Goal: Information Seeking & Learning: Learn about a topic

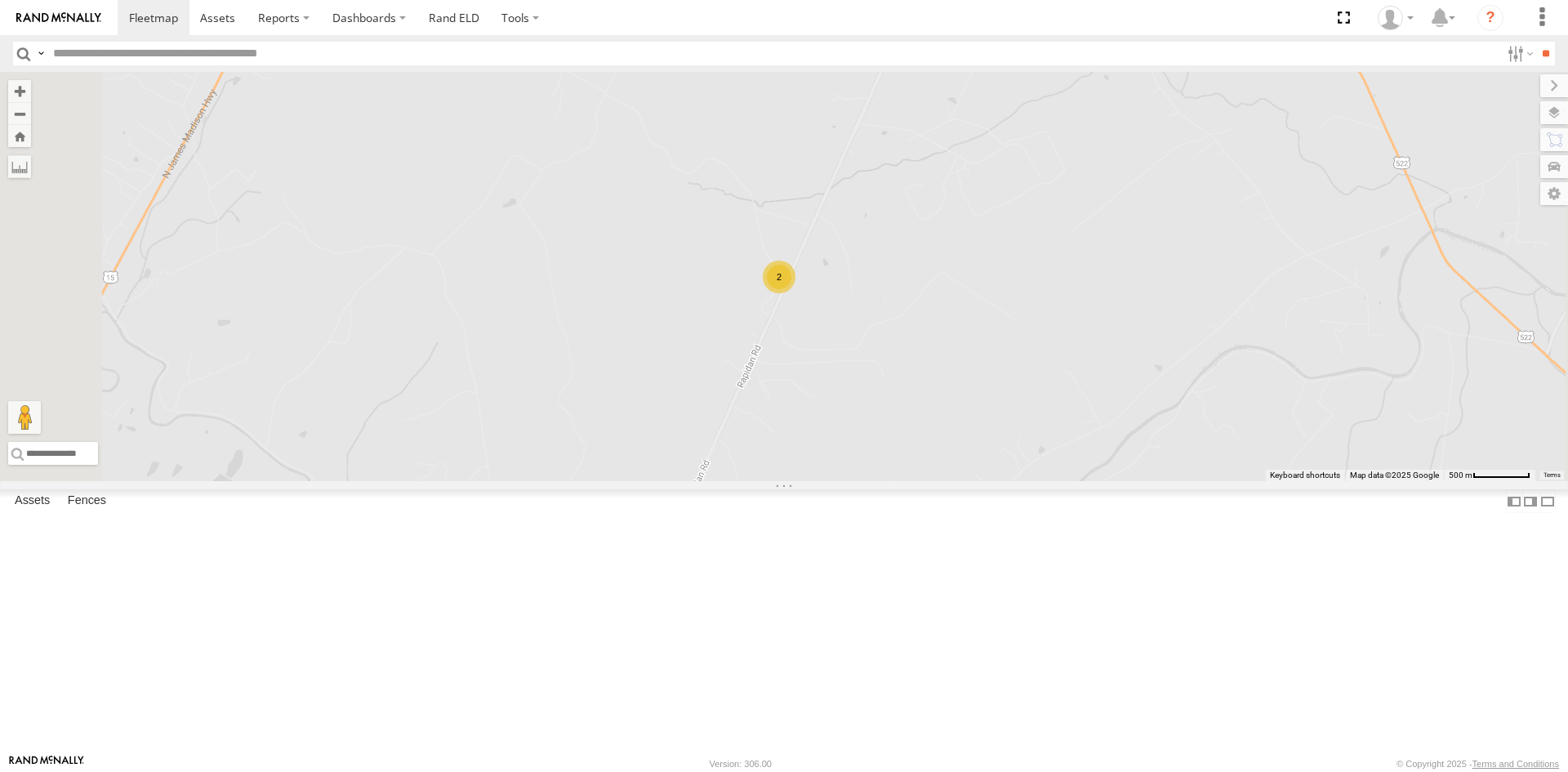
click at [0, 0] on span at bounding box center [0, 0] width 0 height 0
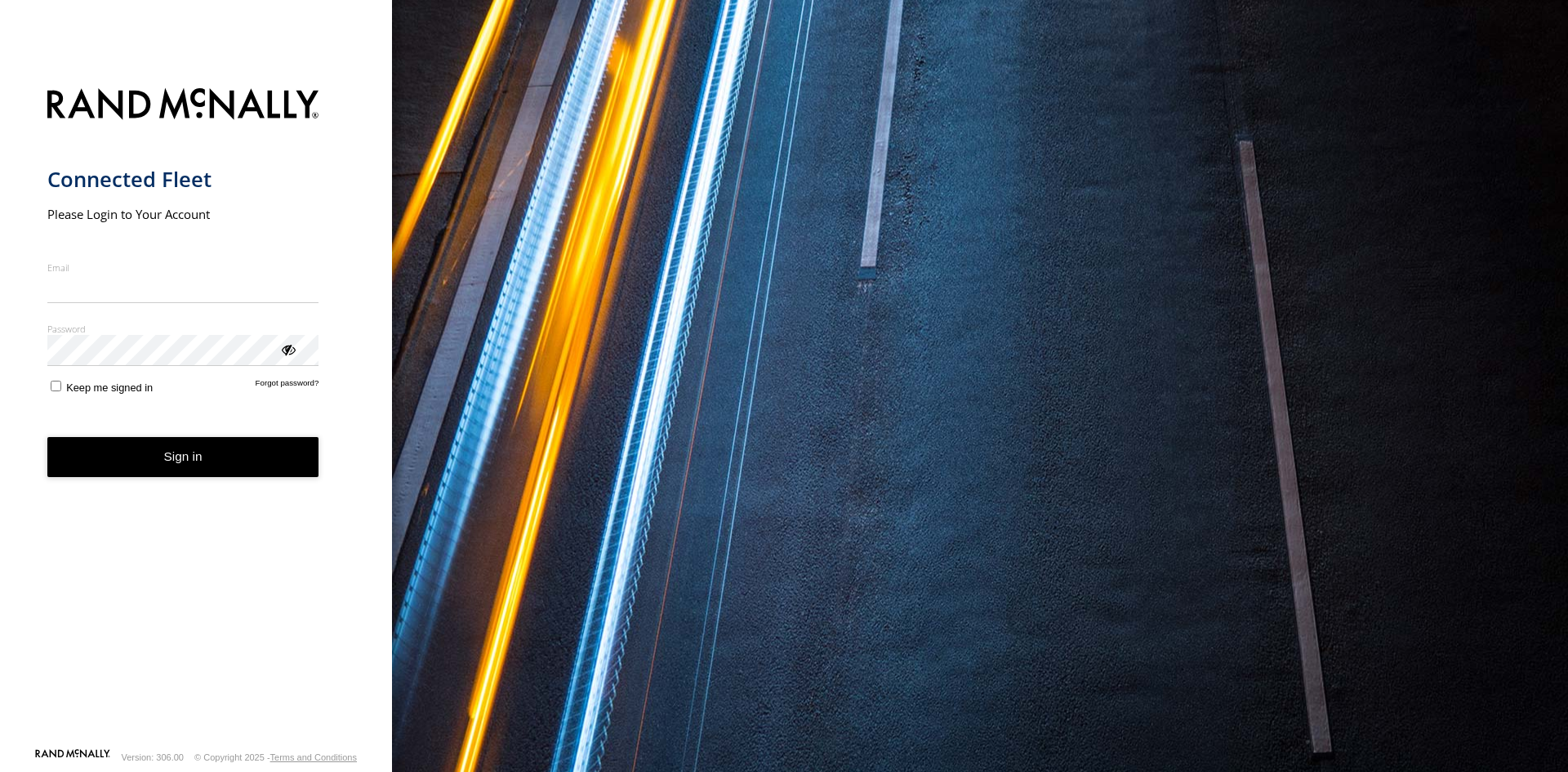
type input "**********"
click at [175, 470] on button "Sign in" at bounding box center [183, 457] width 271 height 40
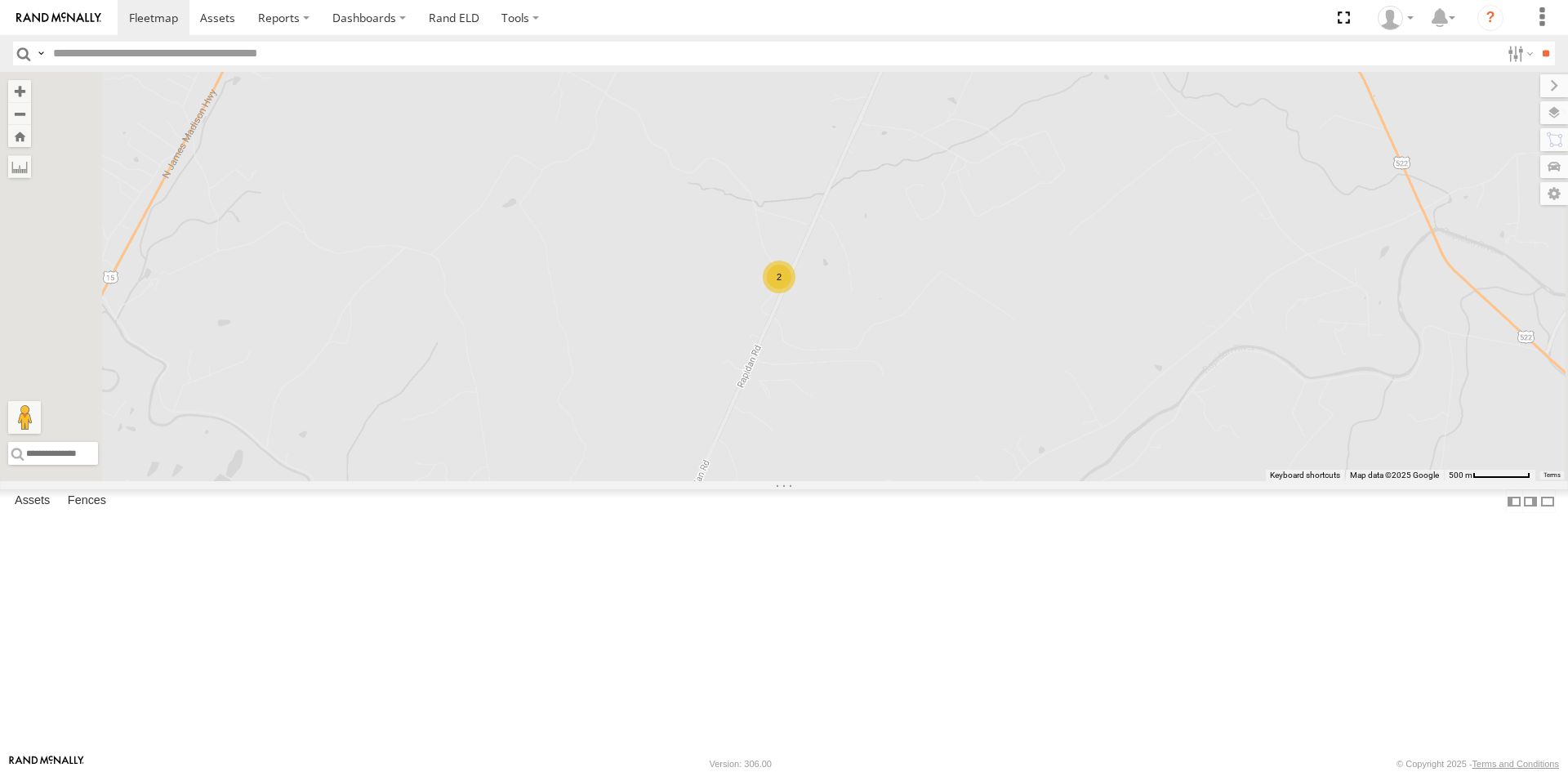
click at [796, 293] on div "2" at bounding box center [779, 277] width 33 height 33
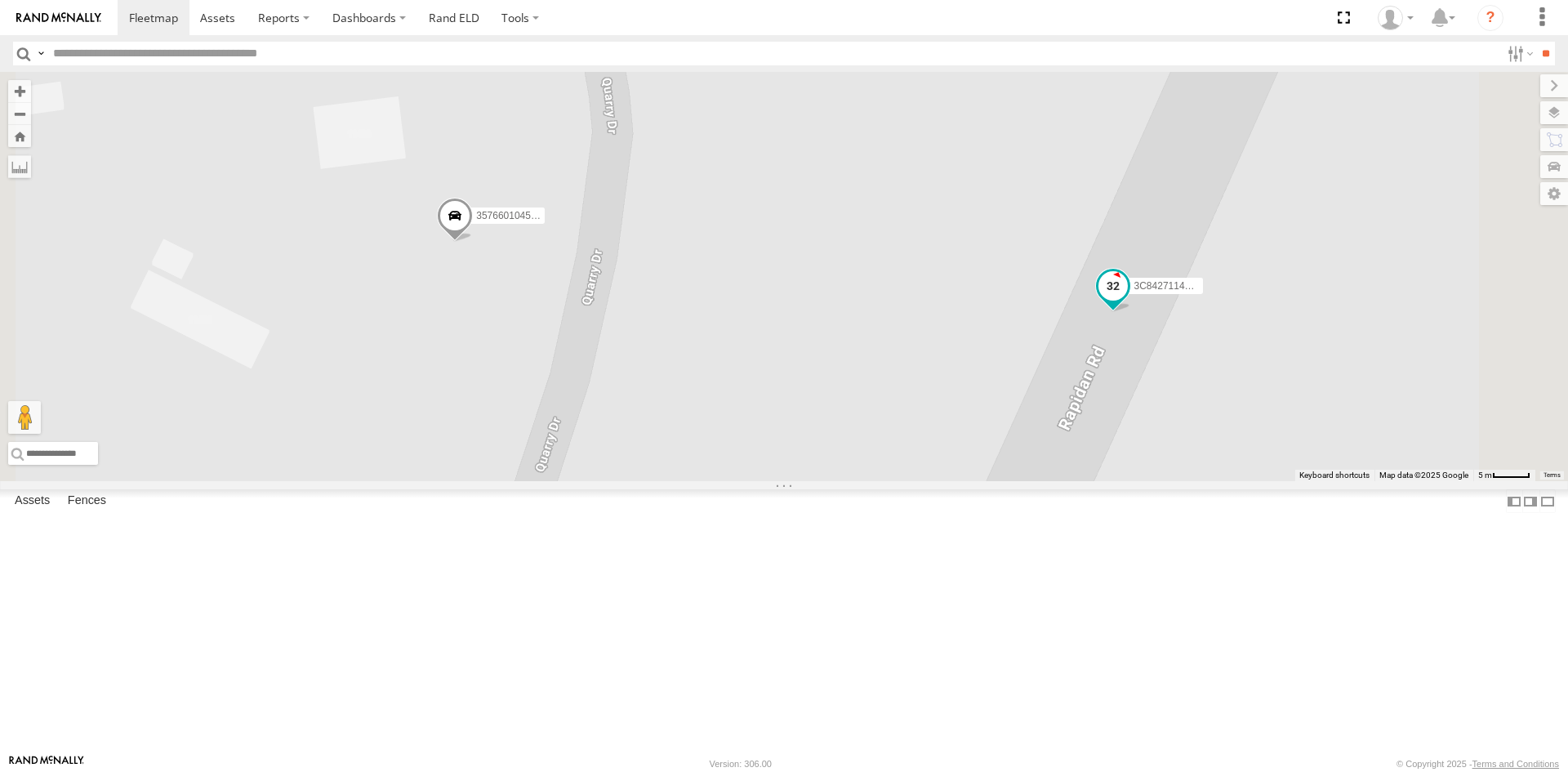
click at [1128, 300] on span at bounding box center [1113, 286] width 30 height 30
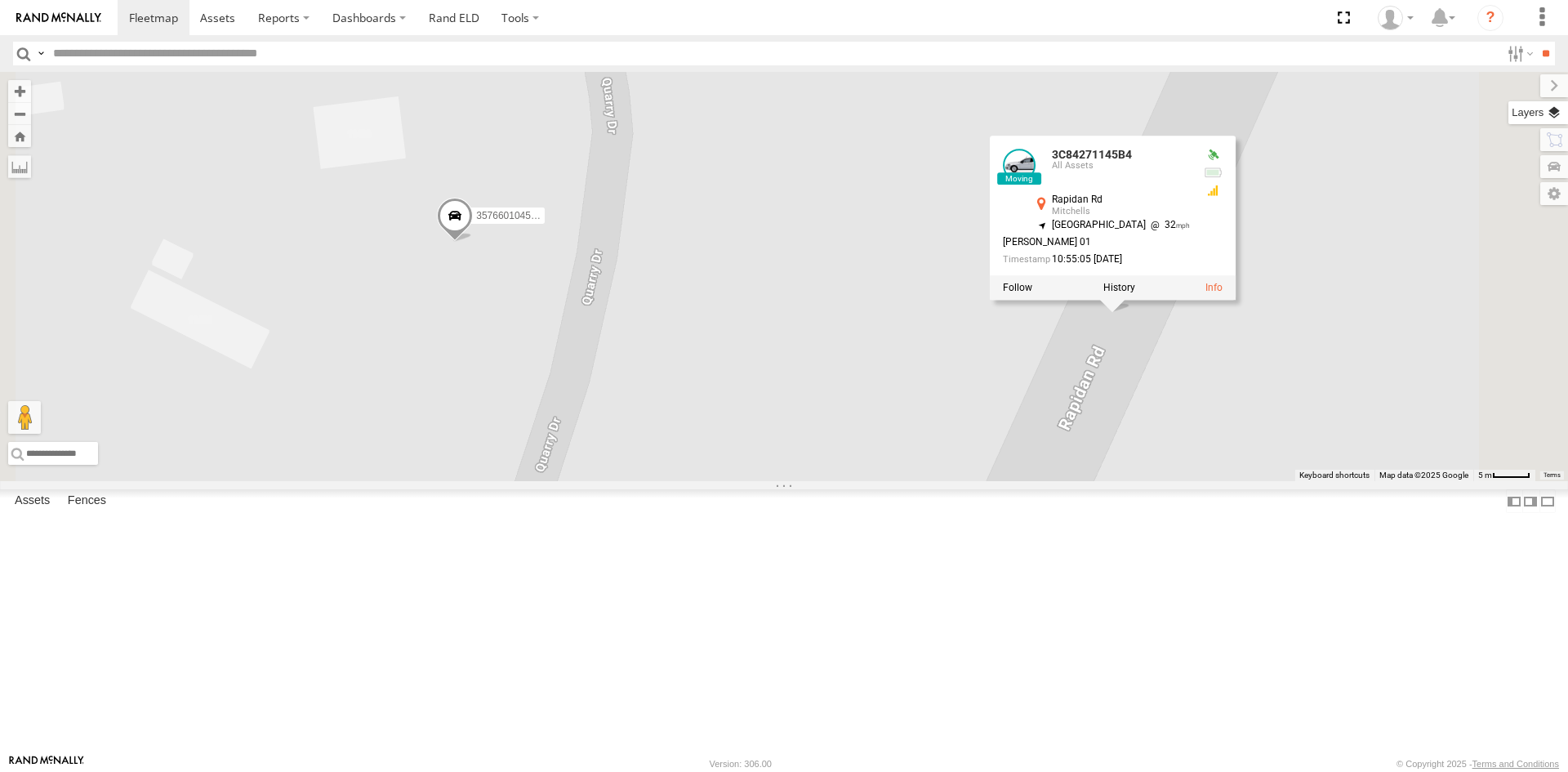
click at [1563, 114] on label at bounding box center [1538, 113] width 59 height 23
click at [0, 0] on span "Basemaps" at bounding box center [0, 0] width 0 height 0
click at [0, 0] on span "Satellite + Roadmap" at bounding box center [0, 0] width 0 height 0
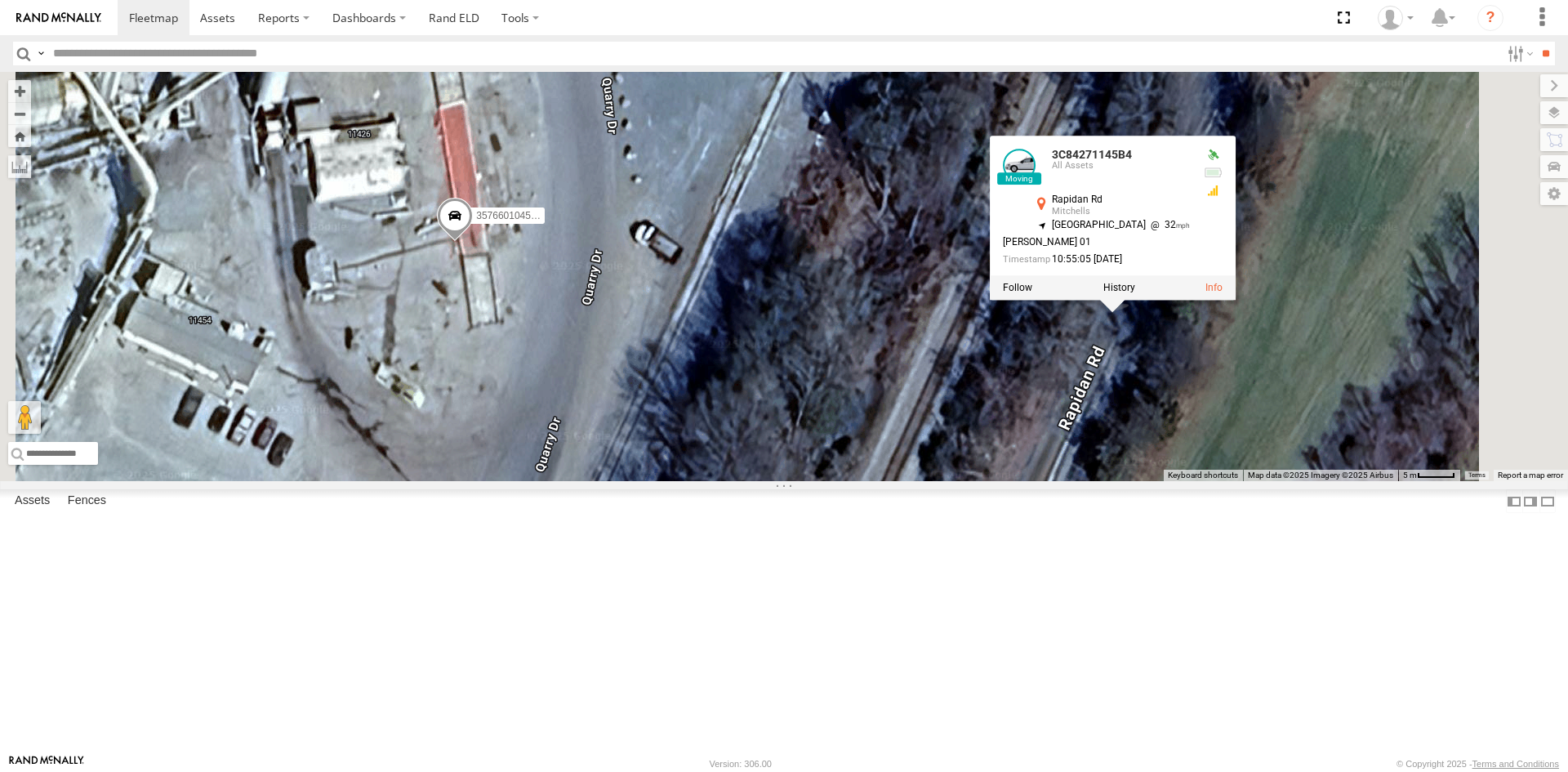
click at [1199, 117] on div "357660104512769 3C84271145B4 3C84271145B4 All Assets Rapidan Rd Mitchells 38.35…" at bounding box center [784, 276] width 1568 height 409
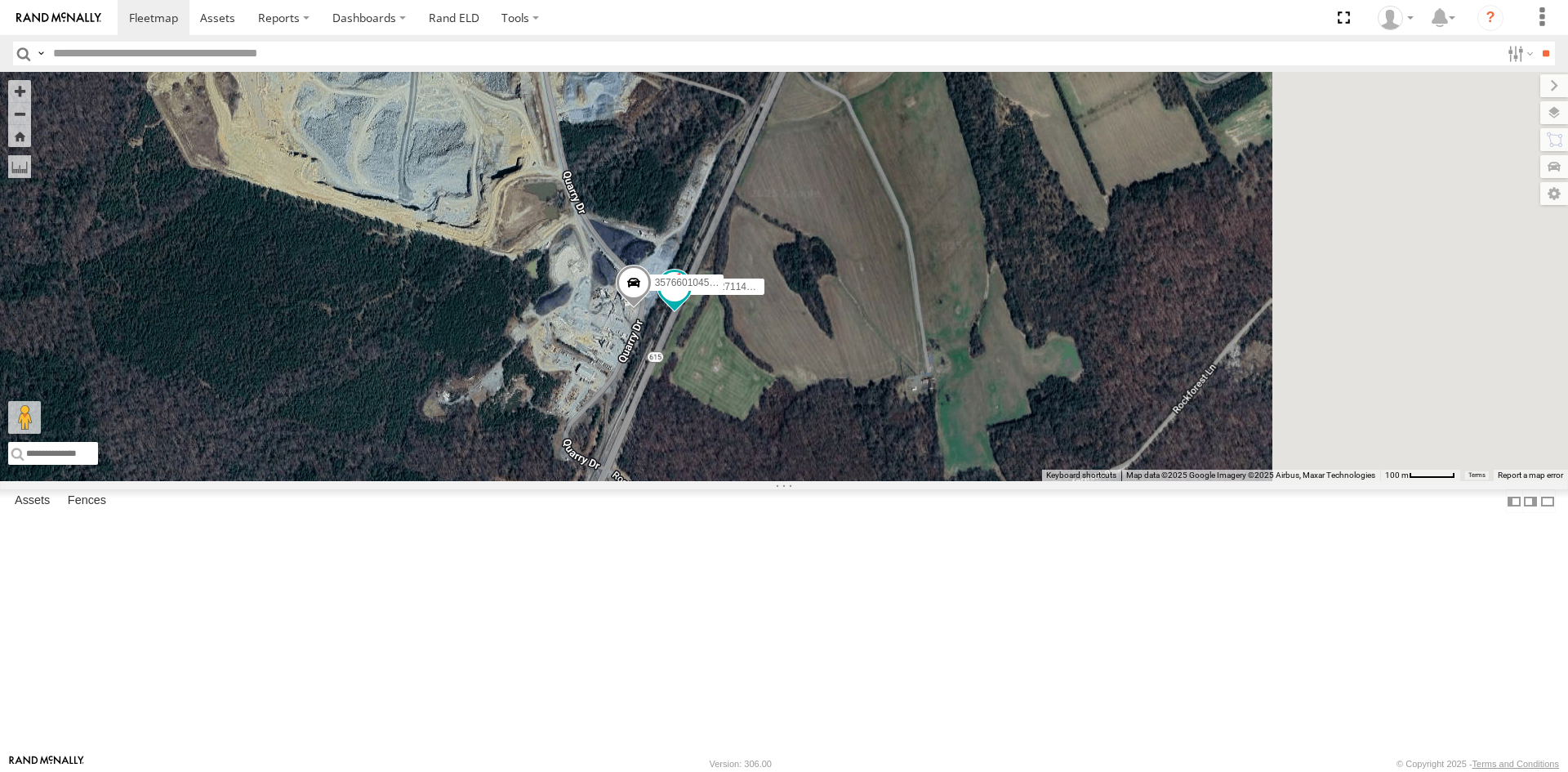
drag, startPoint x: 1236, startPoint y: 388, endPoint x: 948, endPoint y: 433, distance: 291.5
click at [948, 433] on div "357660104512769 3C84271145B4" at bounding box center [784, 276] width 1568 height 409
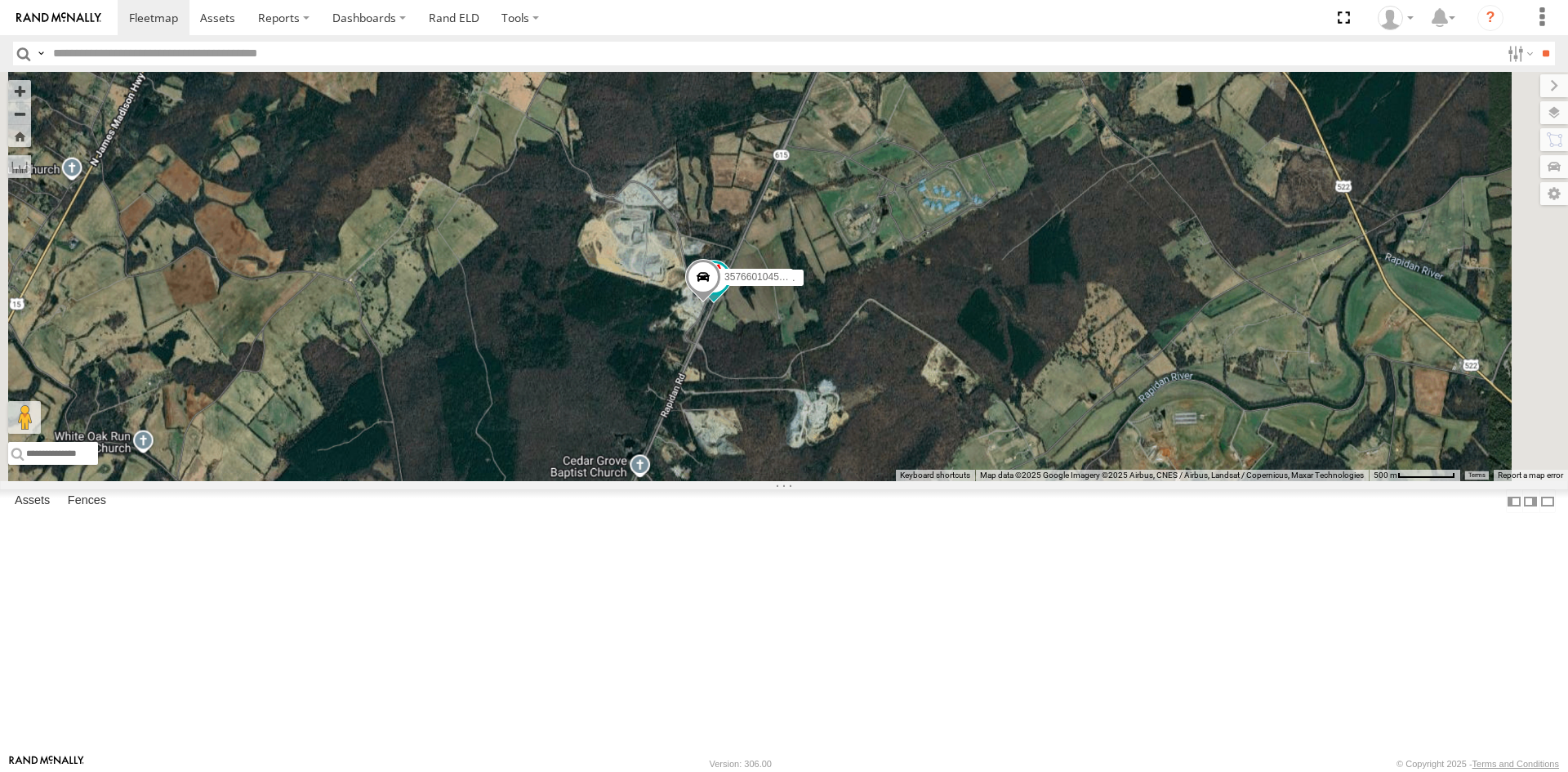
drag, startPoint x: 1044, startPoint y: 249, endPoint x: 982, endPoint y: 359, distance: 126.3
click at [982, 359] on div "357660104512769 3C84271145B4" at bounding box center [784, 276] width 1568 height 409
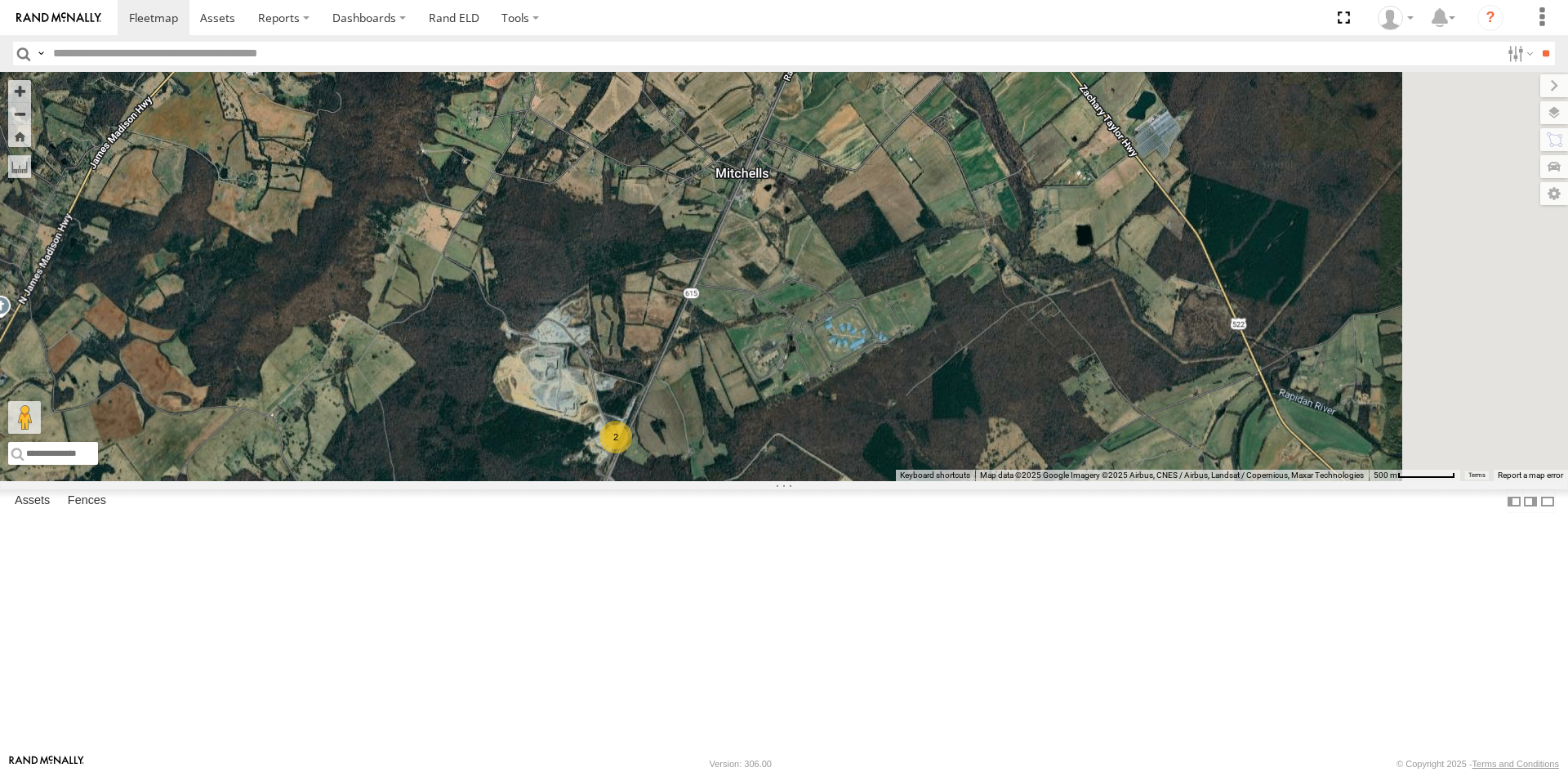
click at [0, 0] on div "Basemaps Roadmap Terrain Satellite Satellite + Roadmap" at bounding box center [0, 0] width 0 height 0
click at [1153, 35] on section at bounding box center [841, 17] width 1446 height 35
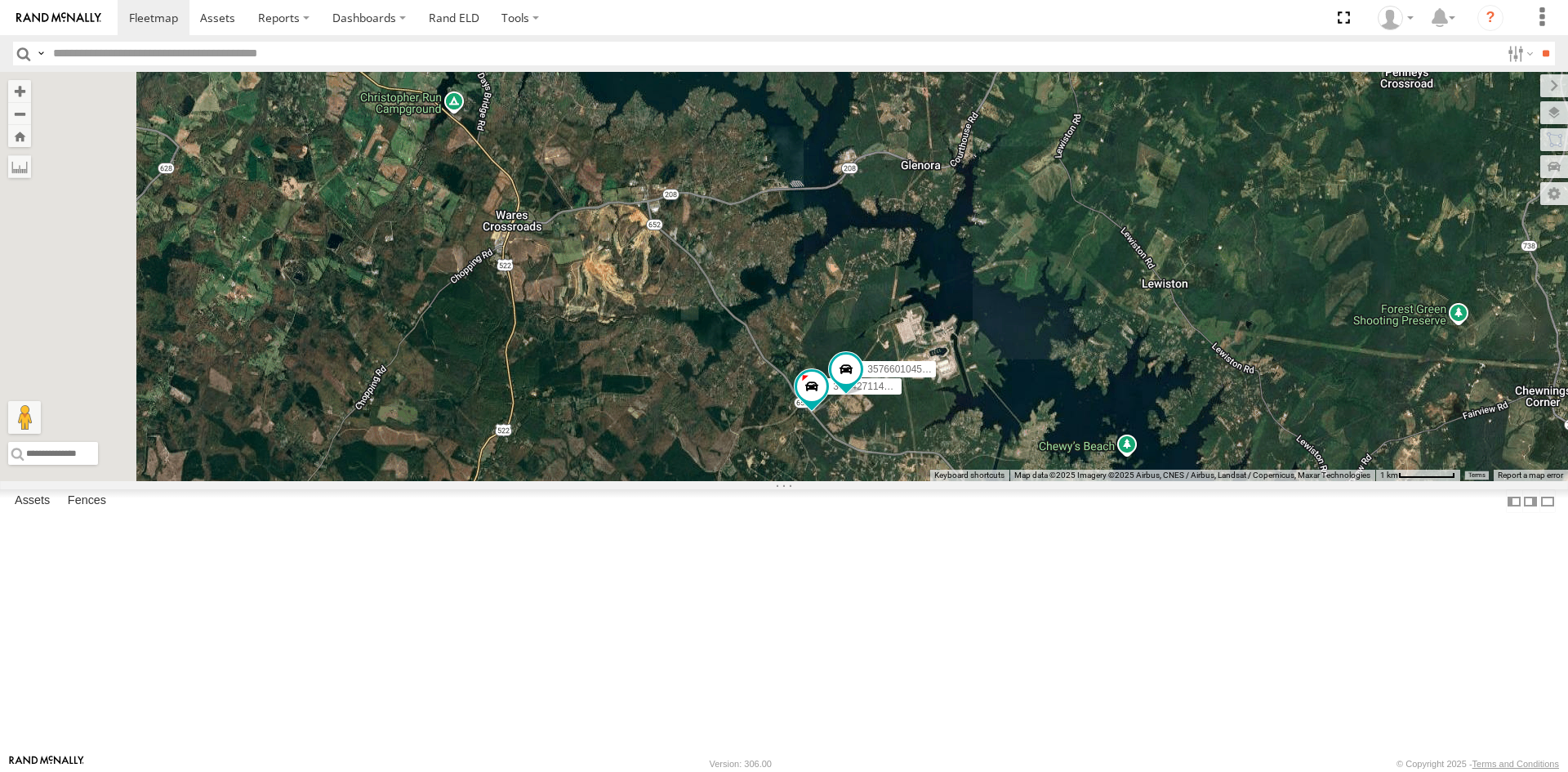
drag, startPoint x: 957, startPoint y: 289, endPoint x: 1023, endPoint y: 476, distance: 198.3
click at [1024, 481] on div "357660104512769 3C84271145B4" at bounding box center [784, 276] width 1568 height 409
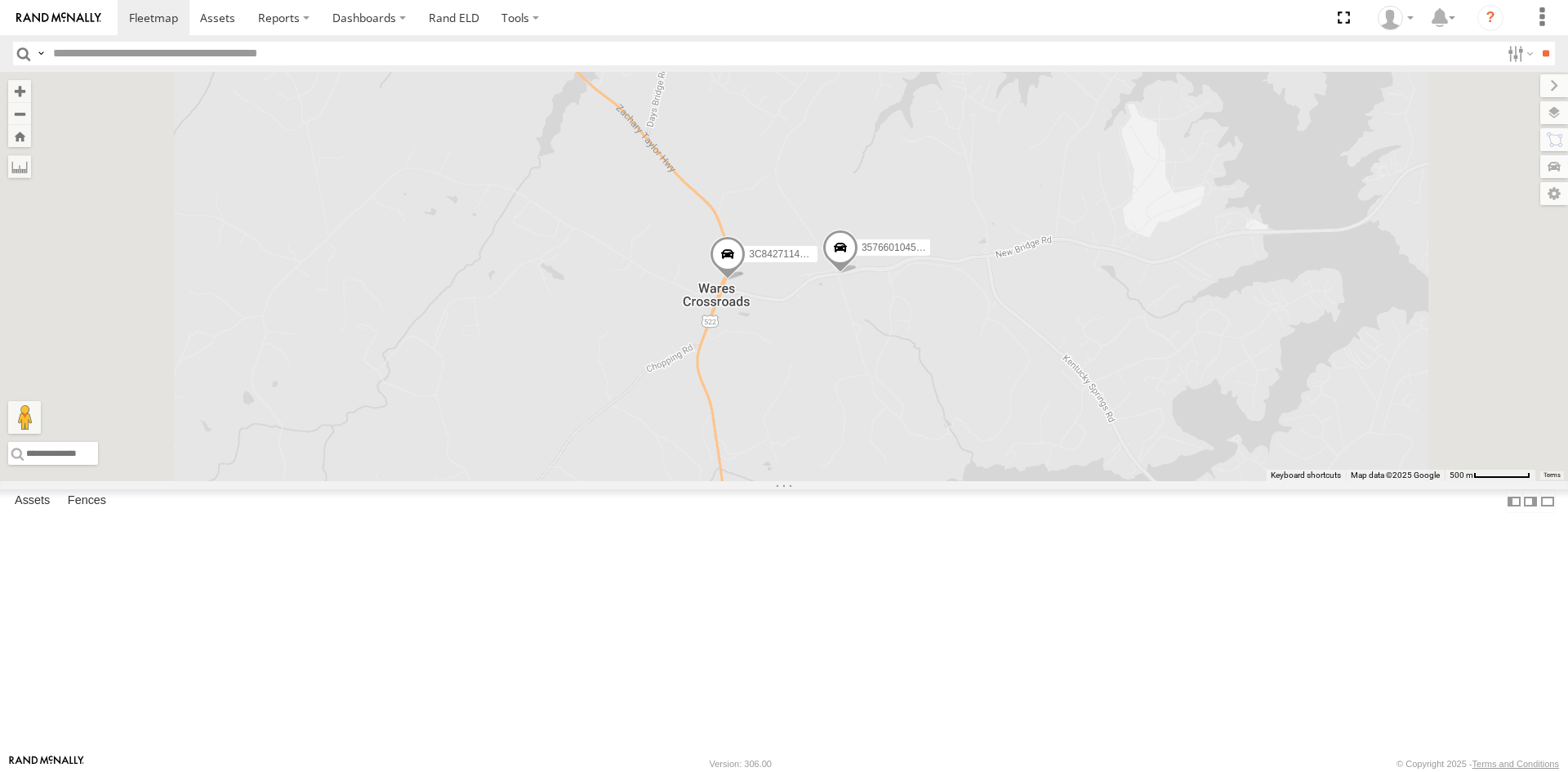
click at [0, 0] on div "Video" at bounding box center [0, 0] width 0 height 0
click at [745, 279] on span at bounding box center [727, 258] width 36 height 44
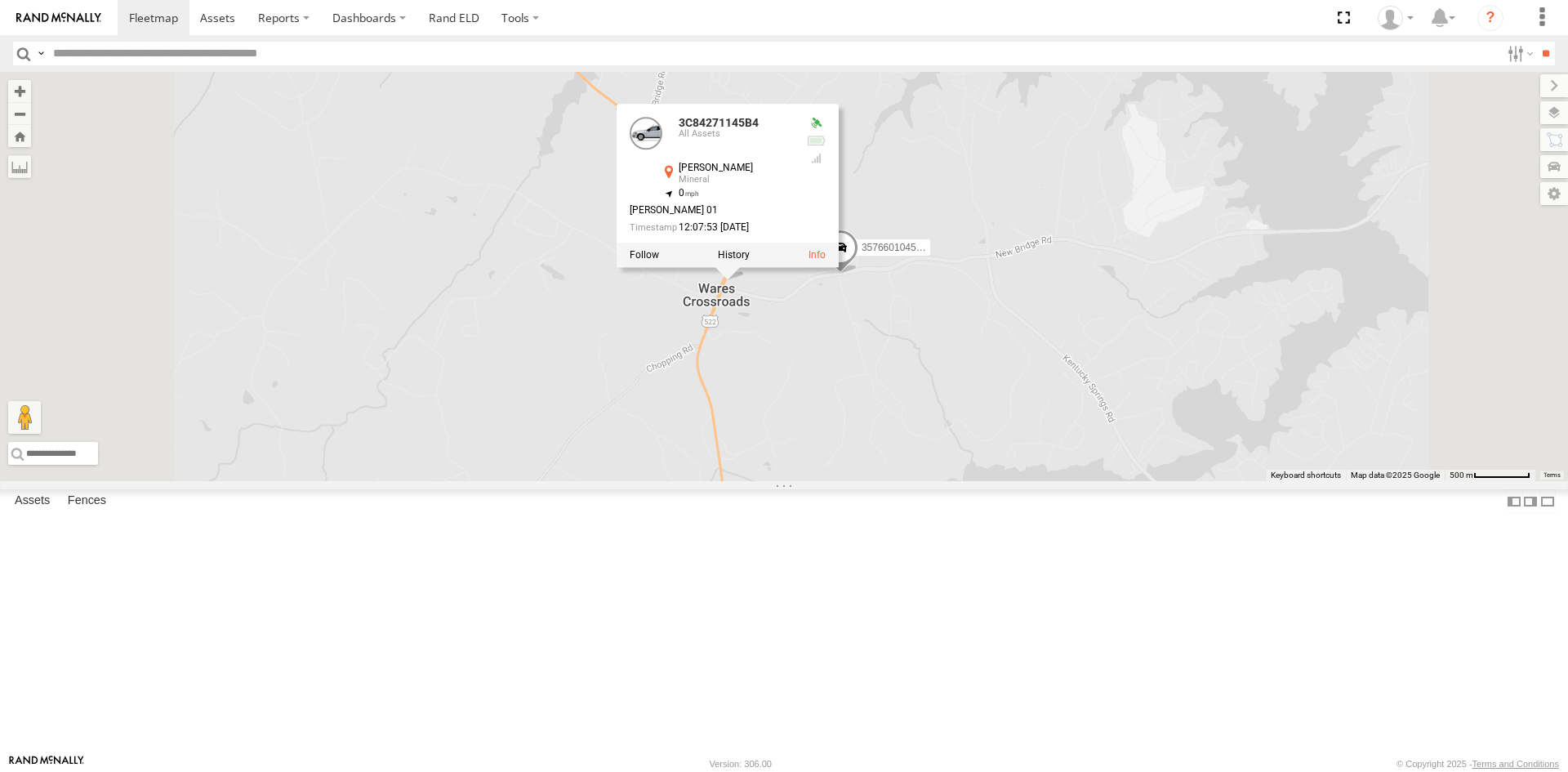
click at [838, 267] on div at bounding box center [727, 255] width 222 height 25
click at [1099, 398] on div "357660104512769 3C84271145B4 3C84271145B4 All Assets Zachary Taylor Hwy Mineral…" at bounding box center [784, 276] width 1568 height 409
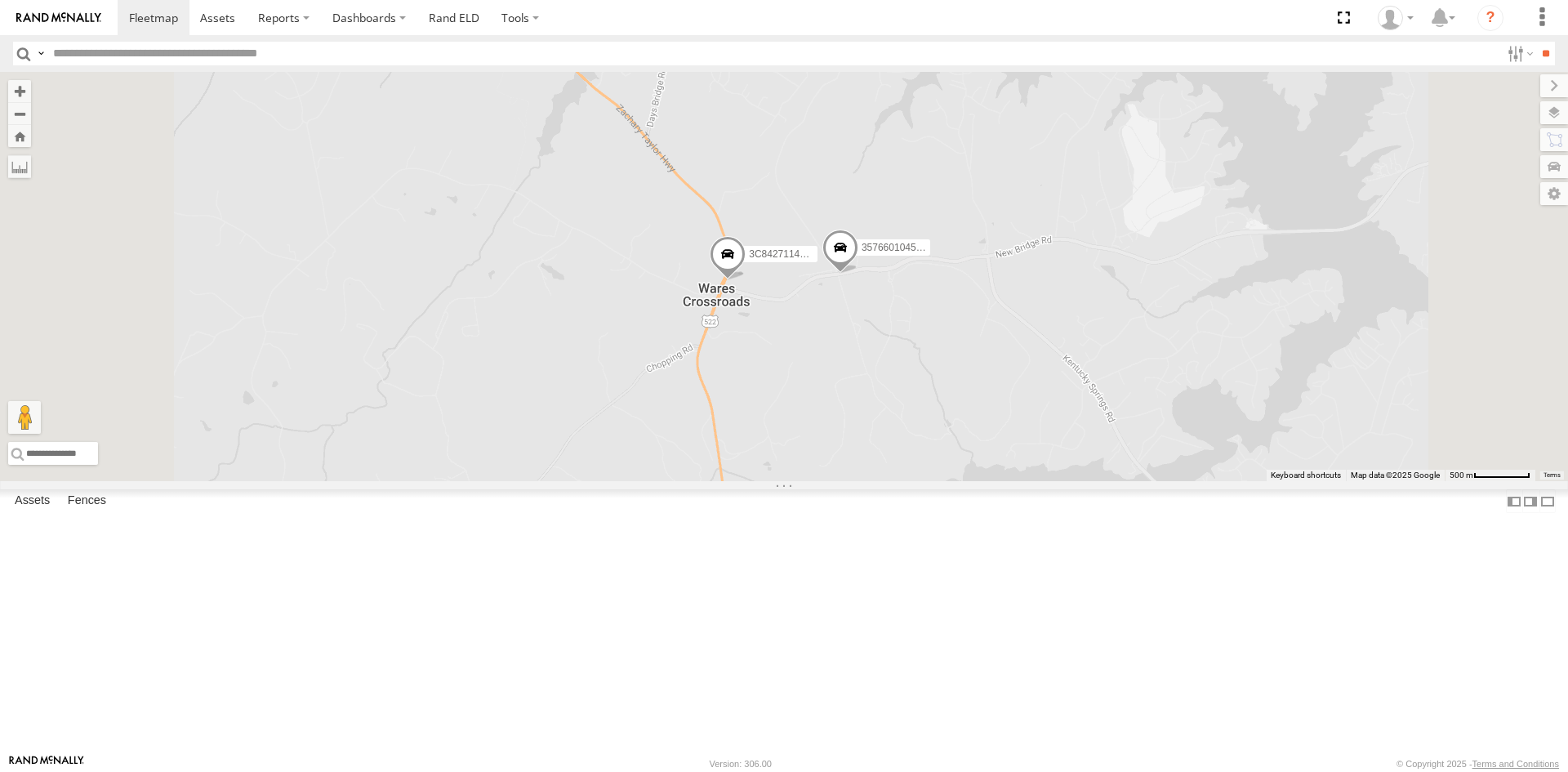
click at [858, 273] on span at bounding box center [840, 252] width 36 height 44
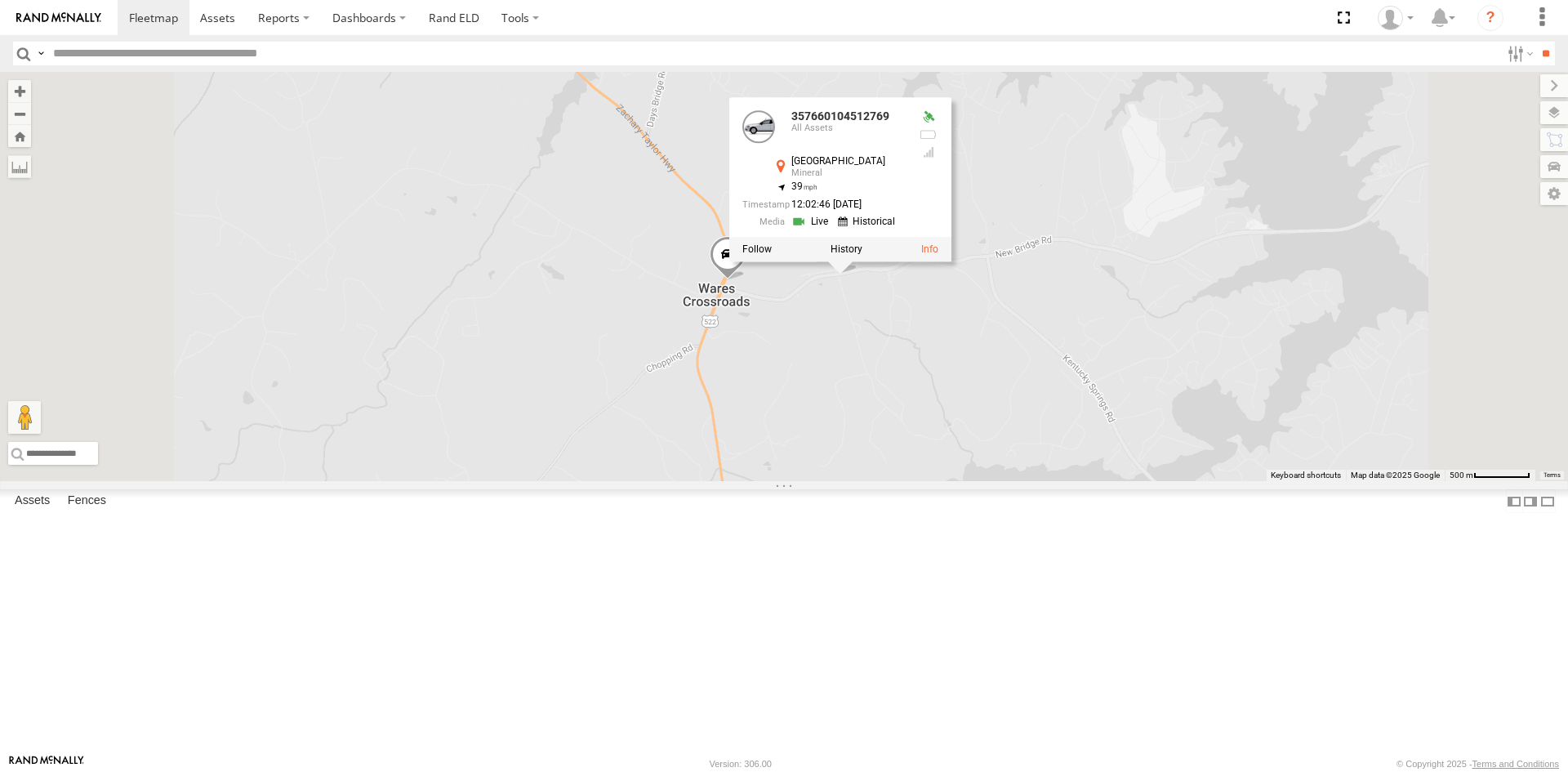
click at [833, 229] on link at bounding box center [812, 221] width 42 height 16
click at [1014, 469] on div "357660104512769 3C84271145B4 357660104512769 All Assets New Bridge Rd Mineral 3…" at bounding box center [784, 276] width 1568 height 409
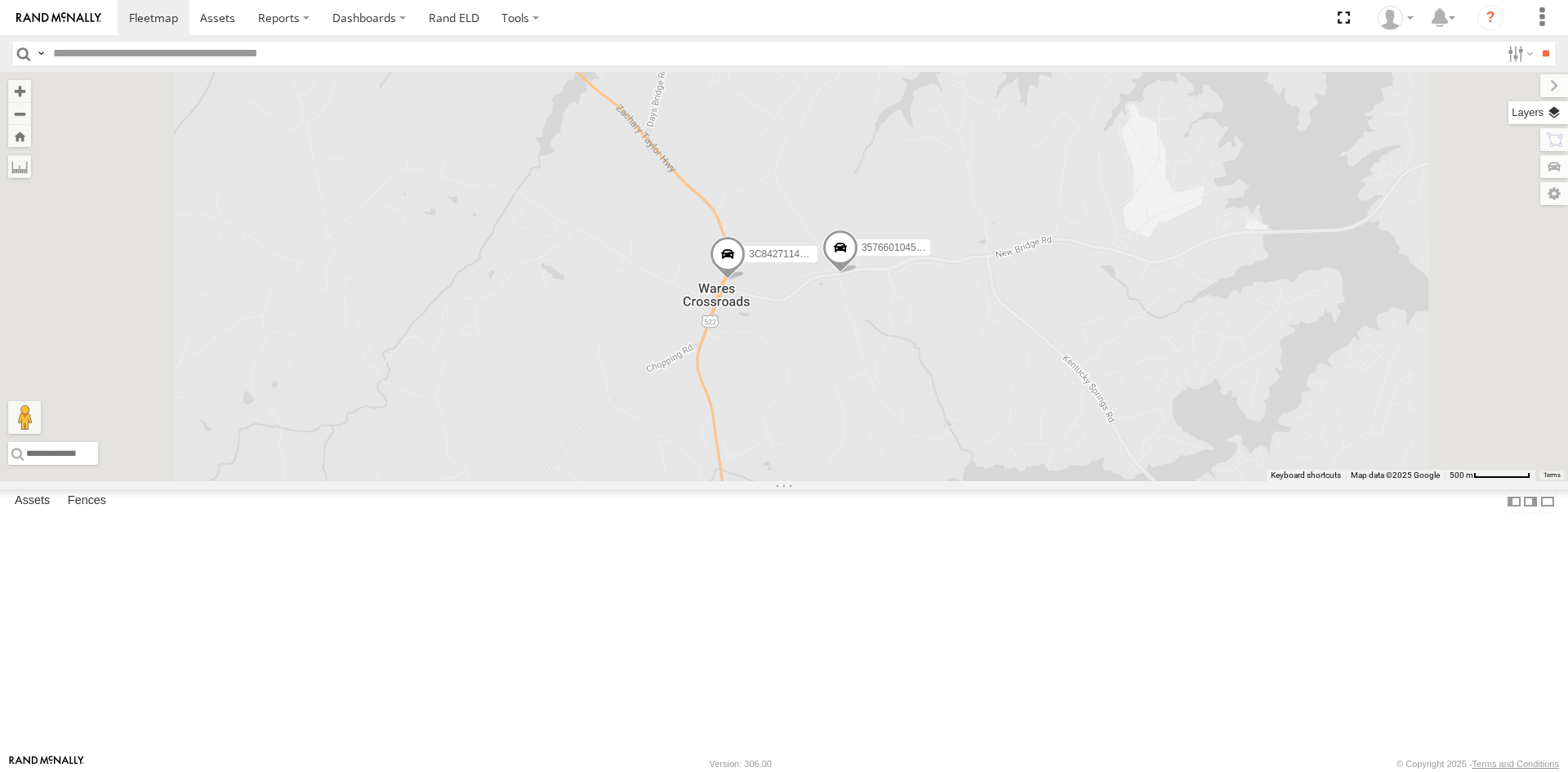
click at [1558, 114] on label at bounding box center [1538, 113] width 59 height 23
click at [0, 0] on span "Basemaps" at bounding box center [0, 0] width 0 height 0
click at [0, 0] on span "Satellite + Roadmap" at bounding box center [0, 0] width 0 height 0
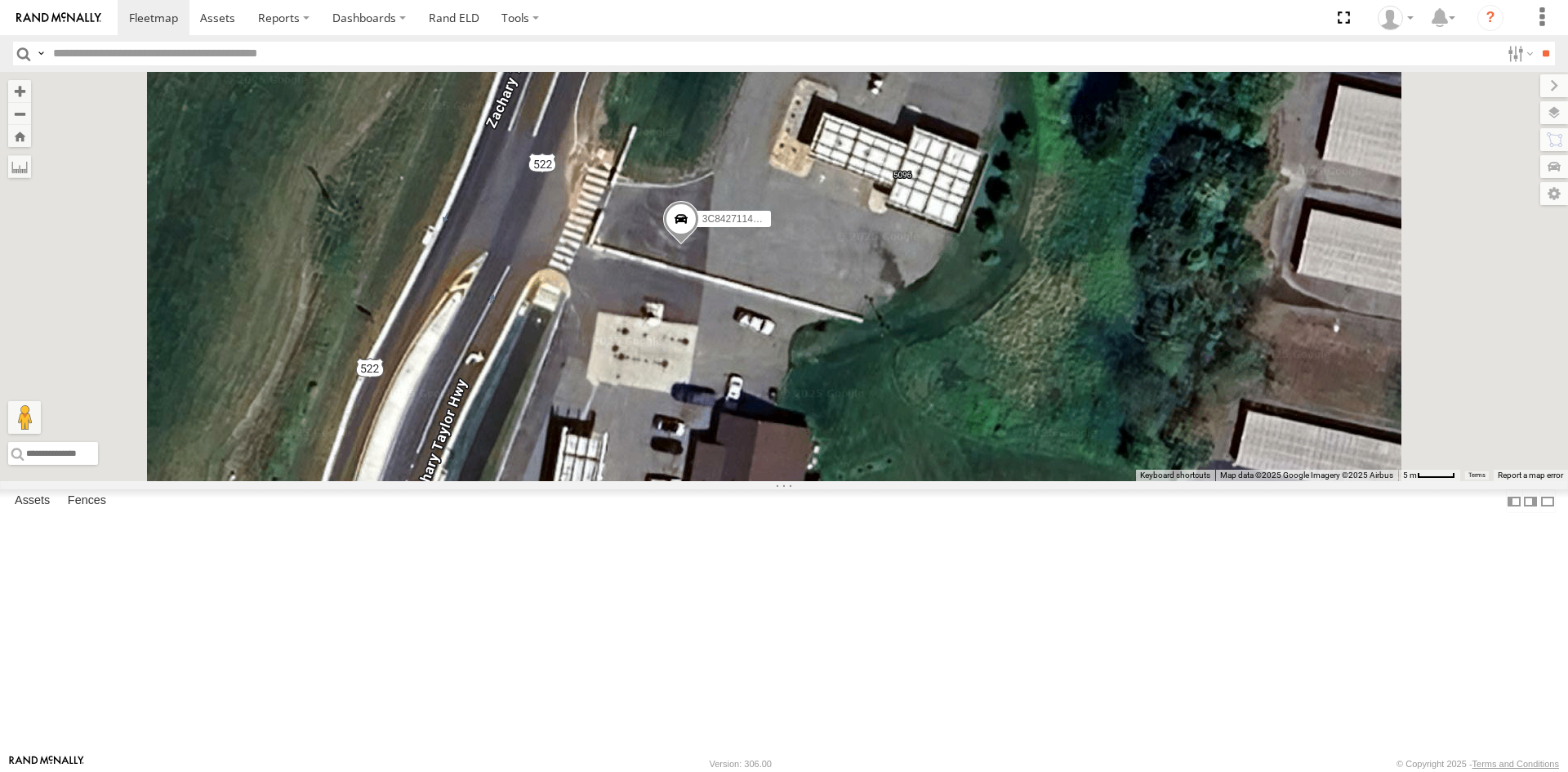
click at [0, 0] on div "3C84271145B4" at bounding box center [0, 0] width 0 height 0
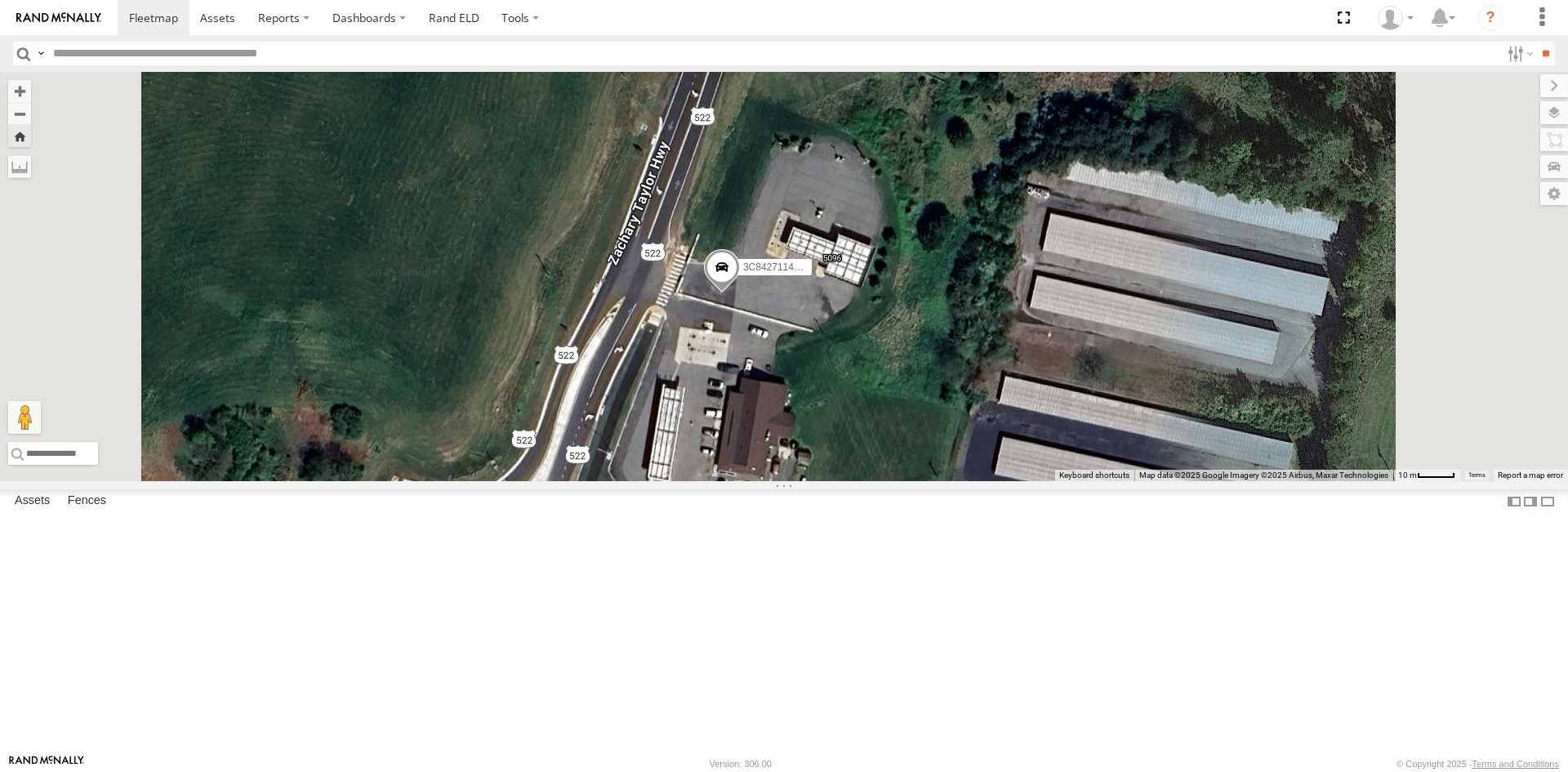
click at [811, 272] on span "3C84271145B4" at bounding box center [777, 267] width 67 height 12
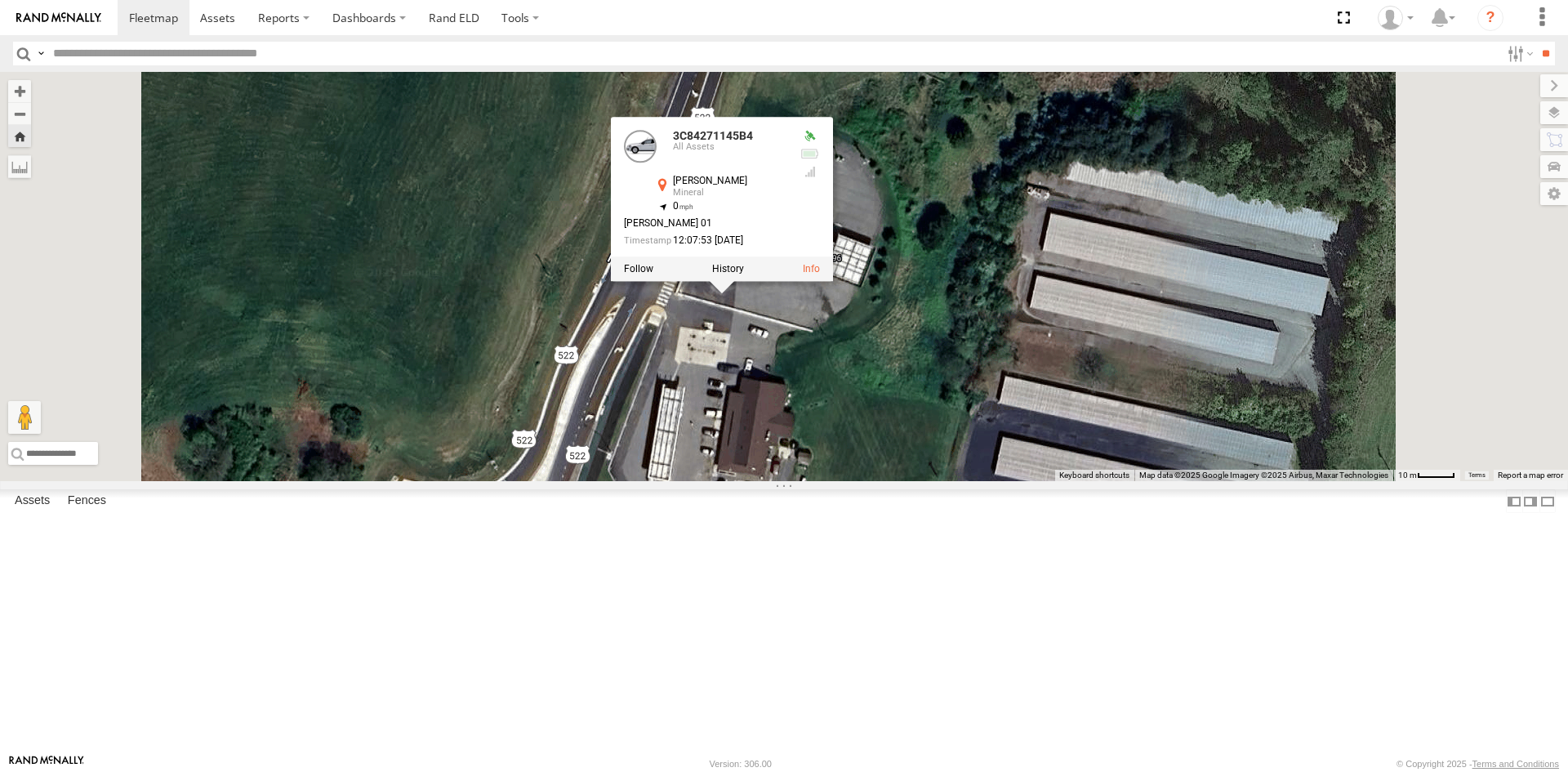
click at [956, 481] on div "3C84271145B4 3C84271145B4 All Assets Zachary Taylor Hwy Mineral 38.08083 , -77.…" at bounding box center [784, 276] width 1568 height 409
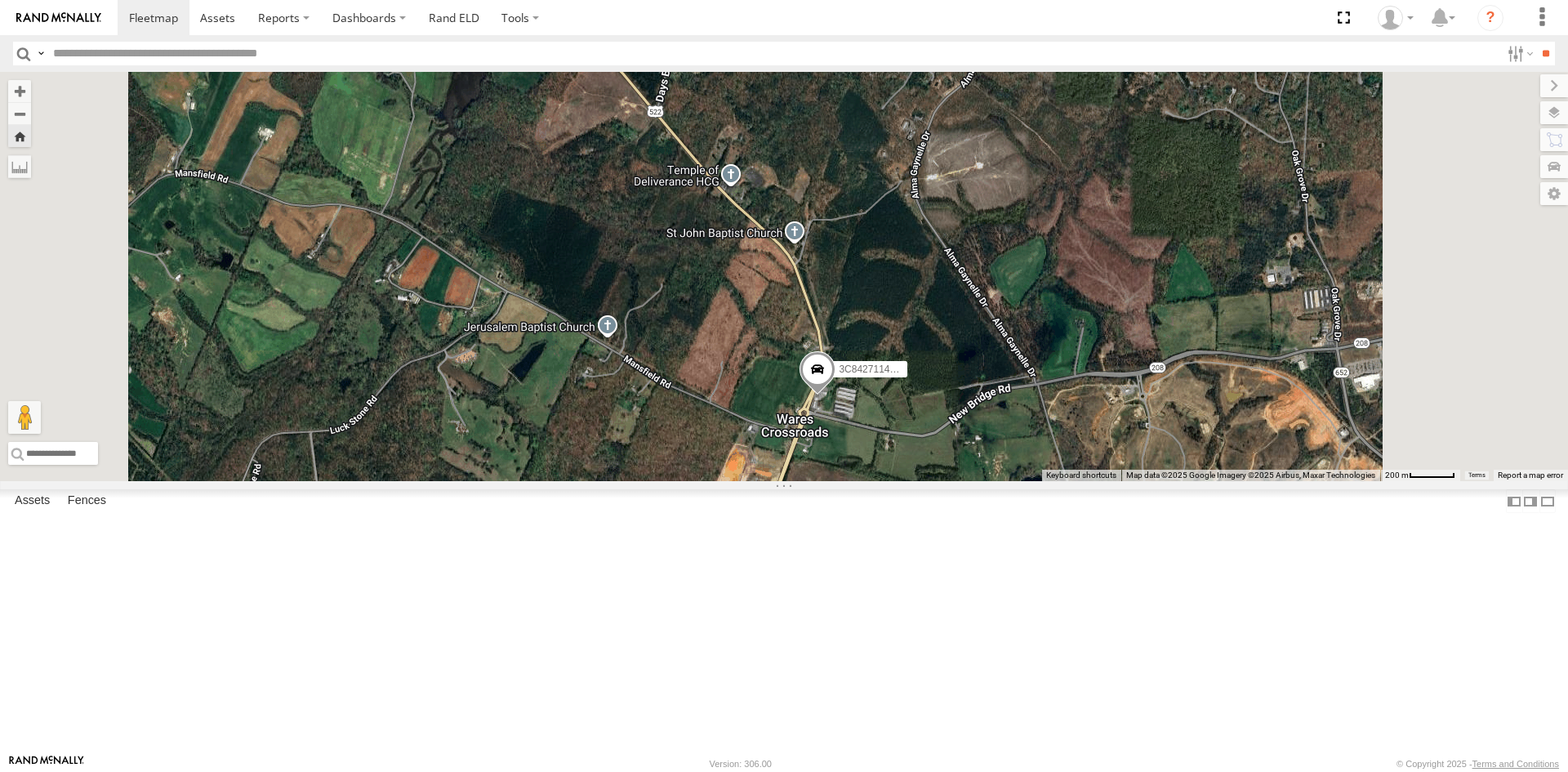
drag, startPoint x: 1147, startPoint y: 644, endPoint x: 970, endPoint y: 485, distance: 237.9
click at [970, 481] on div "3C84271145B4" at bounding box center [784, 276] width 1568 height 409
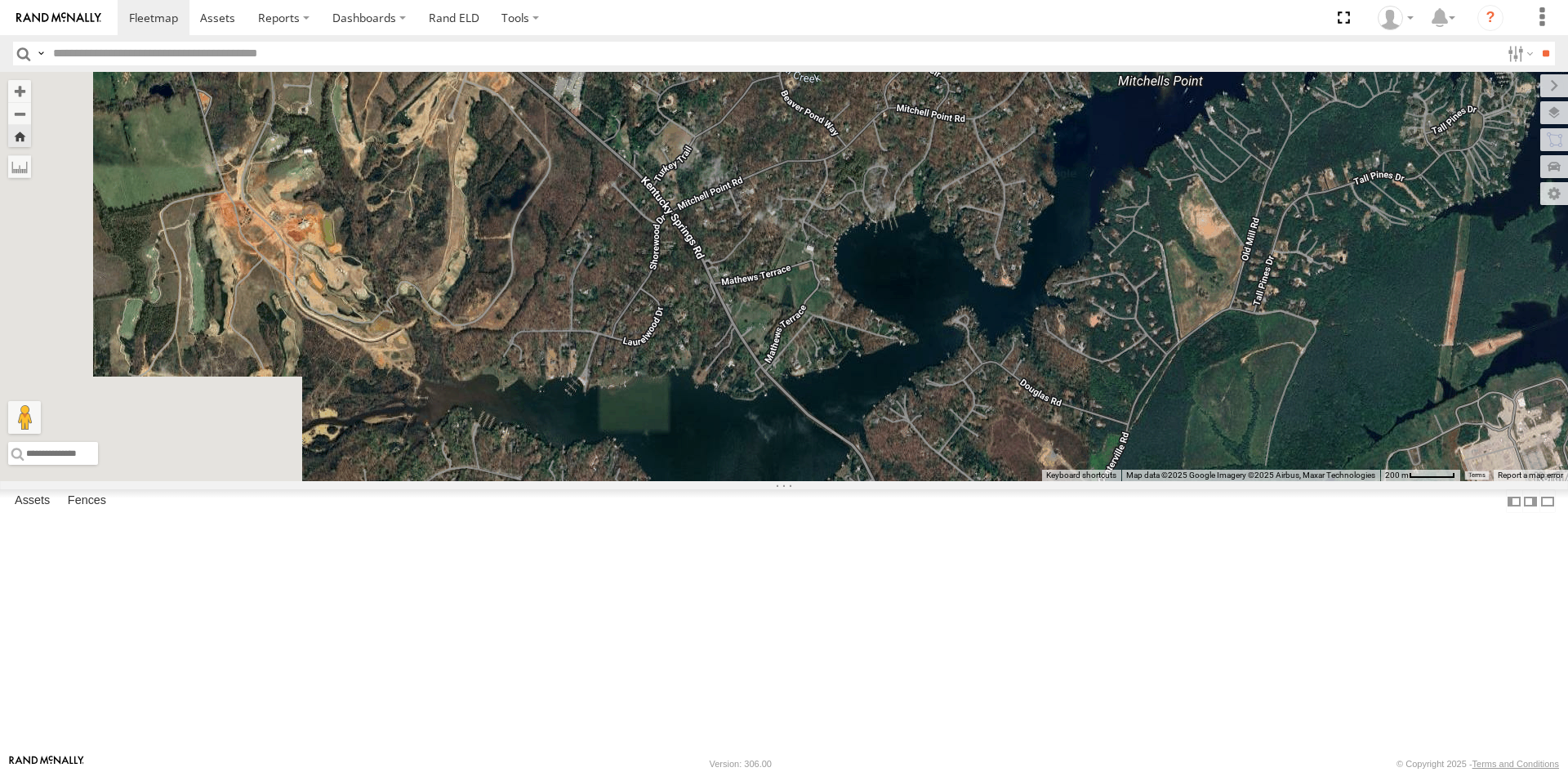
drag, startPoint x: 776, startPoint y: 188, endPoint x: 1247, endPoint y: 663, distance: 668.9
click at [1247, 481] on div "3C84271145B4" at bounding box center [784, 276] width 1568 height 409
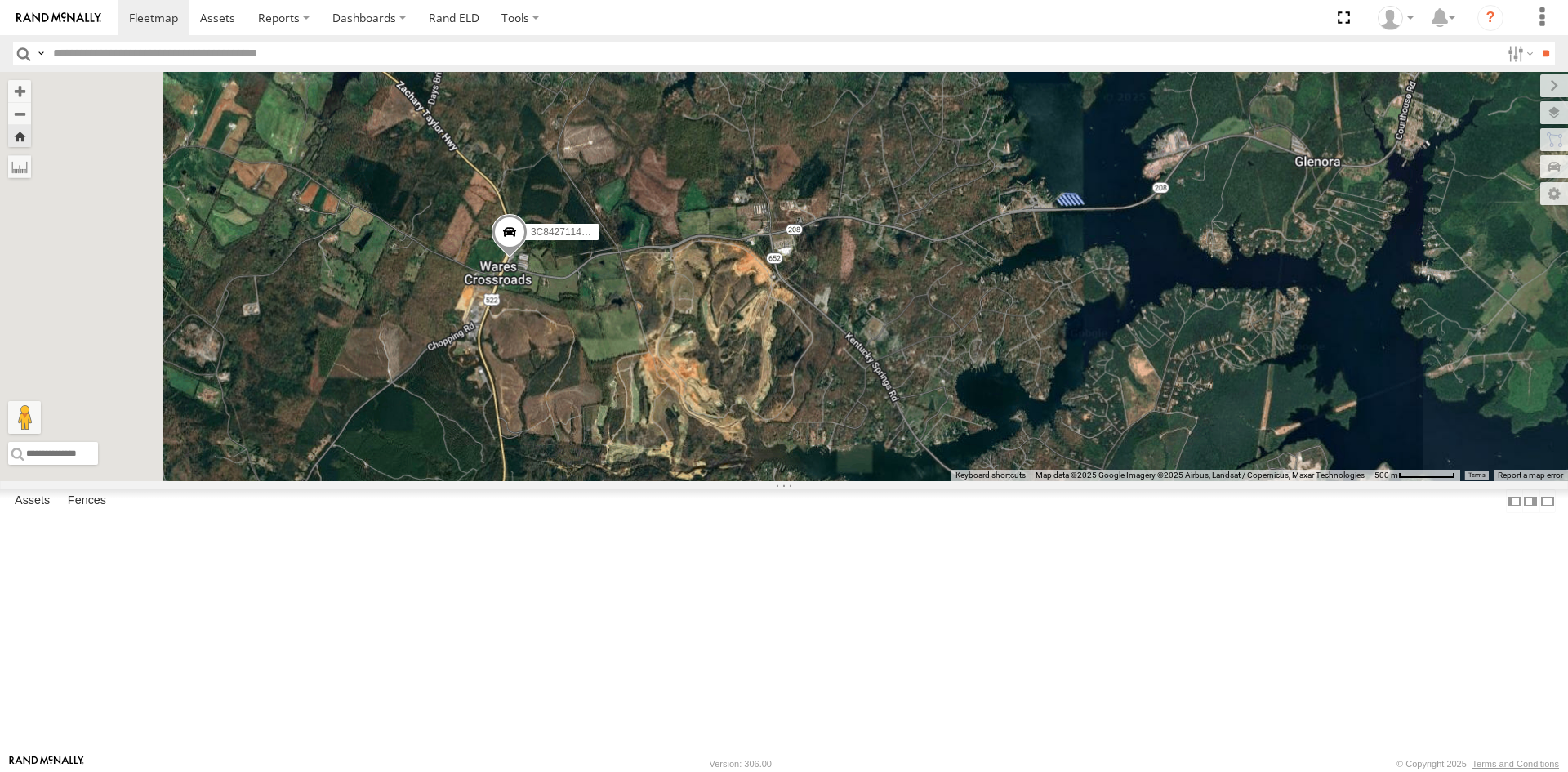
drag, startPoint x: 652, startPoint y: 331, endPoint x: 860, endPoint y: 435, distance: 232.6
click at [860, 435] on div "3C84271145B4" at bounding box center [784, 276] width 1568 height 409
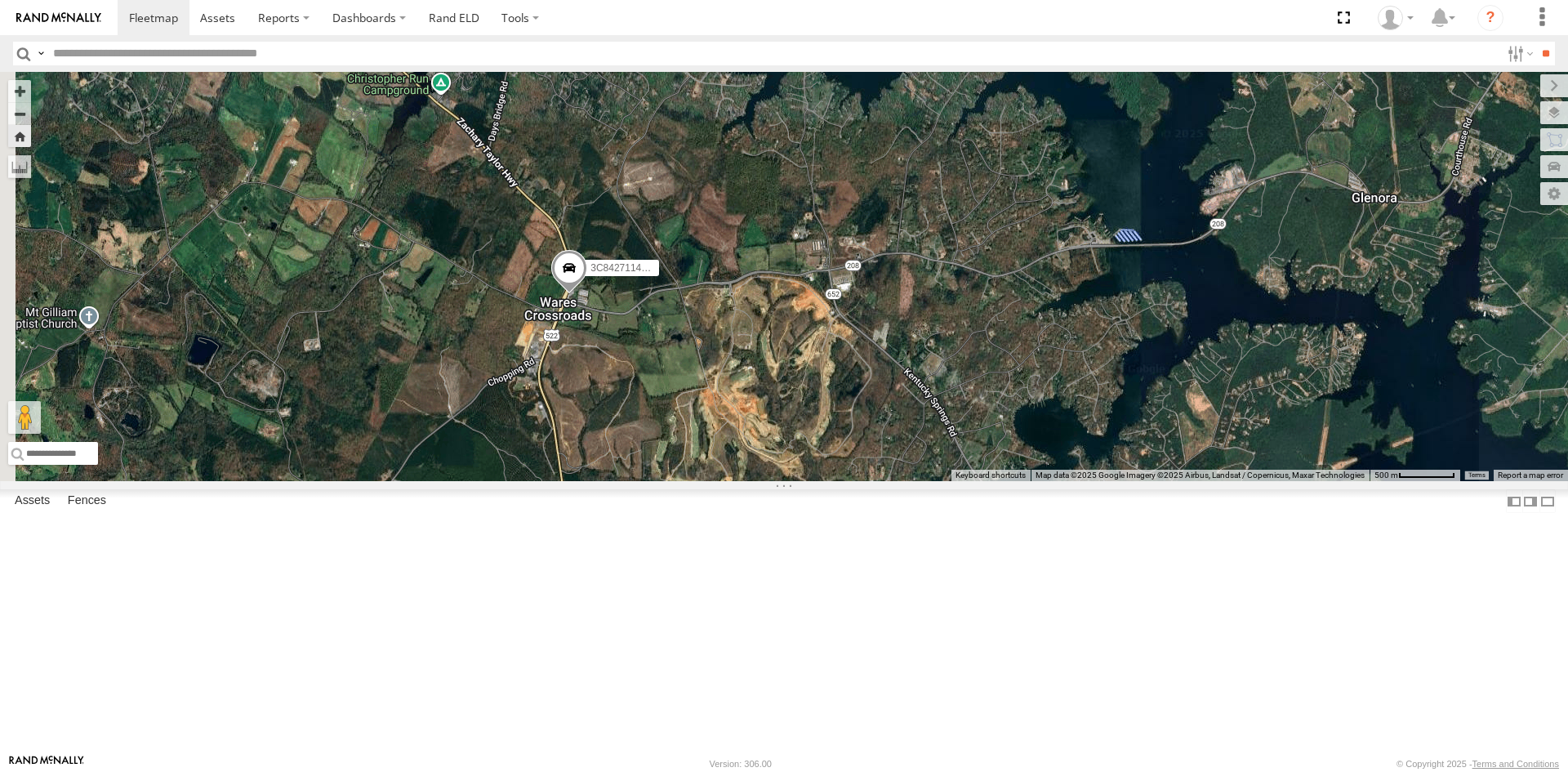
click at [0, 0] on div "Video" at bounding box center [0, 0] width 0 height 0
click at [0, 0] on link at bounding box center [0, 0] width 0 height 0
drag, startPoint x: 373, startPoint y: 6, endPoint x: 346, endPoint y: 426, distance: 420.9
click at [0, 0] on div "357660104512769 All Assets New Bridge Rd Mineral 38.08133 -77.86698 Video 3C842…" at bounding box center [0, 0] width 0 height 0
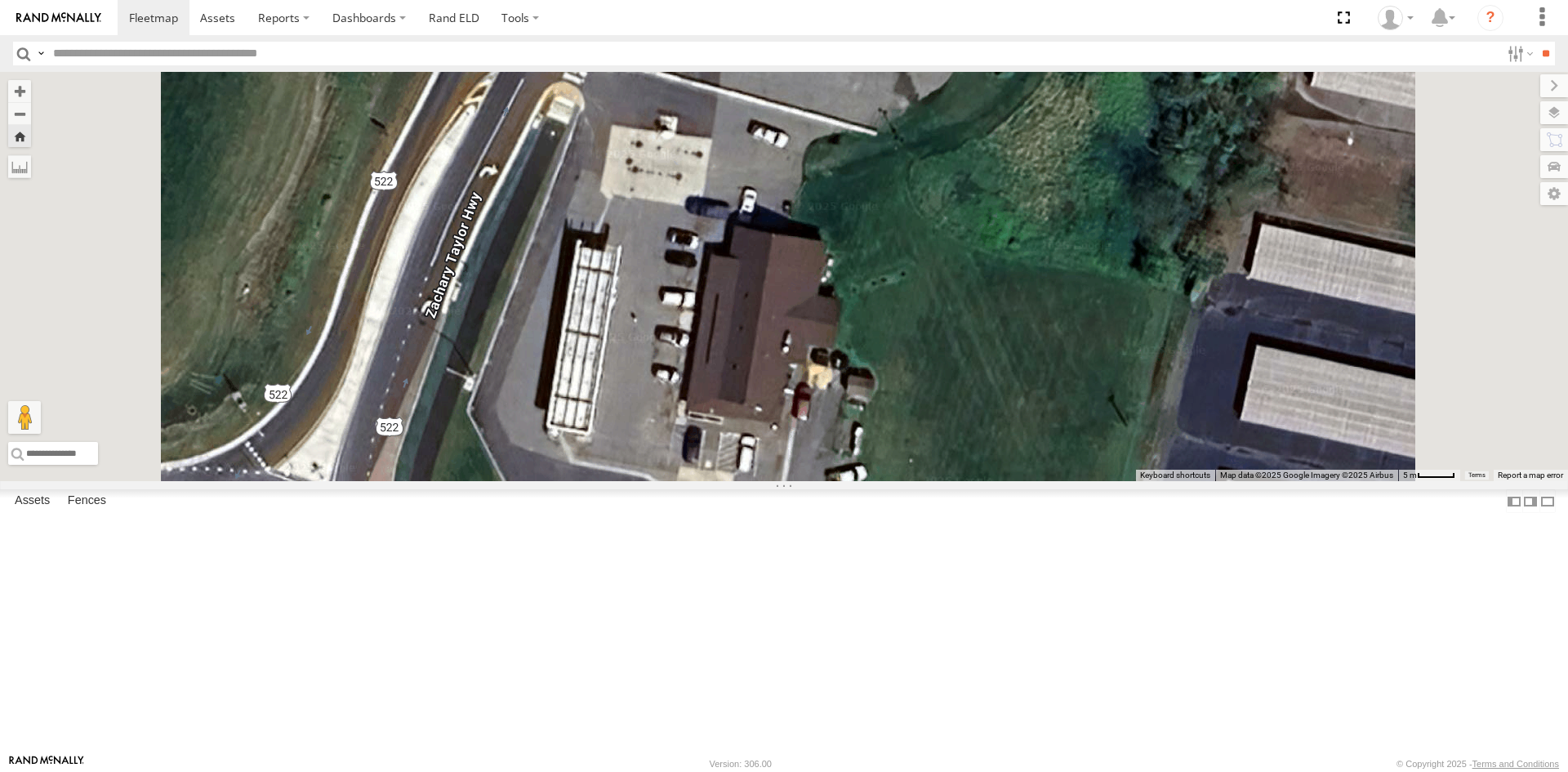
drag, startPoint x: 916, startPoint y: 686, endPoint x: 943, endPoint y: 471, distance: 216.7
click at [943, 471] on div "3C84271145B4" at bounding box center [784, 276] width 1568 height 409
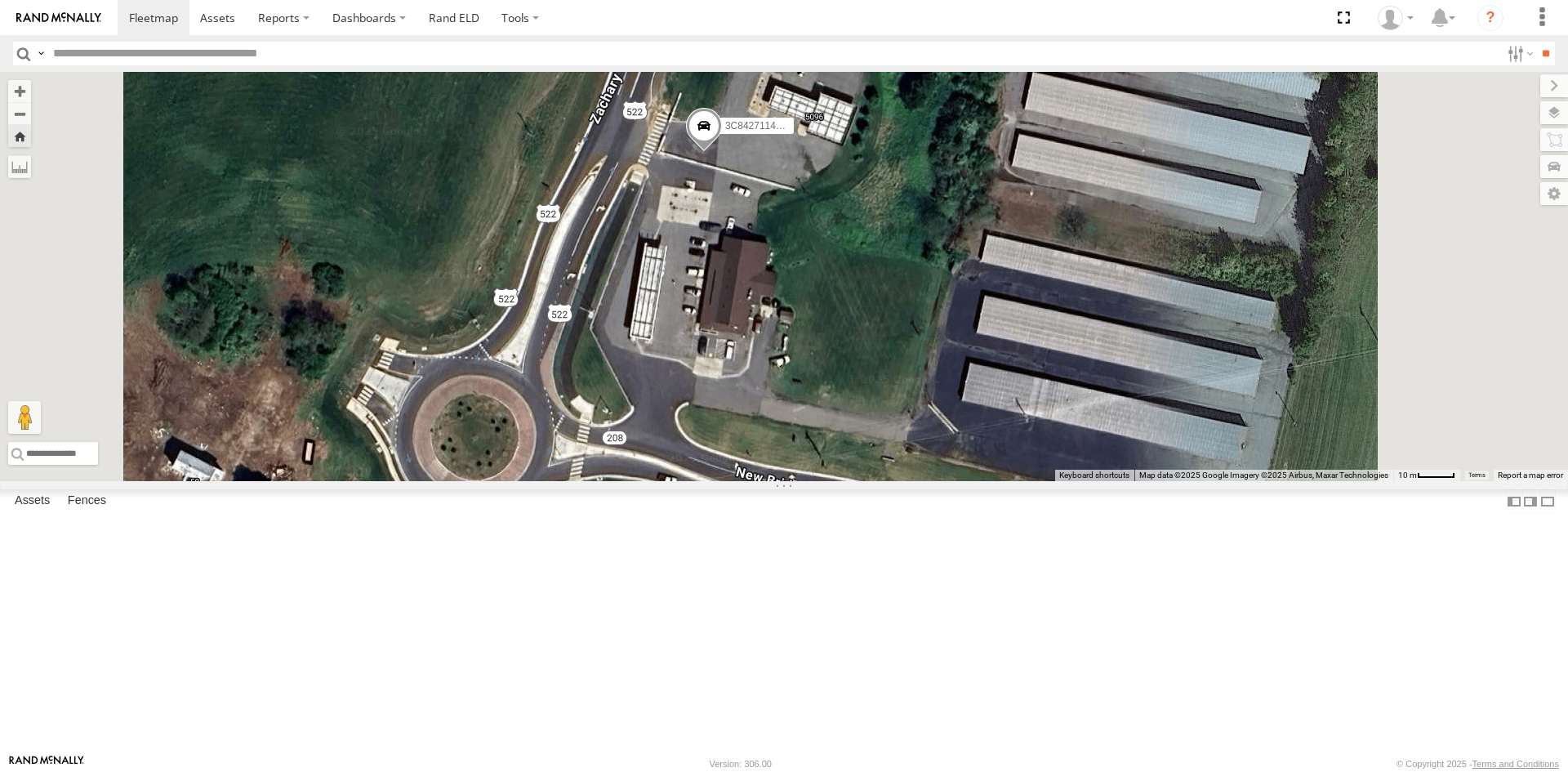
drag, startPoint x: 1029, startPoint y: 332, endPoint x: 958, endPoint y: 534, distance: 214.1
click at [958, 481] on div "3C84271145B4" at bounding box center [784, 276] width 1568 height 409
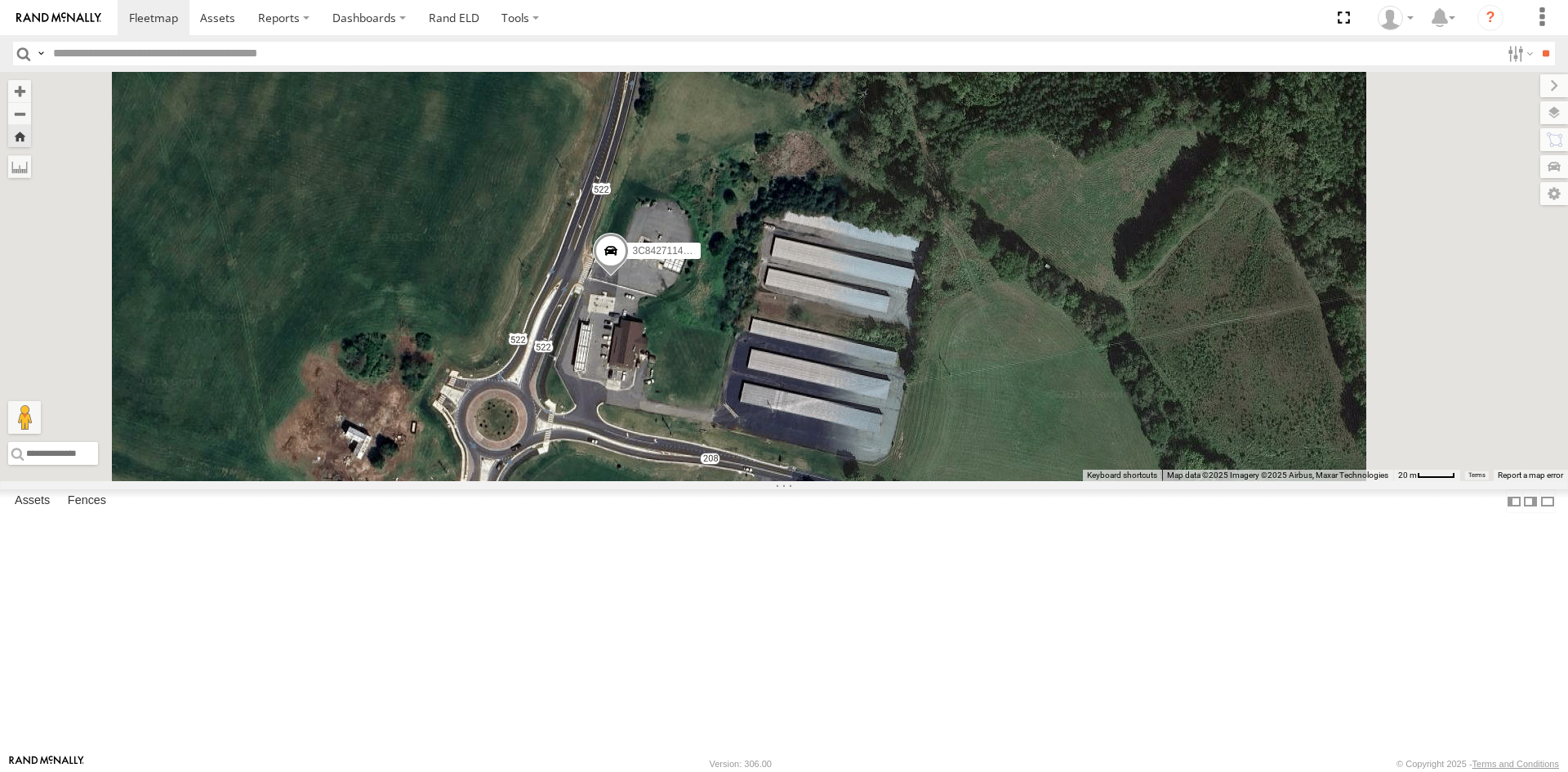
drag, startPoint x: 928, startPoint y: 264, endPoint x: 861, endPoint y: 551, distance: 294.7
click at [861, 481] on div "3C84271145B4" at bounding box center [784, 276] width 1568 height 409
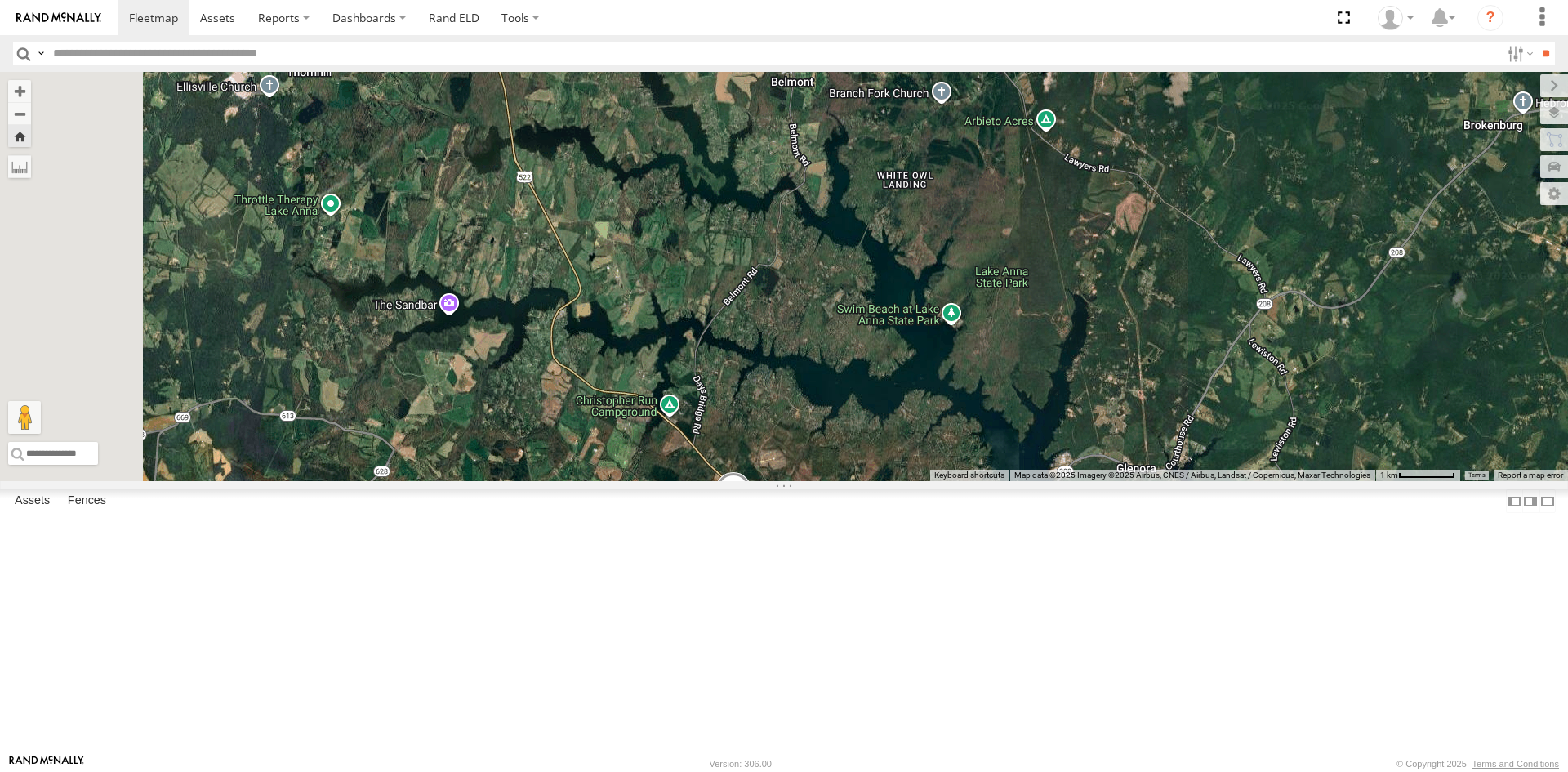
drag, startPoint x: 858, startPoint y: 437, endPoint x: 880, endPoint y: 514, distance: 80.1
click at [880, 481] on div "3C84271145B4" at bounding box center [784, 276] width 1568 height 409
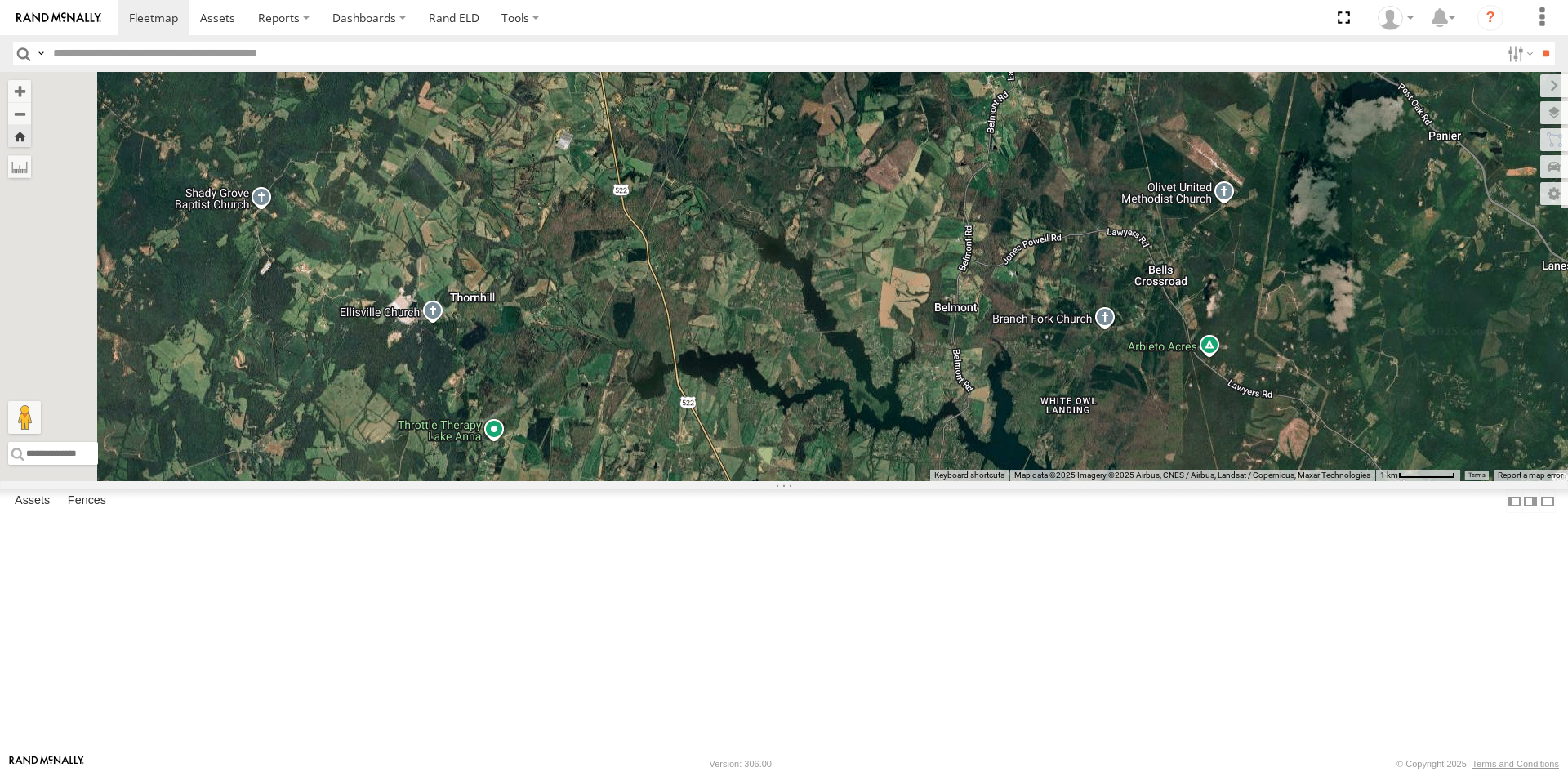
drag, startPoint x: 703, startPoint y: 288, endPoint x: 945, endPoint y: 663, distance: 446.3
click at [945, 481] on div "3C84271145B4" at bounding box center [784, 276] width 1568 height 409
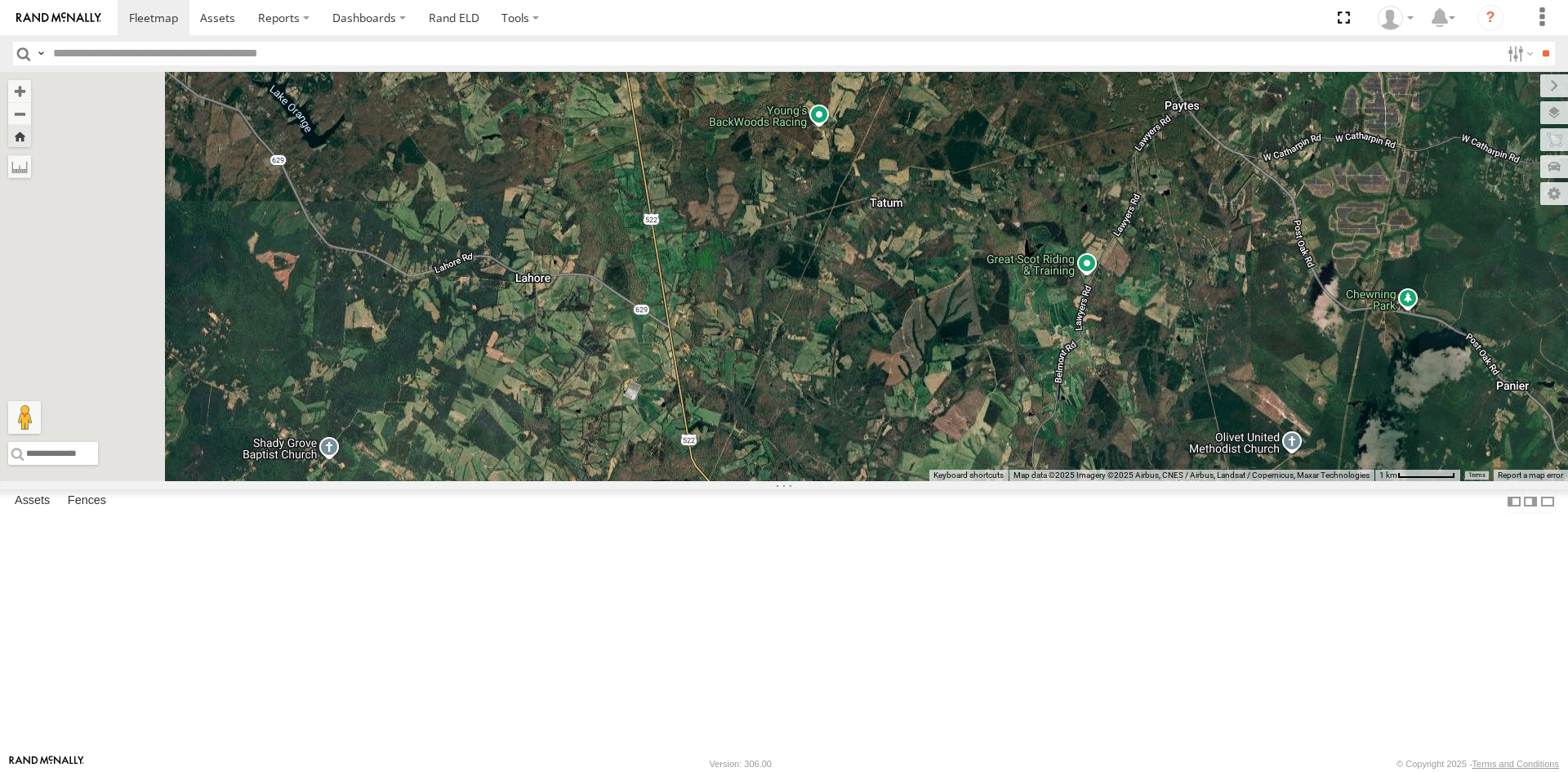
drag, startPoint x: 921, startPoint y: 449, endPoint x: 928, endPoint y: 670, distance: 221.1
click at [927, 481] on div "3C84271145B4" at bounding box center [784, 276] width 1568 height 409
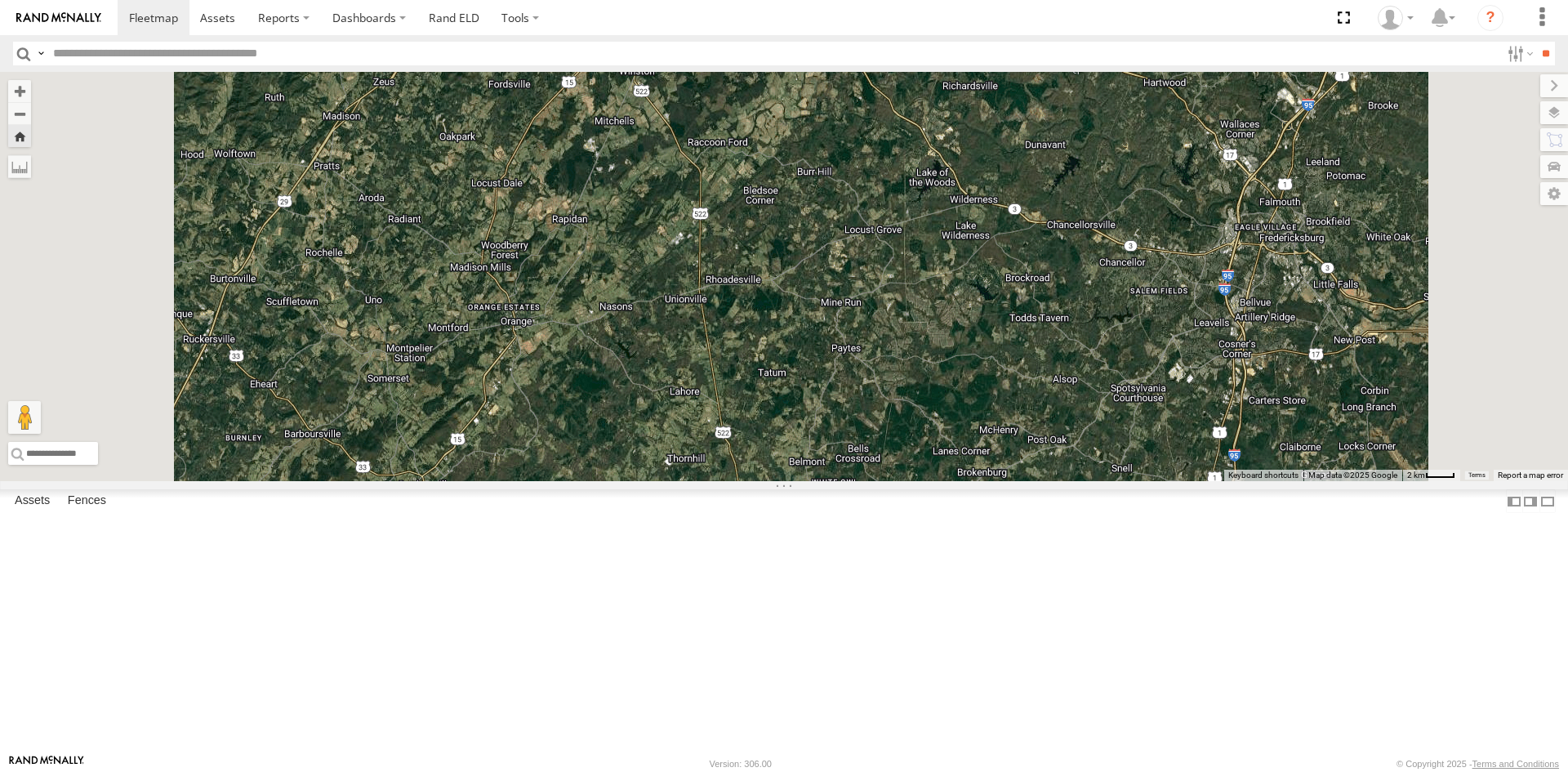
drag, startPoint x: 933, startPoint y: 312, endPoint x: 1009, endPoint y: 544, distance: 244.1
click at [1009, 481] on div "3C84271145B4" at bounding box center [784, 276] width 1568 height 409
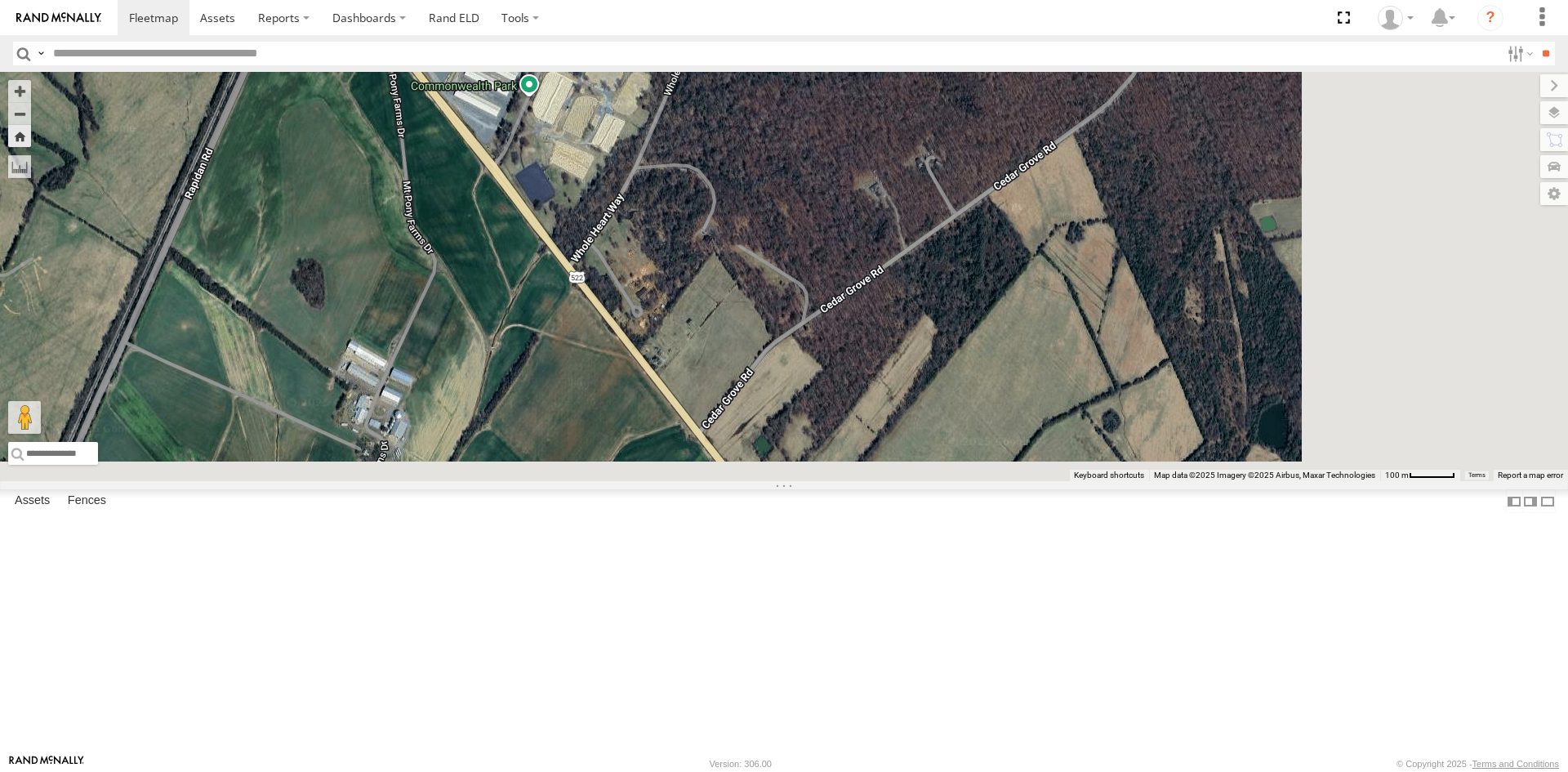
drag, startPoint x: 834, startPoint y: 407, endPoint x: 577, endPoint y: 153, distance: 361.3
click at [577, 156] on div "3C84271145B4" at bounding box center [784, 276] width 1568 height 409
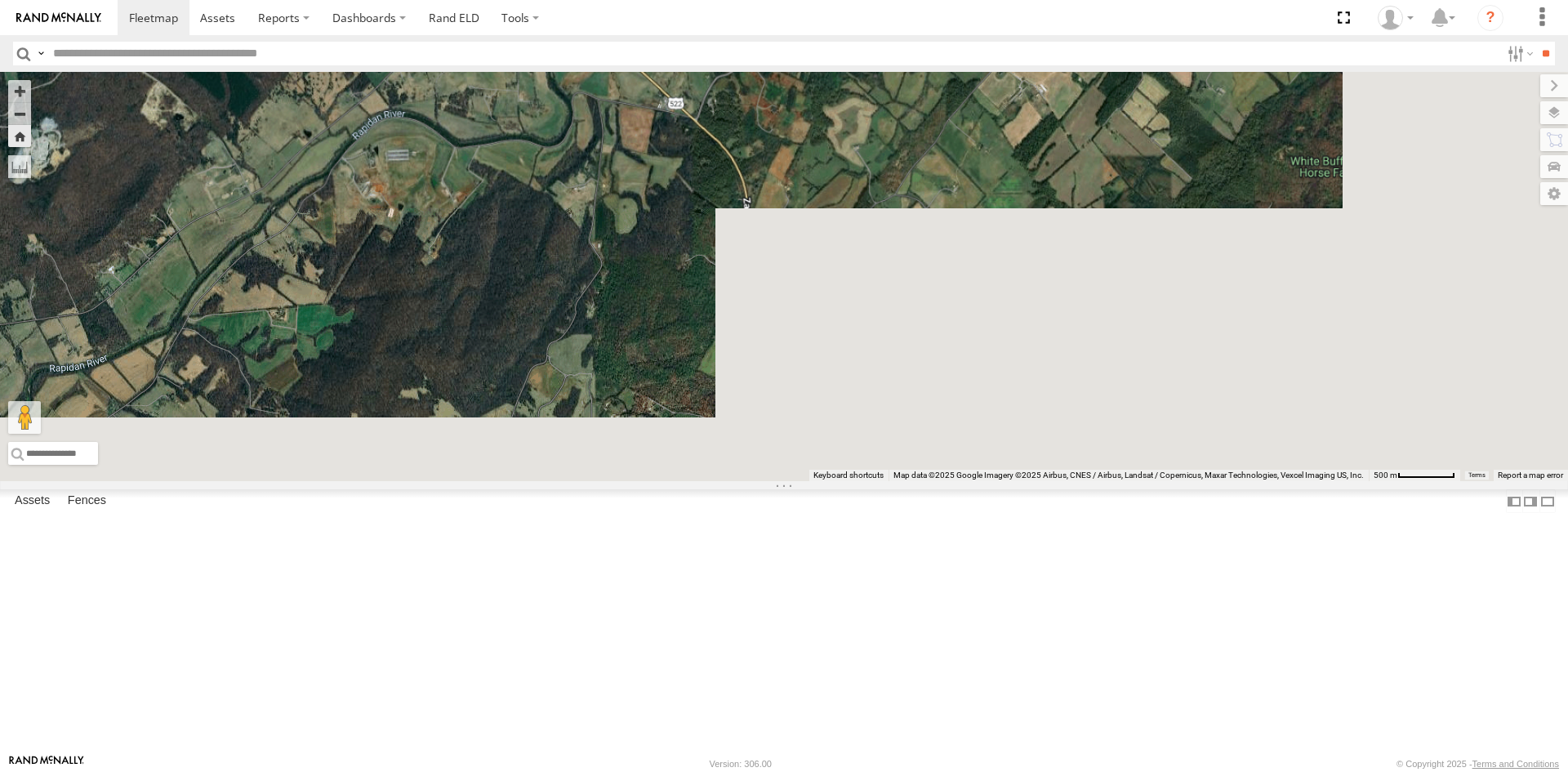
drag, startPoint x: 986, startPoint y: 616, endPoint x: 823, endPoint y: 95, distance: 545.9
click at [810, 62] on body at bounding box center [784, 386] width 1568 height 772
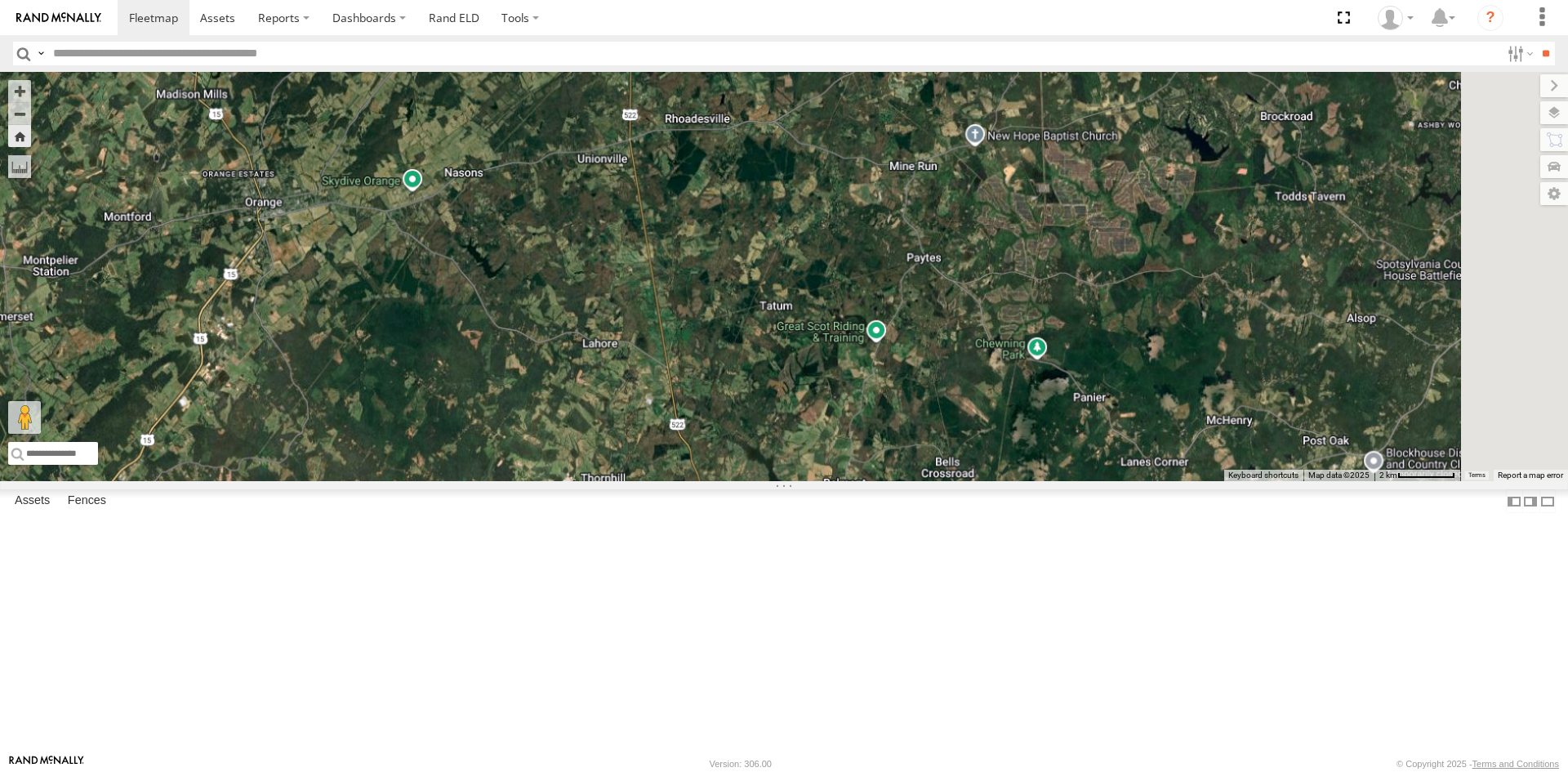
drag, startPoint x: 1028, startPoint y: 514, endPoint x: 1065, endPoint y: 54, distance: 461.5
click at [1065, 55] on body at bounding box center [784, 386] width 1568 height 772
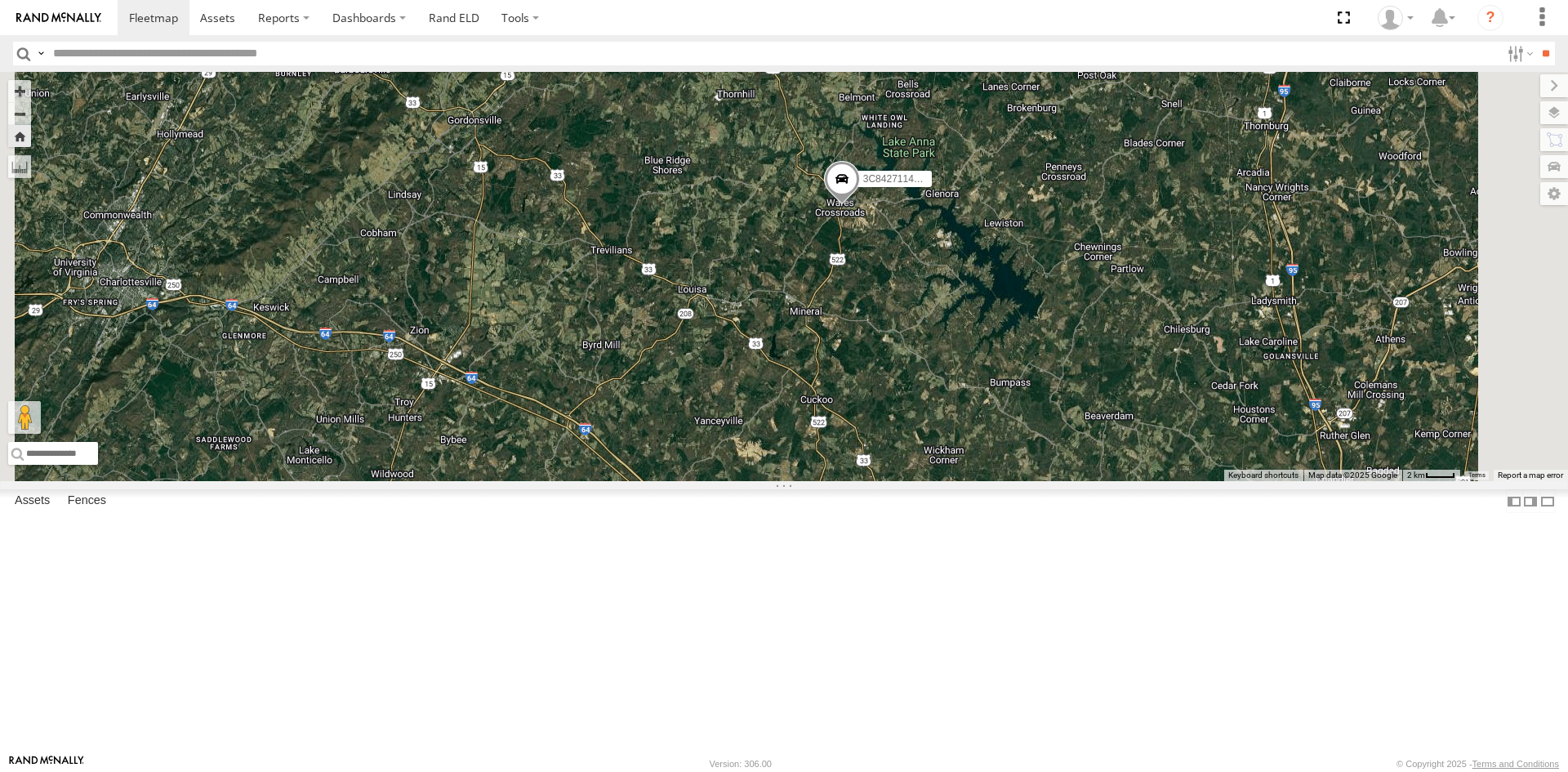
drag, startPoint x: 1100, startPoint y: 141, endPoint x: 1082, endPoint y: 570, distance: 429.4
click at [1083, 481] on div "3C84271145B4" at bounding box center [784, 276] width 1568 height 409
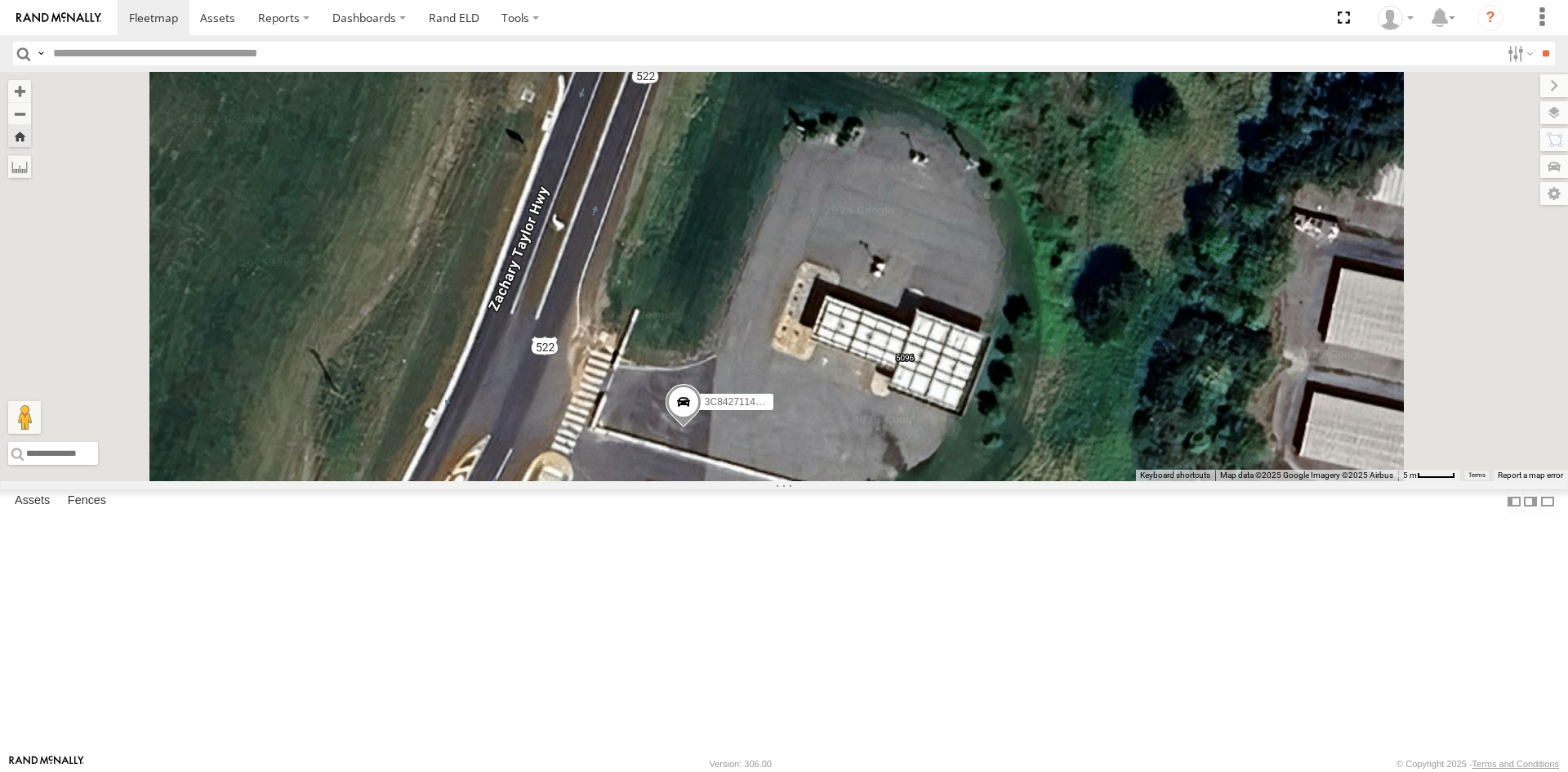
drag, startPoint x: 939, startPoint y: 602, endPoint x: 966, endPoint y: 491, distance: 114.2
click at [966, 481] on div "3C84271145B4" at bounding box center [784, 276] width 1568 height 409
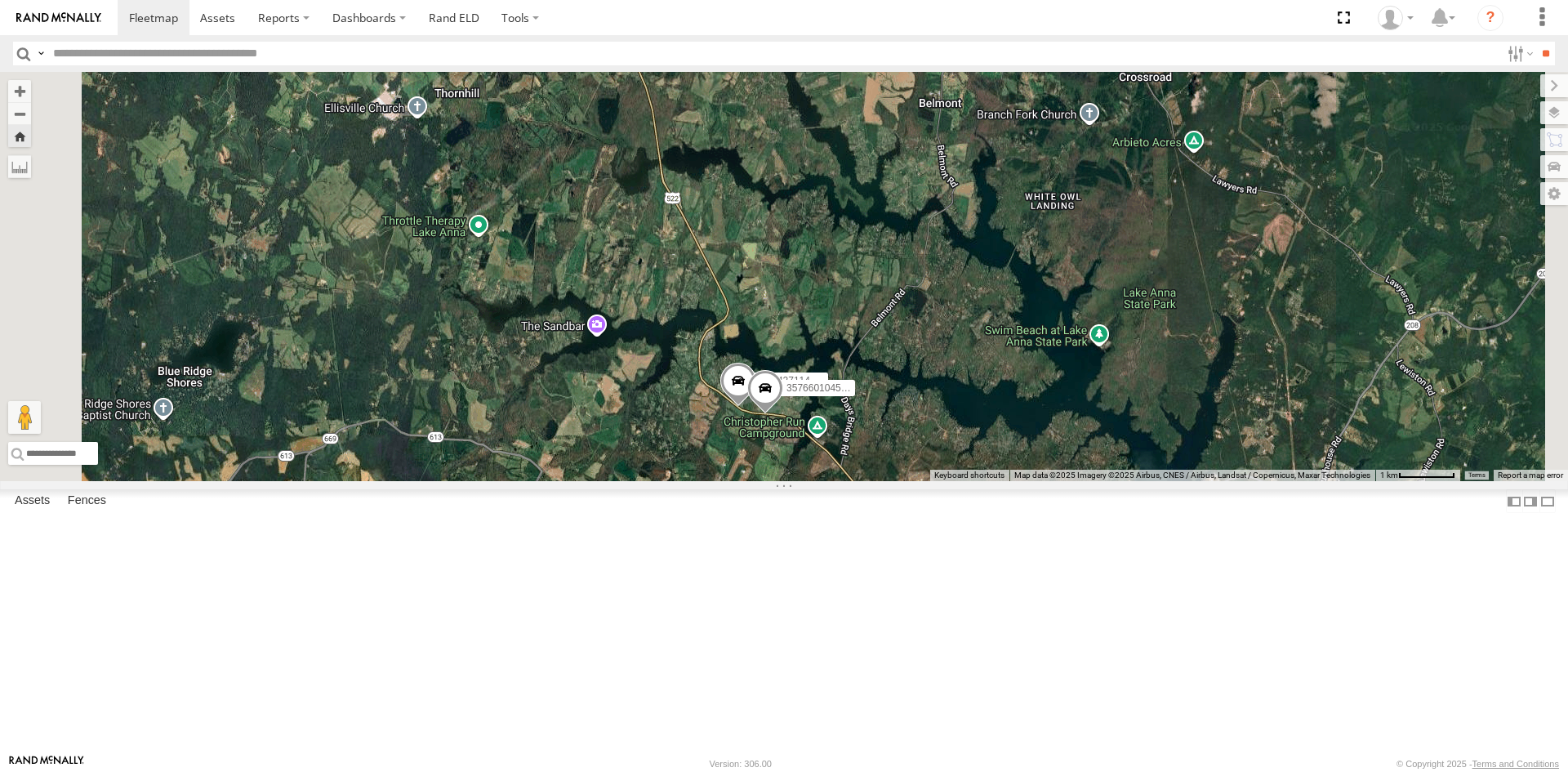
drag, startPoint x: 770, startPoint y: 299, endPoint x: 869, endPoint y: 568, distance: 286.6
click at [869, 481] on div "357660104512769 3C84271145B4" at bounding box center [784, 276] width 1568 height 409
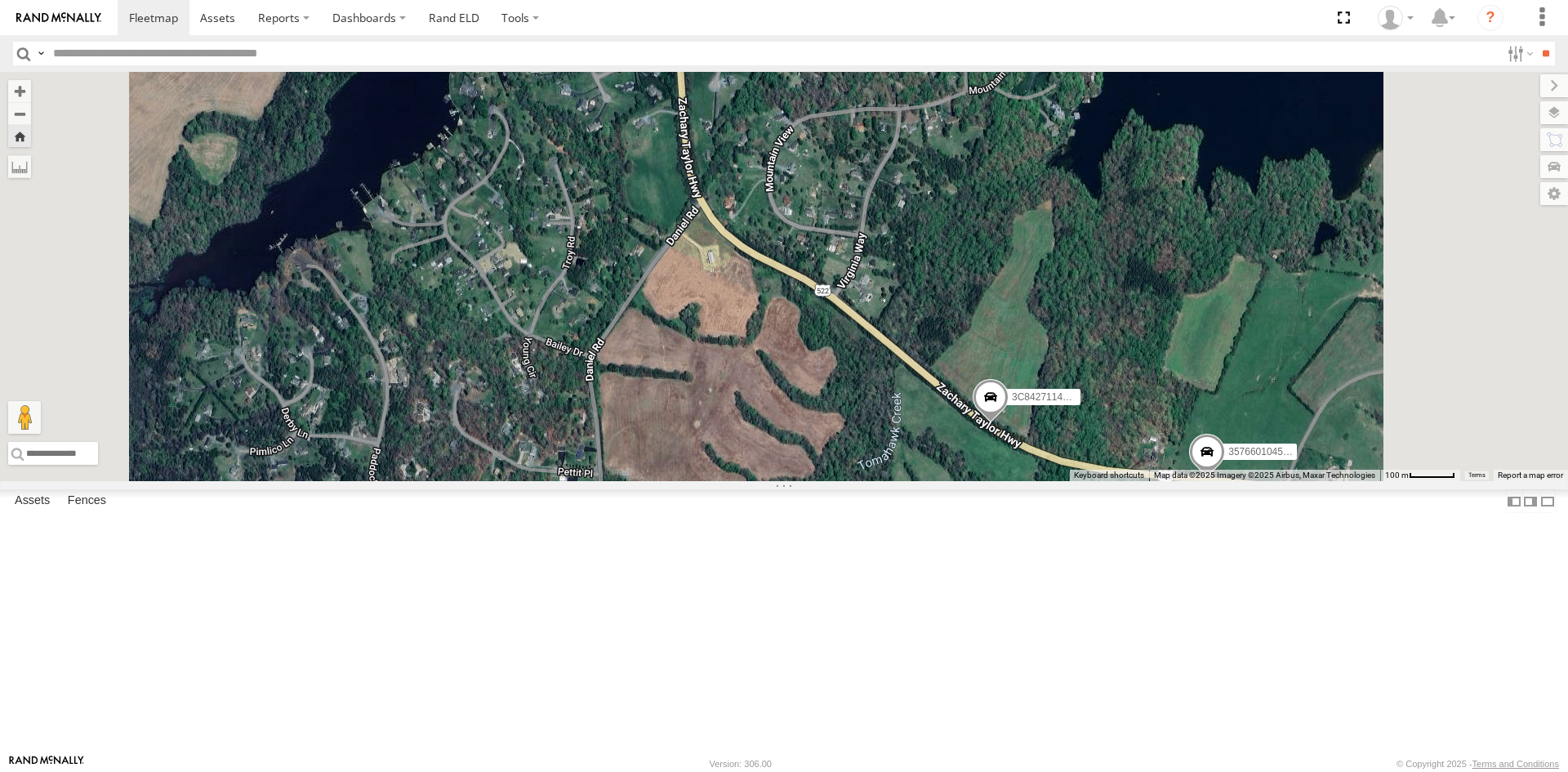
drag, startPoint x: 1189, startPoint y: 607, endPoint x: 977, endPoint y: 629, distance: 213.1
click at [977, 481] on div "357660104512769 3C84271145B4" at bounding box center [784, 276] width 1568 height 409
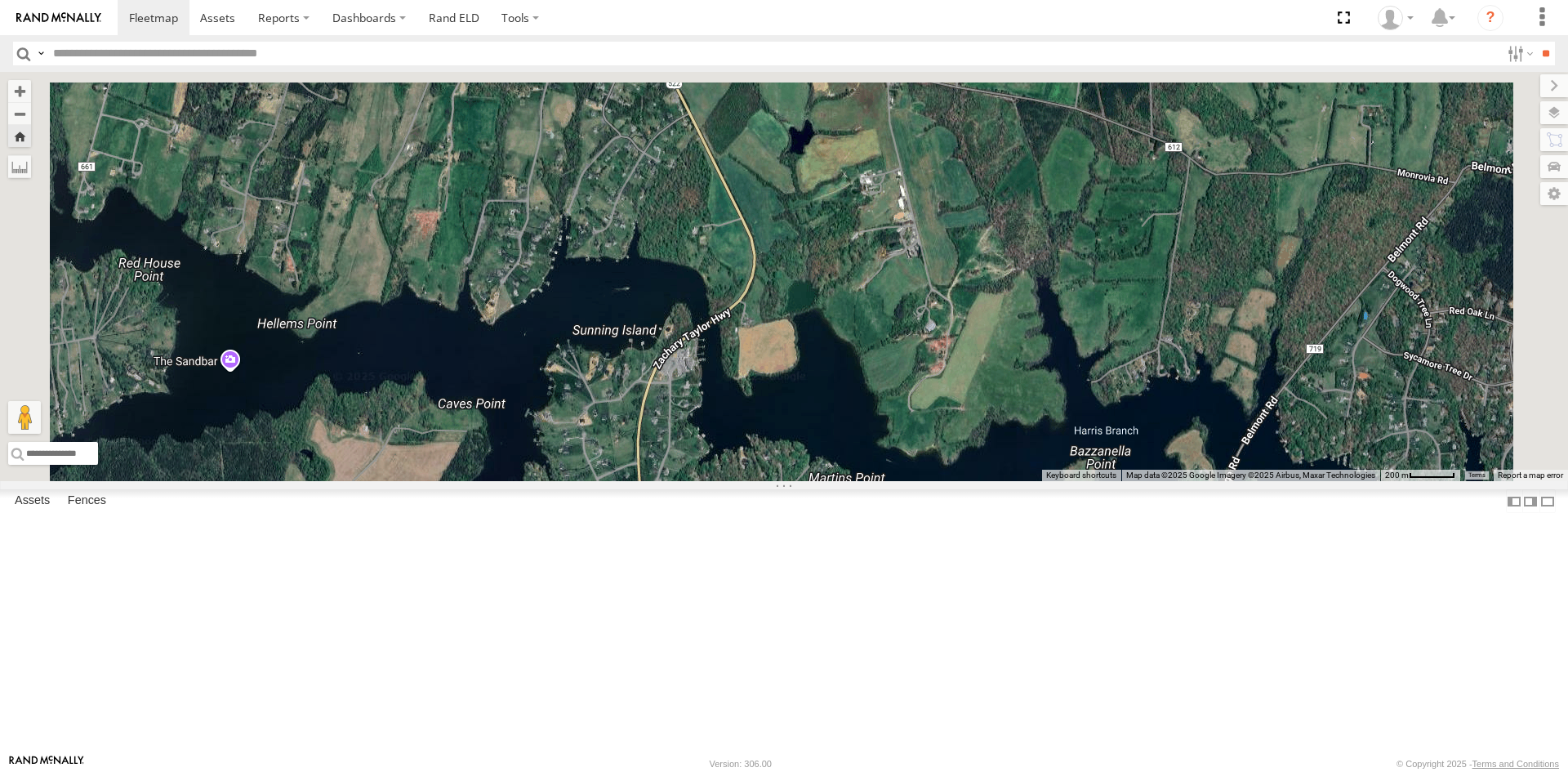
drag, startPoint x: 930, startPoint y: 407, endPoint x: 1000, endPoint y: 720, distance: 320.7
click at [1001, 481] on div "357660104512769 3C84271145B4" at bounding box center [784, 276] width 1568 height 409
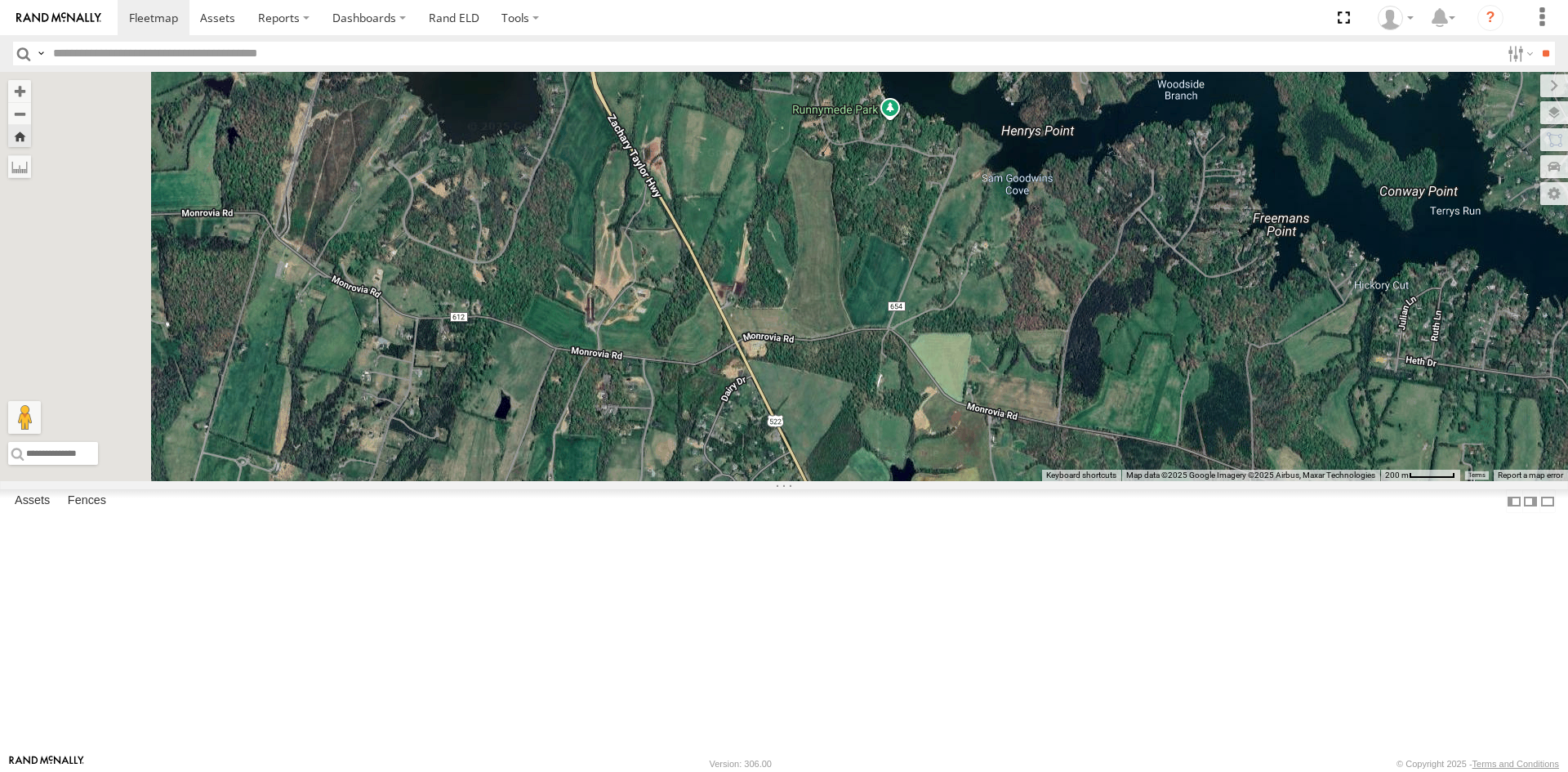
drag, startPoint x: 977, startPoint y: 506, endPoint x: 1027, endPoint y: 684, distance: 184.9
click at [1027, 481] on div "357660104512769 3C84271145B4" at bounding box center [784, 276] width 1568 height 409
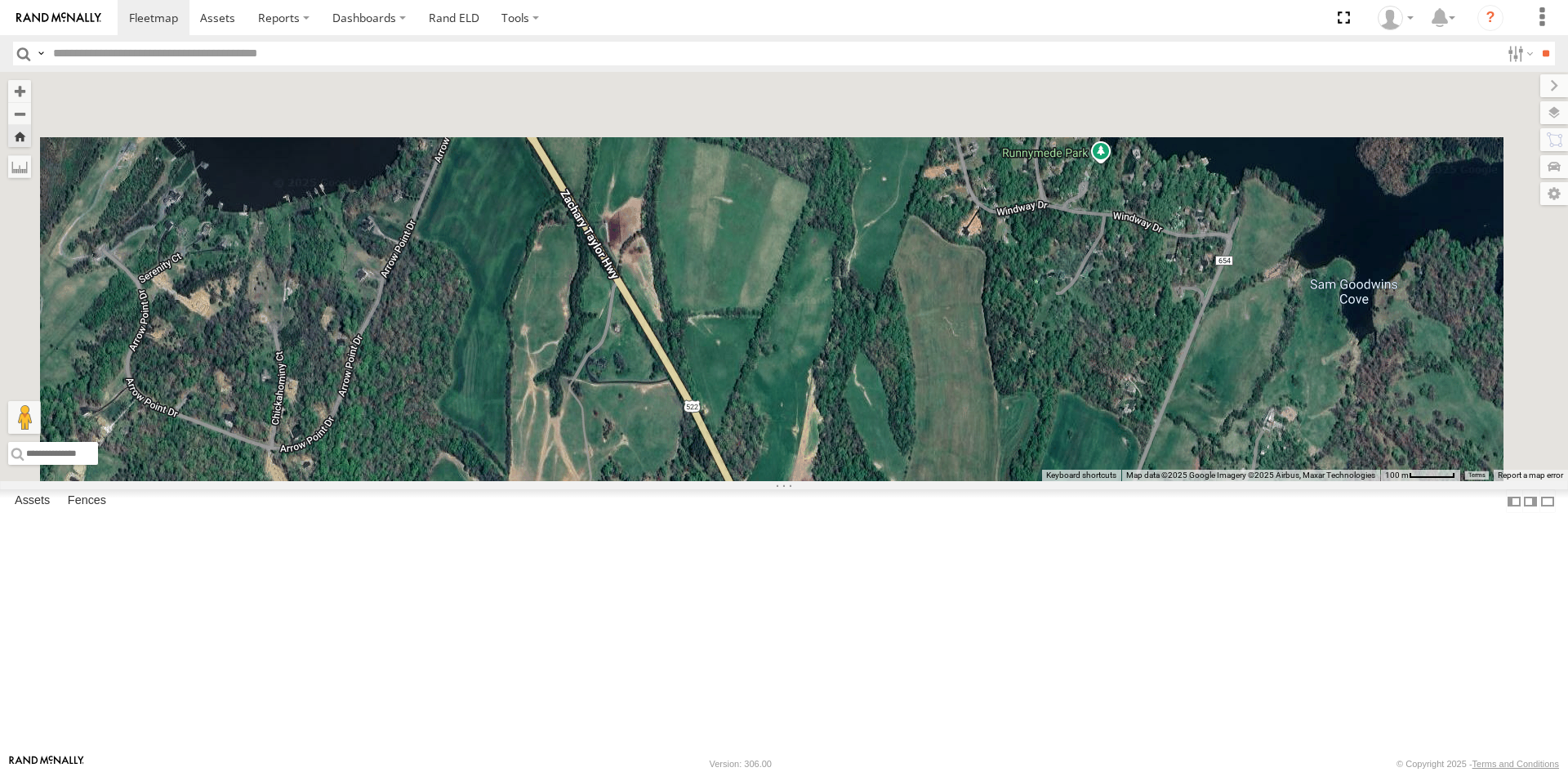
drag, startPoint x: 865, startPoint y: 270, endPoint x: 985, endPoint y: 681, distance: 428.2
click at [988, 481] on div "357660104512769 3C84271145B4" at bounding box center [784, 276] width 1568 height 409
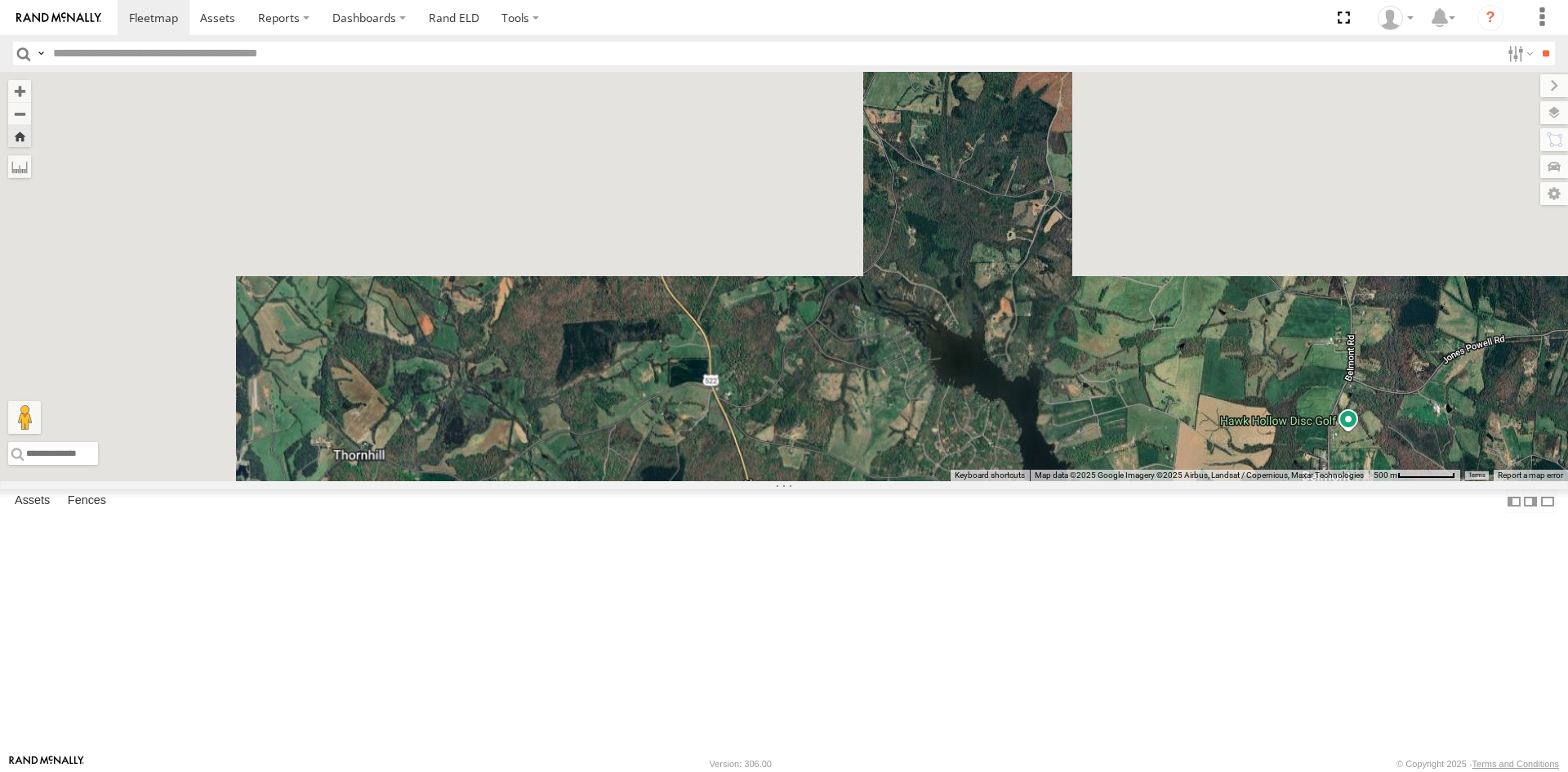
drag, startPoint x: 810, startPoint y: 284, endPoint x: 951, endPoint y: 649, distance: 391.3
click at [944, 481] on div "357660104512769 3C84271145B4" at bounding box center [784, 276] width 1568 height 409
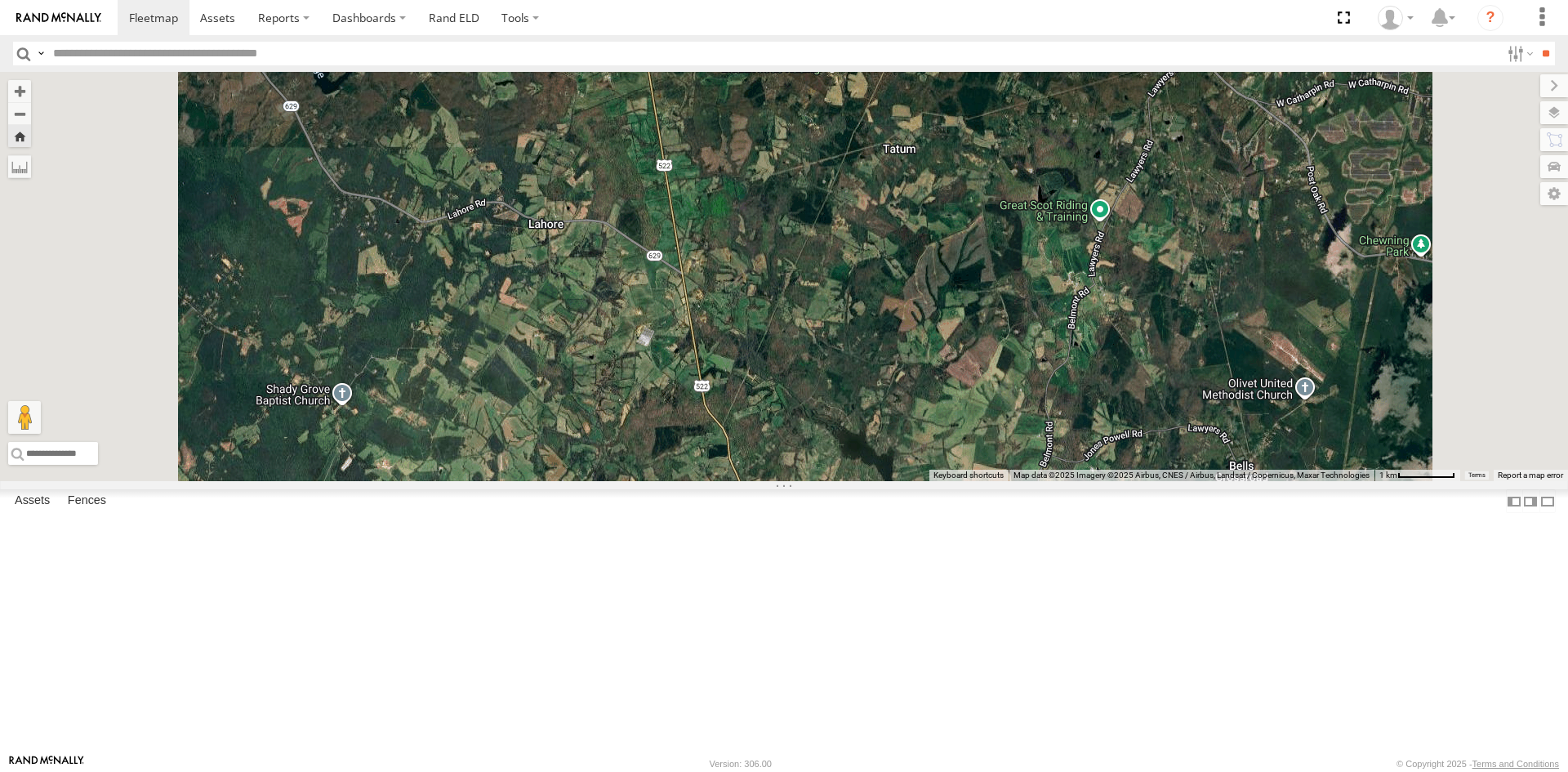
drag, startPoint x: 885, startPoint y: 416, endPoint x: 930, endPoint y: 811, distance: 397.6
click at [930, 771] on html at bounding box center [784, 386] width 1568 height 772
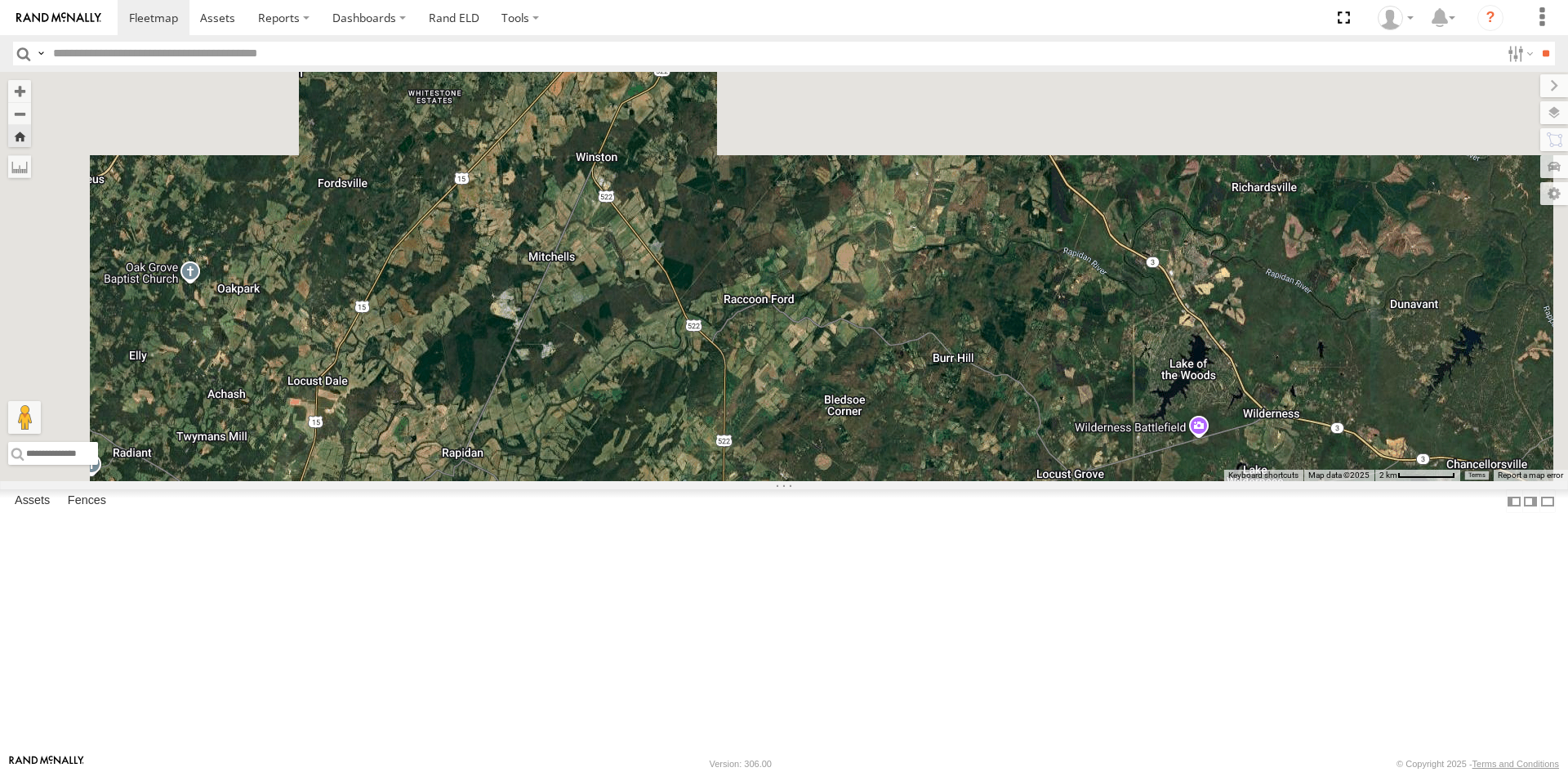
drag, startPoint x: 910, startPoint y: 363, endPoint x: 948, endPoint y: 681, distance: 320.3
click at [950, 481] on div "357660104512769 3C84271145B4" at bounding box center [784, 276] width 1568 height 409
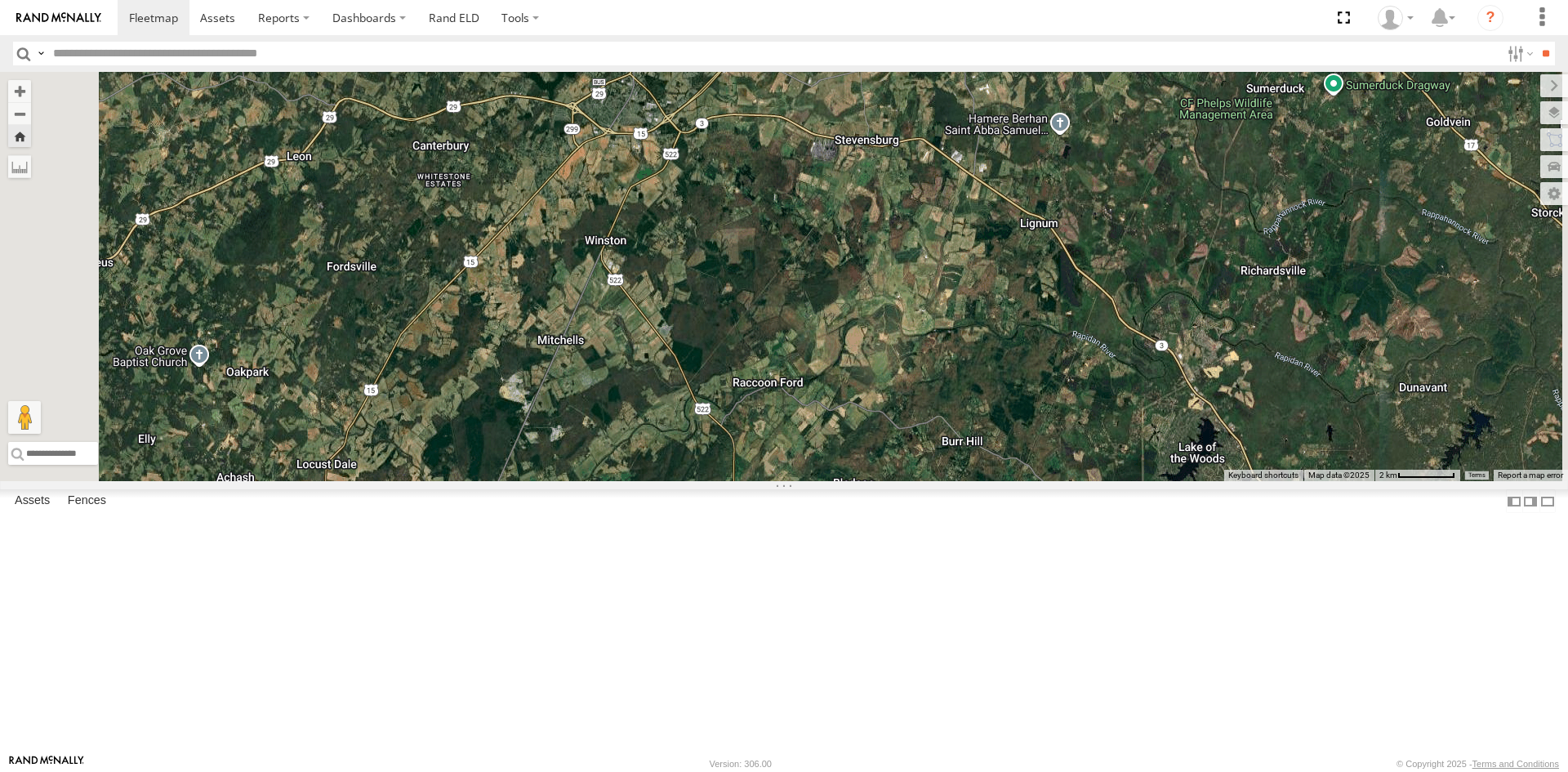
drag, startPoint x: 881, startPoint y: 491, endPoint x: 885, endPoint y: 503, distance: 12.6
click at [885, 481] on div "357660104512769 3C84271145B4" at bounding box center [784, 276] width 1568 height 409
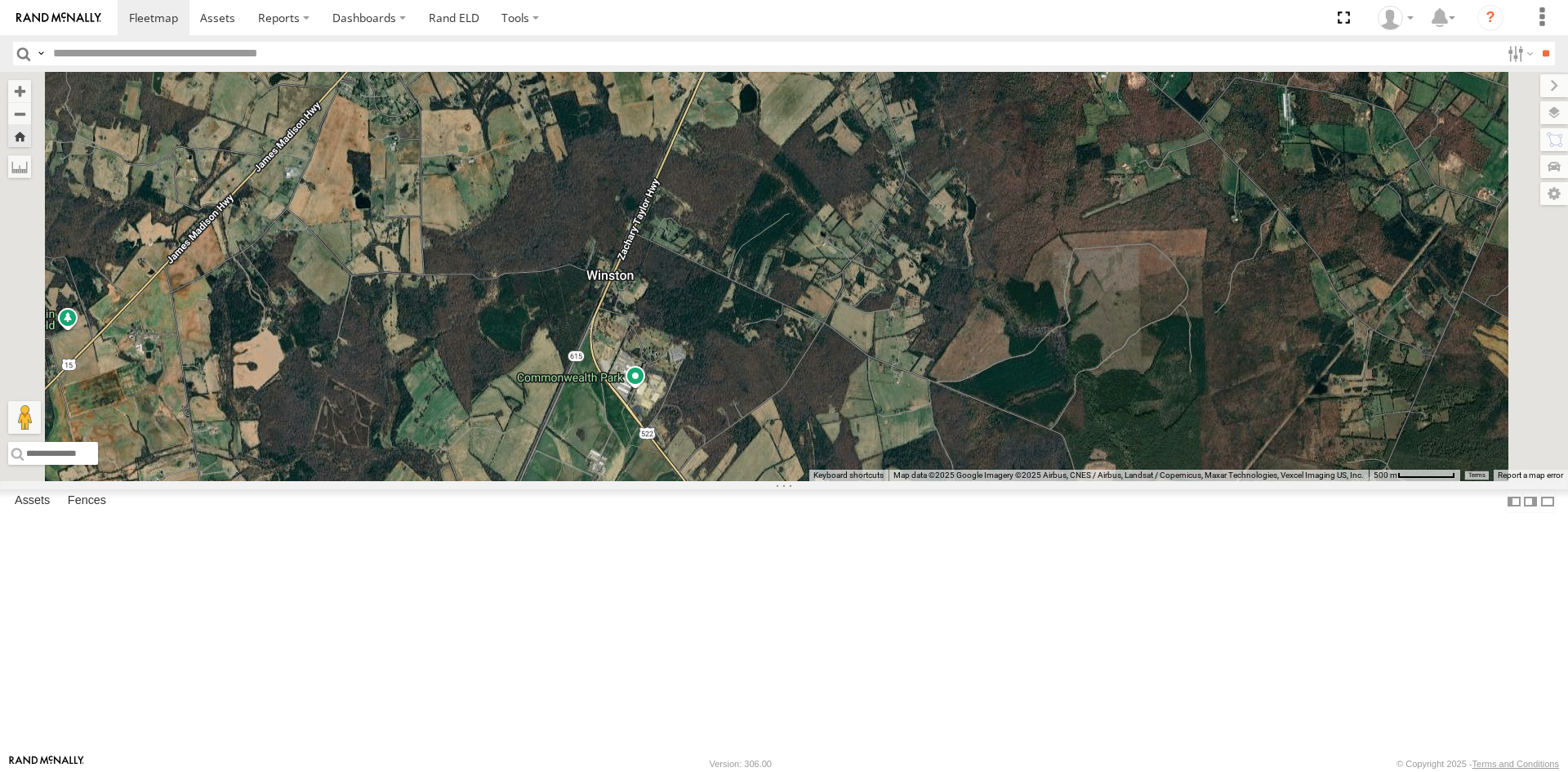
drag, startPoint x: 844, startPoint y: 574, endPoint x: 833, endPoint y: 532, distance: 43.4
click at [833, 481] on div "357660104512769 3C84271145B4" at bounding box center [784, 276] width 1568 height 409
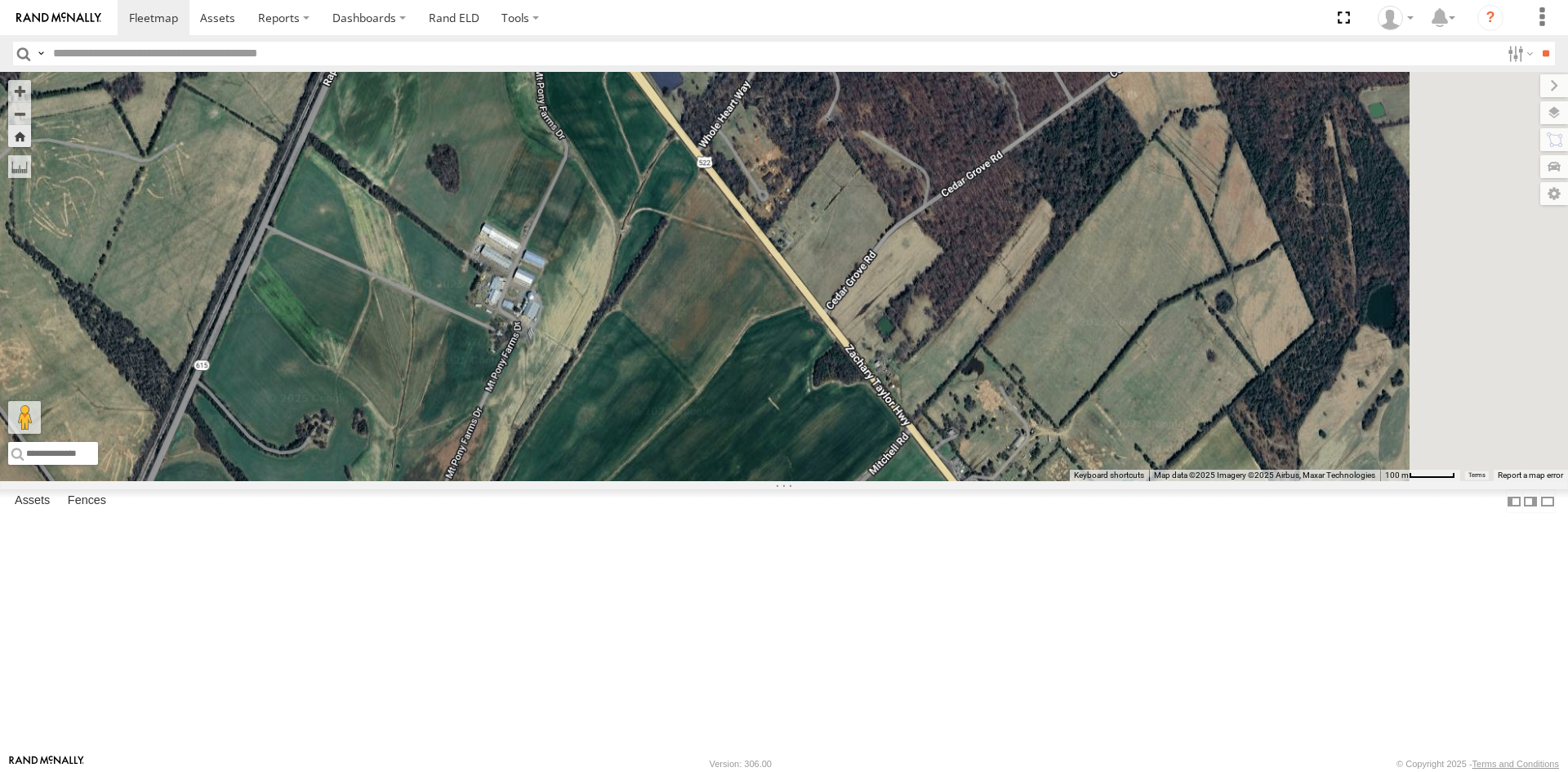
drag, startPoint x: 1043, startPoint y: 640, endPoint x: 725, endPoint y: 243, distance: 508.7
click at [725, 243] on div "357660104512769 3C84271145B4" at bounding box center [784, 276] width 1568 height 409
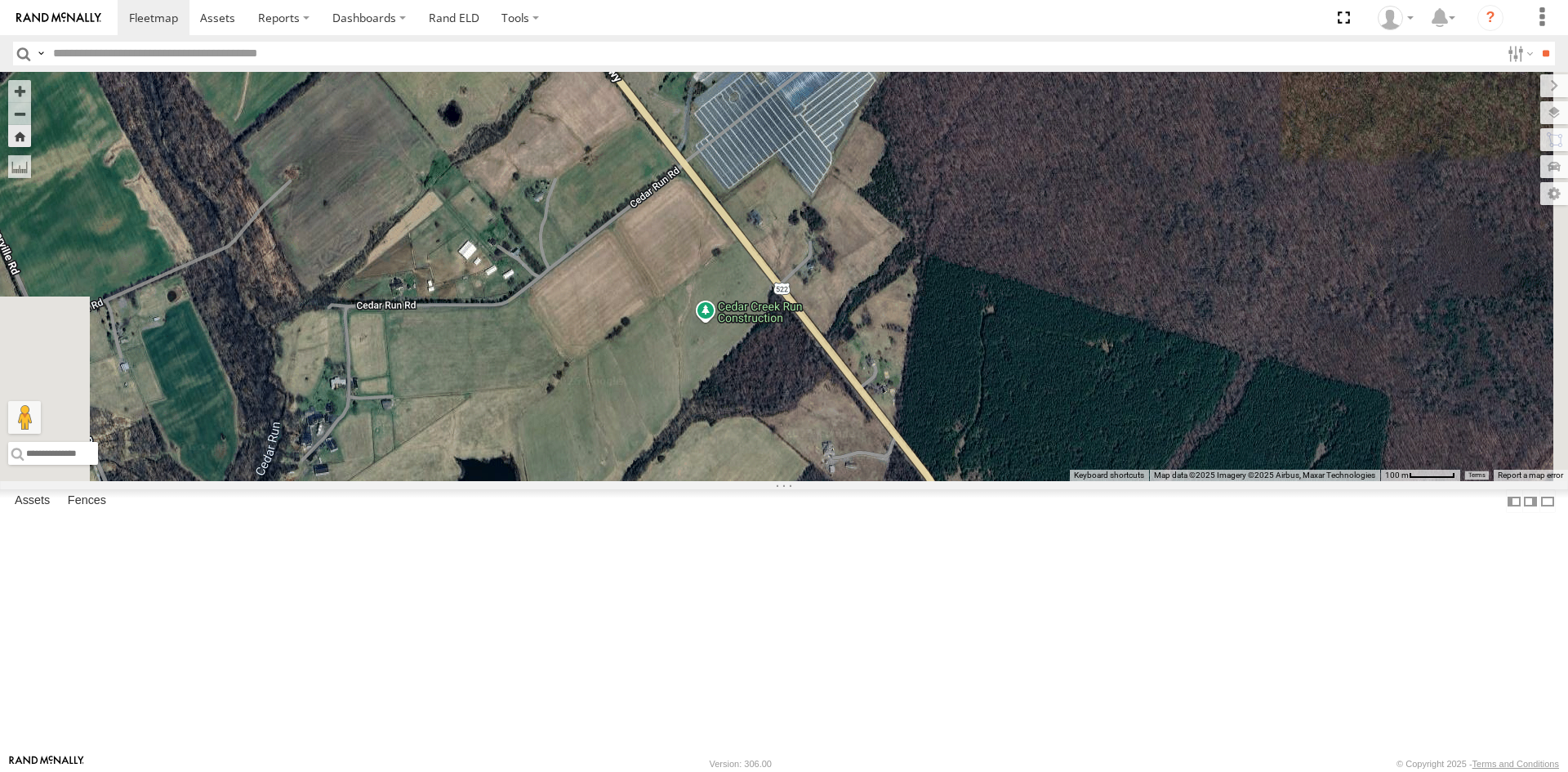
drag, startPoint x: 848, startPoint y: 293, endPoint x: 793, endPoint y: 212, distance: 97.9
click at [793, 212] on div "357660104512769 3C84271145B4" at bounding box center [784, 276] width 1568 height 409
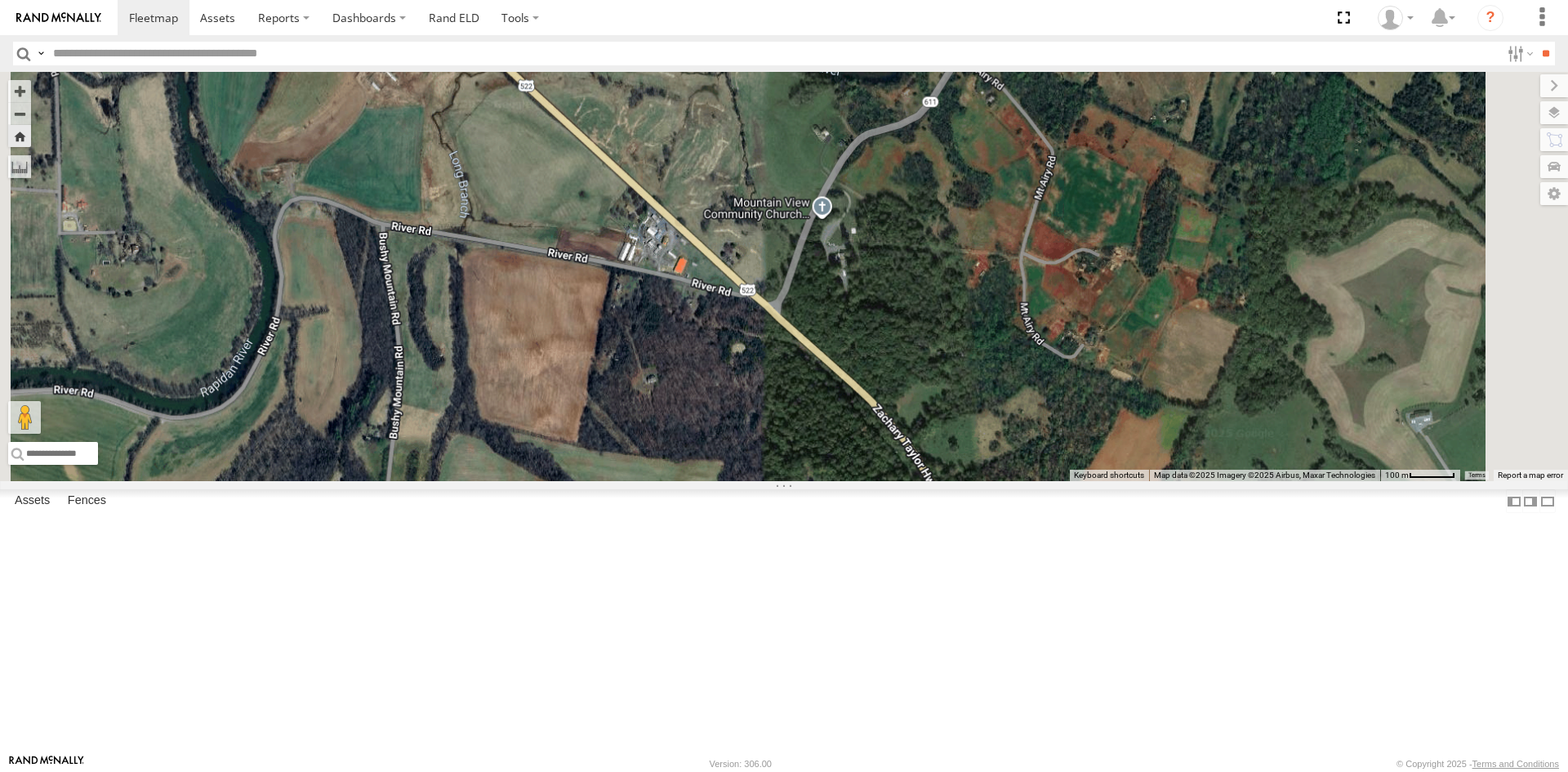
drag, startPoint x: 1120, startPoint y: 638, endPoint x: 837, endPoint y: 242, distance: 486.7
click at [837, 248] on div "357660104512769 3C84271145B4" at bounding box center [784, 276] width 1568 height 409
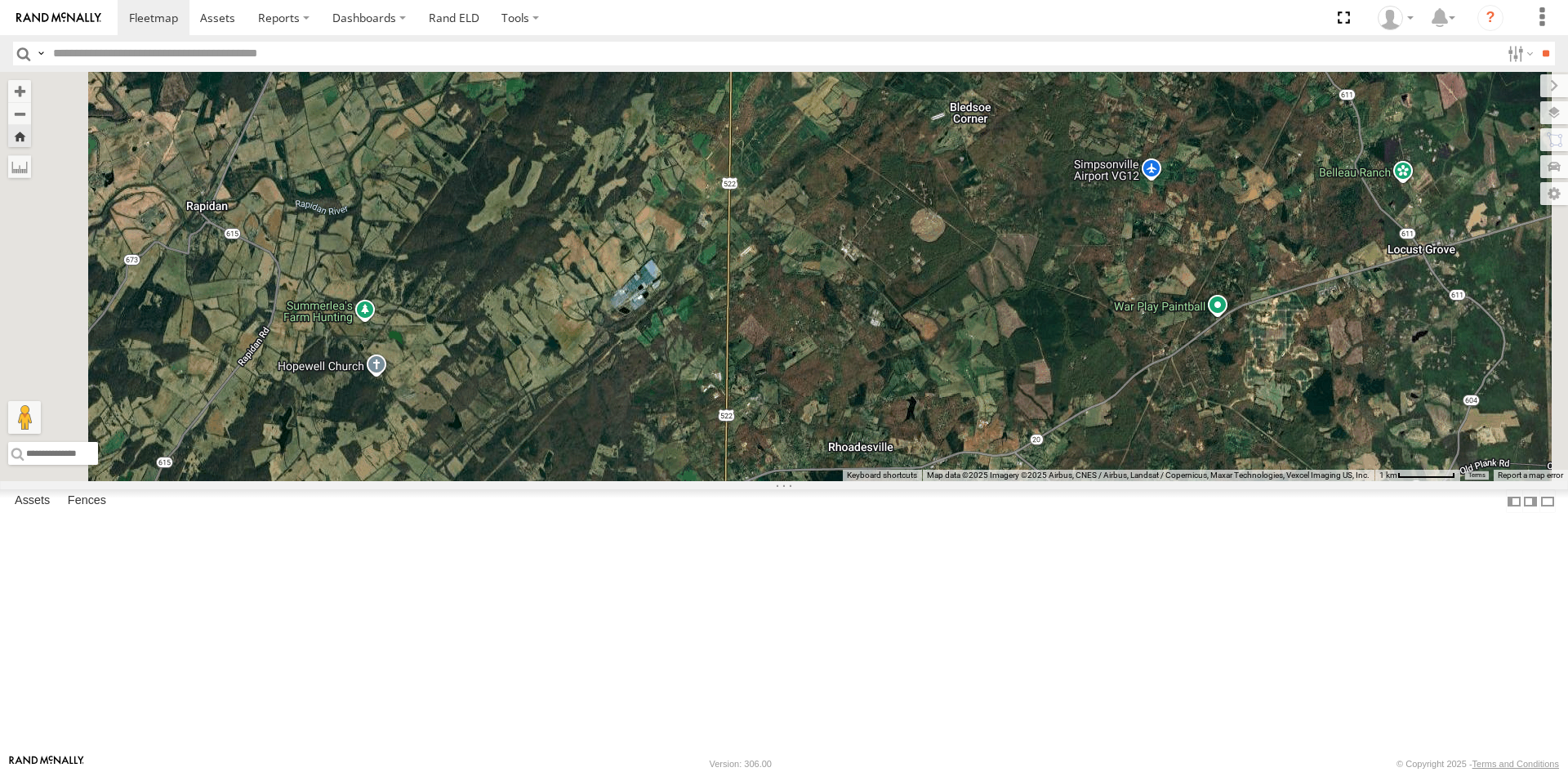
drag, startPoint x: 993, startPoint y: 554, endPoint x: 1026, endPoint y: 327, distance: 229.4
click at [1024, 330] on div "357660104512769 3C84271145B4" at bounding box center [784, 276] width 1568 height 409
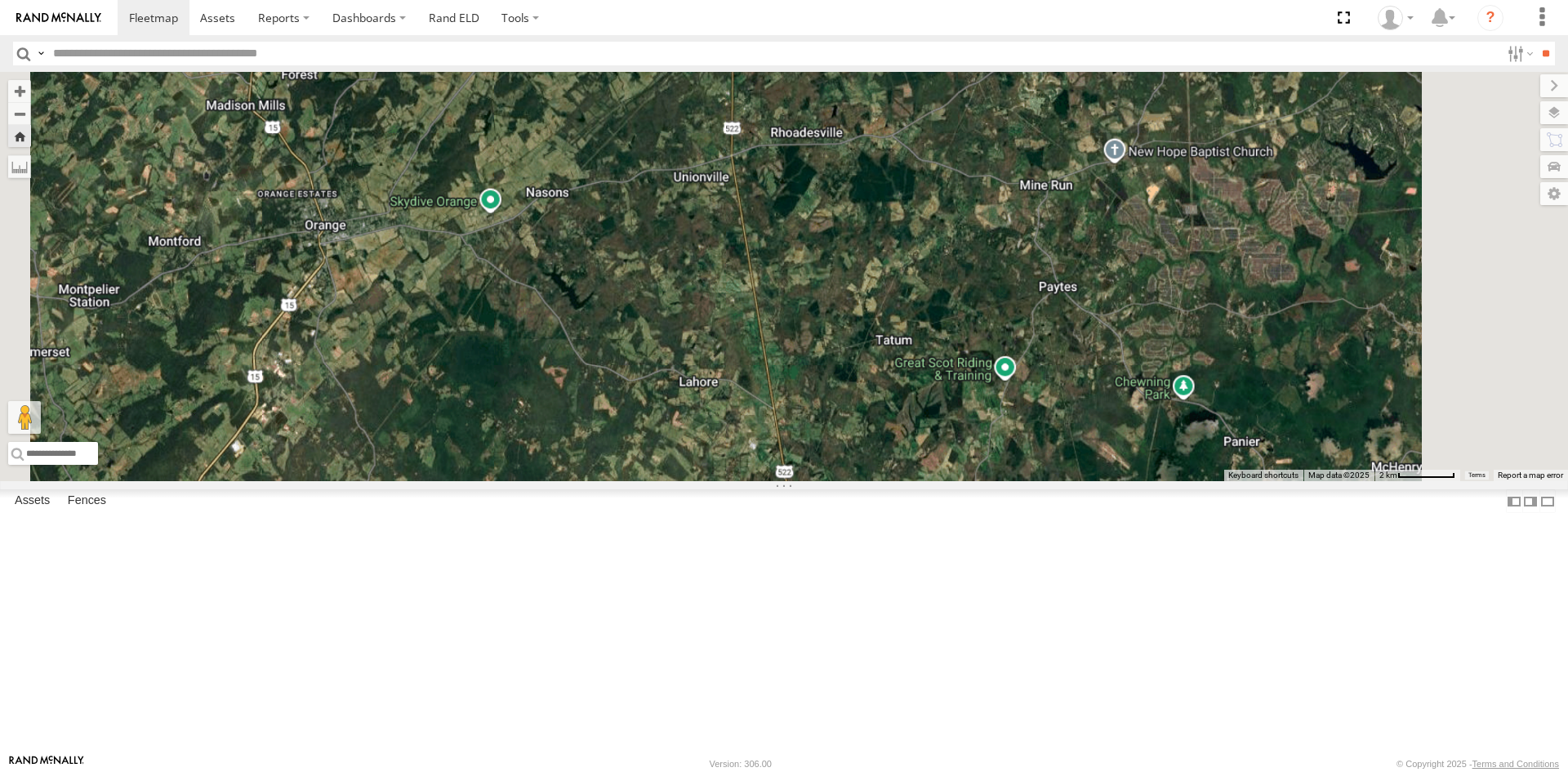
drag, startPoint x: 1050, startPoint y: 565, endPoint x: 1008, endPoint y: 423, distance: 148.1
click at [1008, 423] on div "357660104512769 3C84271145B4" at bounding box center [784, 276] width 1568 height 409
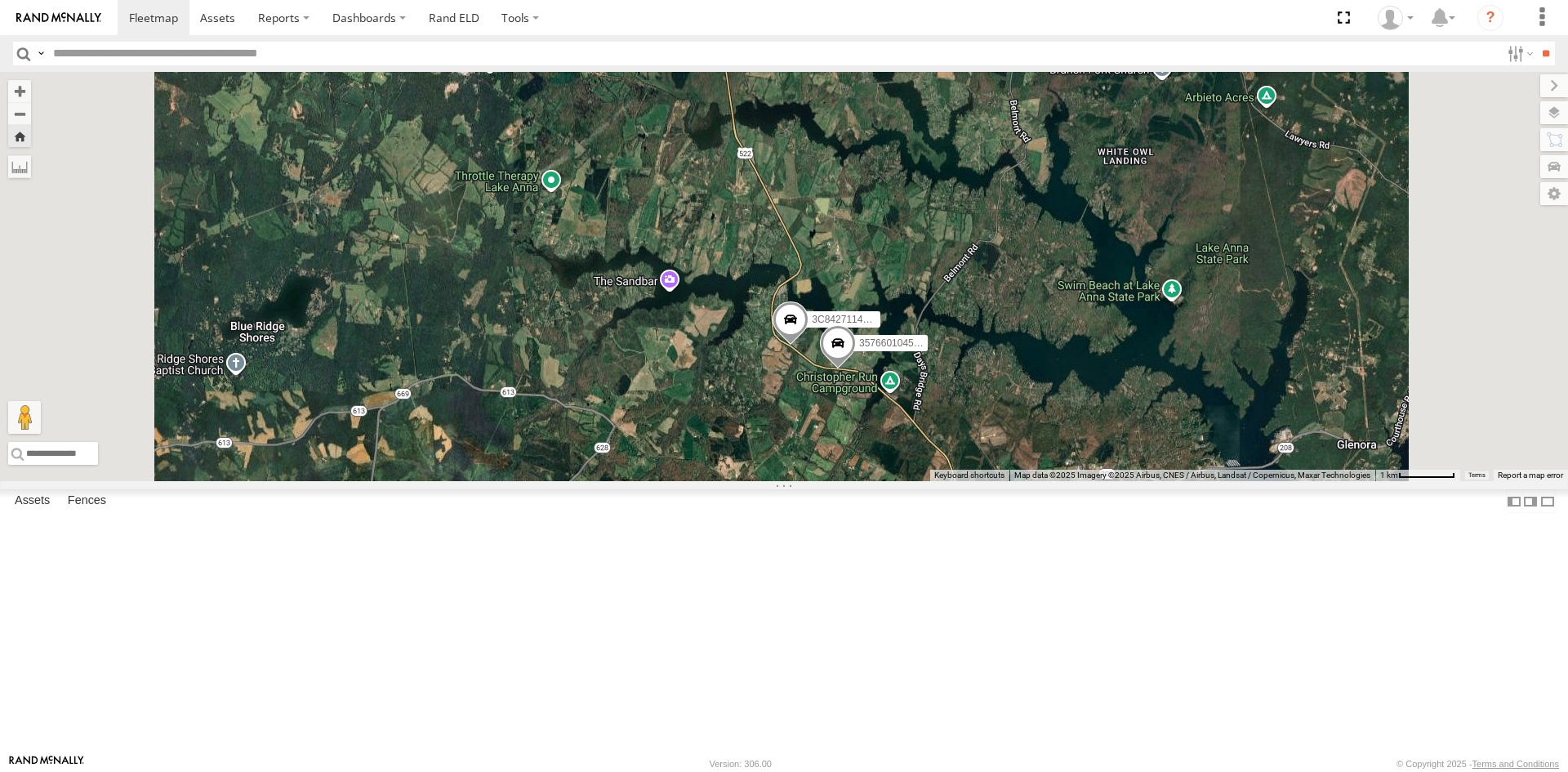
drag, startPoint x: 1106, startPoint y: 334, endPoint x: 1147, endPoint y: 440, distance: 113.7
click at [1147, 440] on div "357660104512769 3C84271145B4" at bounding box center [784, 276] width 1568 height 409
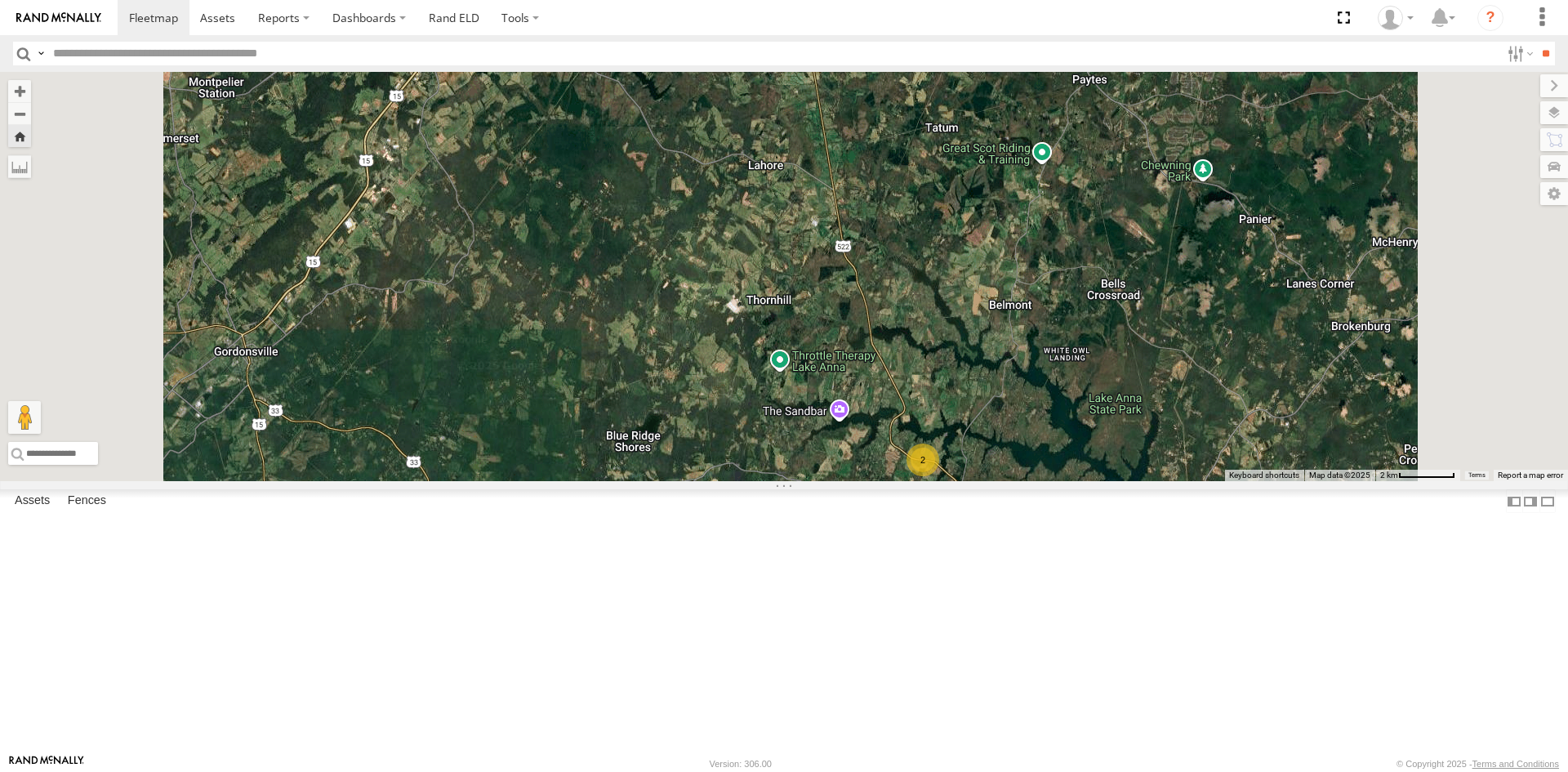
drag, startPoint x: 1123, startPoint y: 385, endPoint x: 1145, endPoint y: 537, distance: 153.6
click at [1145, 481] on div "2" at bounding box center [784, 276] width 1568 height 409
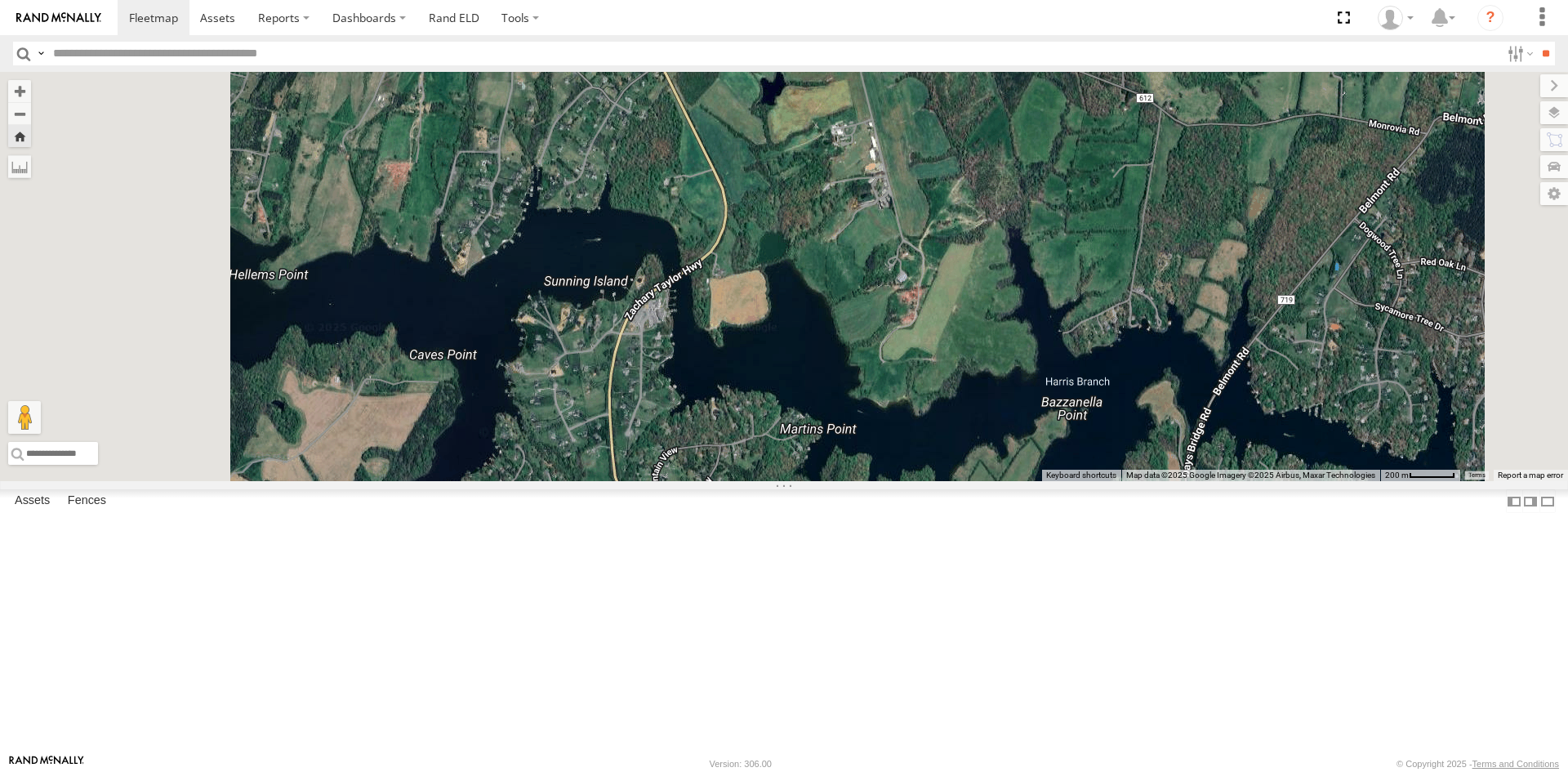
drag, startPoint x: 1050, startPoint y: 419, endPoint x: 1133, endPoint y: 639, distance: 235.1
click at [1133, 481] on div "357660104512769 3C84271145B4" at bounding box center [784, 276] width 1568 height 409
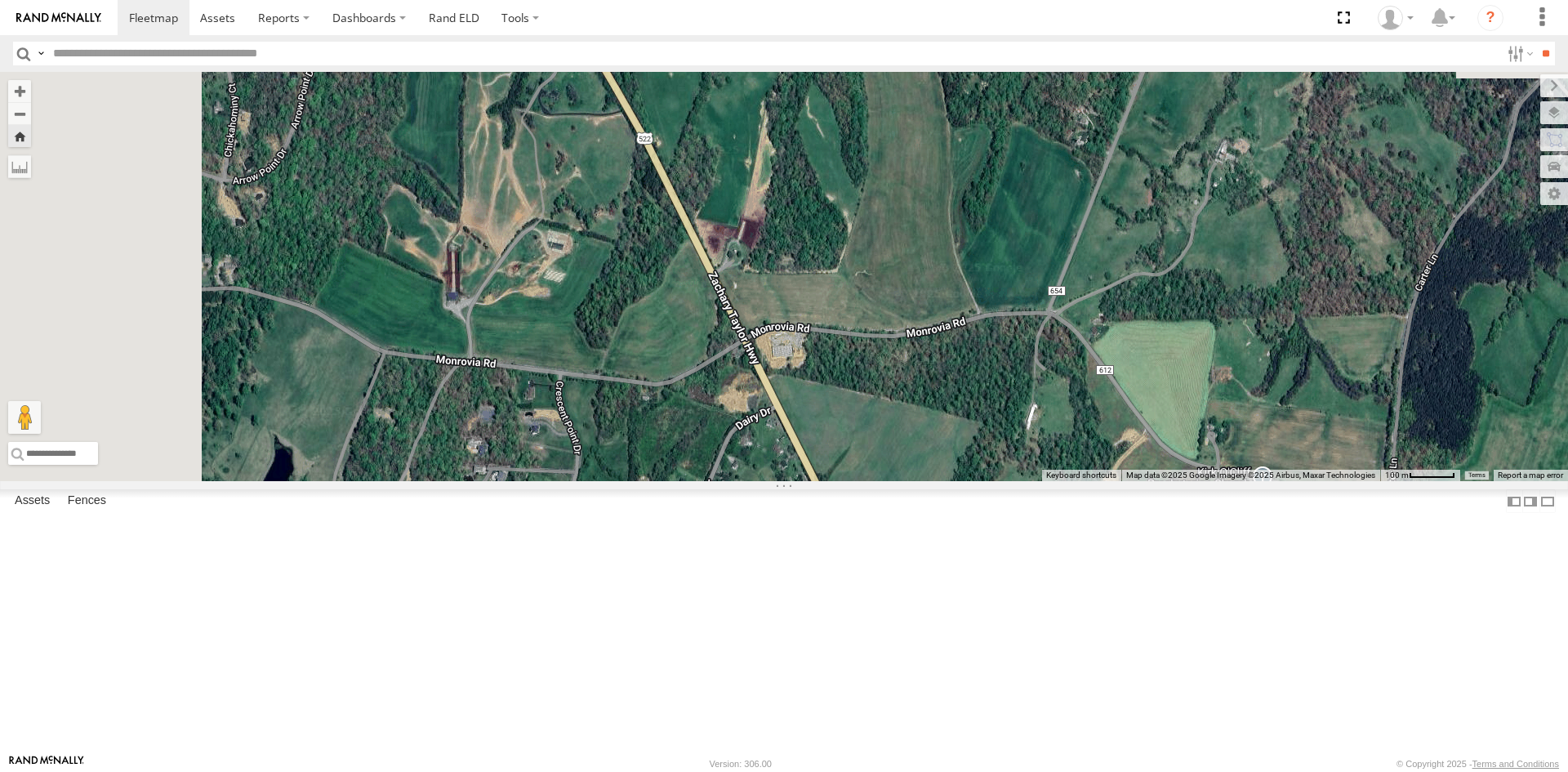
drag, startPoint x: 972, startPoint y: 380, endPoint x: 1139, endPoint y: 811, distance: 462.2
click at [1139, 771] on html at bounding box center [784, 386] width 1568 height 772
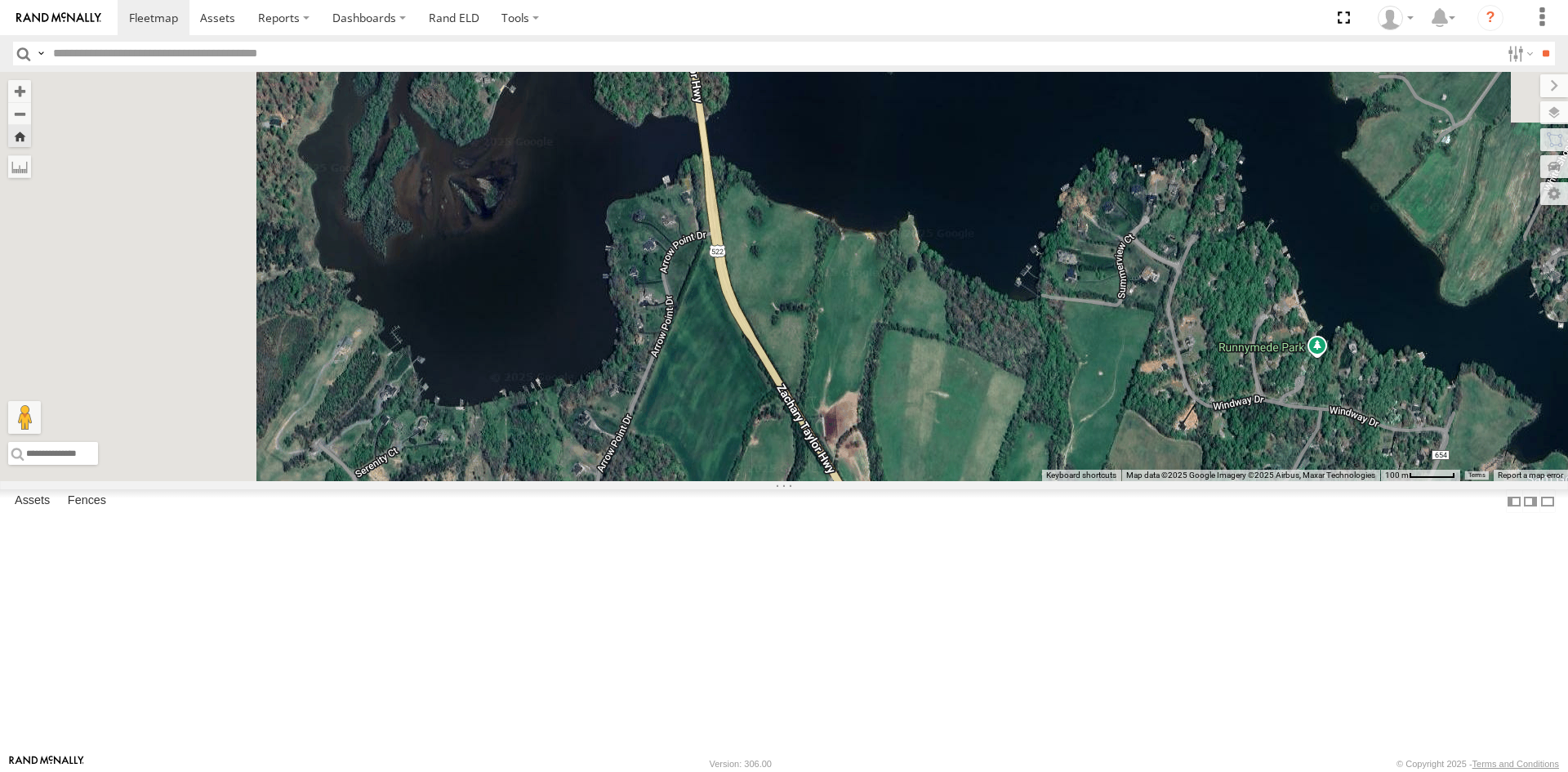
drag, startPoint x: 845, startPoint y: 319, endPoint x: 1147, endPoint y: 811, distance: 577.3
click at [1147, 771] on html at bounding box center [784, 386] width 1568 height 772
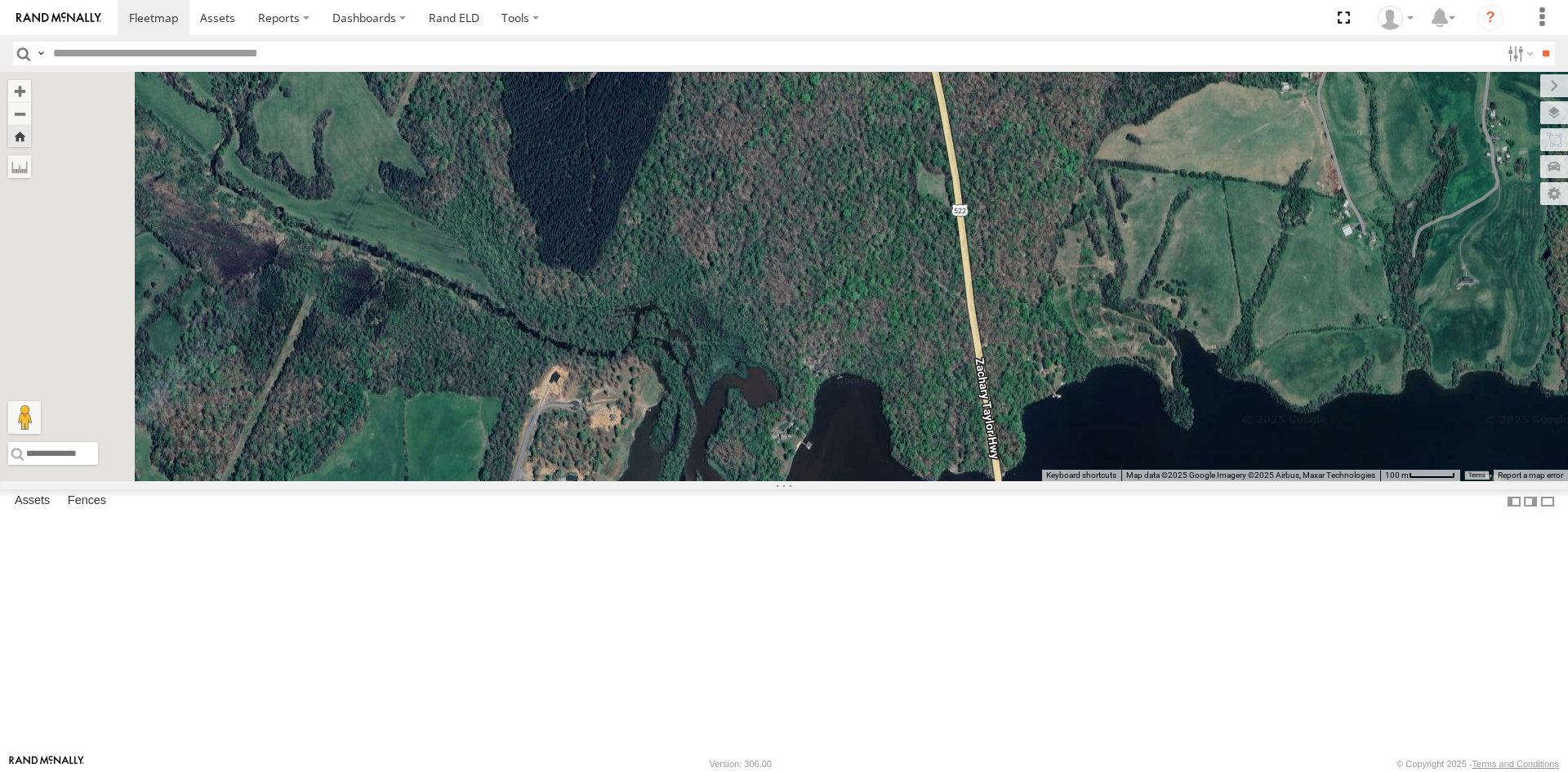
drag, startPoint x: 1129, startPoint y: 426, endPoint x: 1079, endPoint y: 811, distance: 388.2
click at [1079, 771] on html at bounding box center [784, 386] width 1568 height 772
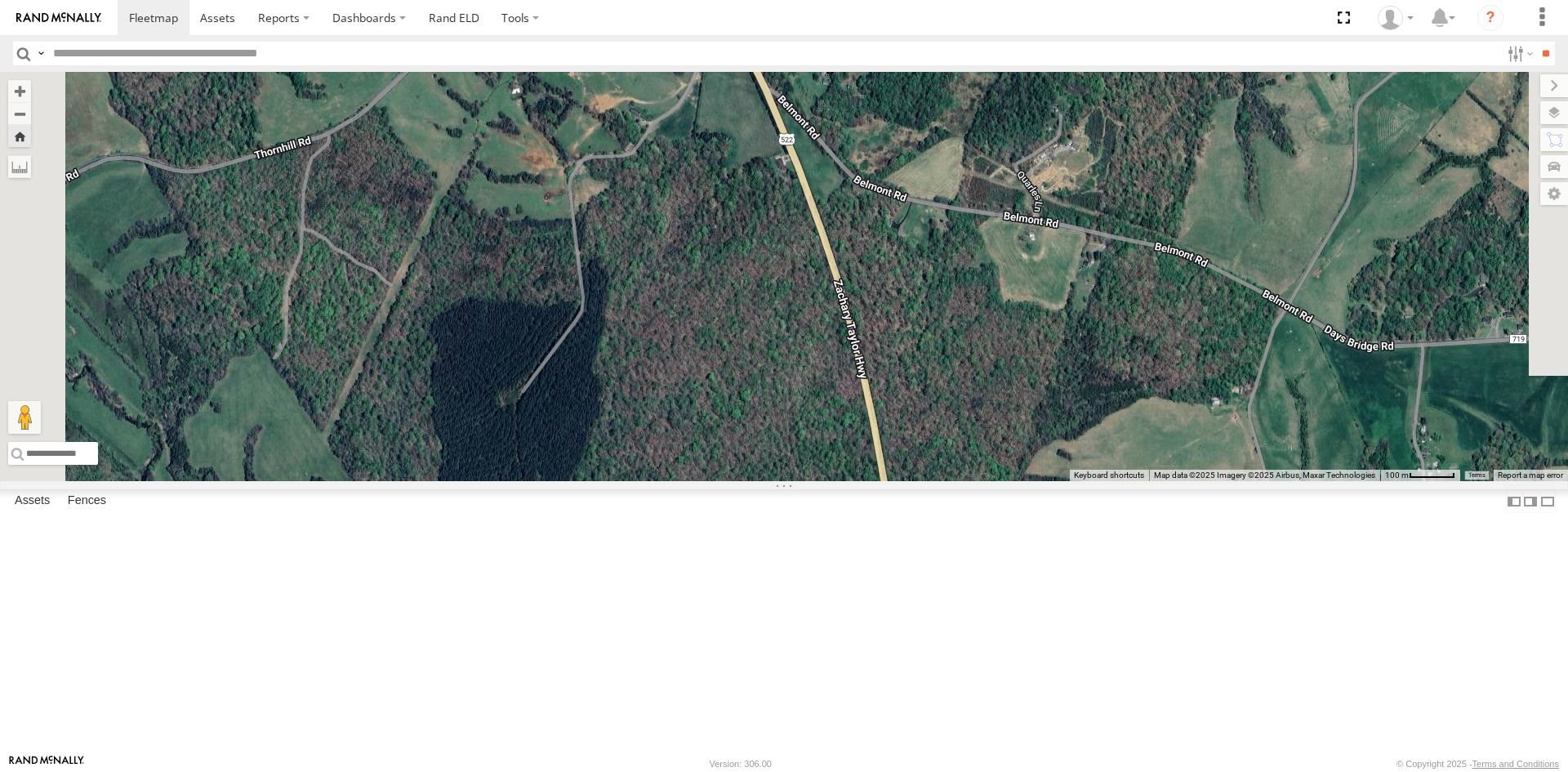
drag, startPoint x: 1023, startPoint y: 296, endPoint x: 1131, endPoint y: 811, distance: 526.2
click at [1131, 771] on html at bounding box center [784, 386] width 1568 height 772
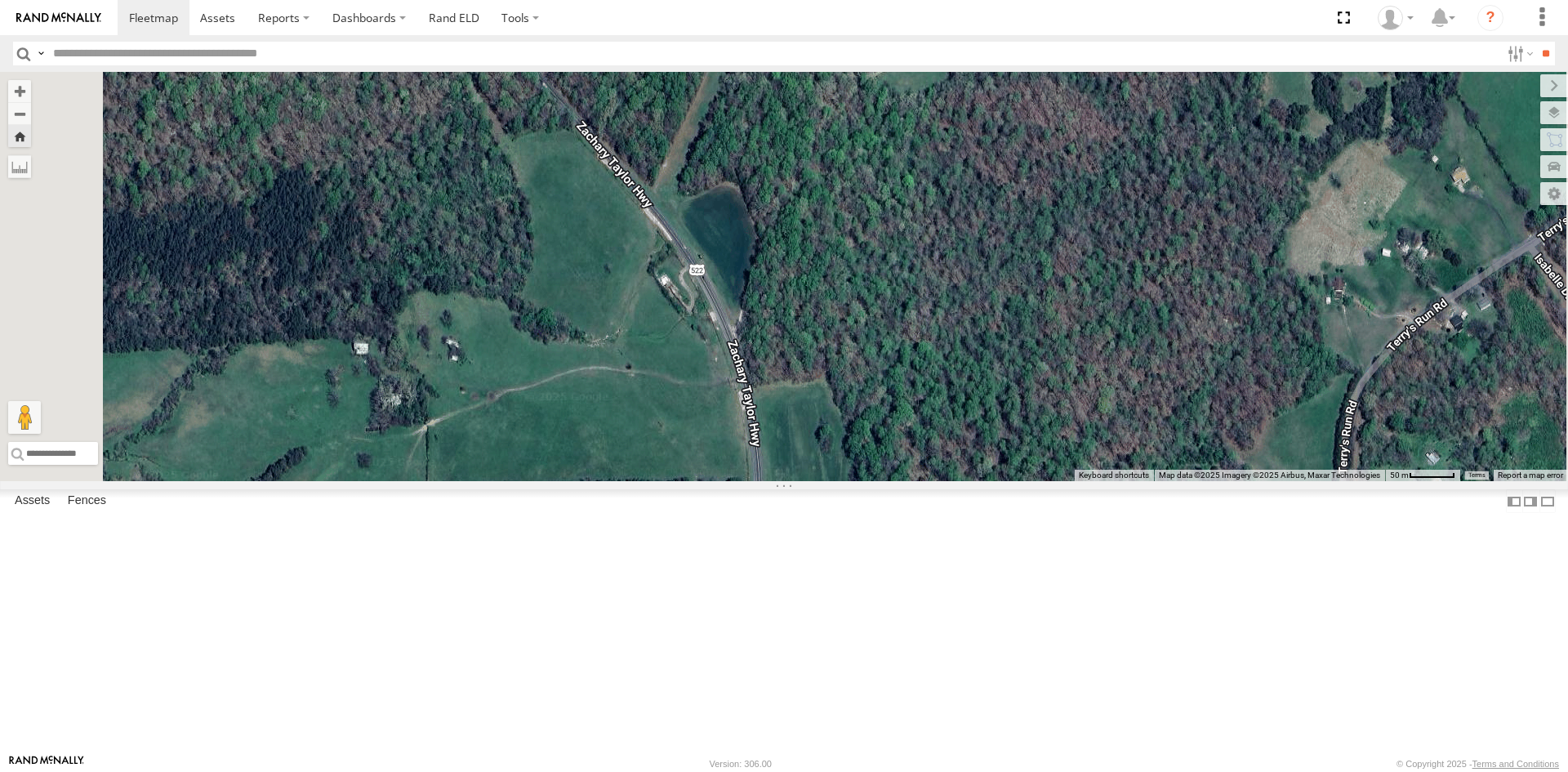
drag, startPoint x: 942, startPoint y: 336, endPoint x: 1162, endPoint y: 811, distance: 523.5
click at [1162, 771] on html at bounding box center [784, 386] width 1568 height 772
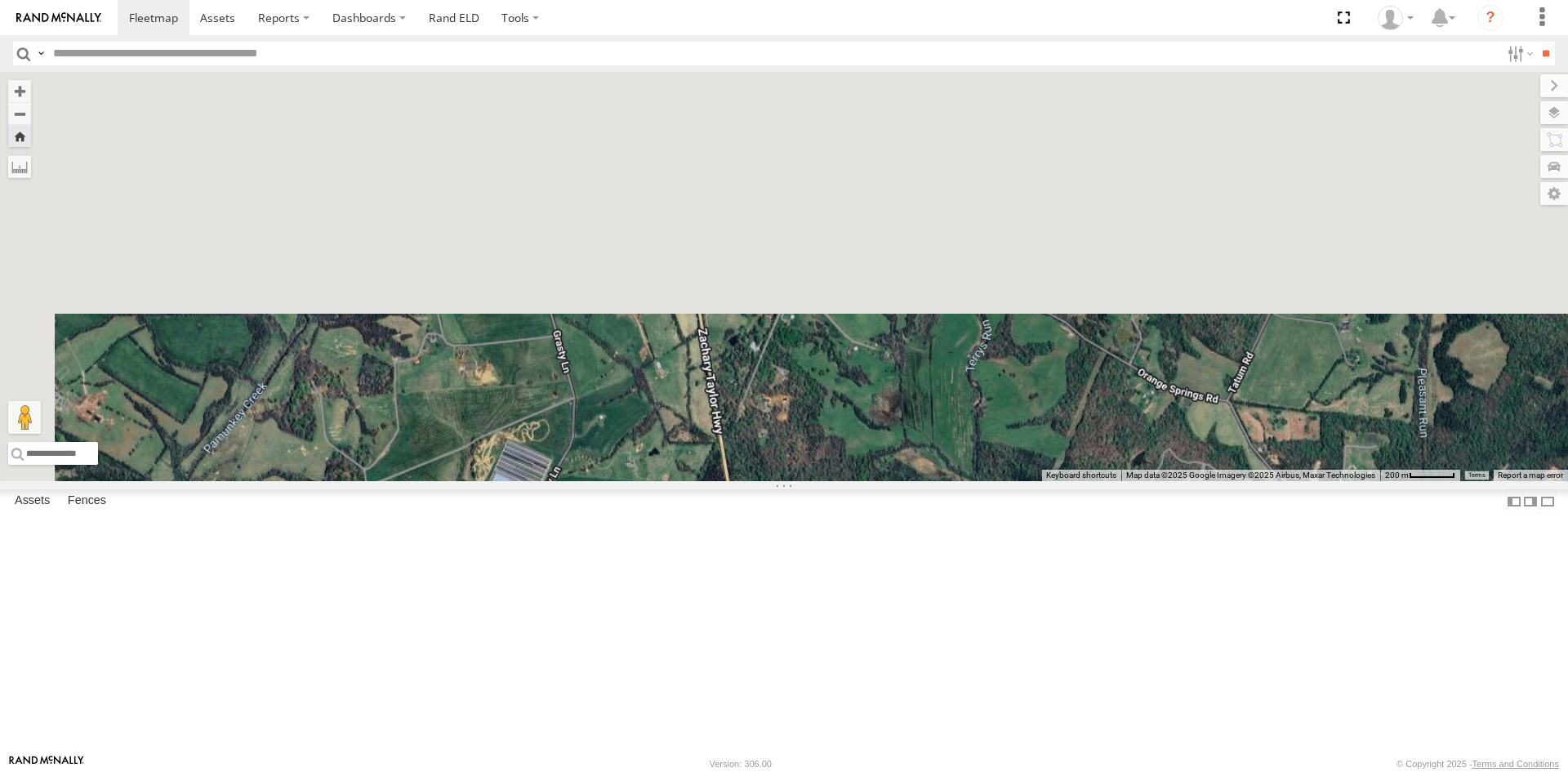
drag, startPoint x: 930, startPoint y: 296, endPoint x: 1004, endPoint y: 811, distance: 520.3
click at [1004, 771] on html at bounding box center [784, 386] width 1568 height 772
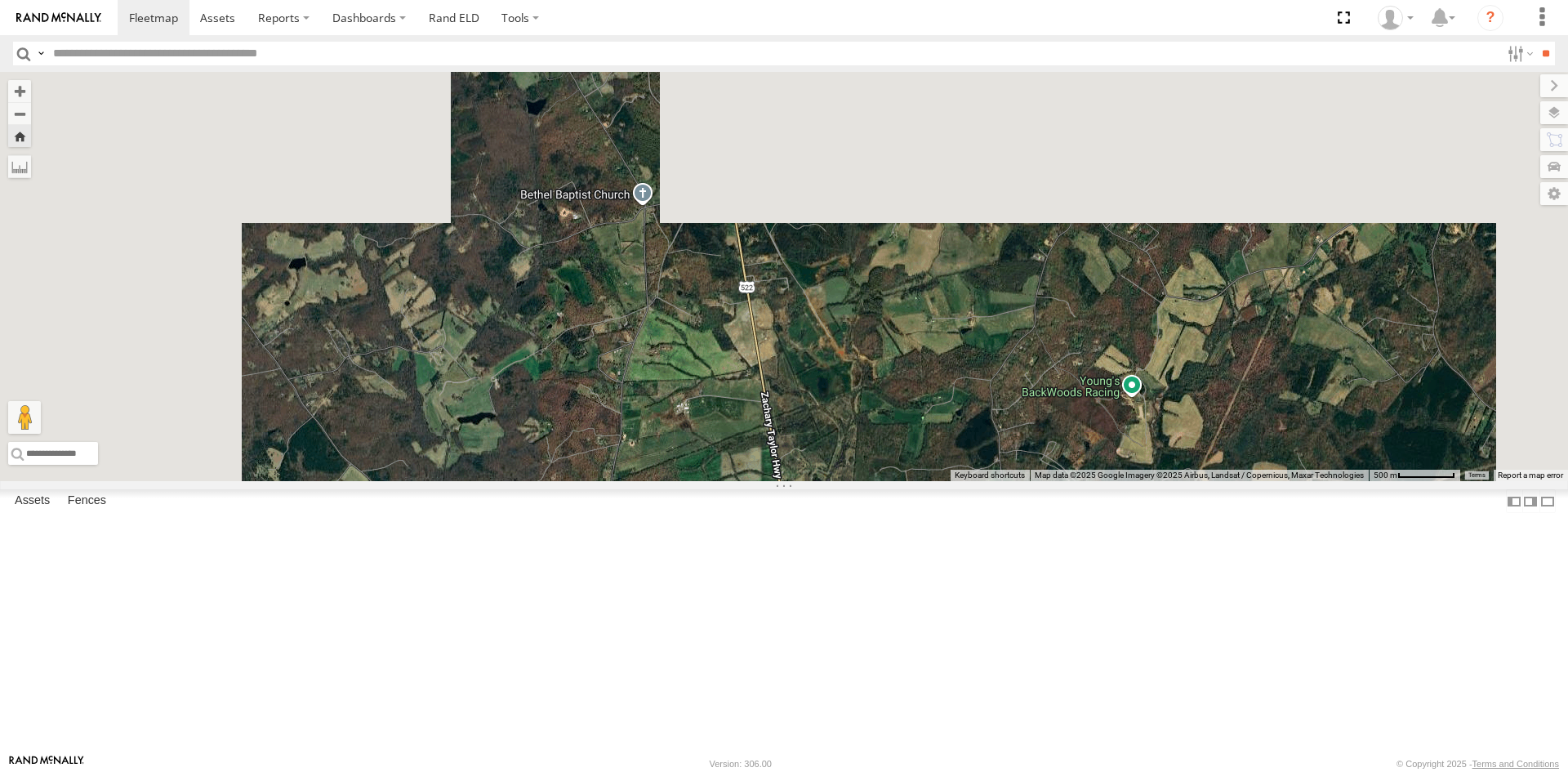
drag, startPoint x: 1085, startPoint y: 686, endPoint x: 1133, endPoint y: 811, distance: 133.9
click at [1133, 771] on html at bounding box center [784, 386] width 1568 height 772
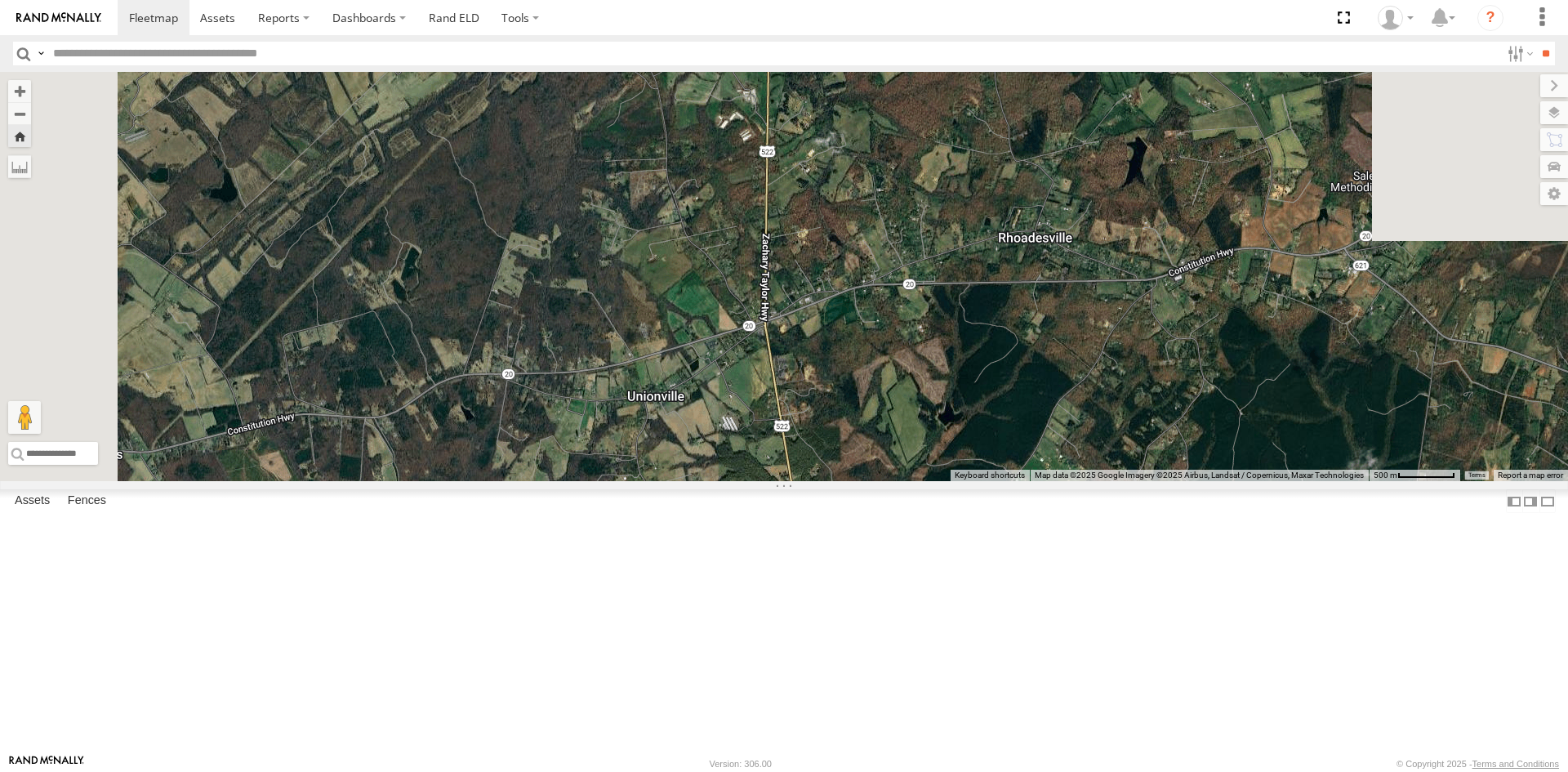
drag, startPoint x: 1028, startPoint y: 669, endPoint x: 1036, endPoint y: 809, distance: 140.2
click at [1036, 771] on html at bounding box center [784, 386] width 1568 height 772
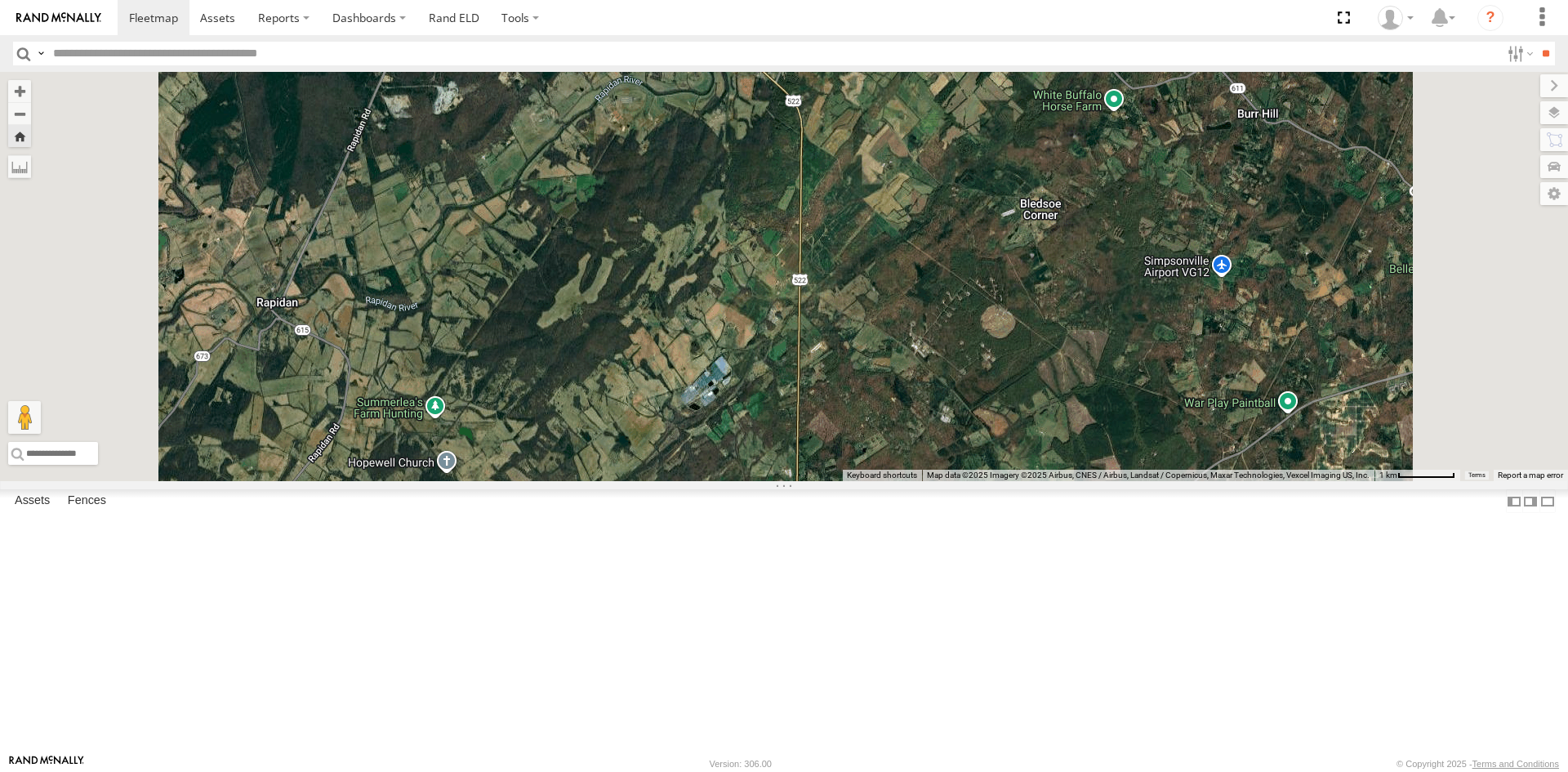
drag, startPoint x: 1102, startPoint y: 426, endPoint x: 1077, endPoint y: 577, distance: 153.1
click at [1080, 481] on div "357660104512769 3C84271145B4" at bounding box center [784, 276] width 1568 height 409
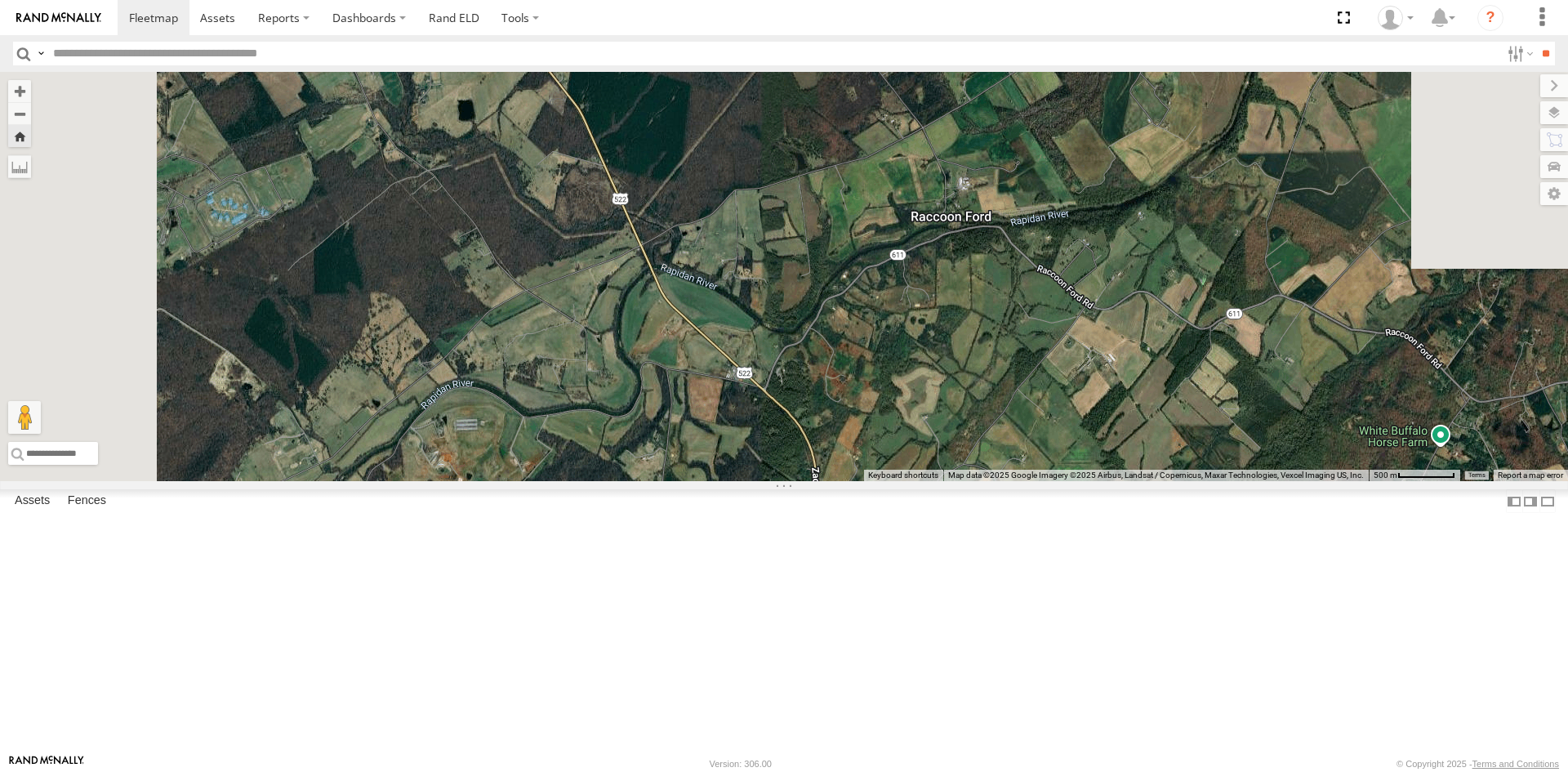
drag, startPoint x: 1011, startPoint y: 358, endPoint x: 1061, endPoint y: 811, distance: 455.8
click at [1061, 771] on html at bounding box center [784, 386] width 1568 height 772
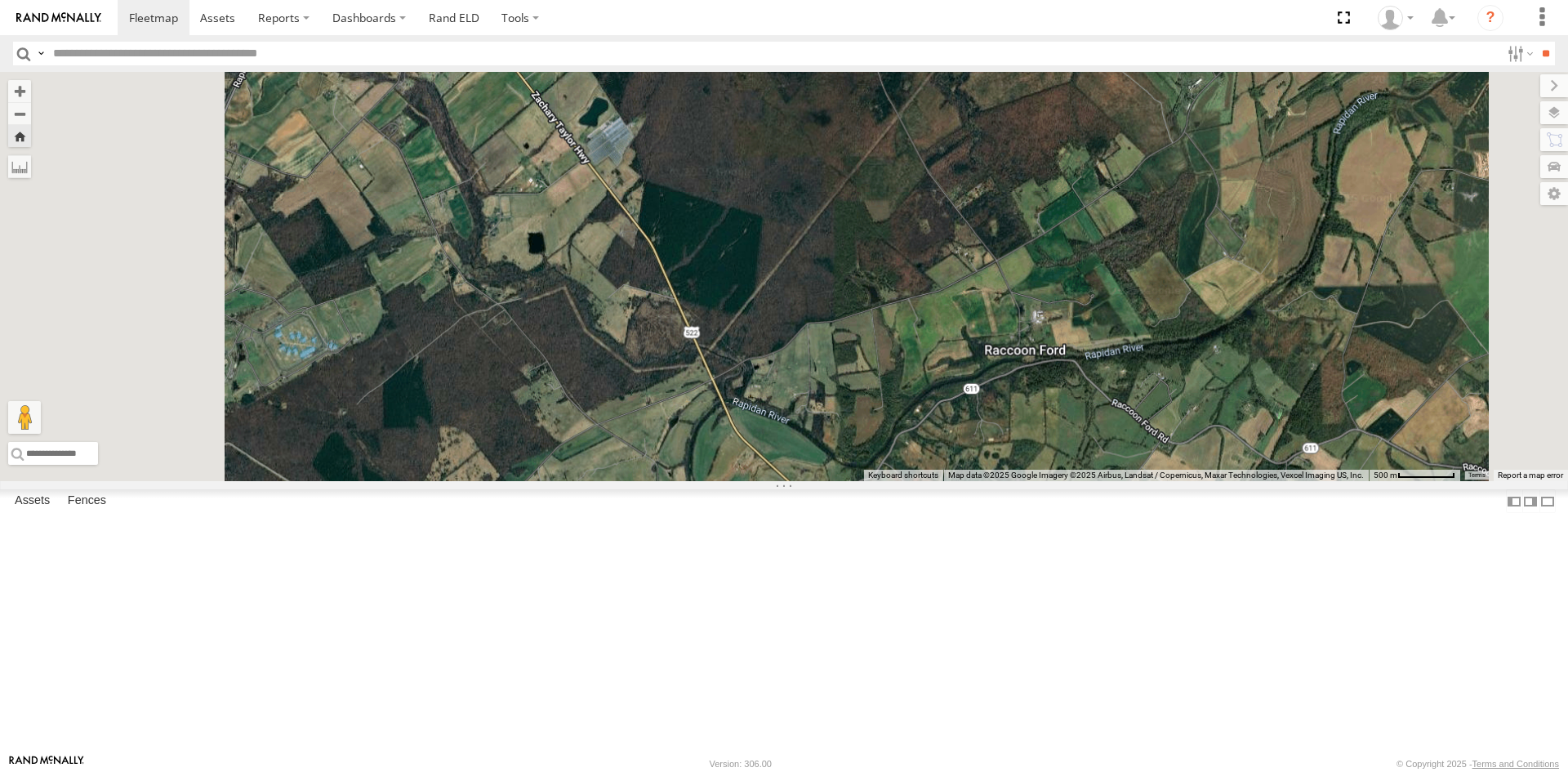
drag, startPoint x: 888, startPoint y: 237, endPoint x: 1122, endPoint y: 802, distance: 611.5
click at [1122, 771] on html at bounding box center [784, 386] width 1568 height 772
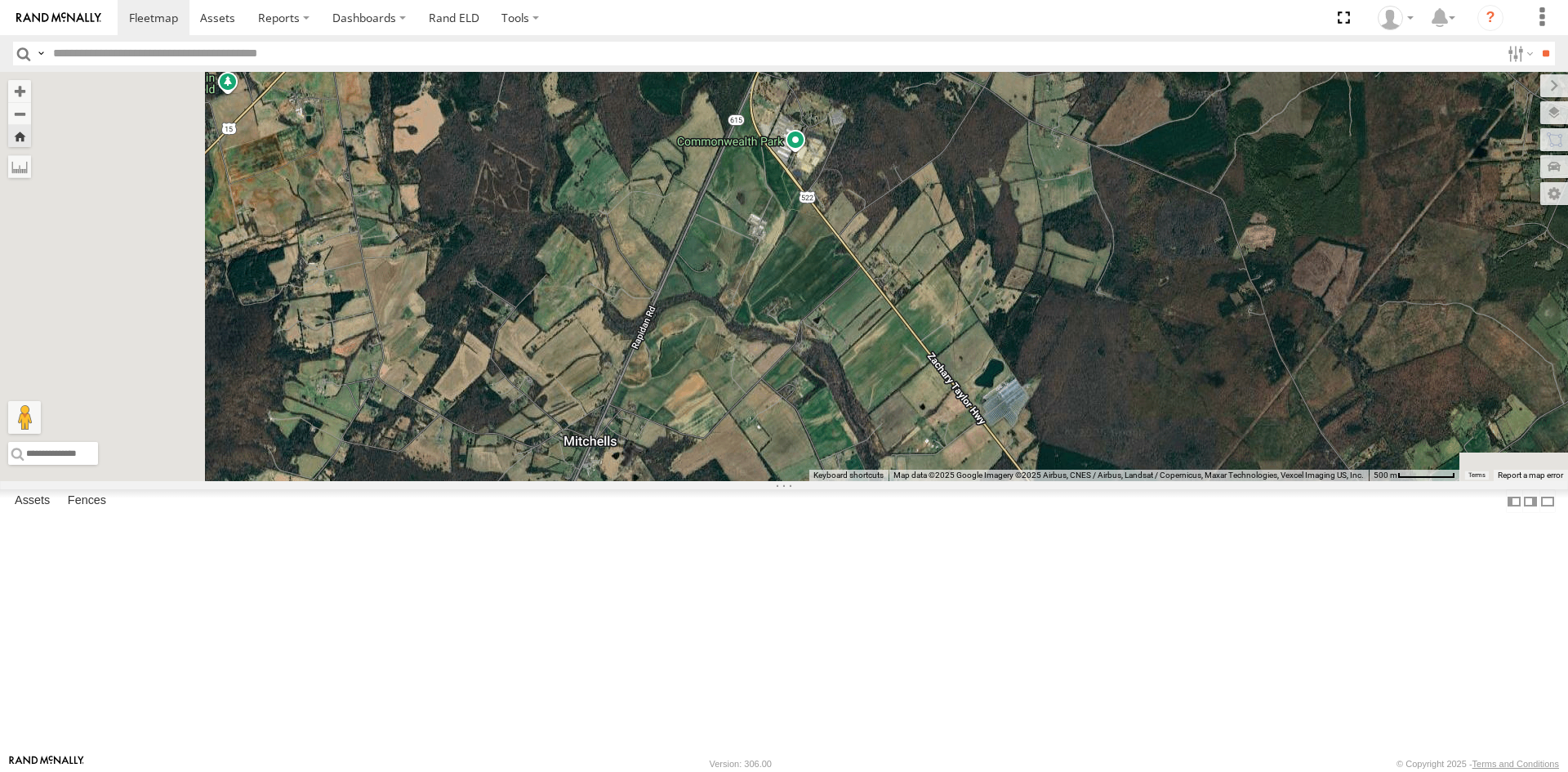
drag, startPoint x: 777, startPoint y: 623, endPoint x: 949, endPoint y: 369, distance: 306.8
click at [949, 368] on div at bounding box center [784, 276] width 1568 height 409
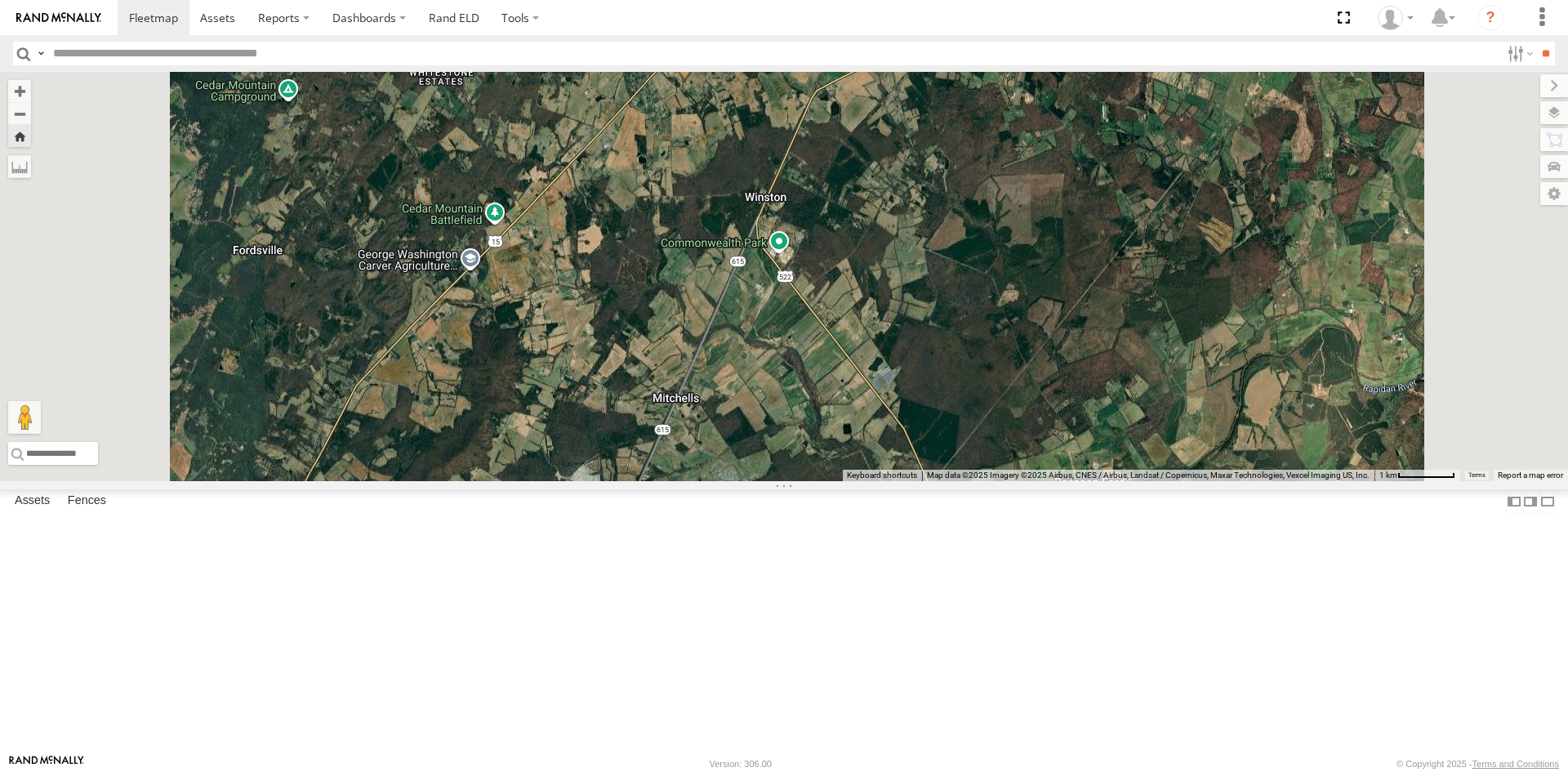
drag, startPoint x: 839, startPoint y: 678, endPoint x: 899, endPoint y: 506, distance: 182.2
click at [899, 481] on div at bounding box center [784, 276] width 1568 height 409
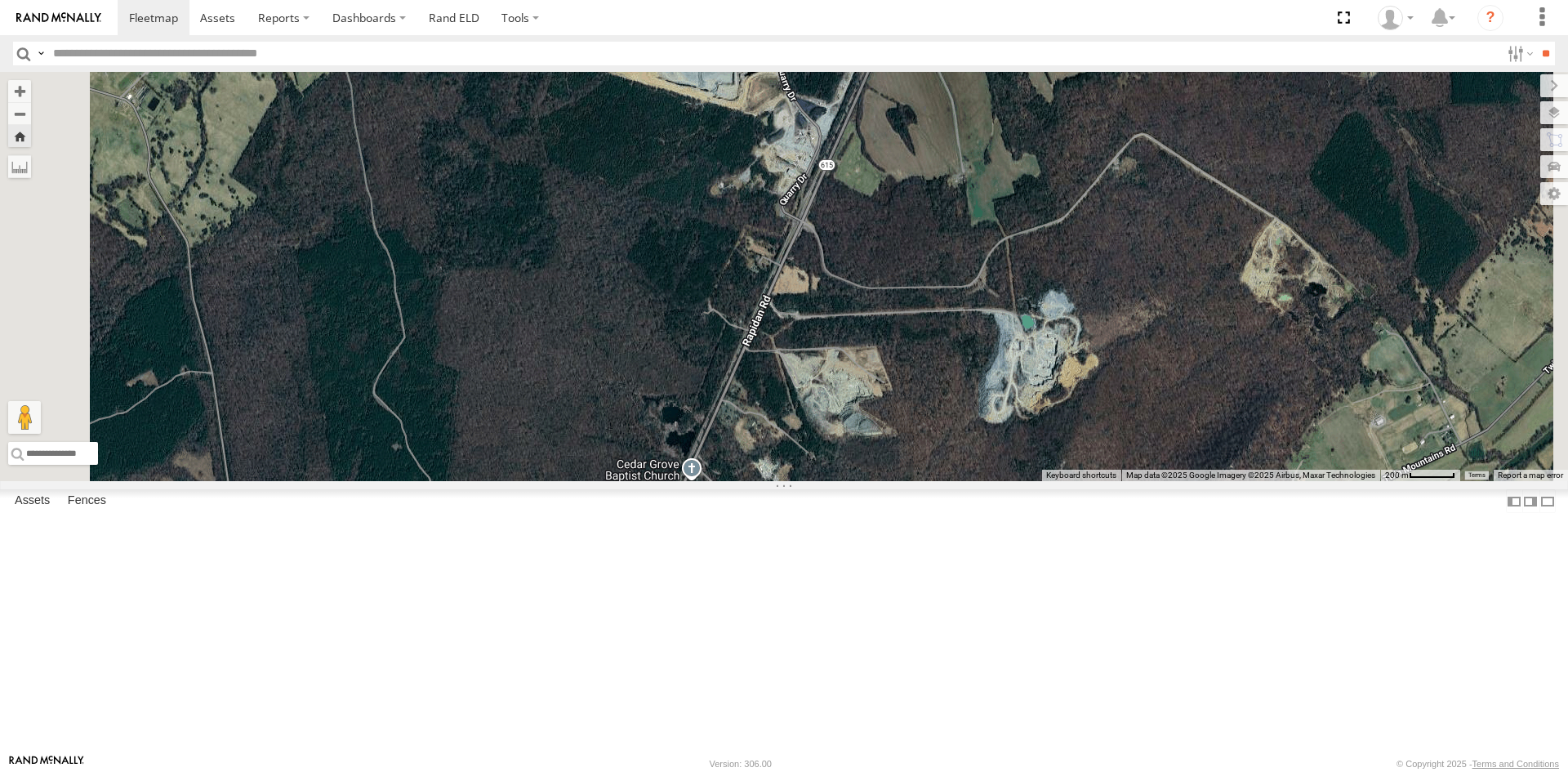
drag, startPoint x: 998, startPoint y: 306, endPoint x: 974, endPoint y: 637, distance: 331.9
click at [989, 481] on div at bounding box center [784, 276] width 1568 height 409
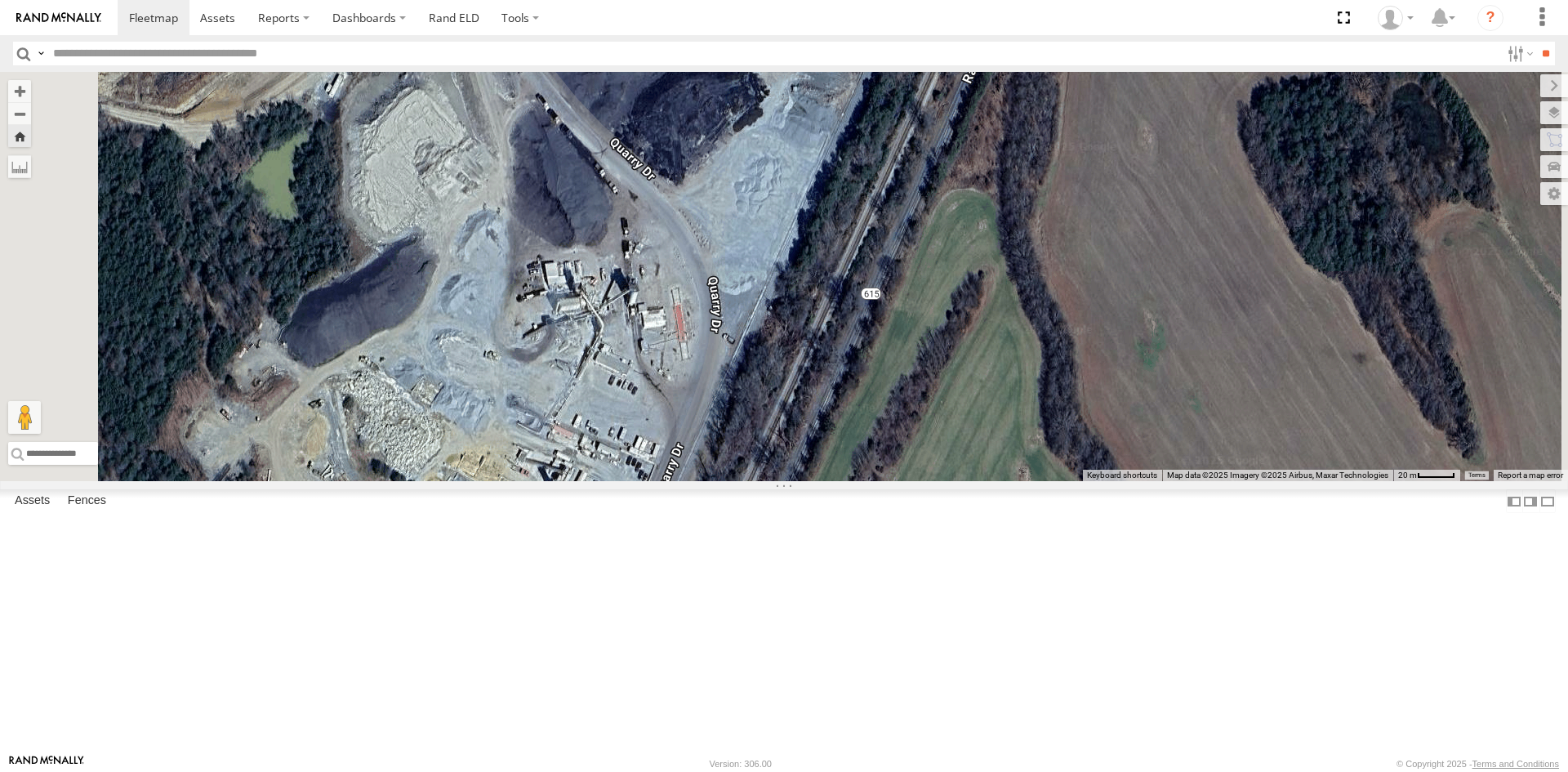
drag, startPoint x: 977, startPoint y: 676, endPoint x: 1081, endPoint y: 435, distance: 262.5
click at [1080, 436] on div at bounding box center [784, 276] width 1568 height 409
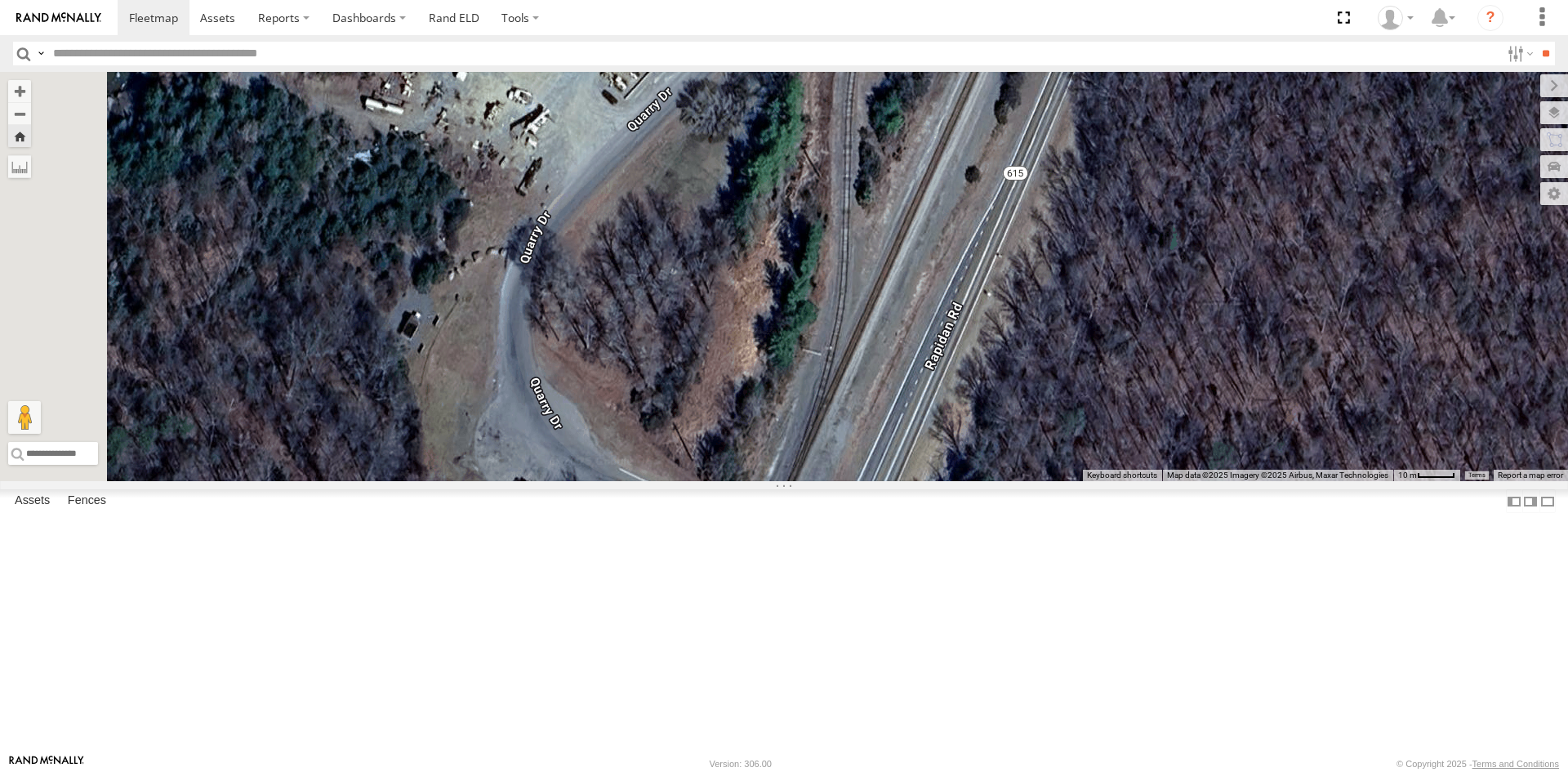
drag, startPoint x: 935, startPoint y: 668, endPoint x: 1003, endPoint y: 547, distance: 138.8
click at [1003, 481] on div at bounding box center [784, 276] width 1568 height 409
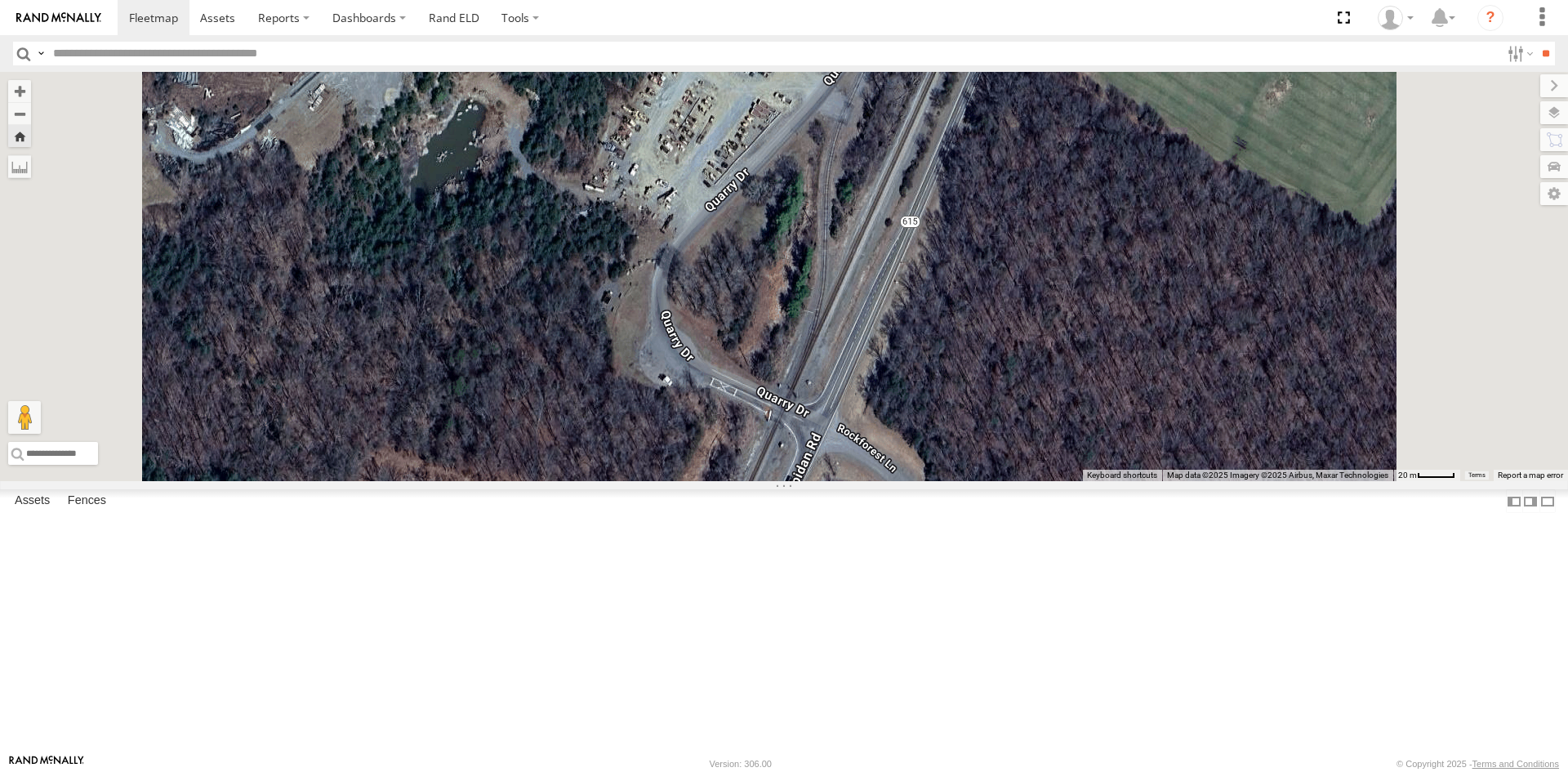
drag, startPoint x: 1064, startPoint y: 444, endPoint x: 915, endPoint y: 559, distance: 188.2
click at [915, 481] on div at bounding box center [784, 276] width 1568 height 409
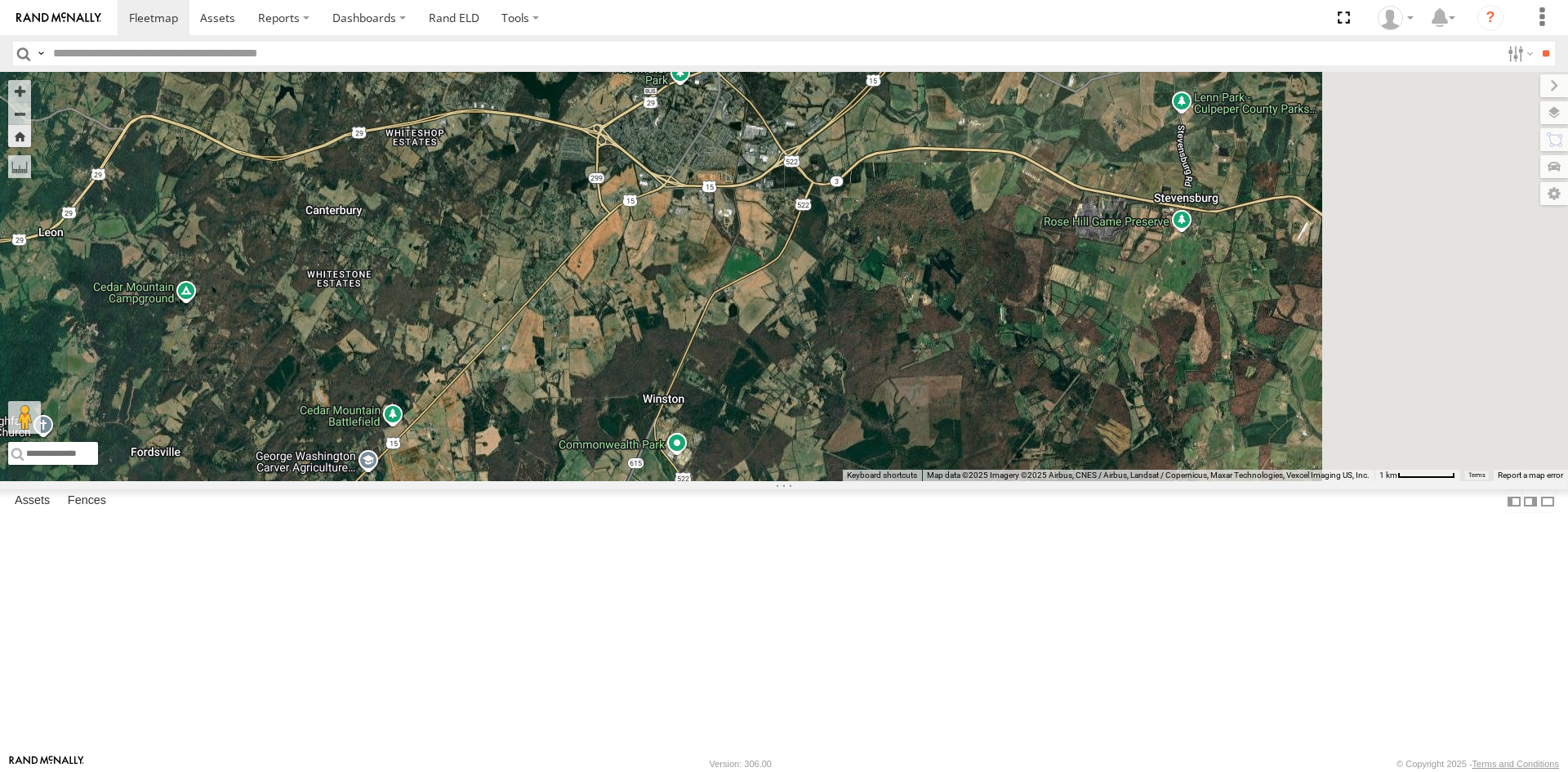
drag, startPoint x: 1160, startPoint y: 289, endPoint x: 956, endPoint y: 616, distance: 385.4
click at [957, 481] on div at bounding box center [784, 276] width 1568 height 409
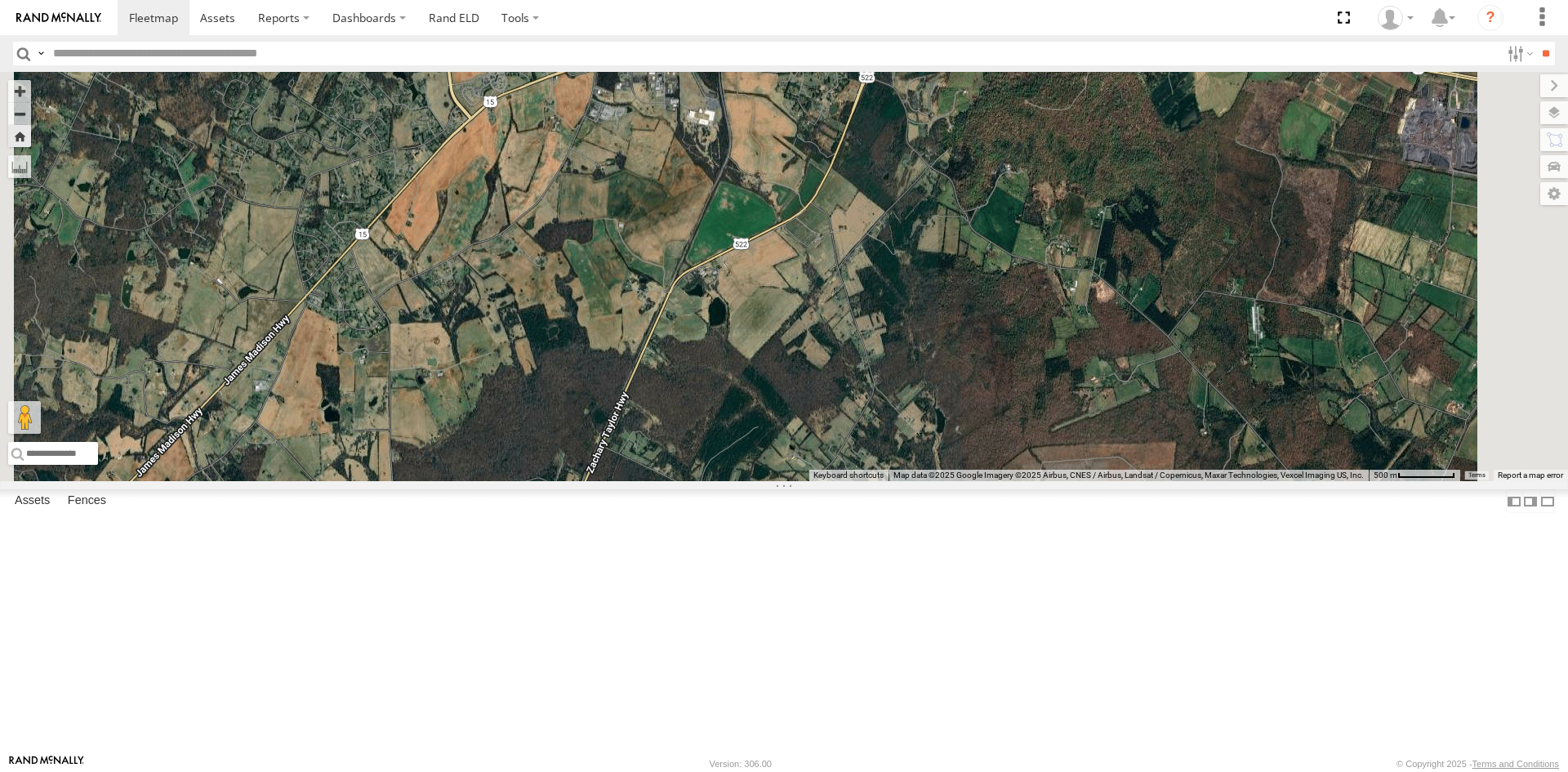
drag, startPoint x: 1009, startPoint y: 365, endPoint x: 837, endPoint y: 728, distance: 401.7
click at [837, 481] on div at bounding box center [784, 276] width 1568 height 409
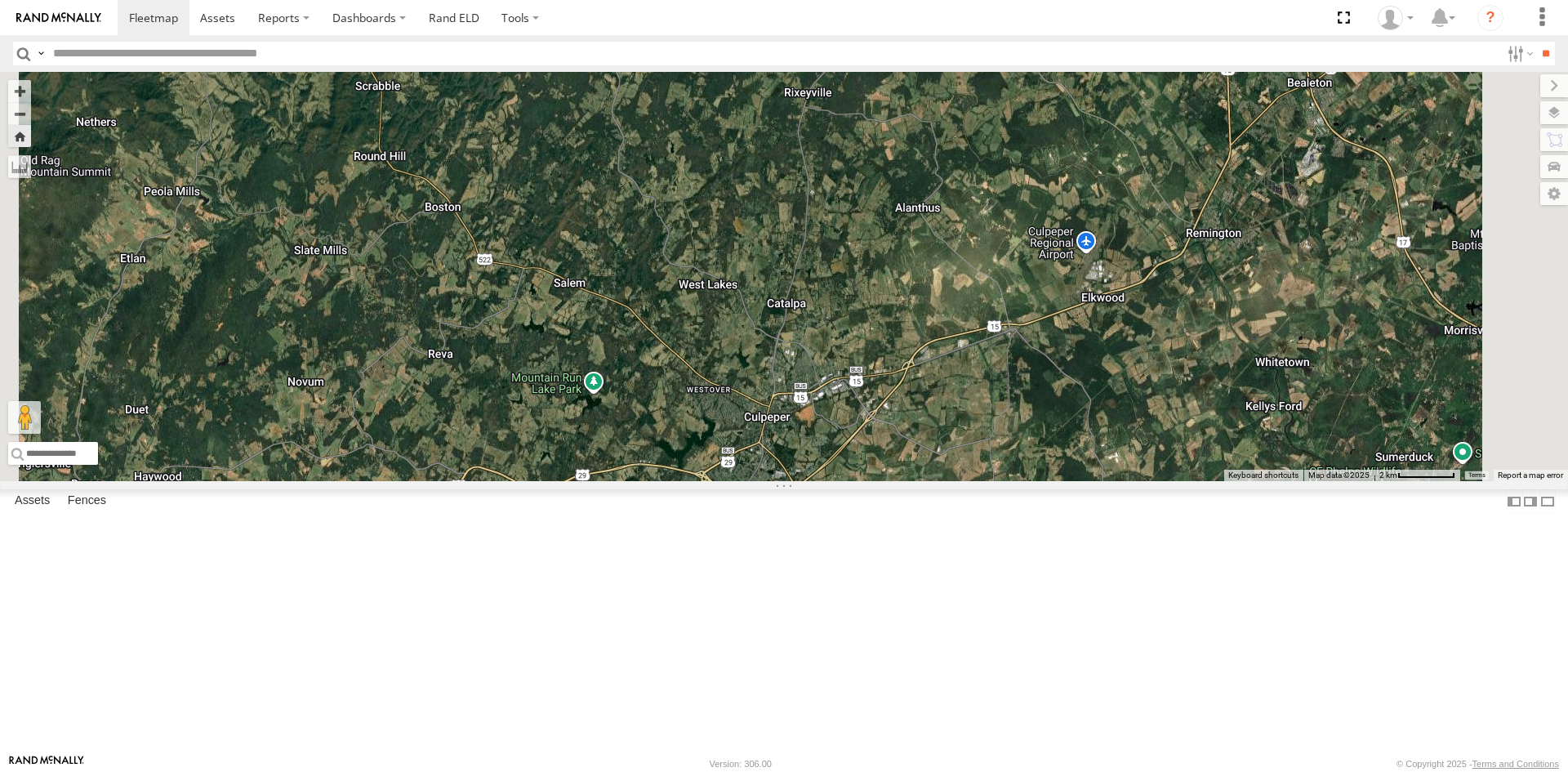
drag, startPoint x: 1051, startPoint y: 687, endPoint x: 939, endPoint y: 500, distance: 218.0
click at [939, 481] on div at bounding box center [784, 276] width 1568 height 409
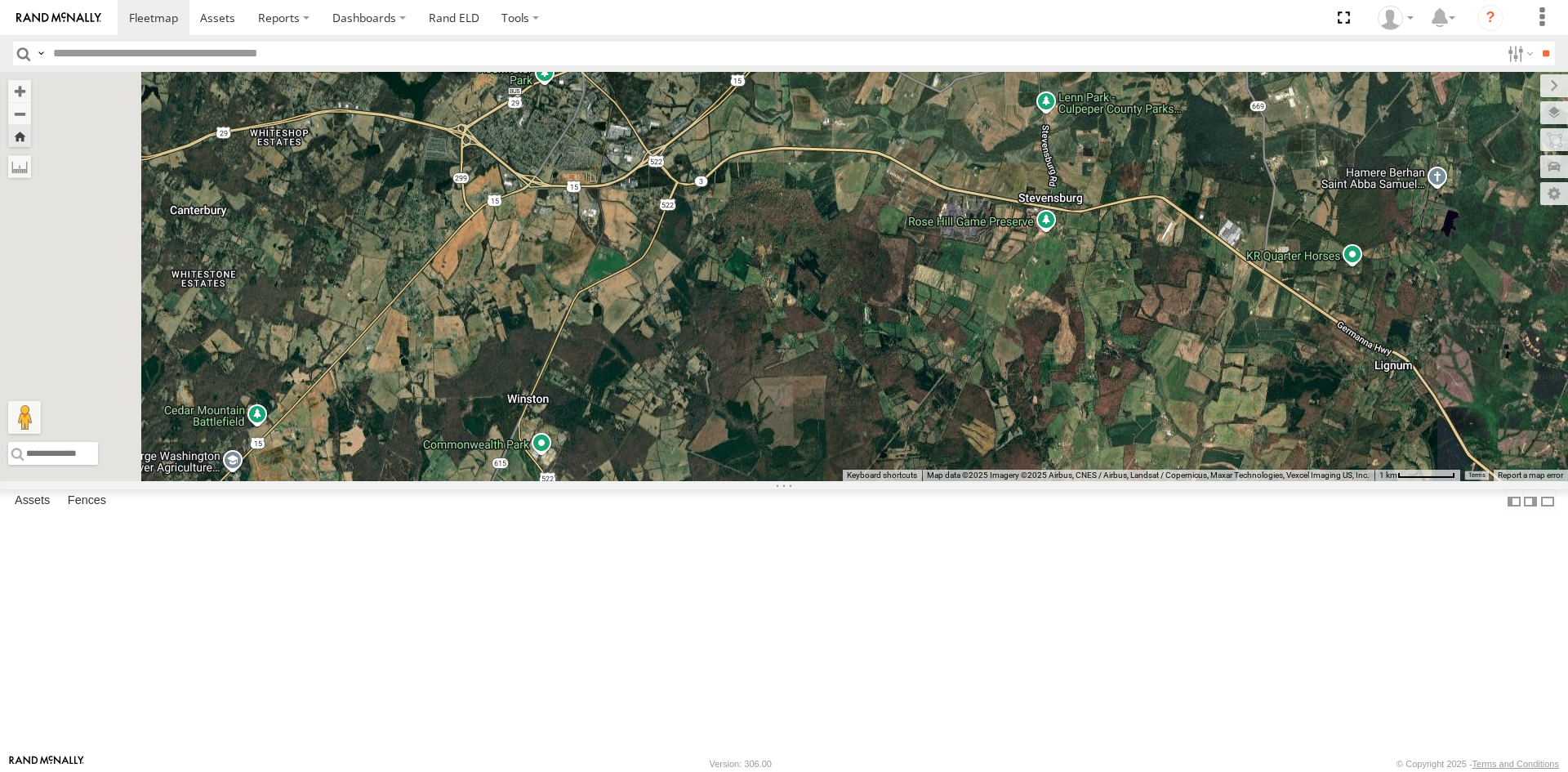
drag, startPoint x: 690, startPoint y: 358, endPoint x: 754, endPoint y: 574, distance: 225.3
click at [754, 481] on div at bounding box center [784, 276] width 1568 height 409
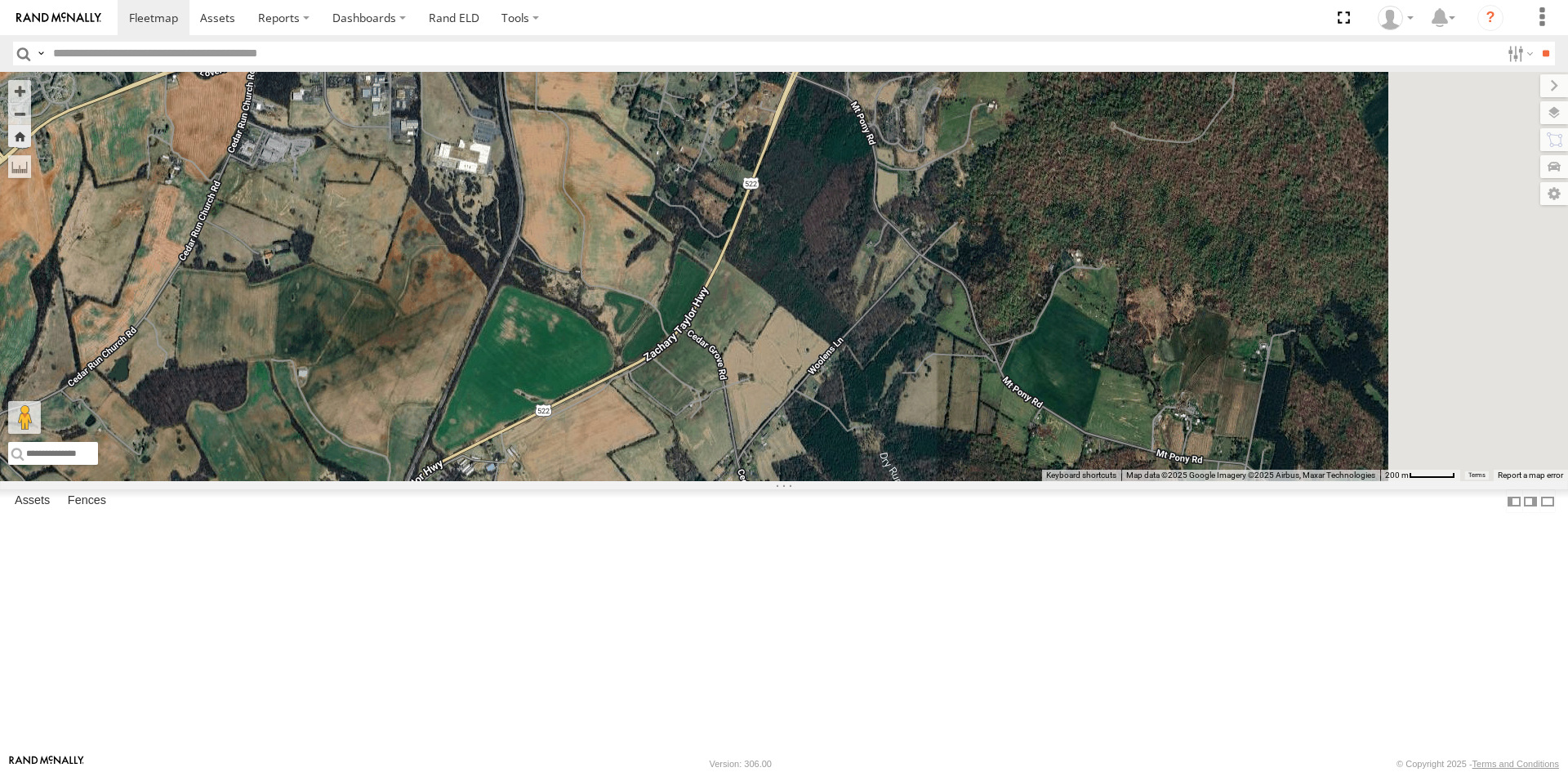
drag, startPoint x: 928, startPoint y: 408, endPoint x: 796, endPoint y: 811, distance: 424.1
click at [796, 771] on html at bounding box center [784, 386] width 1568 height 772
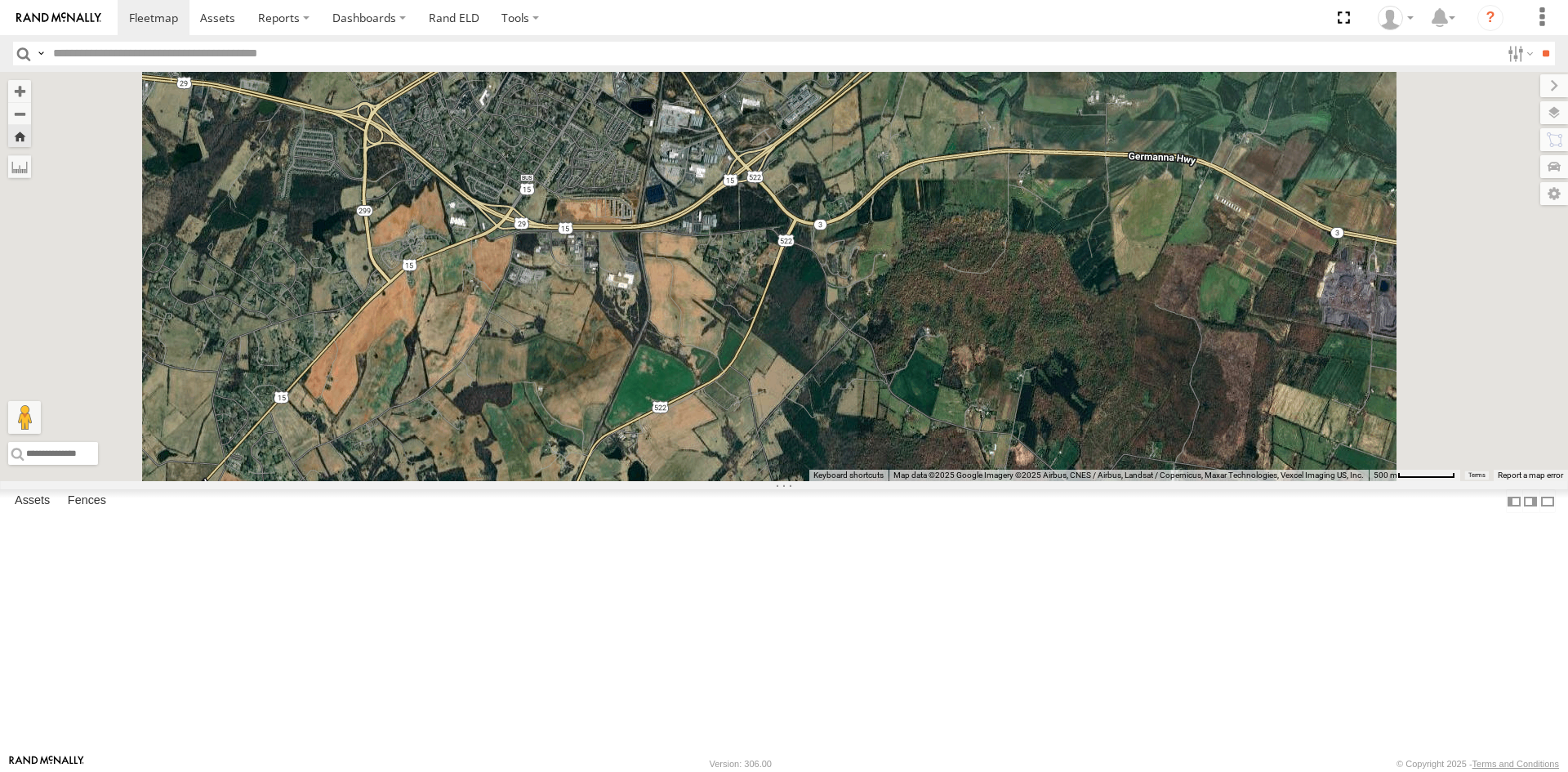
drag, startPoint x: 857, startPoint y: 660, endPoint x: 1234, endPoint y: 244, distance: 561.4
click at [1235, 246] on div at bounding box center [784, 276] width 1568 height 409
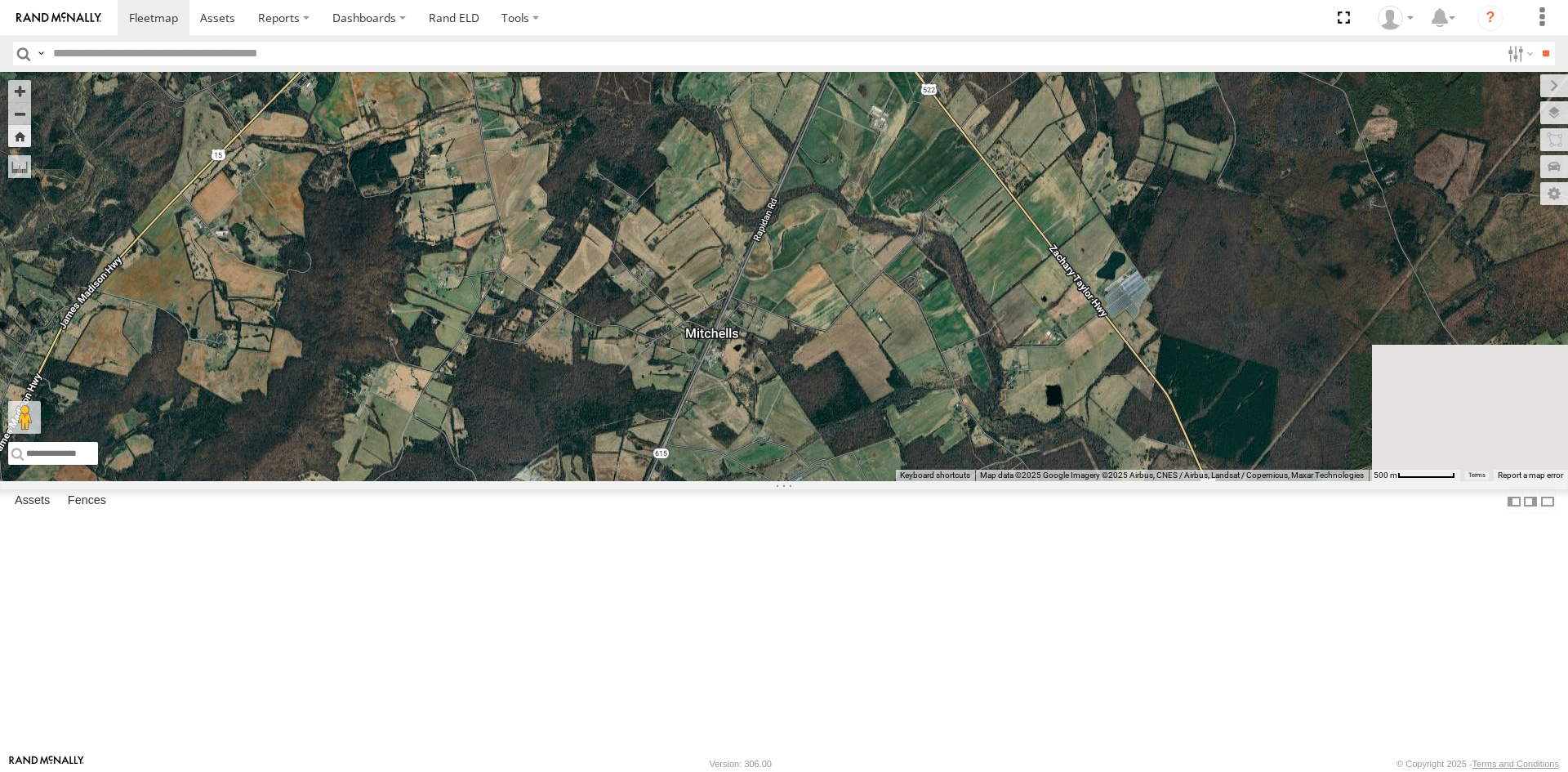
drag, startPoint x: 1260, startPoint y: 401, endPoint x: 961, endPoint y: 426, distance: 300.0
click at [961, 426] on div at bounding box center [784, 276] width 1568 height 409
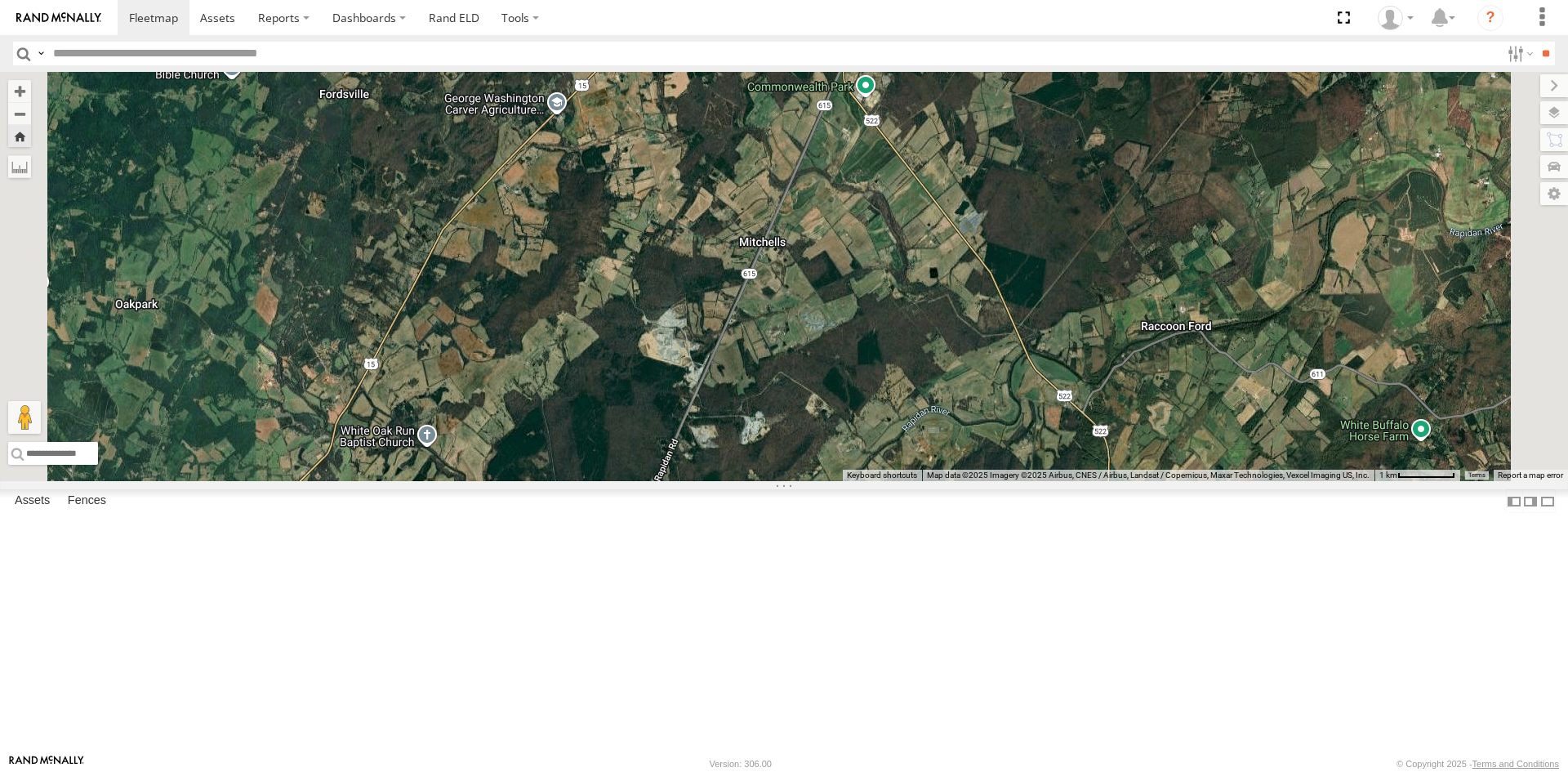
drag, startPoint x: 945, startPoint y: 641, endPoint x: 1020, endPoint y: 450, distance: 205.2
click at [1020, 450] on div at bounding box center [784, 276] width 1568 height 409
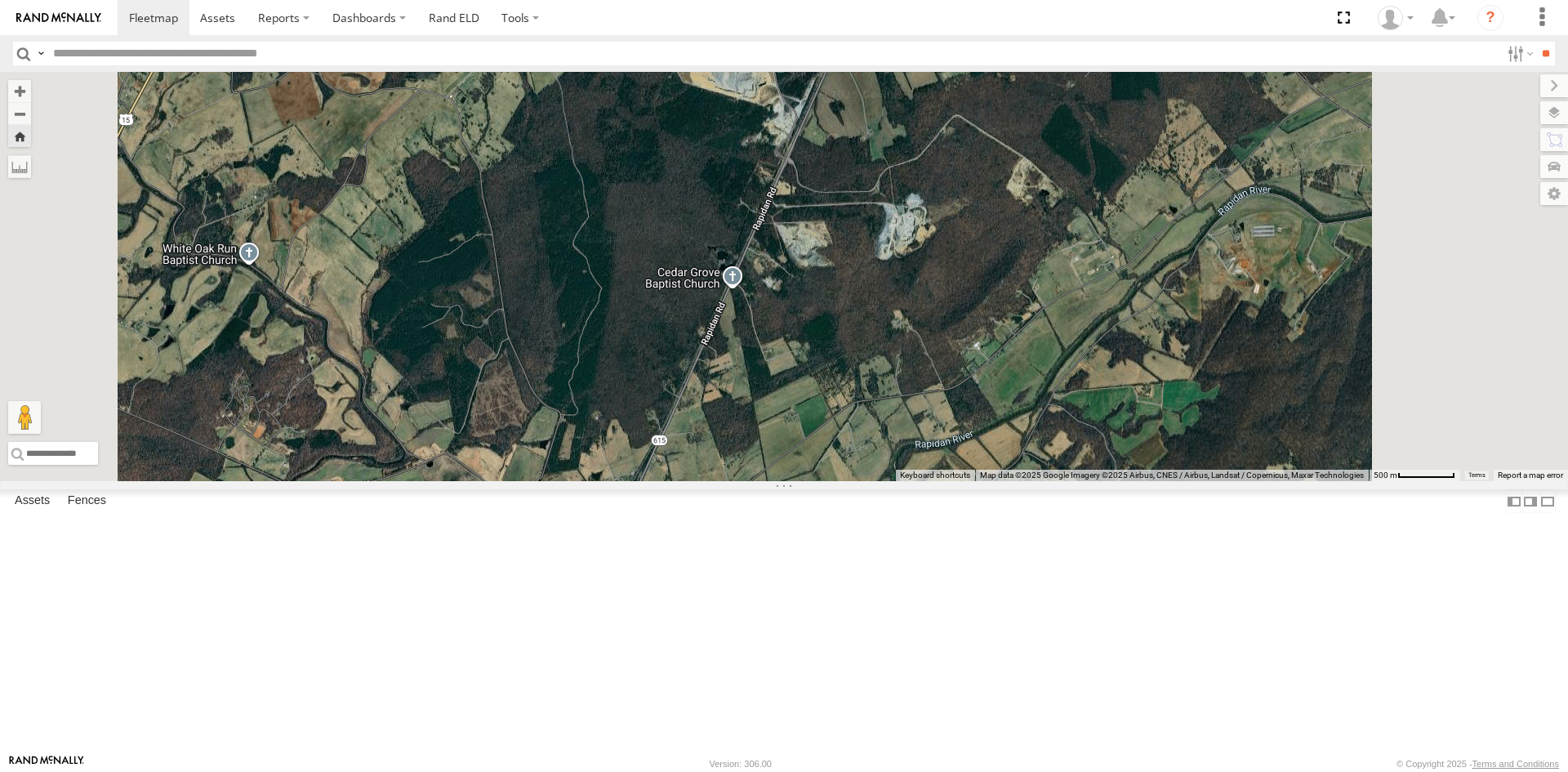
drag, startPoint x: 1026, startPoint y: 253, endPoint x: 1012, endPoint y: 647, distance: 394.2
click at [1013, 481] on div at bounding box center [784, 276] width 1568 height 409
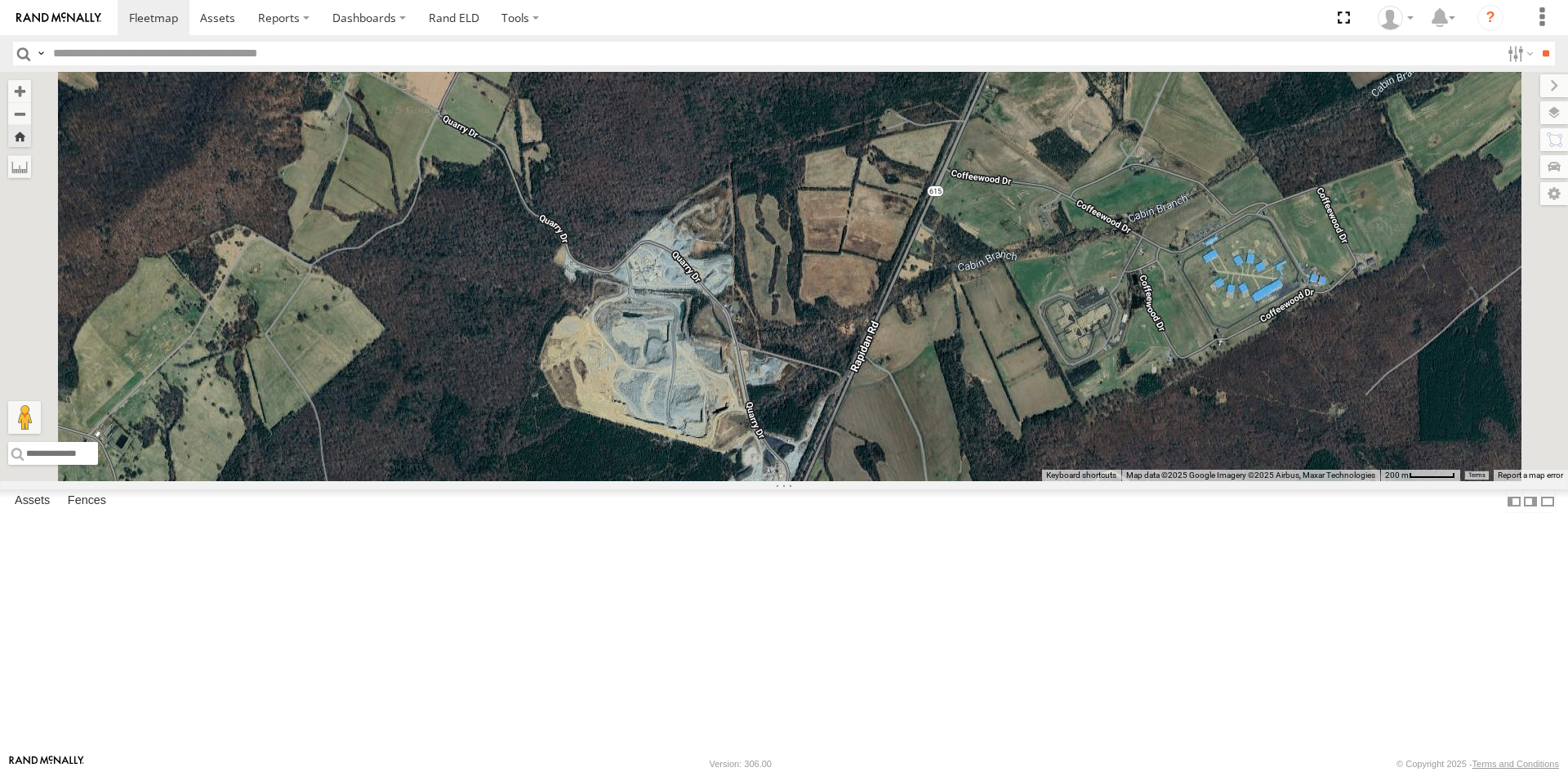
drag, startPoint x: 1049, startPoint y: 341, endPoint x: 1094, endPoint y: 525, distance: 189.4
click at [1094, 481] on div at bounding box center [784, 276] width 1568 height 409
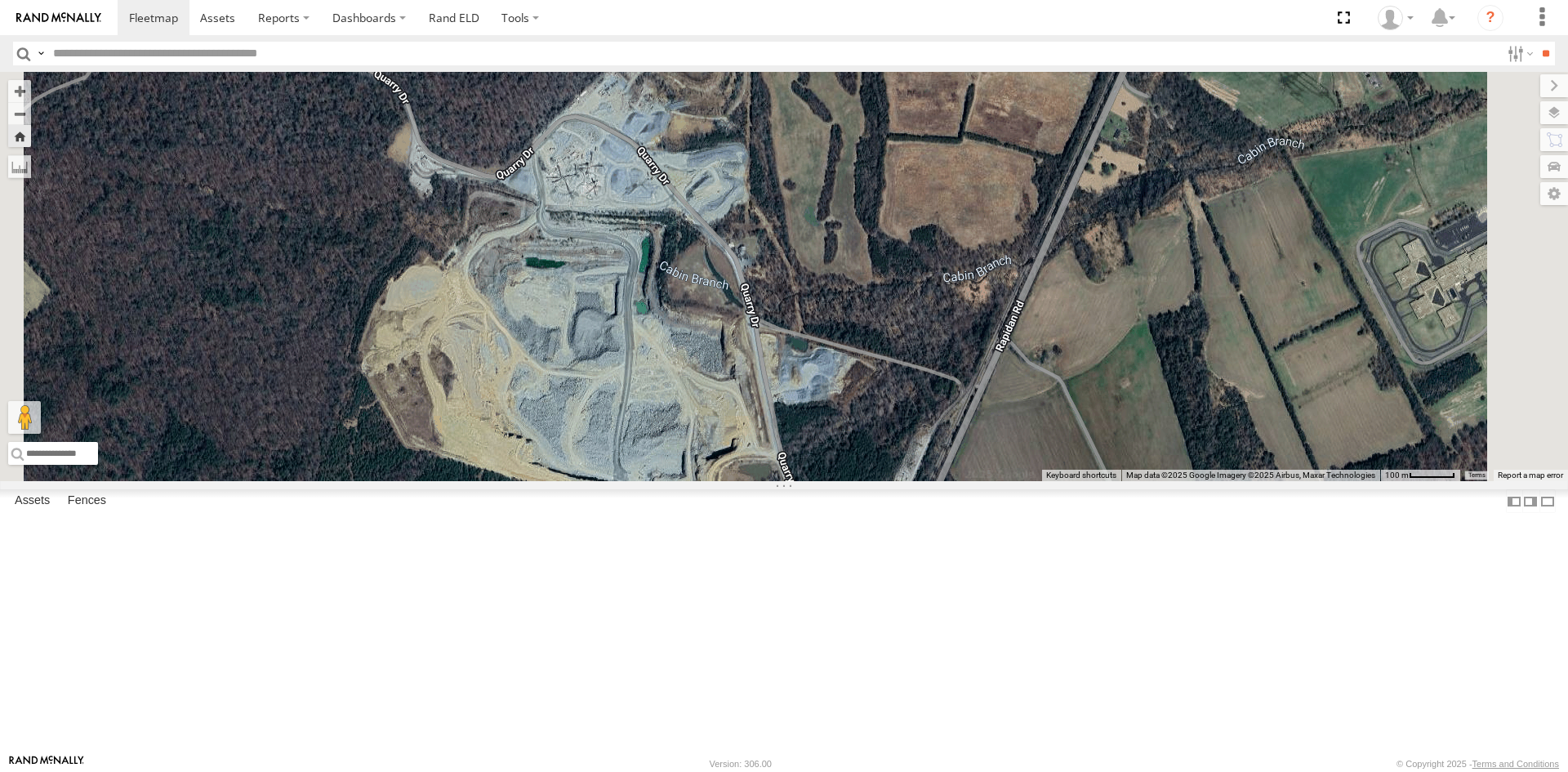
drag, startPoint x: 1009, startPoint y: 573, endPoint x: 1064, endPoint y: 508, distance: 85.1
click at [1065, 481] on div at bounding box center [784, 276] width 1568 height 409
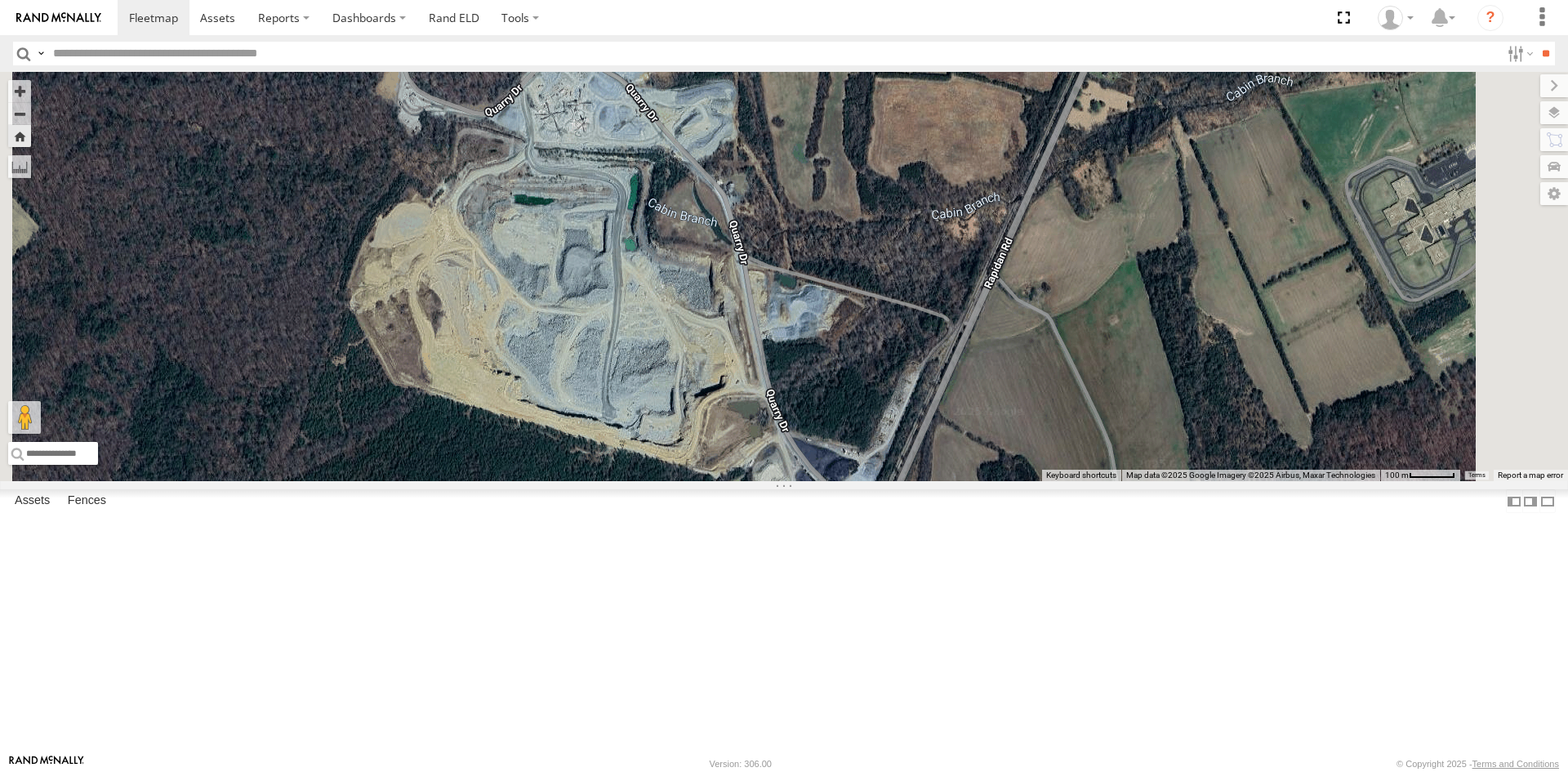
drag, startPoint x: 1118, startPoint y: 565, endPoint x: 1106, endPoint y: 505, distance: 61.2
click at [1106, 481] on div at bounding box center [784, 276] width 1568 height 409
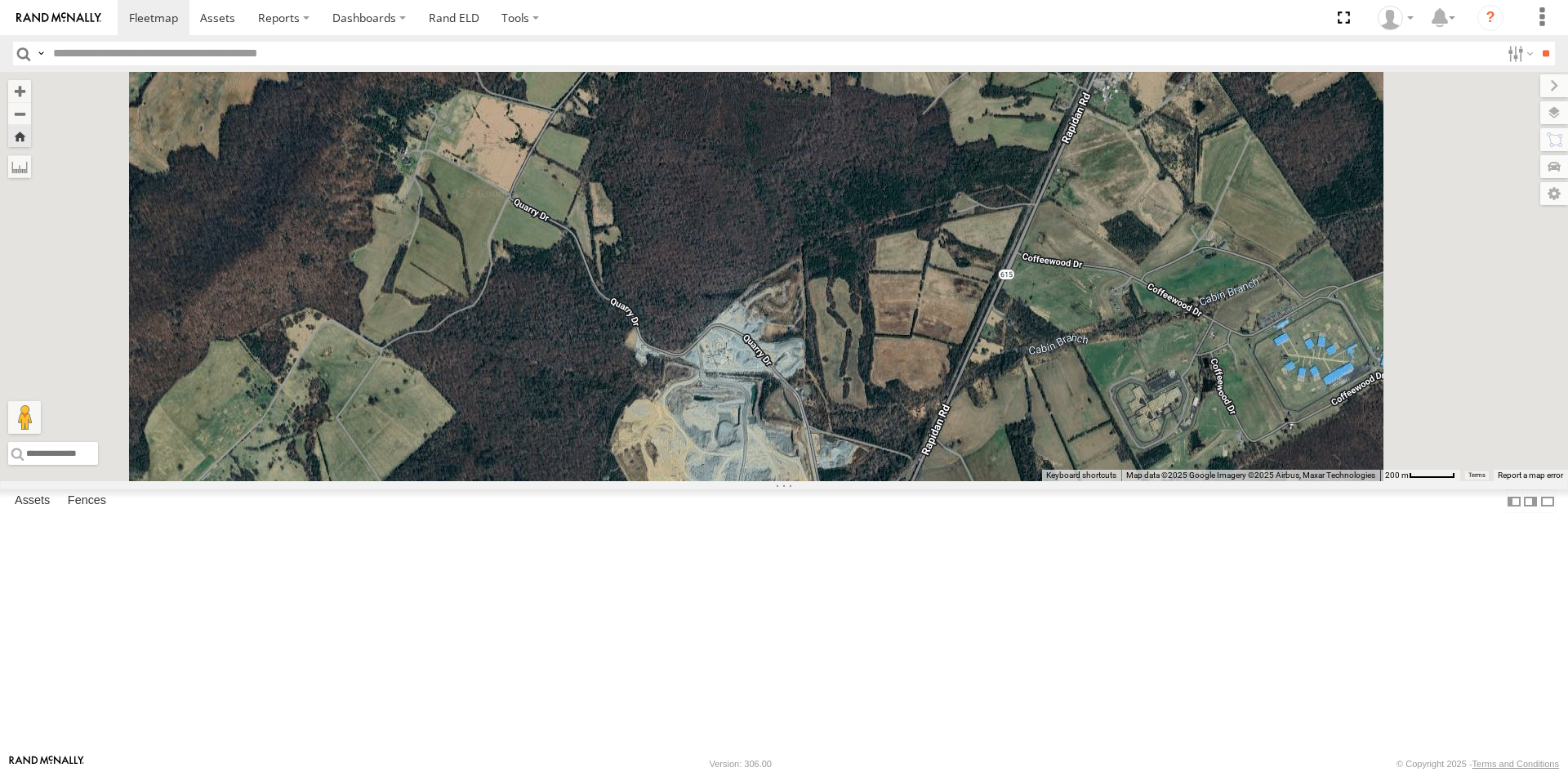
drag, startPoint x: 1208, startPoint y: 456, endPoint x: 1193, endPoint y: 573, distance: 118.0
click at [1193, 481] on div at bounding box center [784, 276] width 1568 height 409
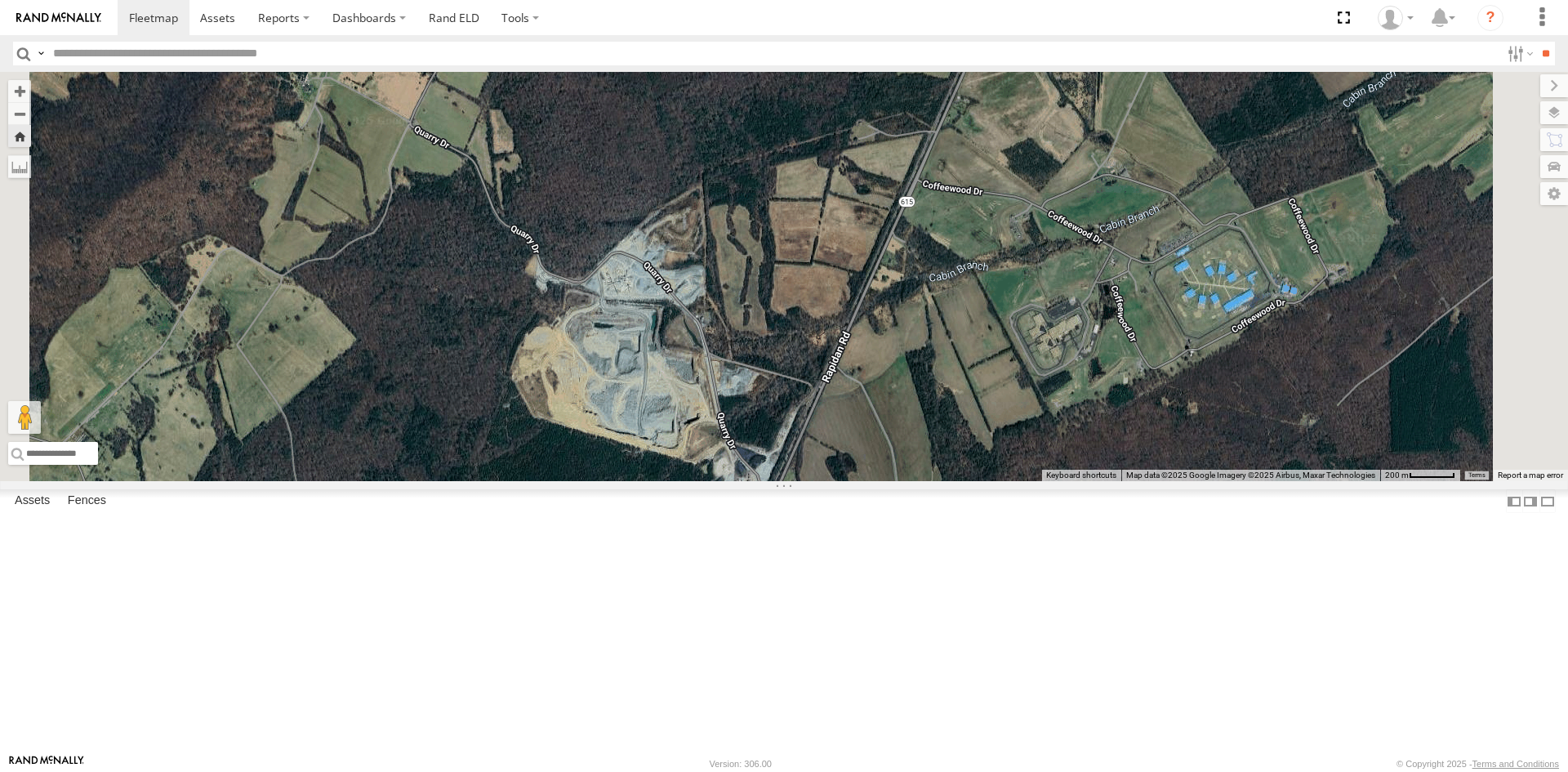
drag, startPoint x: 1207, startPoint y: 603, endPoint x: 1120, endPoint y: 531, distance: 112.9
click at [1120, 481] on div at bounding box center [784, 276] width 1568 height 409
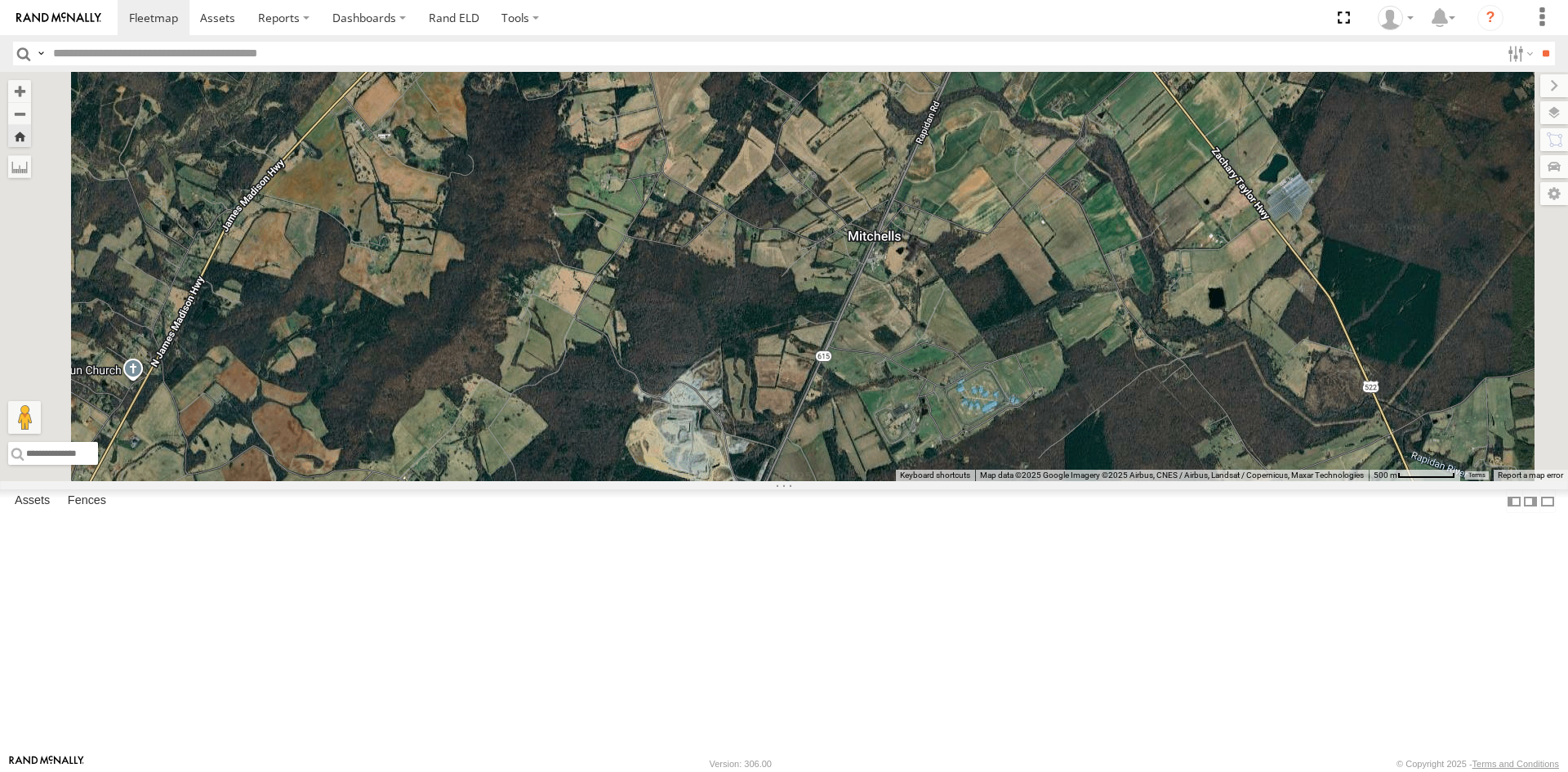
drag, startPoint x: 1178, startPoint y: 427, endPoint x: 1125, endPoint y: 525, distance: 111.4
click at [1125, 481] on div at bounding box center [784, 276] width 1568 height 409
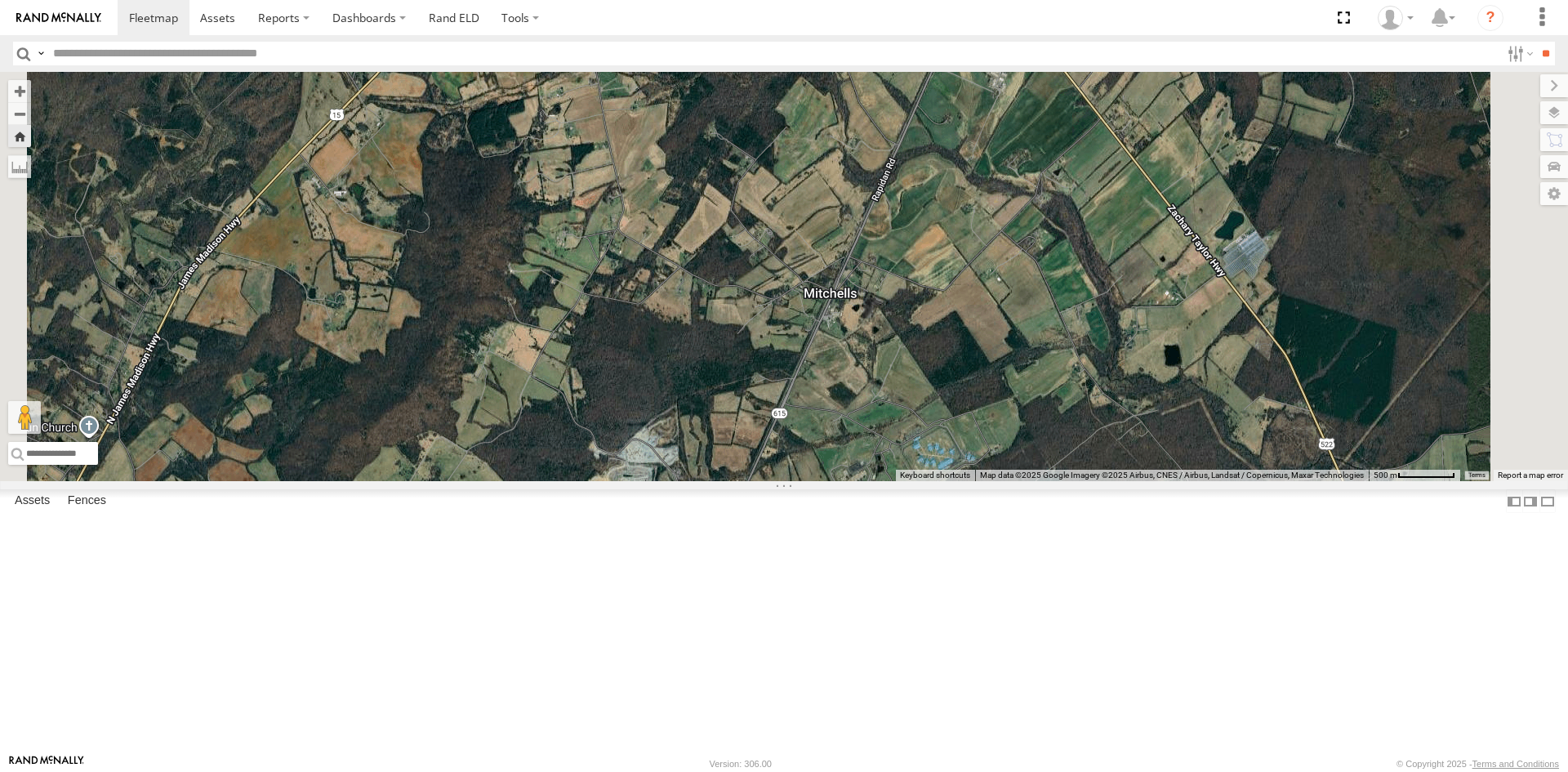
drag, startPoint x: 1088, startPoint y: 440, endPoint x: 1041, endPoint y: 505, distance: 80.2
click at [1041, 481] on div at bounding box center [784, 276] width 1568 height 409
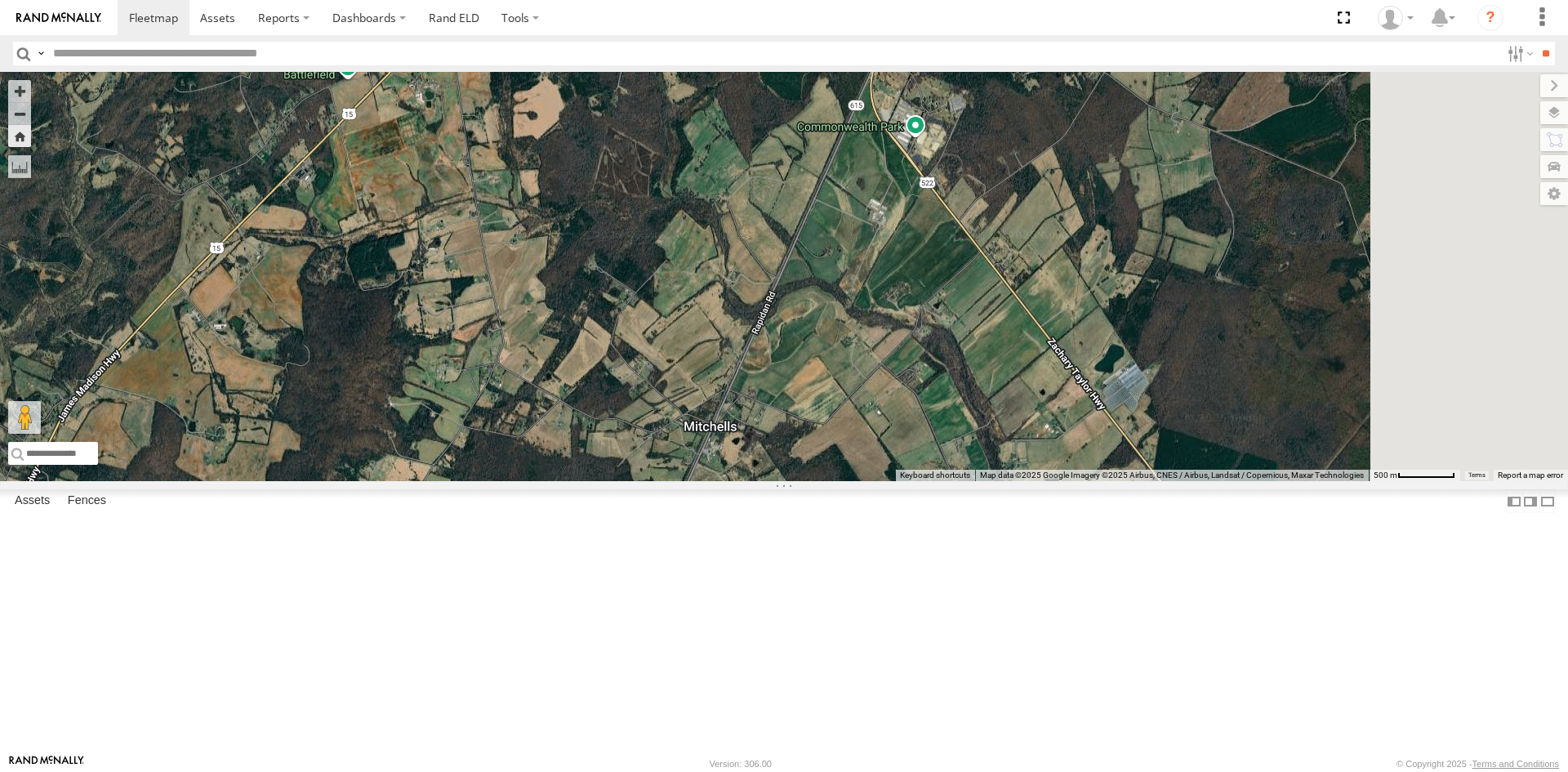
drag, startPoint x: 1193, startPoint y: 441, endPoint x: 1061, endPoint y: 601, distance: 207.4
click at [1061, 481] on div at bounding box center [784, 276] width 1568 height 409
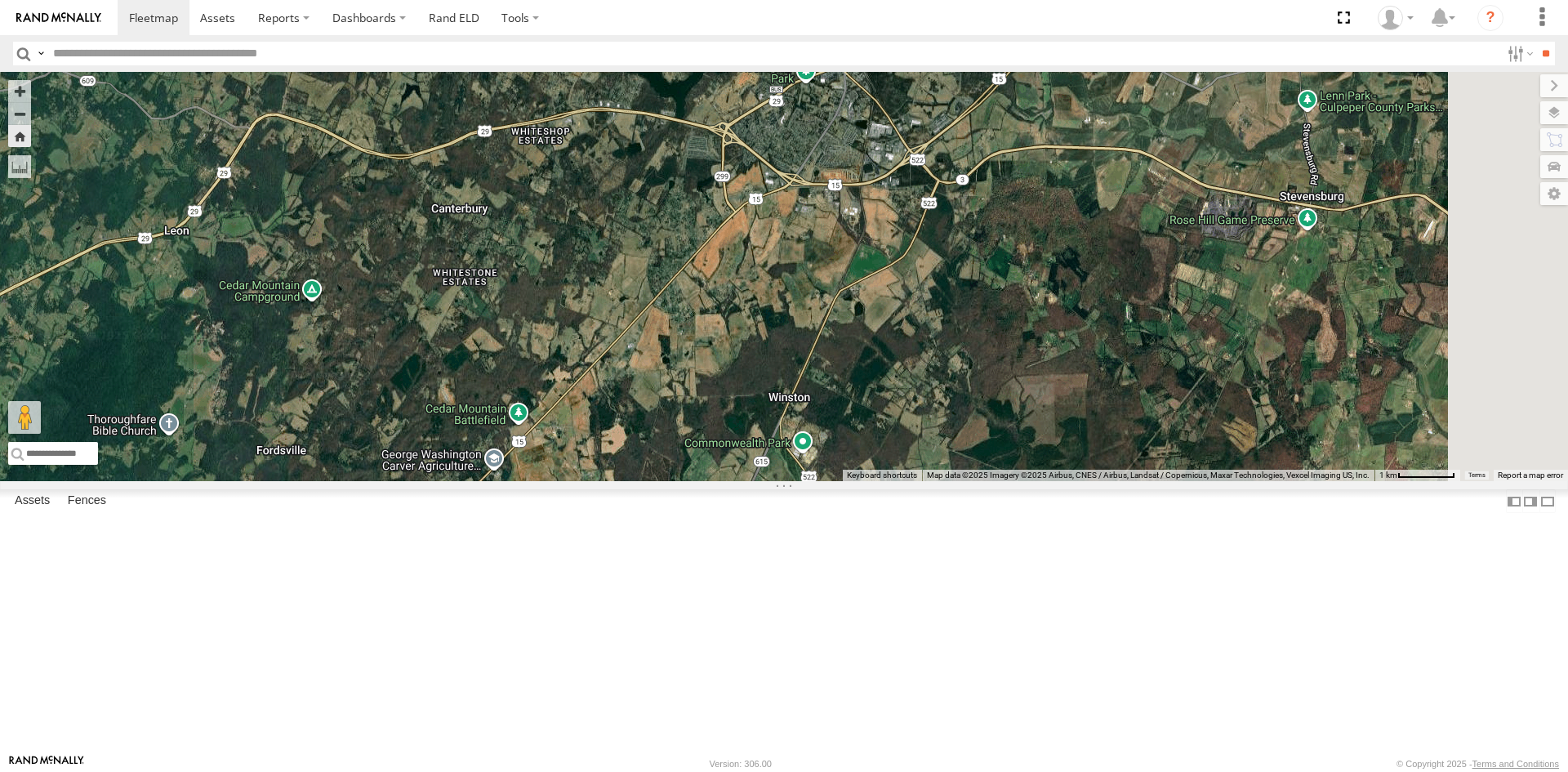
drag, startPoint x: 1144, startPoint y: 439, endPoint x: 1051, endPoint y: 619, distance: 202.6
click at [1052, 481] on div at bounding box center [784, 276] width 1568 height 409
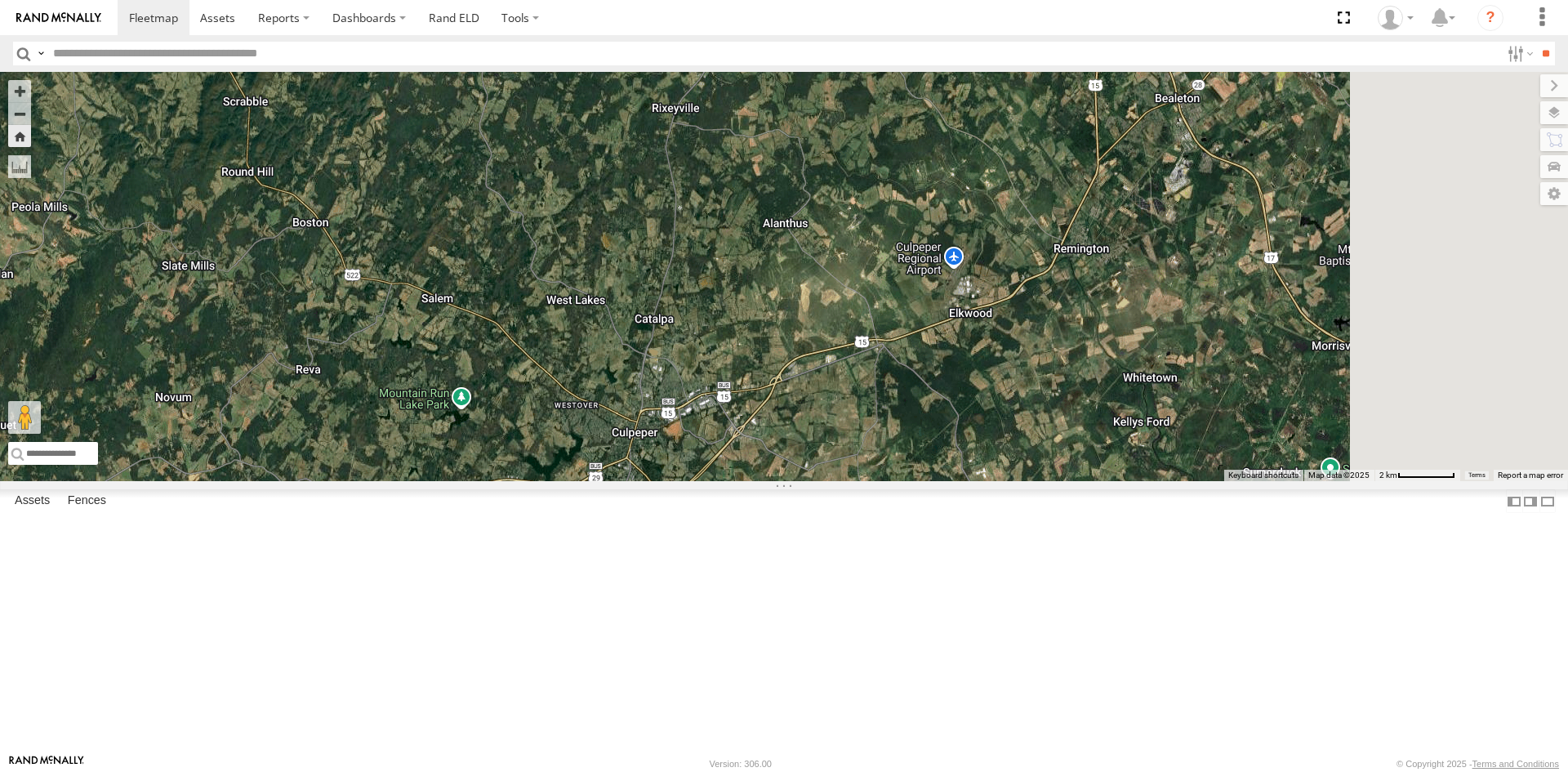
drag
click at [924, 481] on div at bounding box center [784, 276] width 1568 height 409
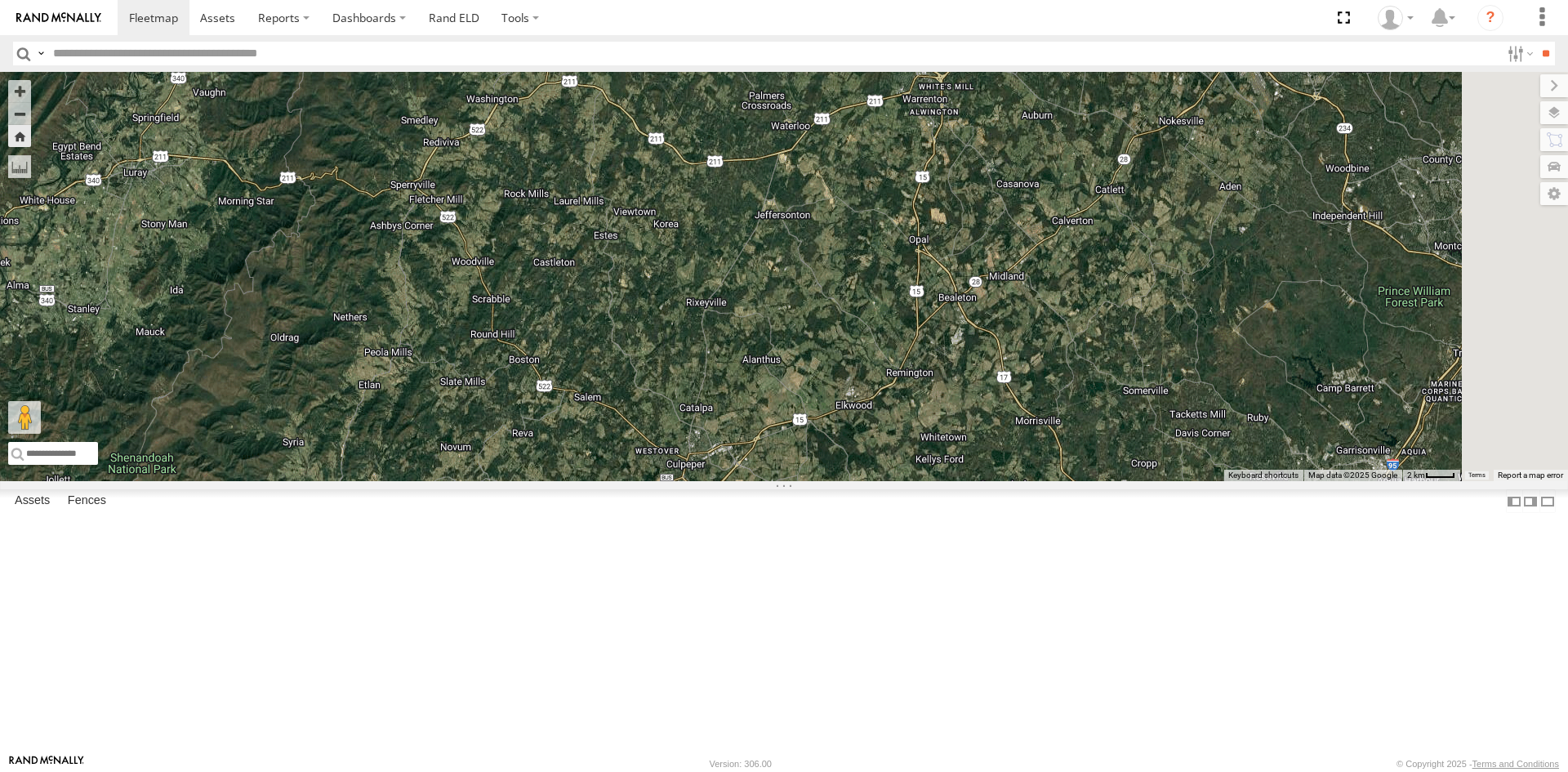
click at [1051, 481] on div at bounding box center [784, 276] width 1568 height 409
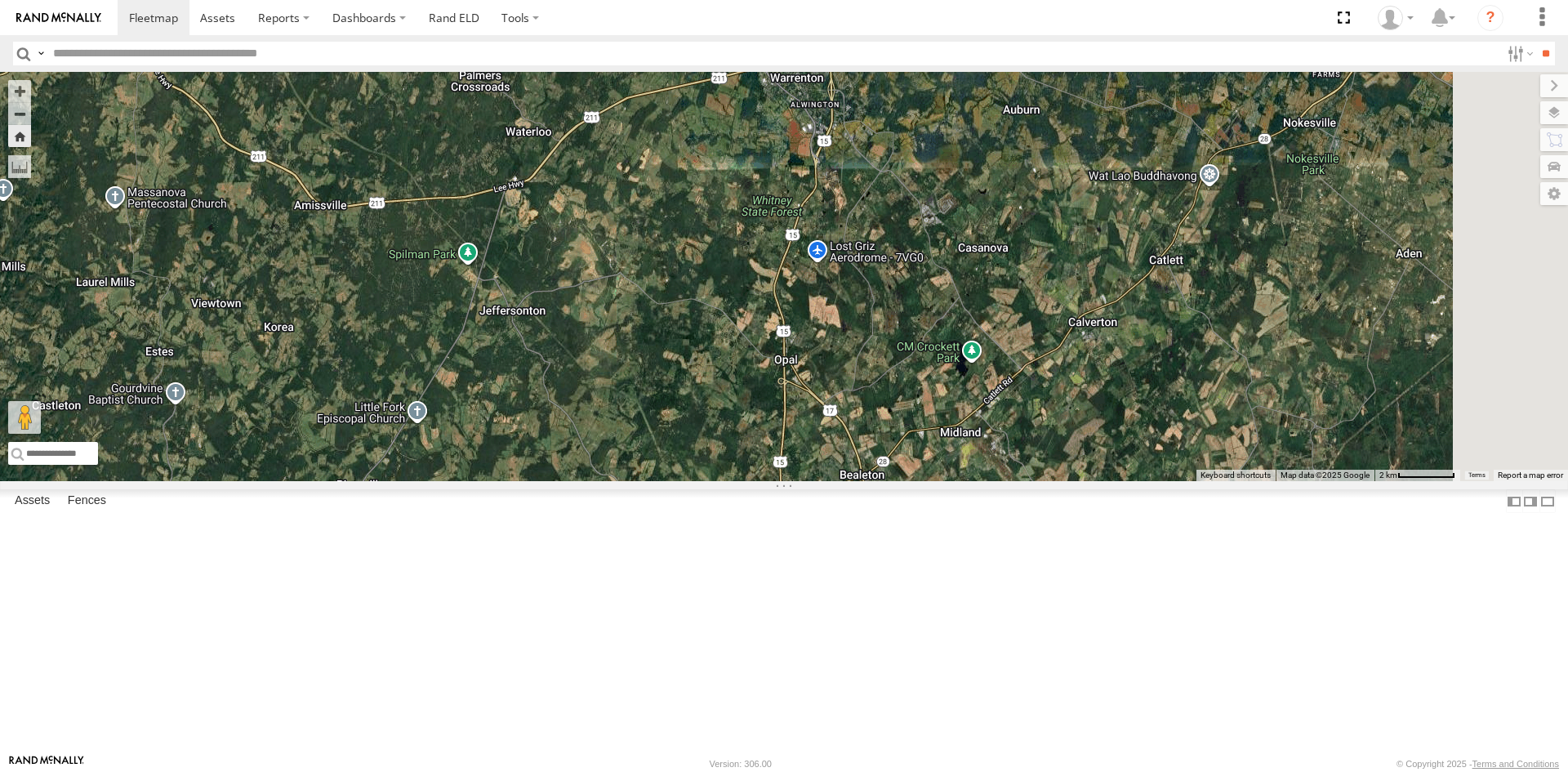
drag, startPoint x: 1065, startPoint y: 490, endPoint x: 1013, endPoint y: 751, distance: 266.1
click at [1013, 481] on div at bounding box center [784, 276] width 1568 height 409
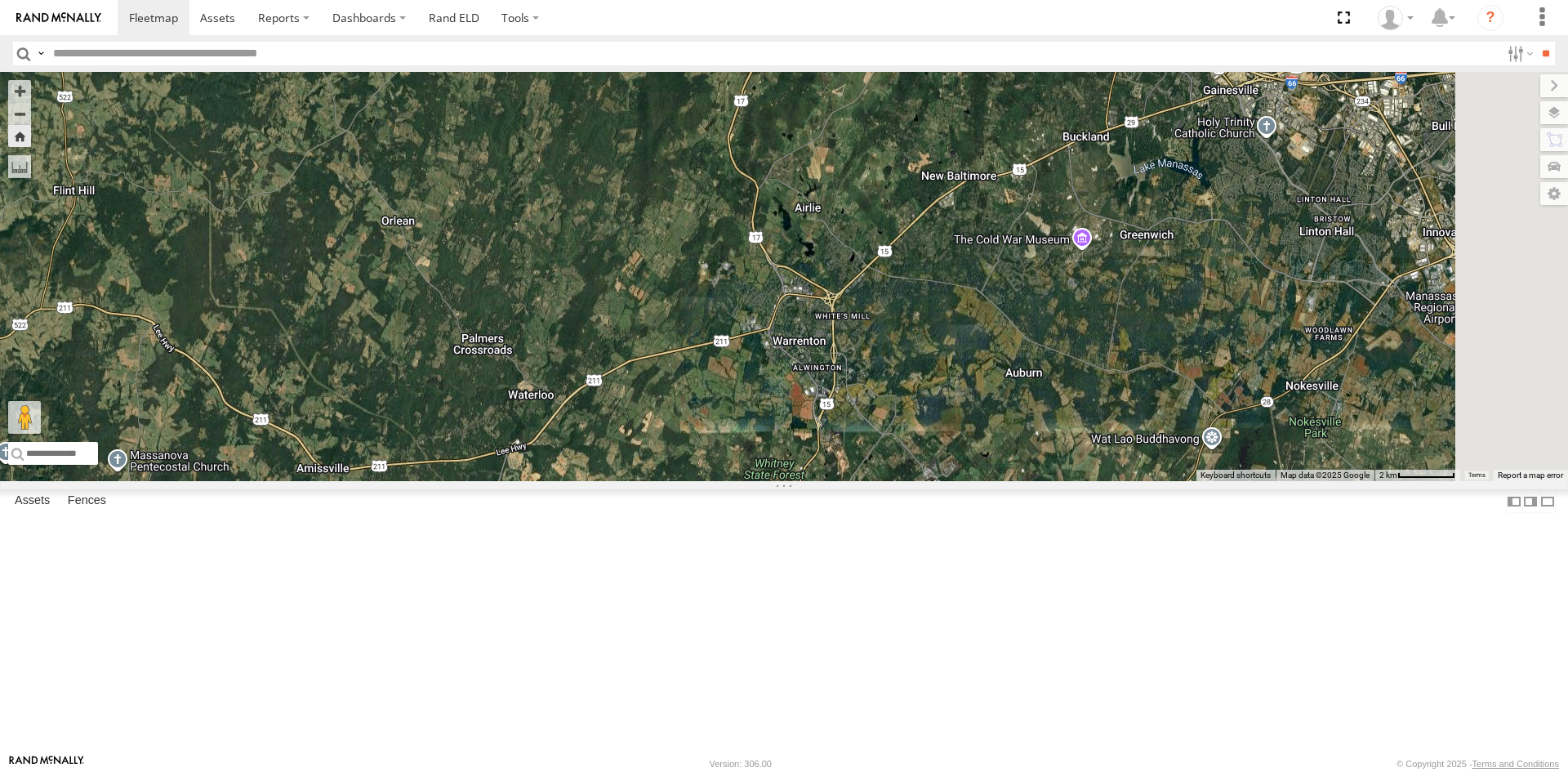
drag, startPoint x: 1030, startPoint y: 447, endPoint x: 1046, endPoint y: 658, distance: 211.6
click at [1046, 481] on div at bounding box center [784, 276] width 1568 height 409
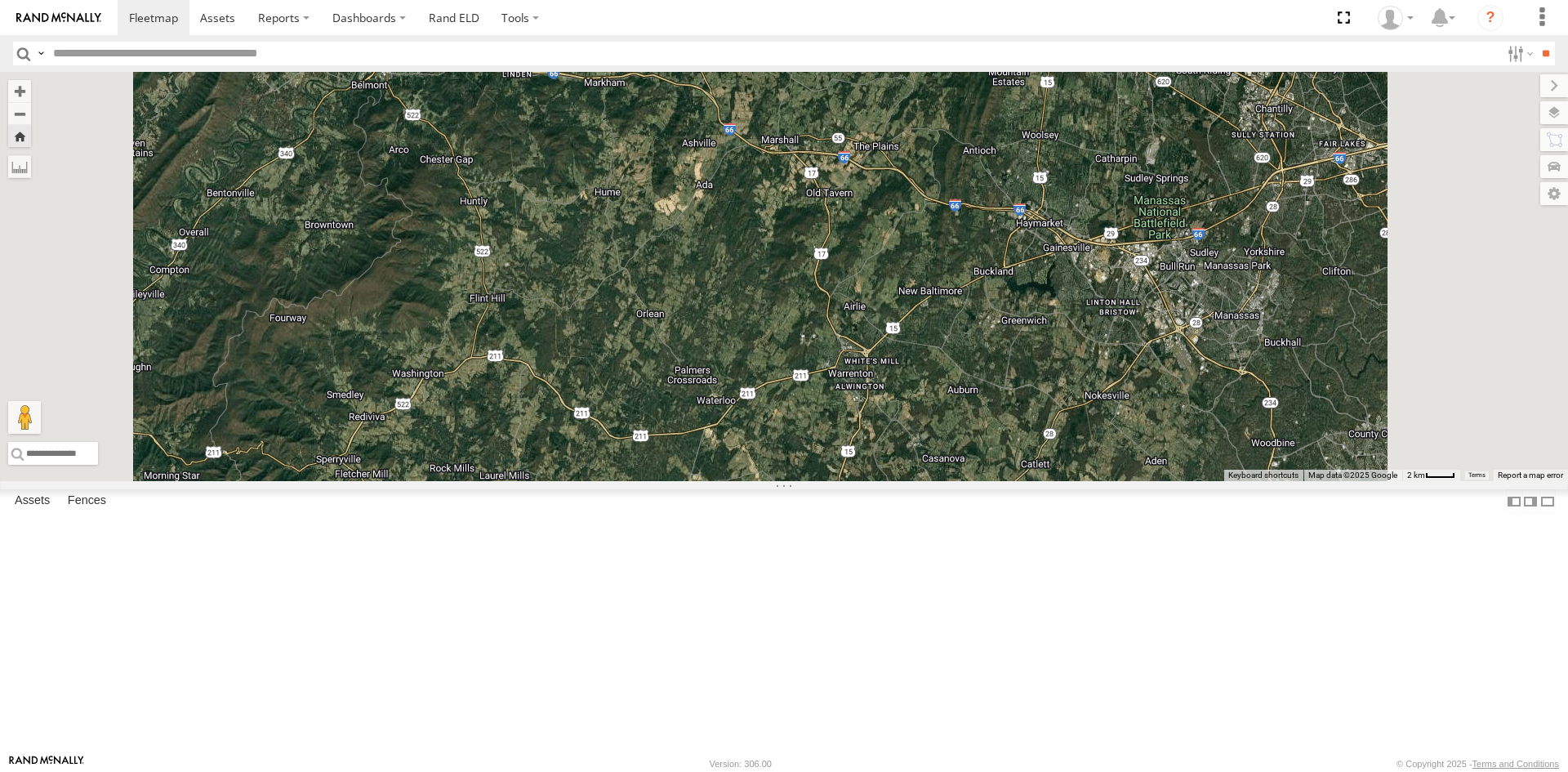
drag, startPoint x: 1108, startPoint y: 728, endPoint x: 1229, endPoint y: 439, distance: 313.3
click at [1230, 444] on div at bounding box center [784, 276] width 1568 height 409
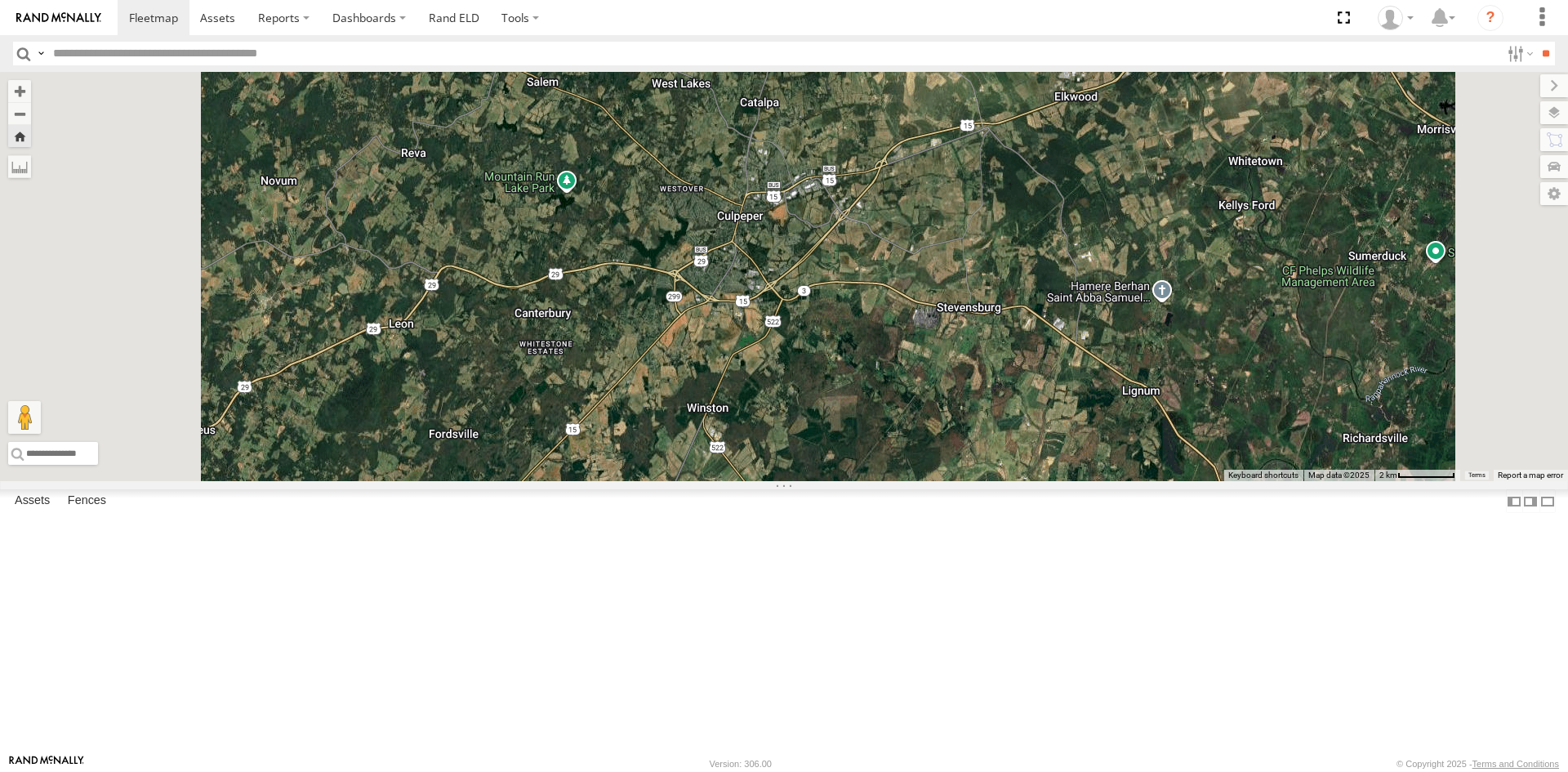
click at [1167, 428] on div at bounding box center [784, 276] width 1568 height 409
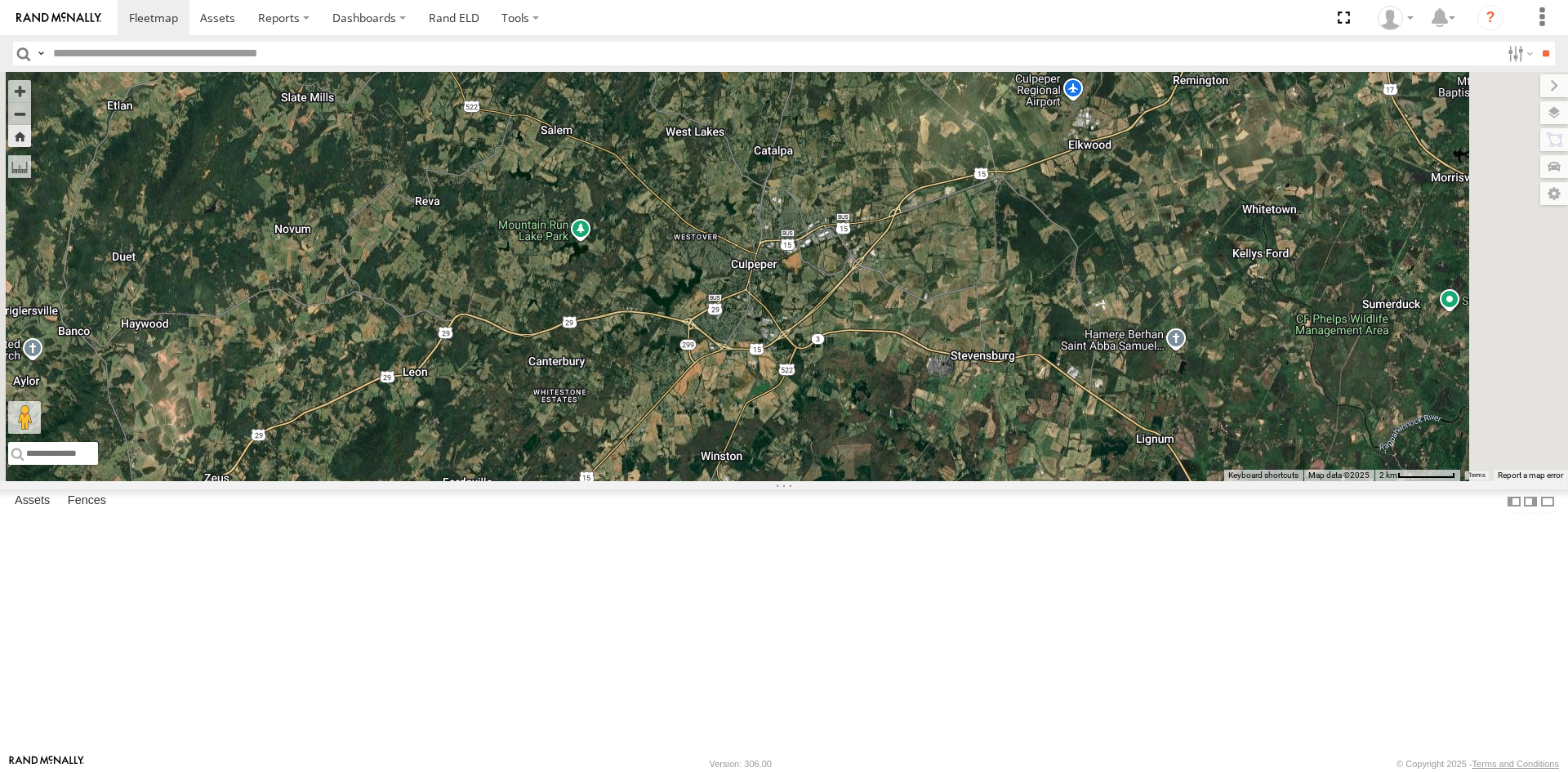
click at [1036, 481] on div at bounding box center [784, 276] width 1568 height 409
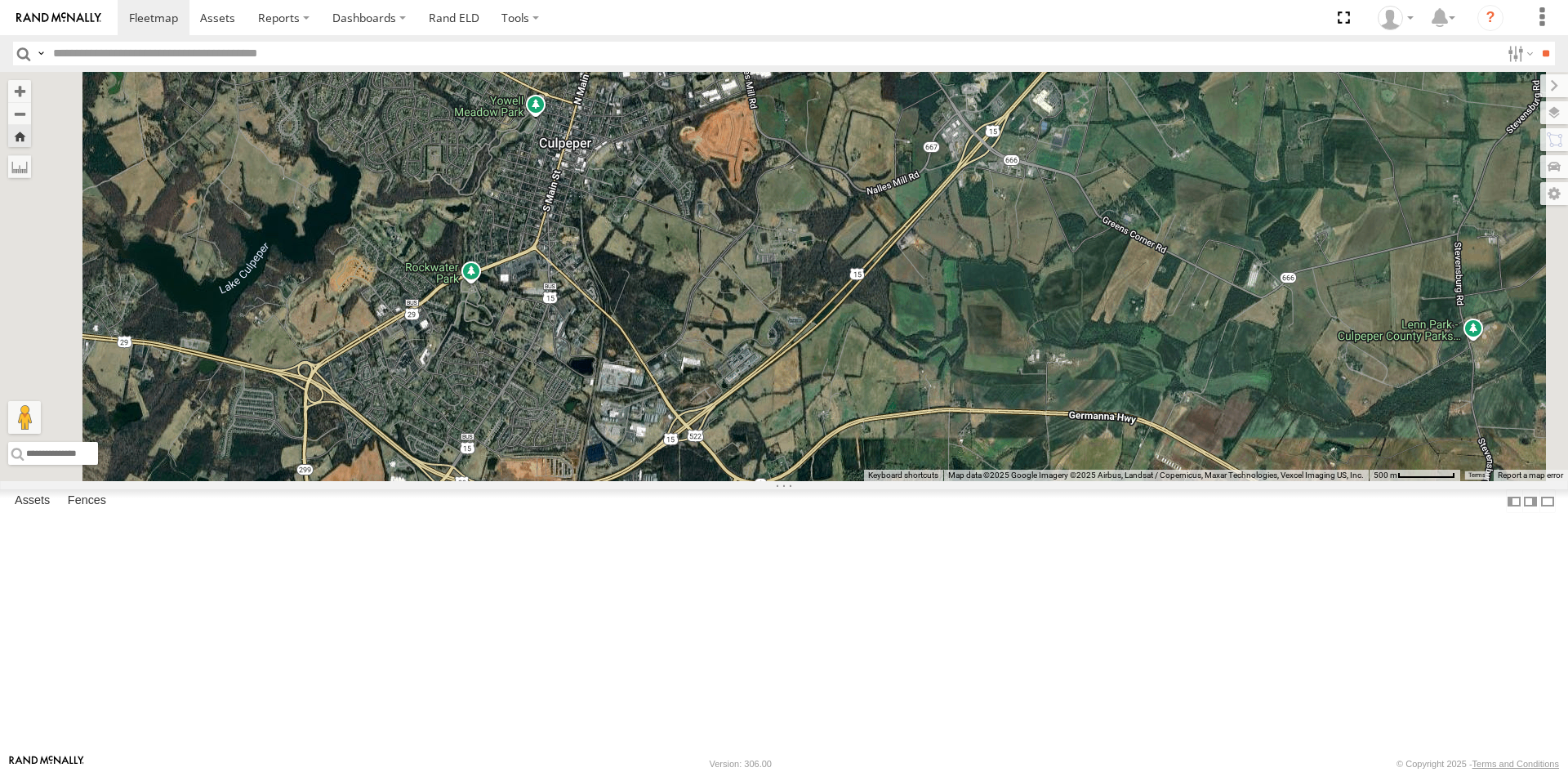
click at [1069, 463] on div at bounding box center [784, 276] width 1568 height 409
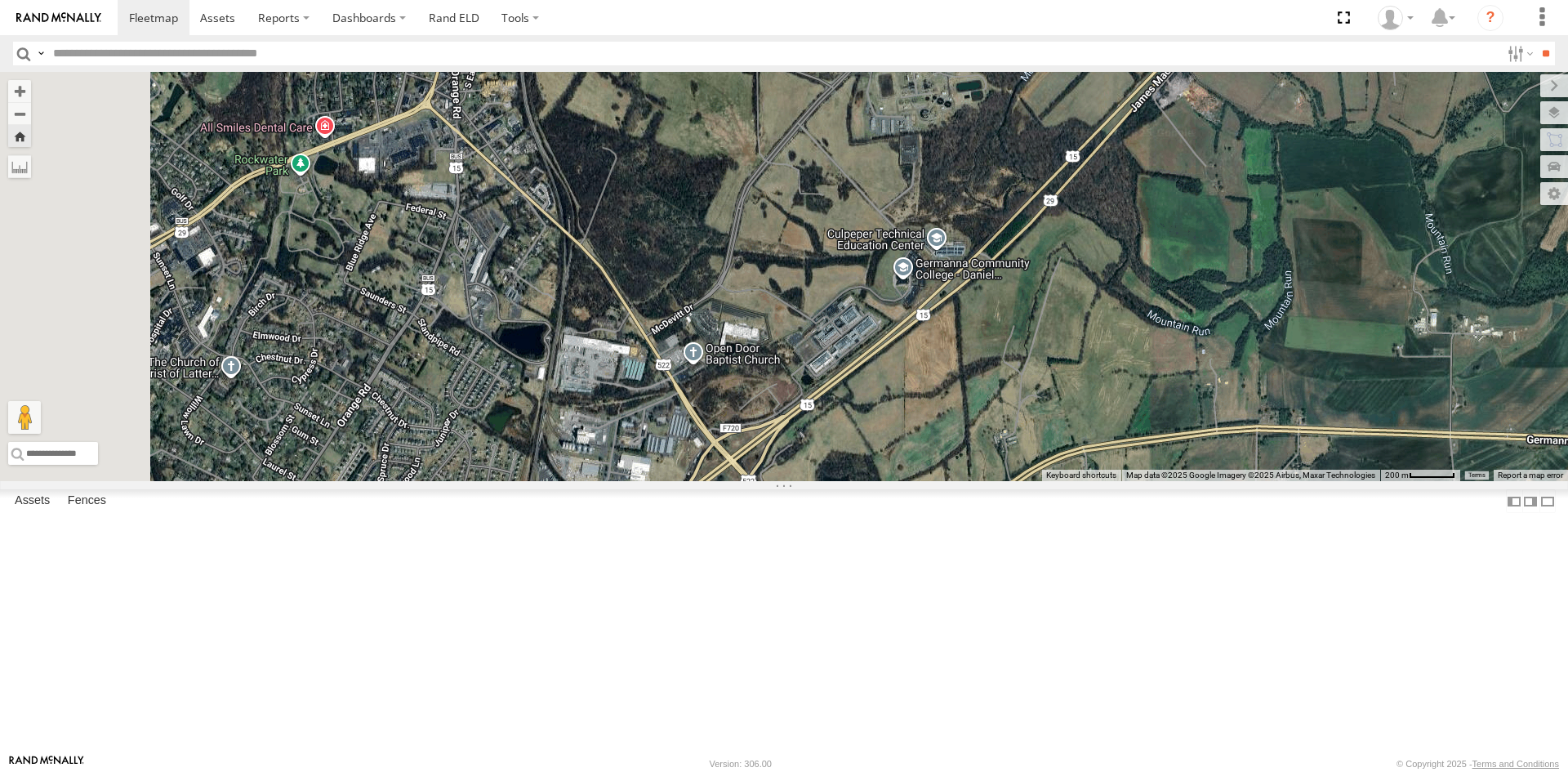
click at [1095, 481] on div at bounding box center [784, 276] width 1568 height 409
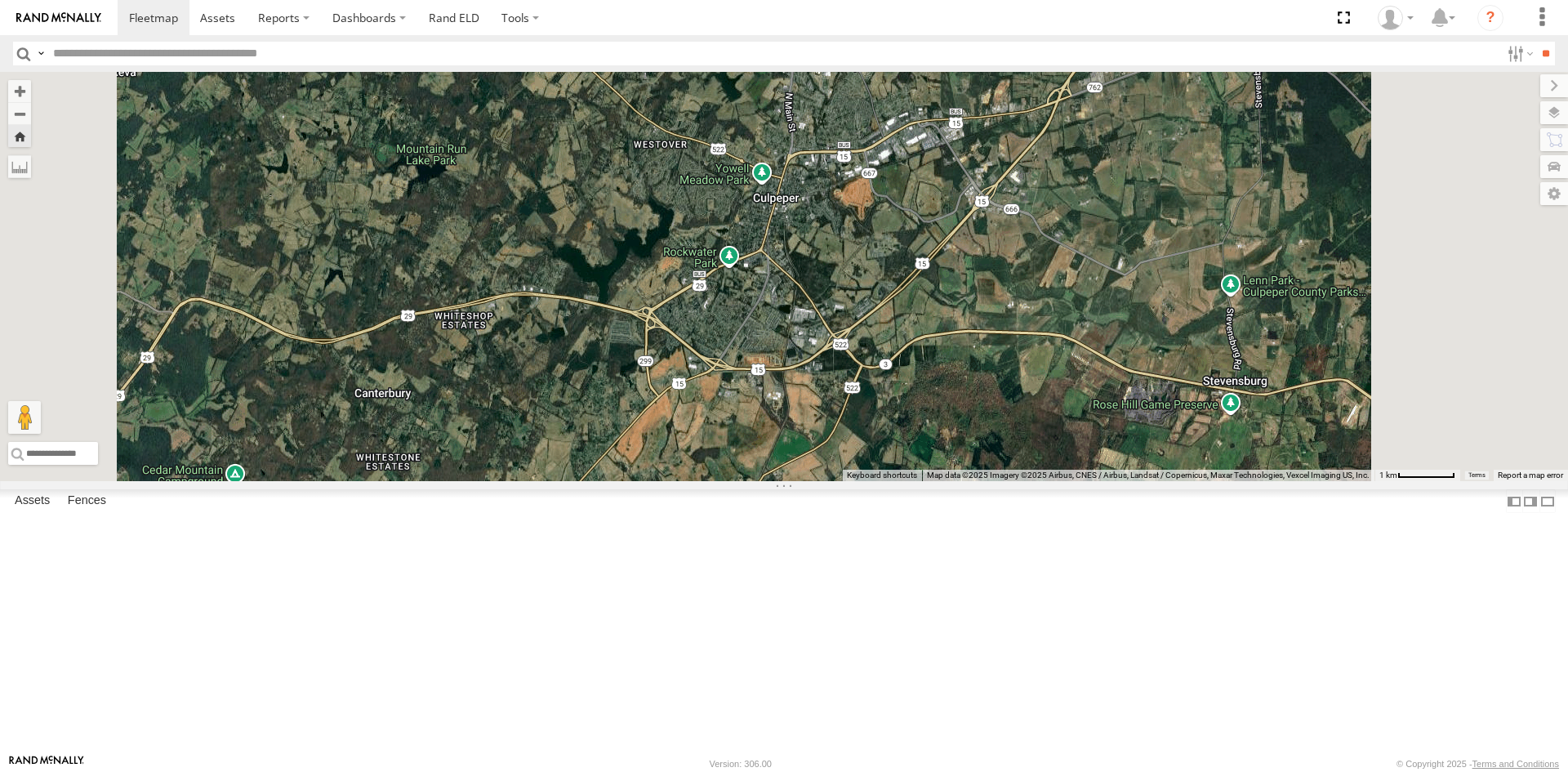
click at [1087, 481] on div at bounding box center [784, 276] width 1568 height 409
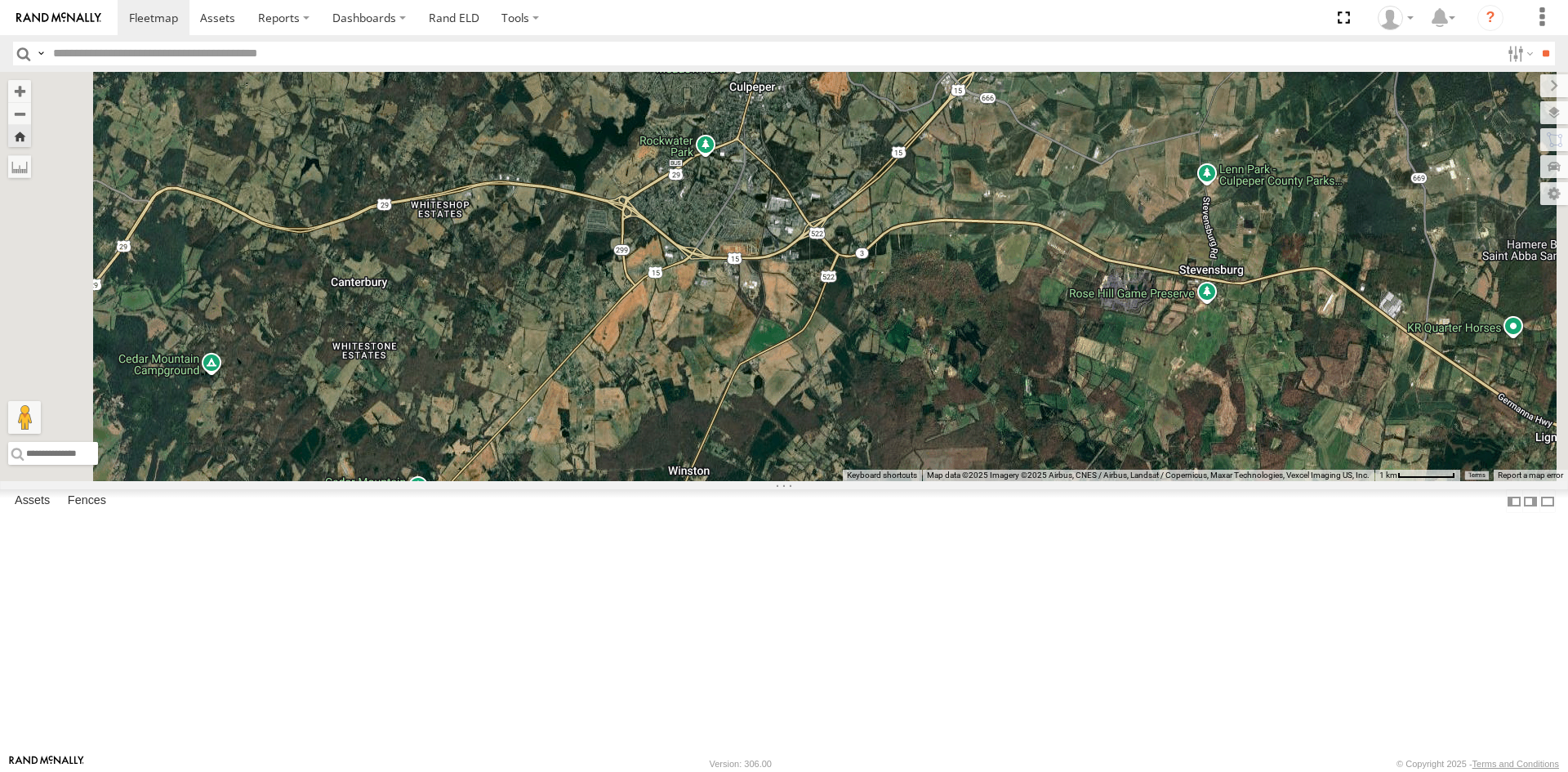
click at [1006, 481] on div at bounding box center [784, 276] width 1568 height 409
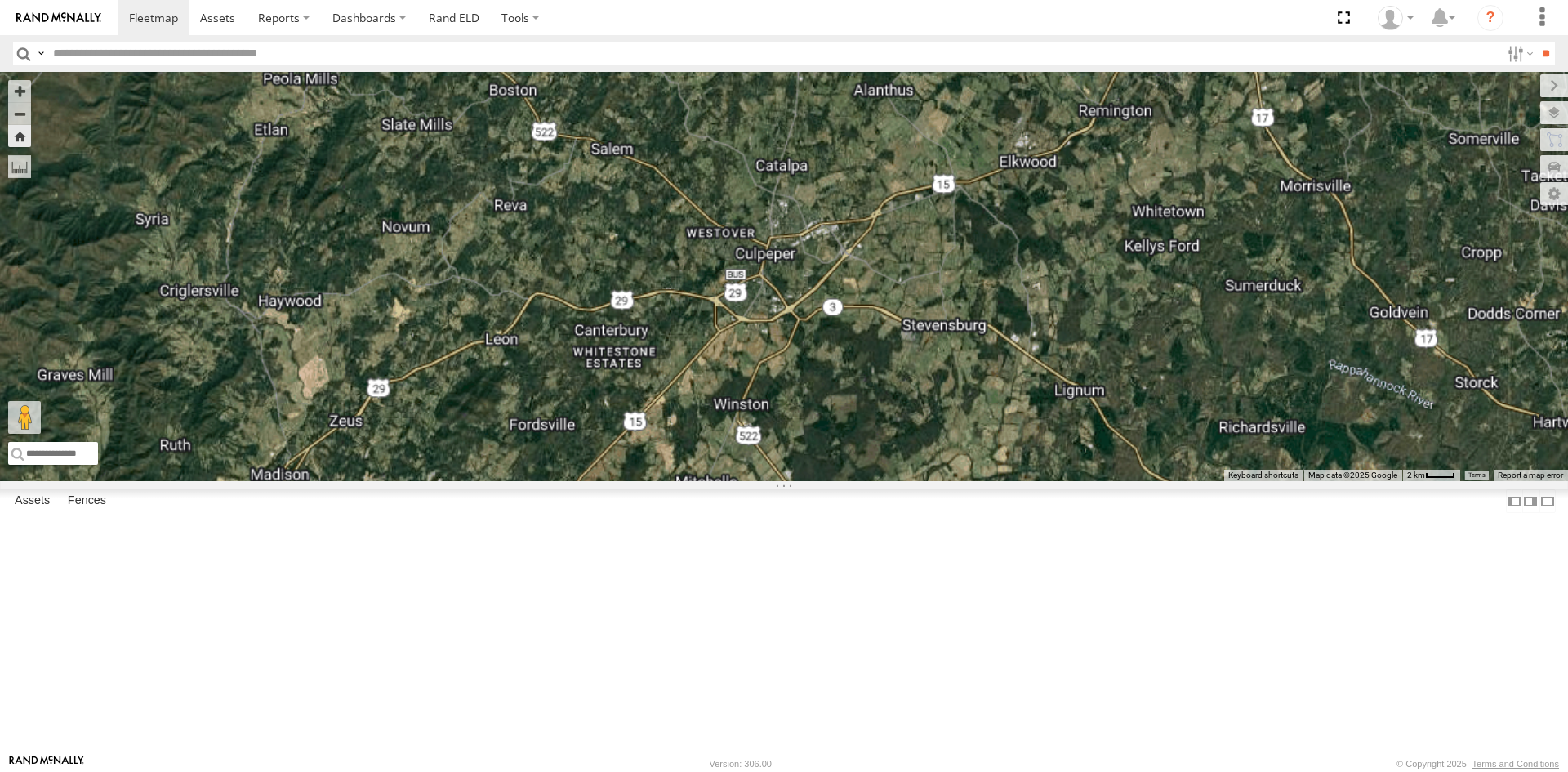
click at [920, 328] on div at bounding box center [784, 276] width 1568 height 409
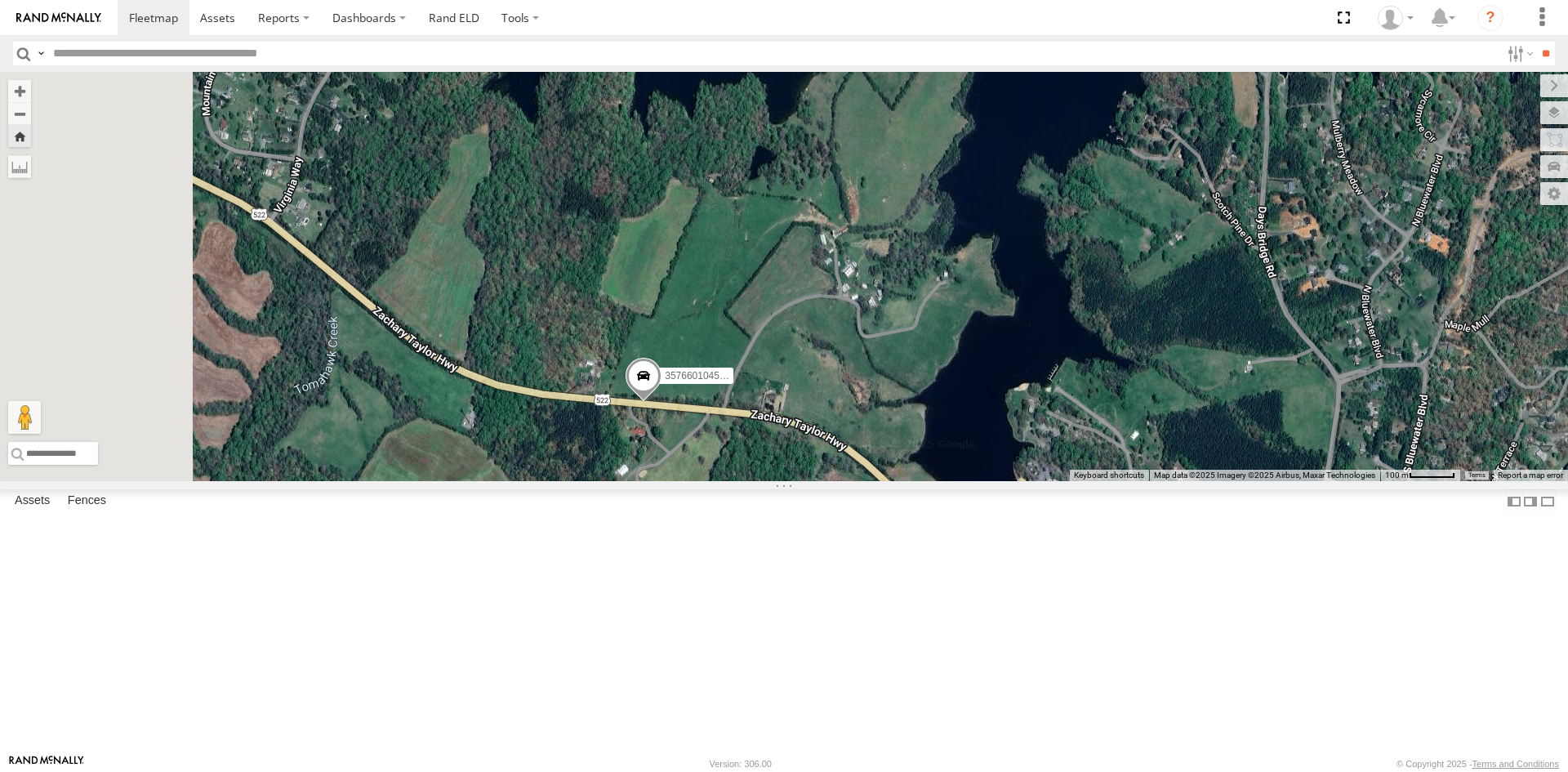
drag, startPoint x: 836, startPoint y: 546, endPoint x: 870, endPoint y: 671, distance: 129.5
click at [870, 481] on div "357660104512769 3C84271145B4" at bounding box center [784, 276] width 1568 height 409
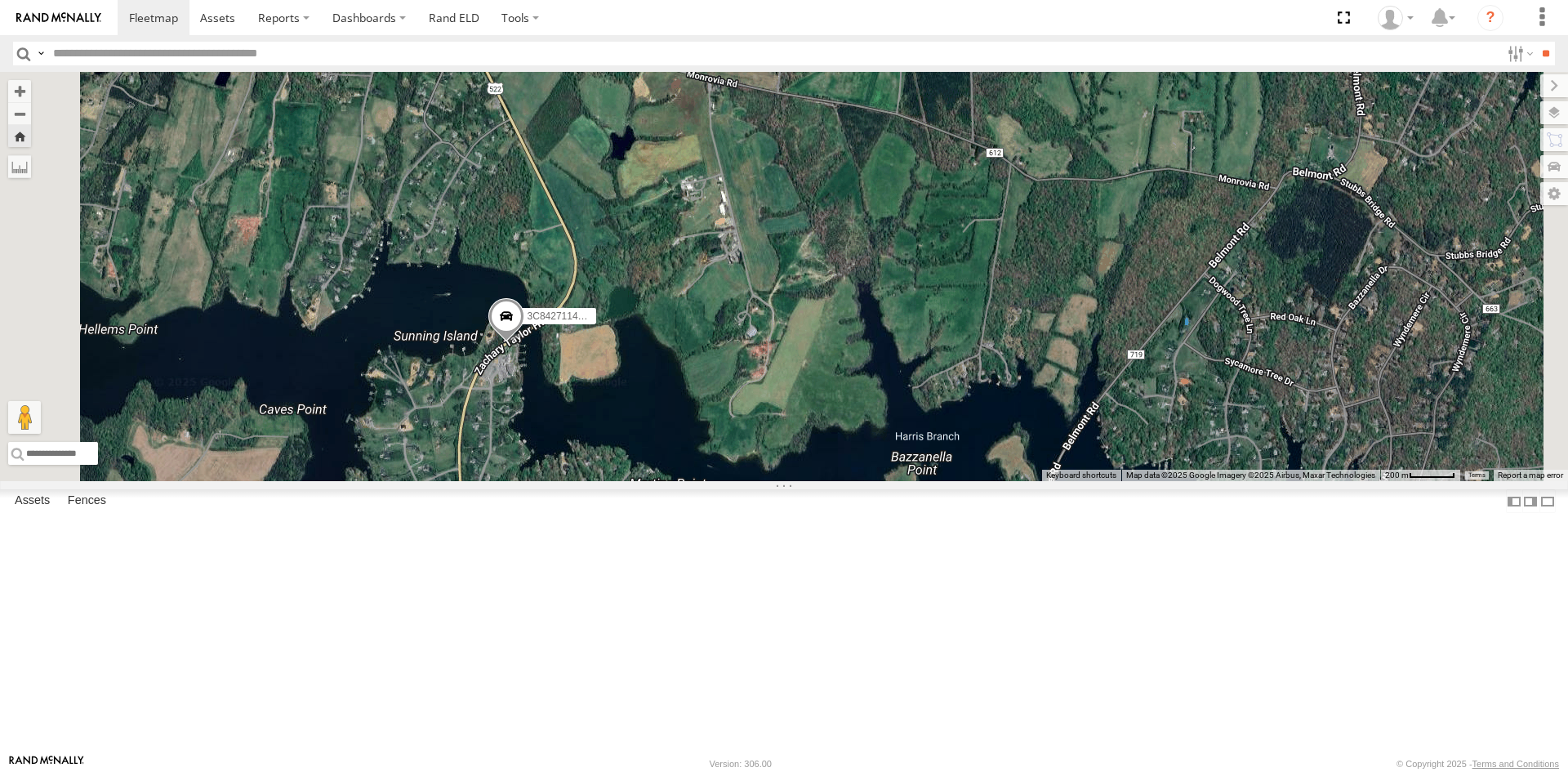
drag, startPoint x: 765, startPoint y: 299, endPoint x: 824, endPoint y: 530, distance: 238.4
click at [824, 481] on div "357660104512769 3C84271145B4" at bounding box center [784, 276] width 1568 height 409
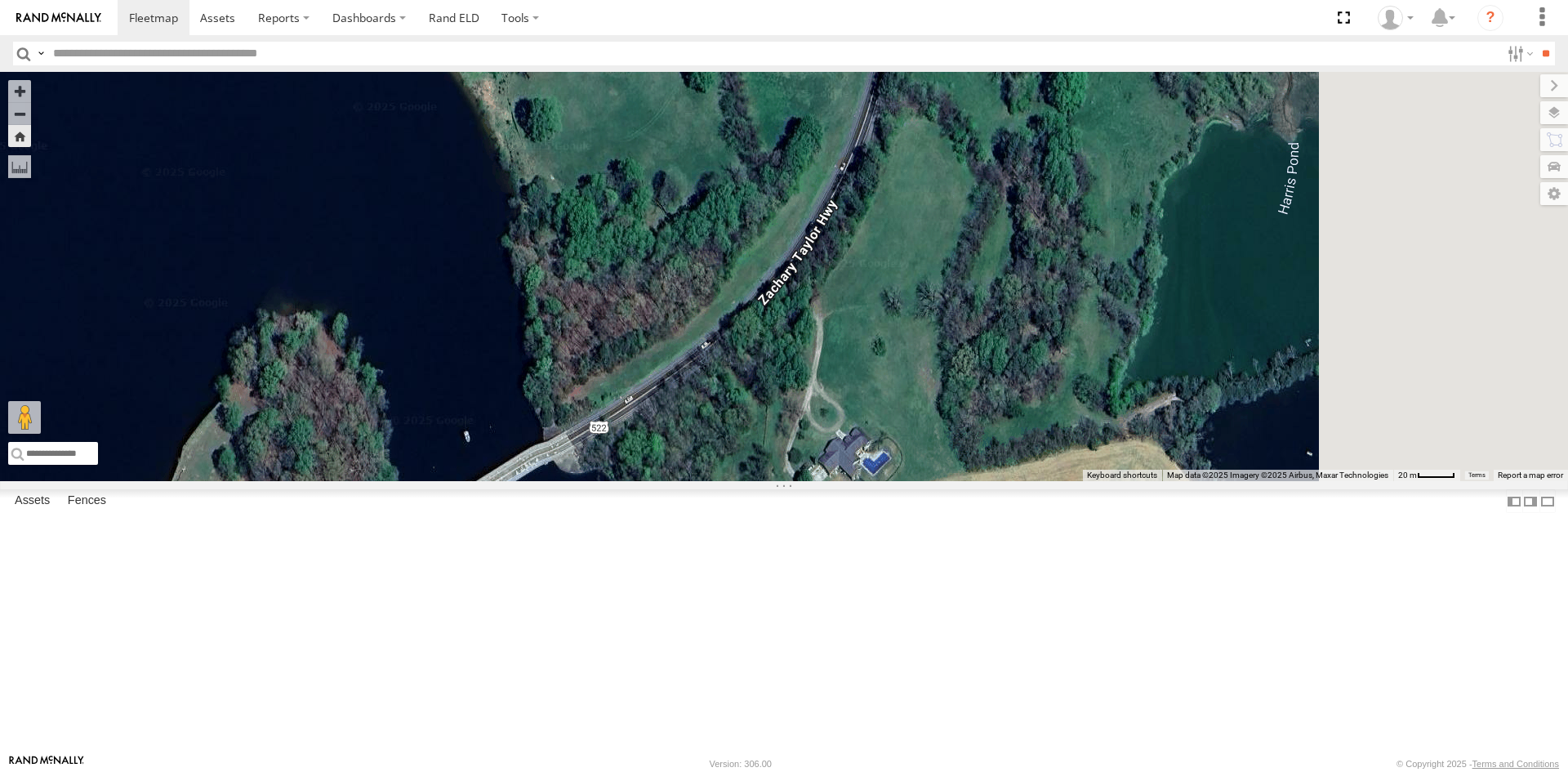
click at [752, 481] on div "357660104512769 3C84271145B4" at bounding box center [784, 276] width 1568 height 409
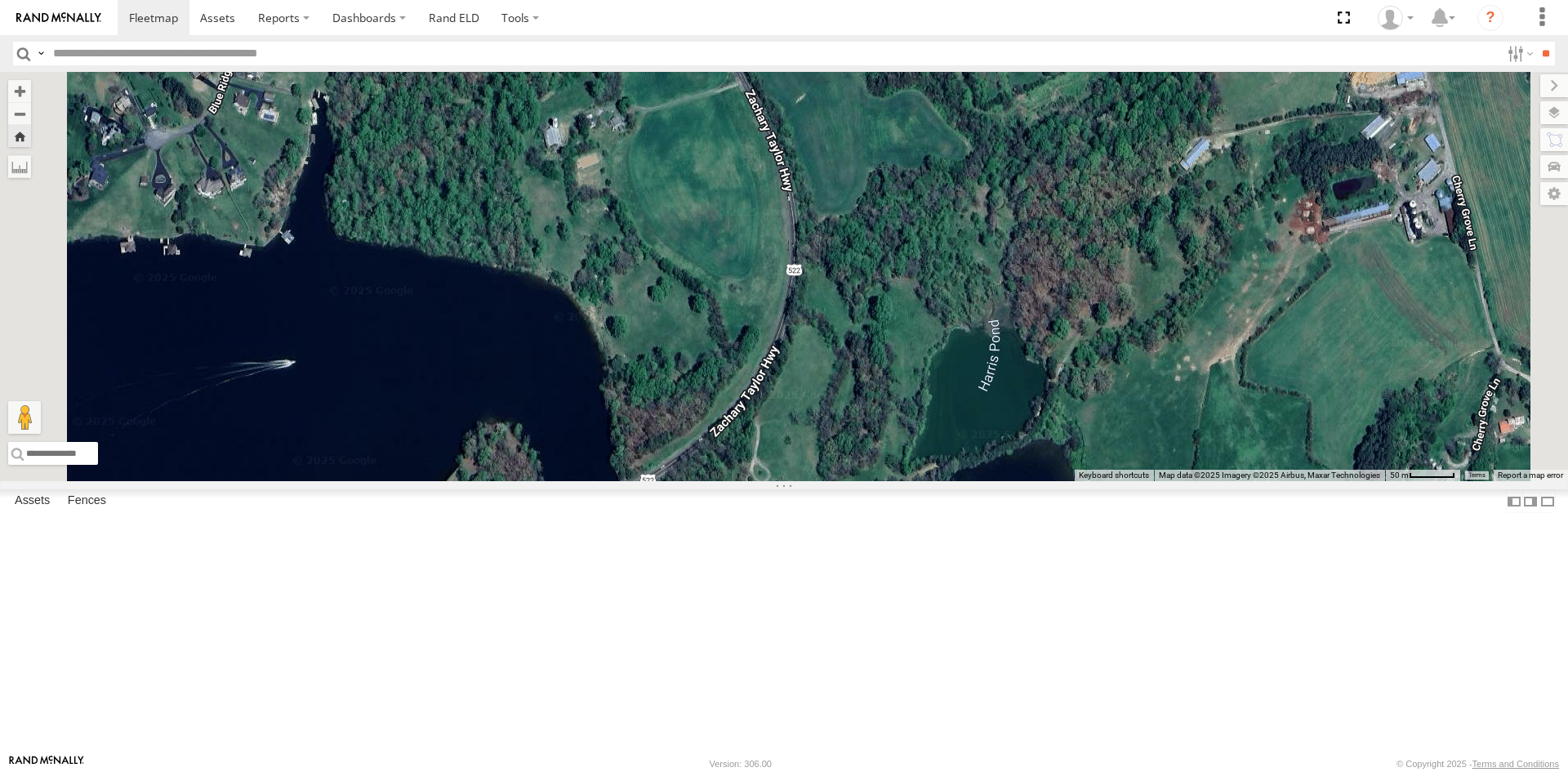
click at [1009, 771] on html at bounding box center [784, 386] width 1568 height 772
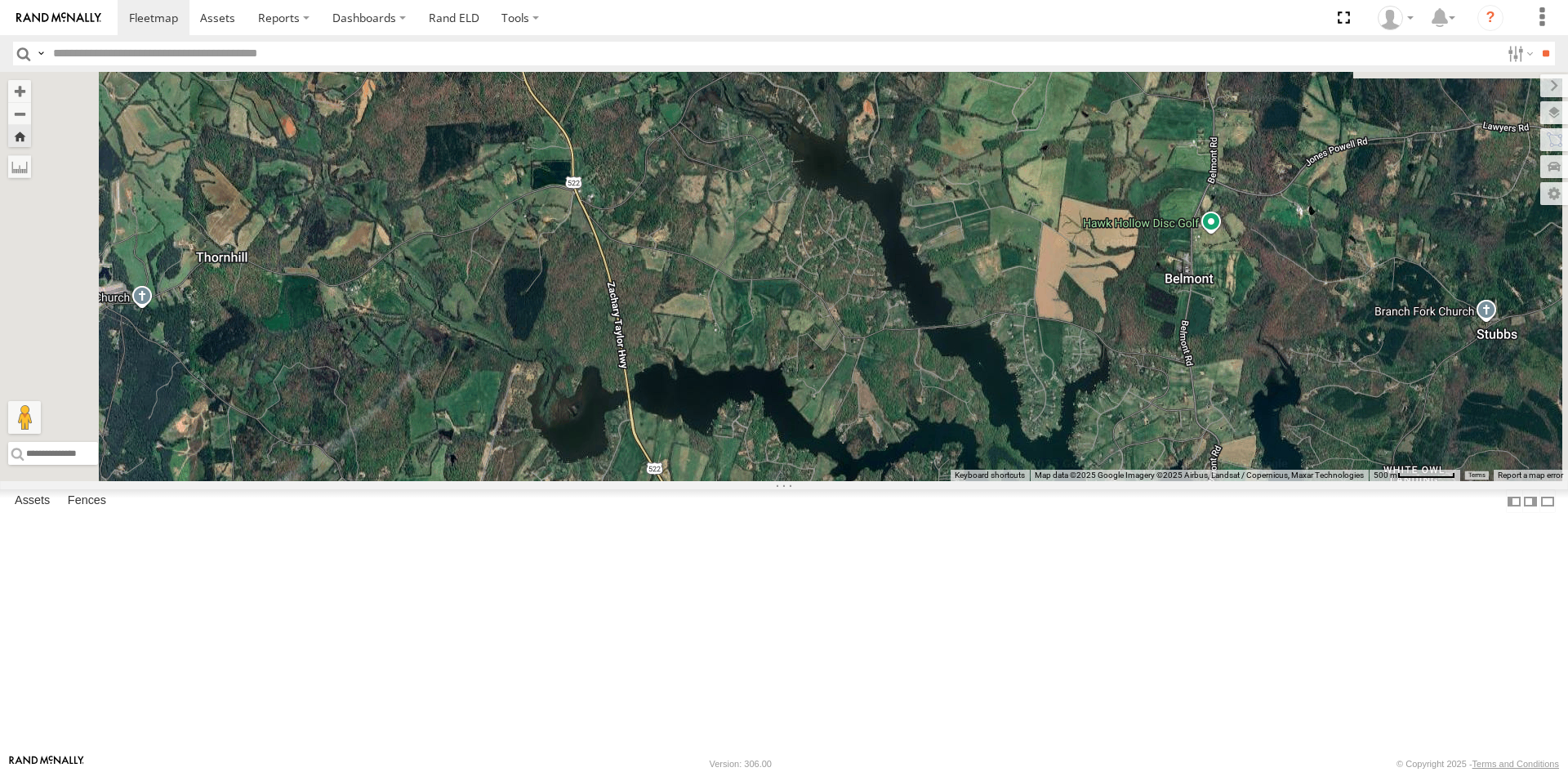
click at [935, 481] on div "357660104512769 3C84271145B4" at bounding box center [784, 276] width 1568 height 409
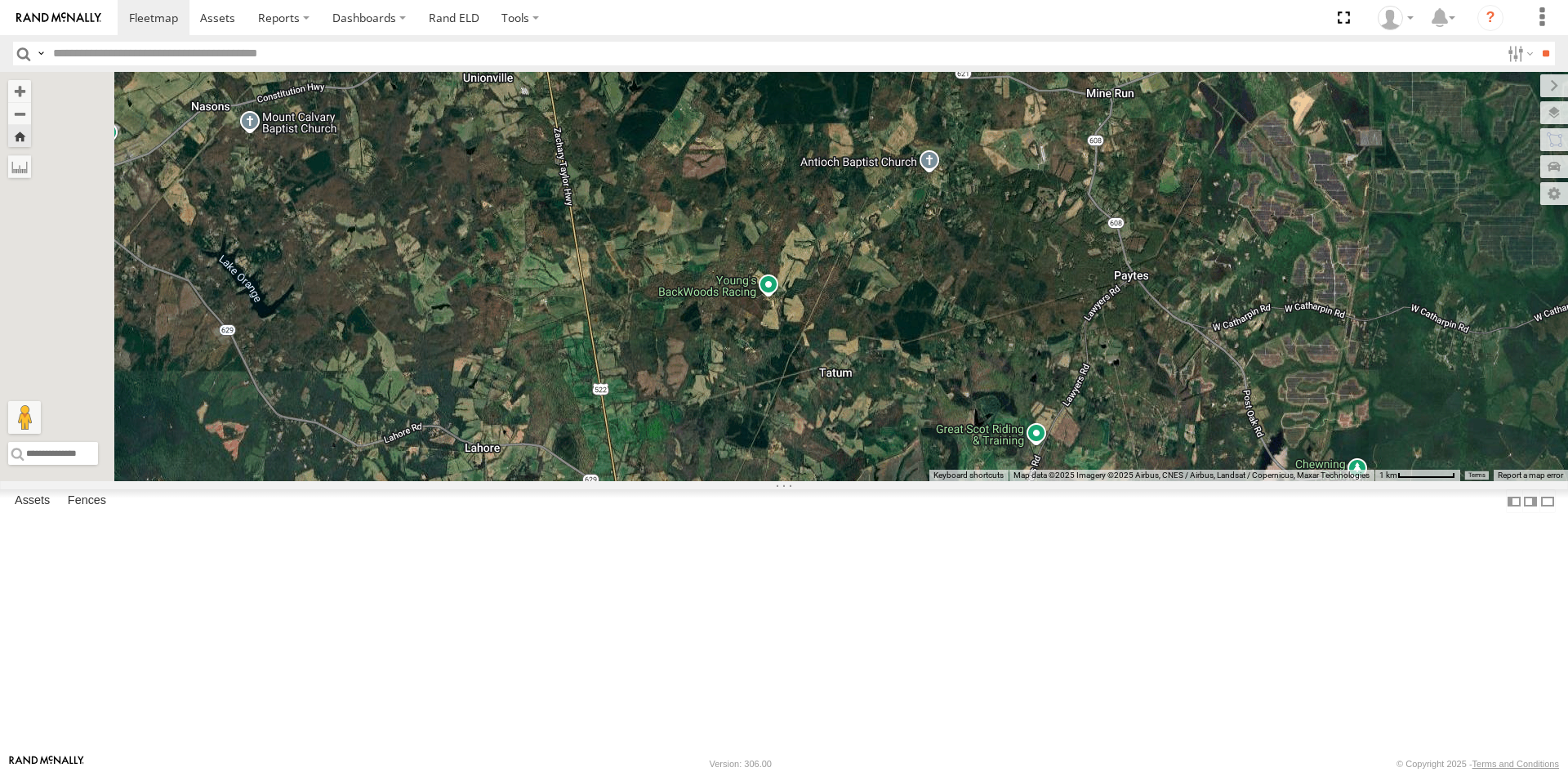
click at [949, 765] on body at bounding box center [784, 386] width 1568 height 772
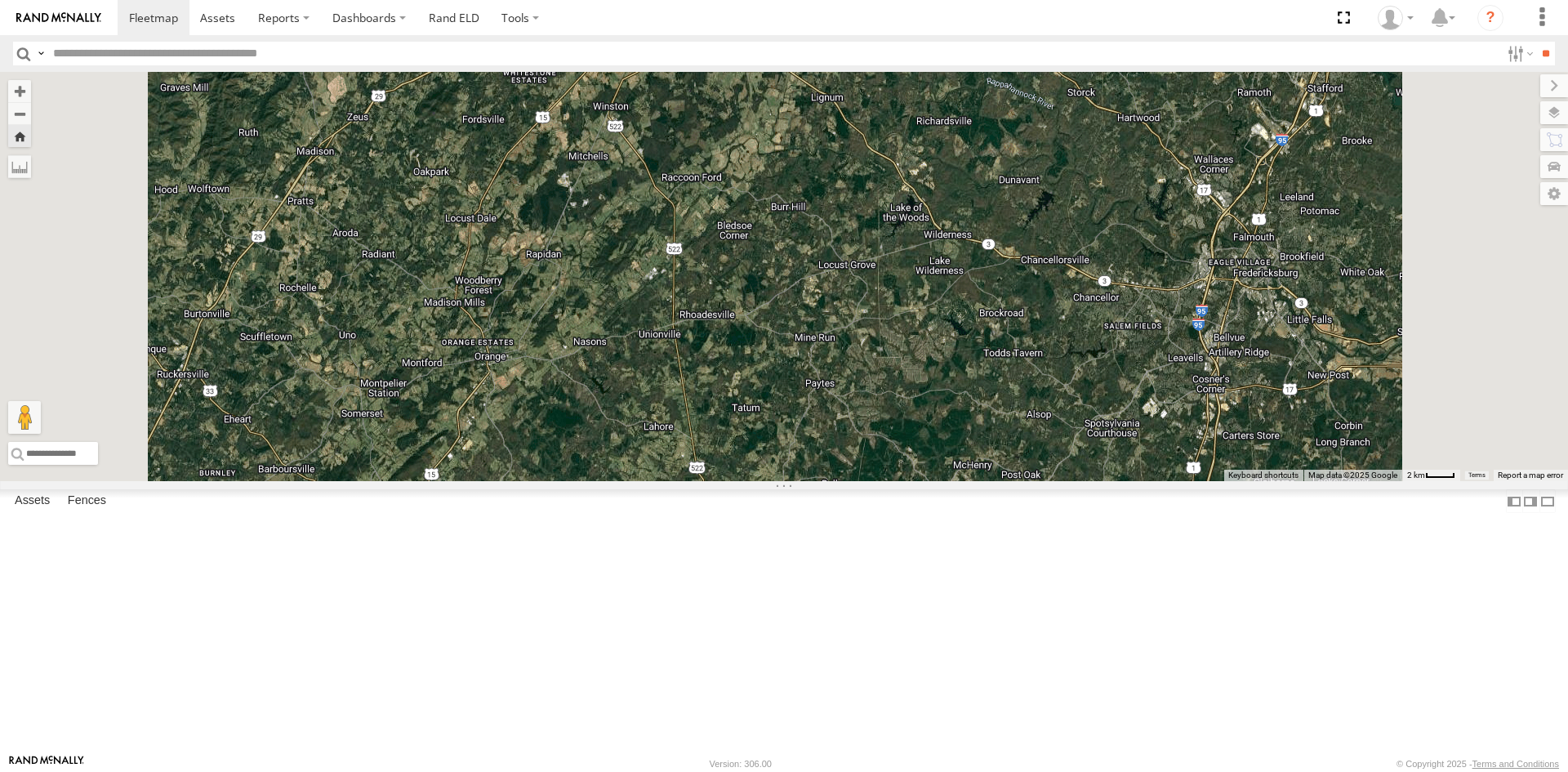
click at [937, 481] on div "2" at bounding box center [784, 276] width 1568 height 409
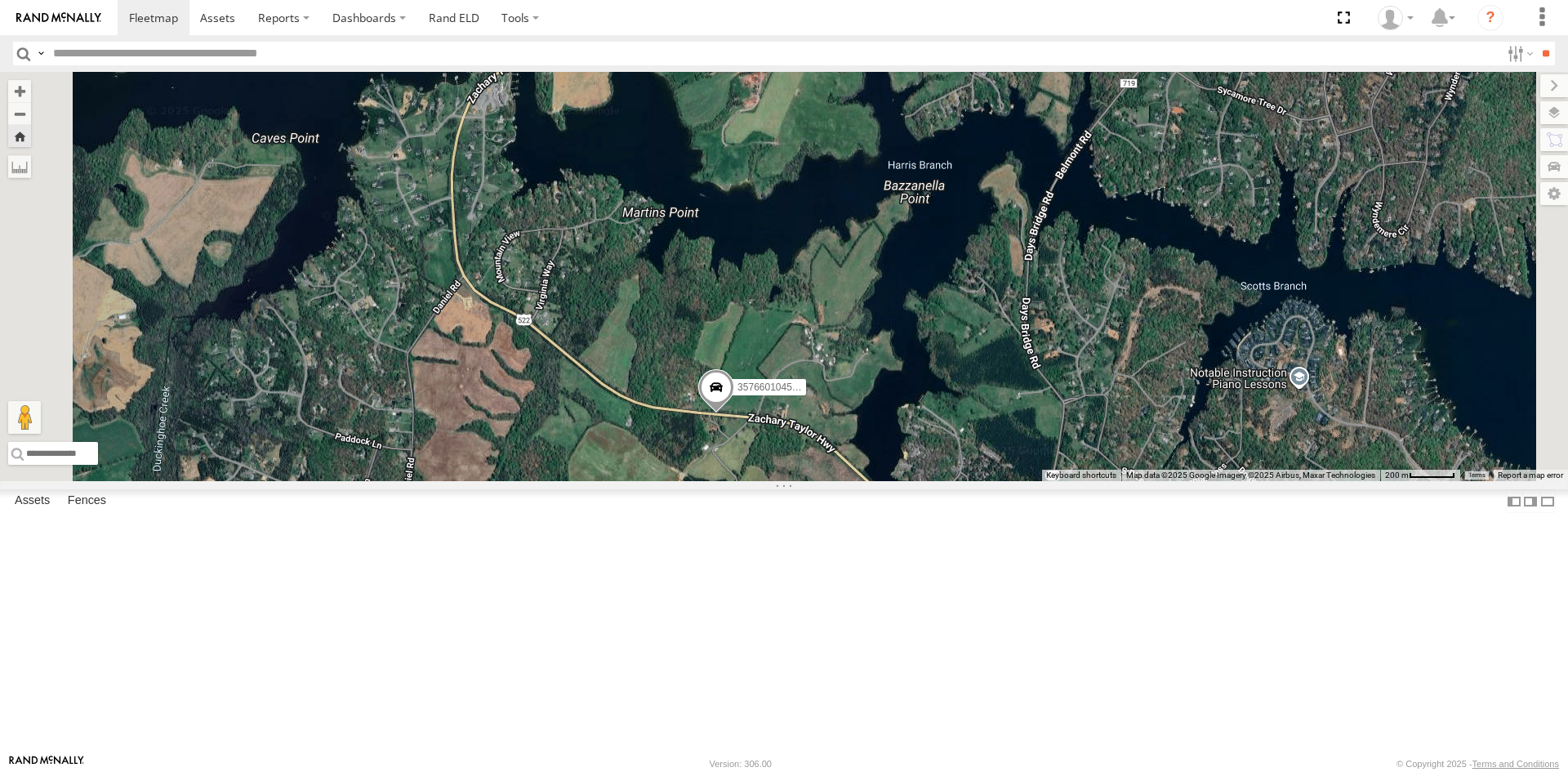
click at [878, 481] on div "357660104512769 3C84271145B4" at bounding box center [784, 276] width 1568 height 409
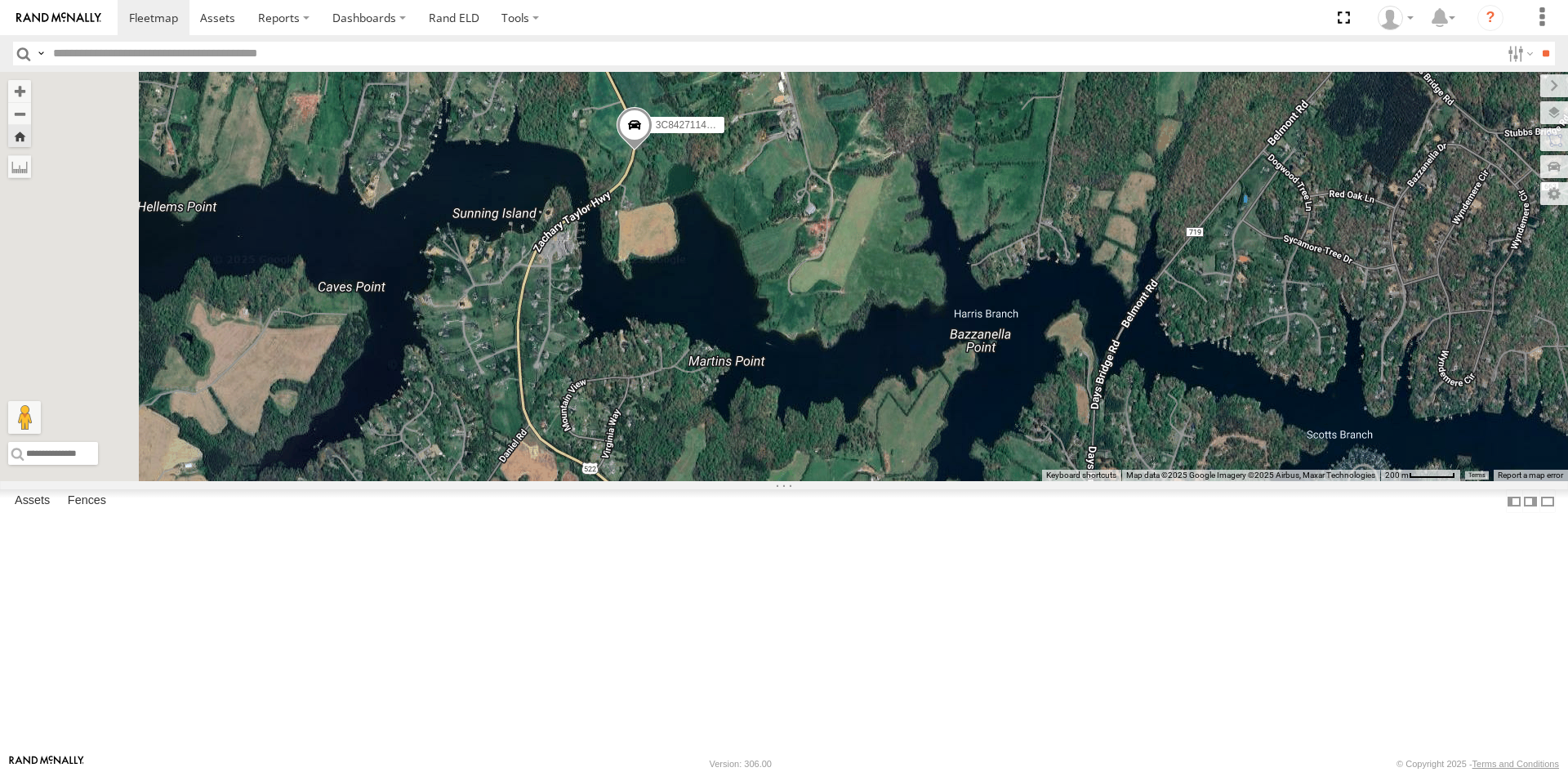
click at [831, 472] on div "357660104512769 3C84271145B4" at bounding box center [784, 276] width 1568 height 409
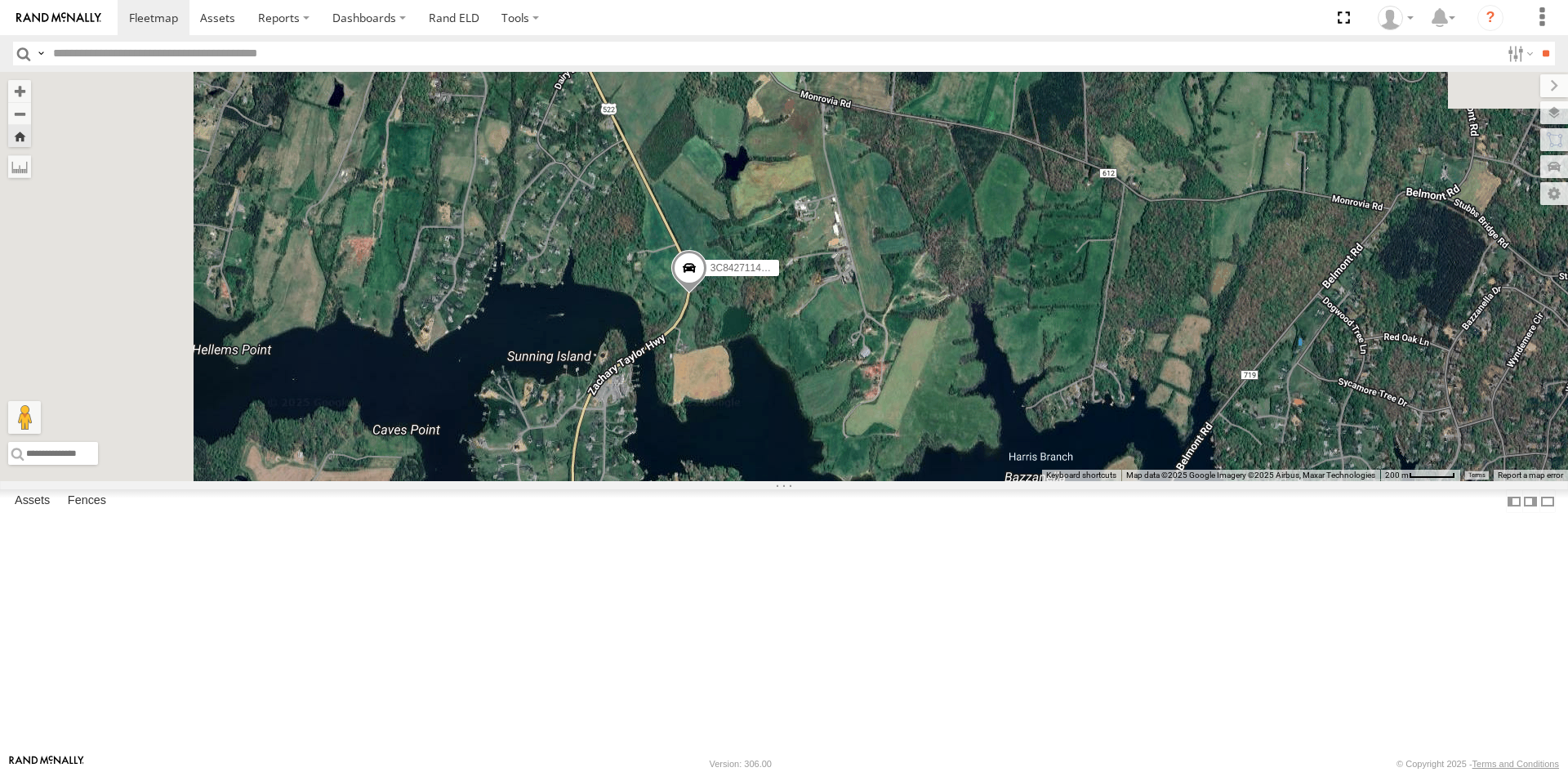
click at [890, 481] on div "357660104512769 3C84271145B4" at bounding box center [784, 276] width 1568 height 409
click at [709, 280] on span at bounding box center [692, 258] width 36 height 44
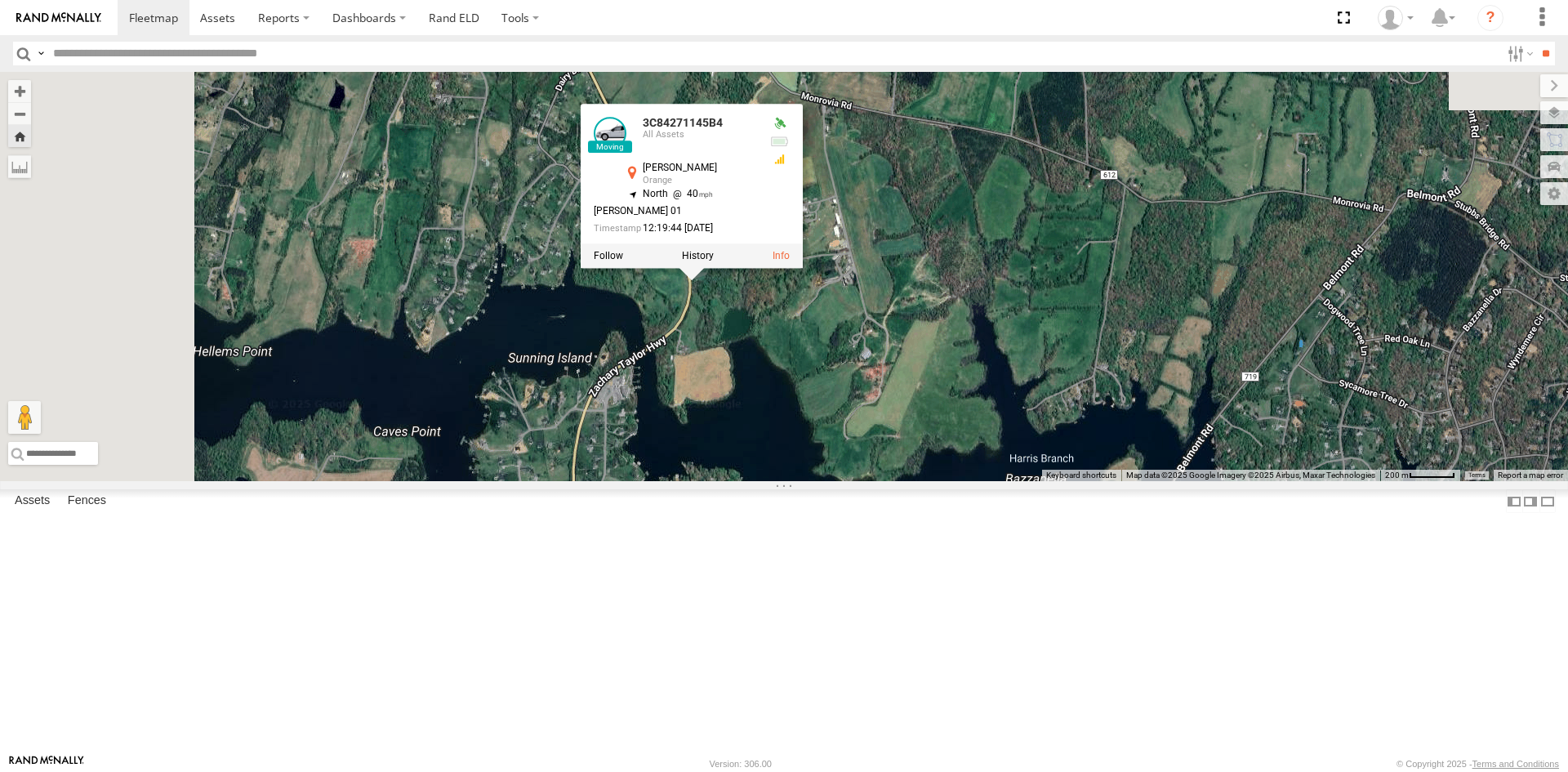
click at [1000, 481] on div "357660104512769 3C84271145B4 3C84271145B4 All Assets Zachary Taylor Hwy Orange …" at bounding box center [784, 276] width 1568 height 409
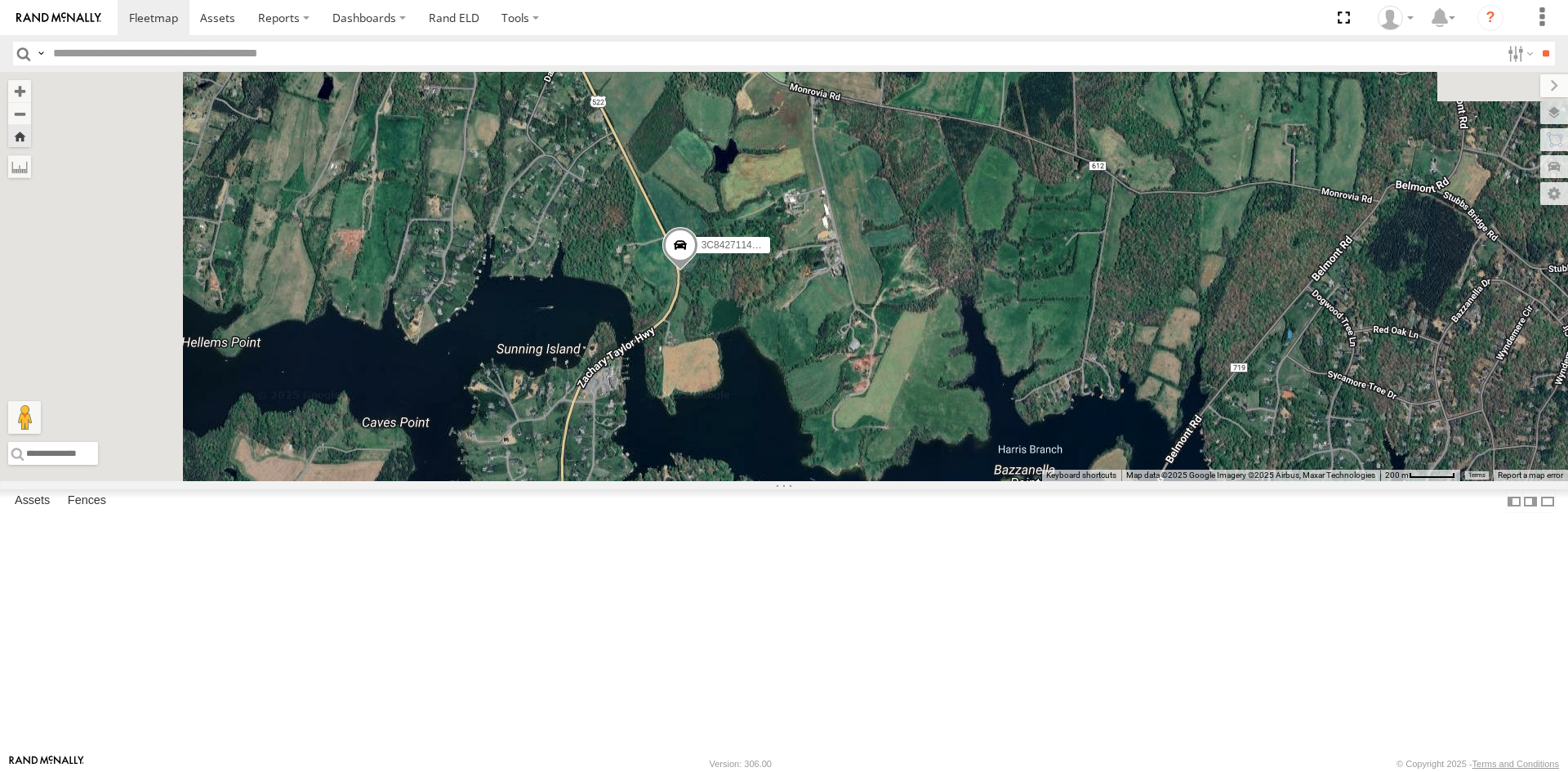
click at [935, 481] on div "357660104512769 3C84271145B4" at bounding box center [784, 276] width 1568 height 409
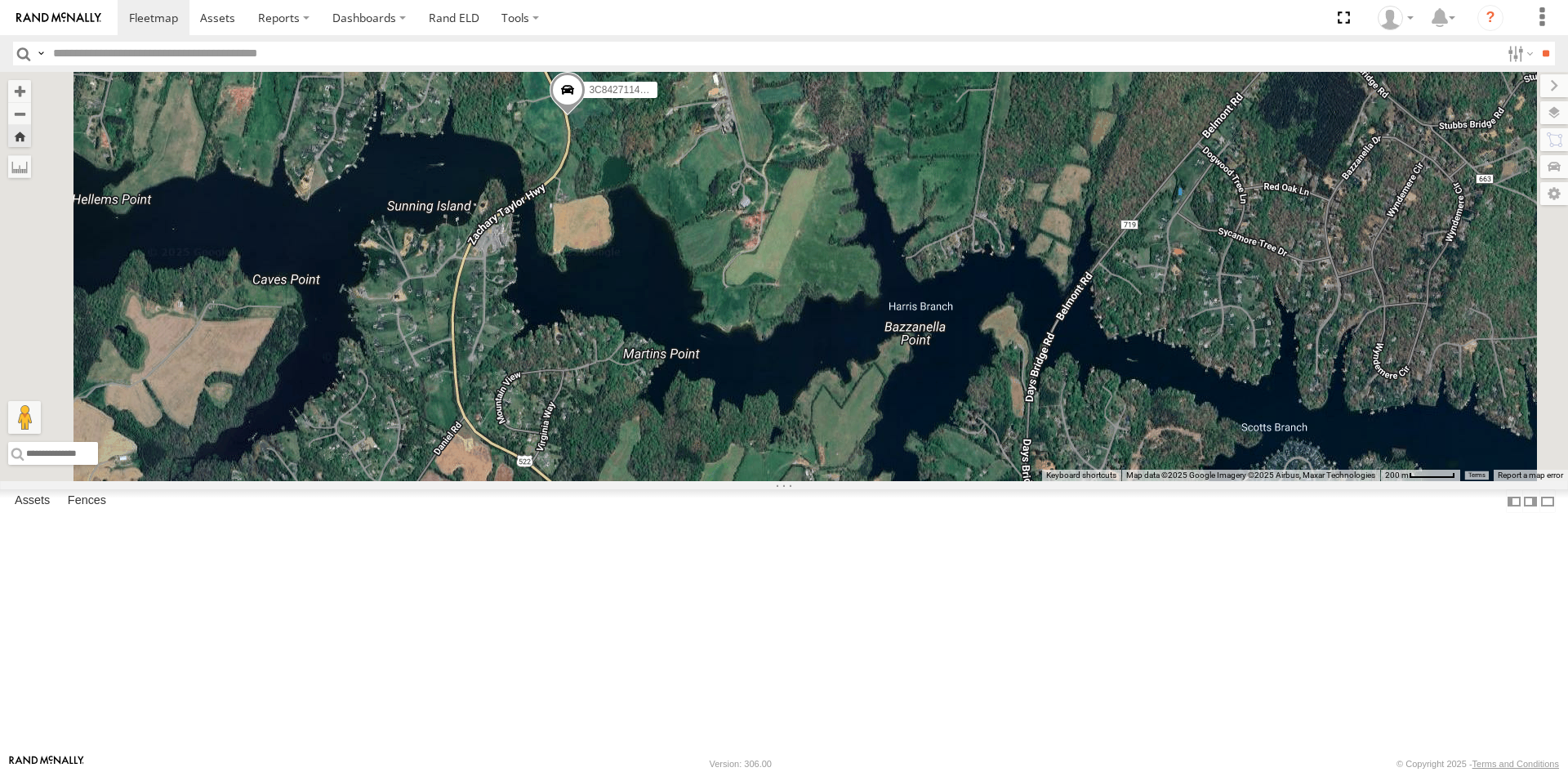
click at [735, 555] on span at bounding box center [717, 532] width 36 height 44
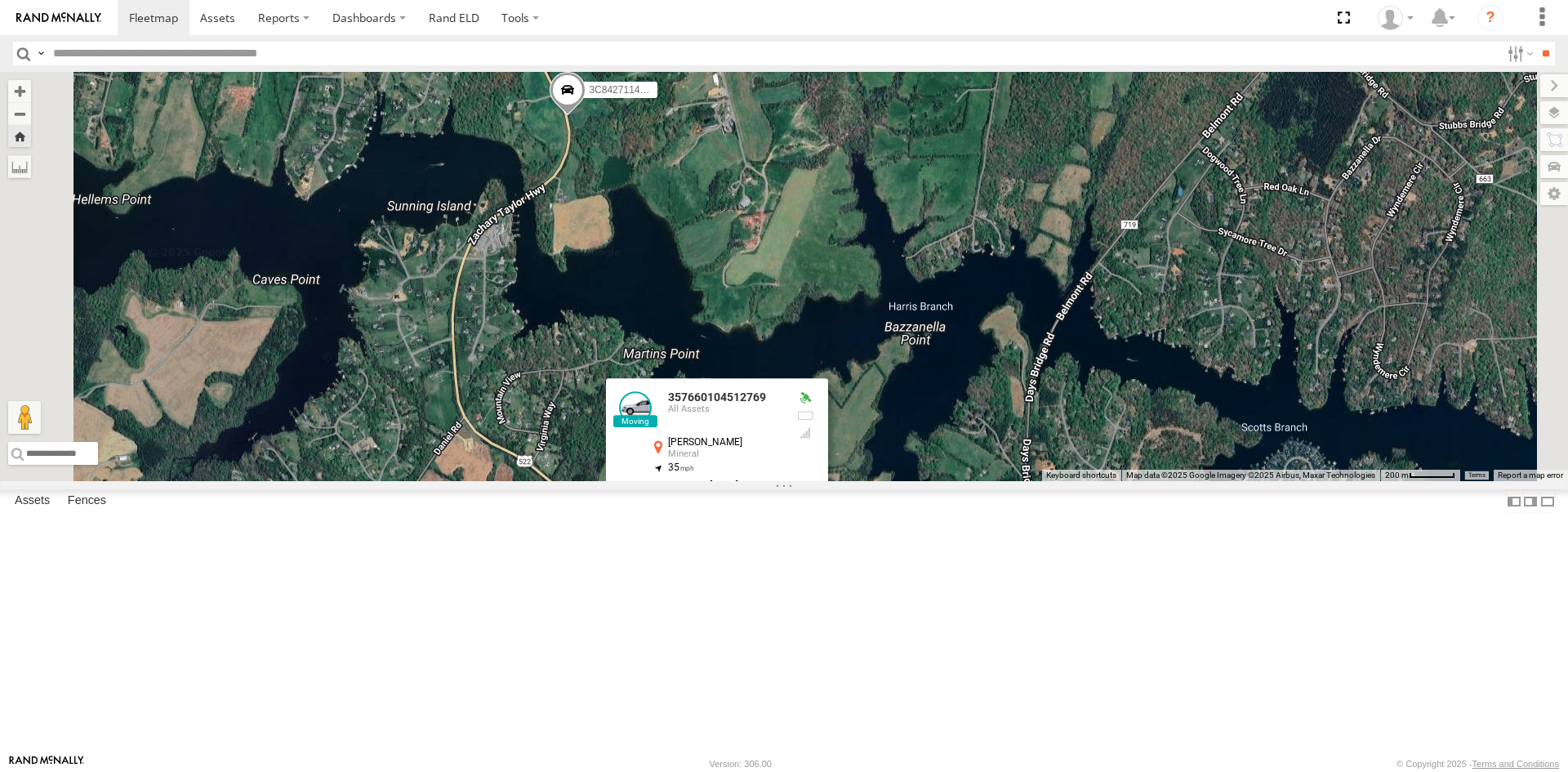
click at [1079, 481] on div "357660104512769 3C84271145B4 357660104512769 All Assets Zachary Taylor Hwy Mine…" at bounding box center [784, 276] width 1568 height 409
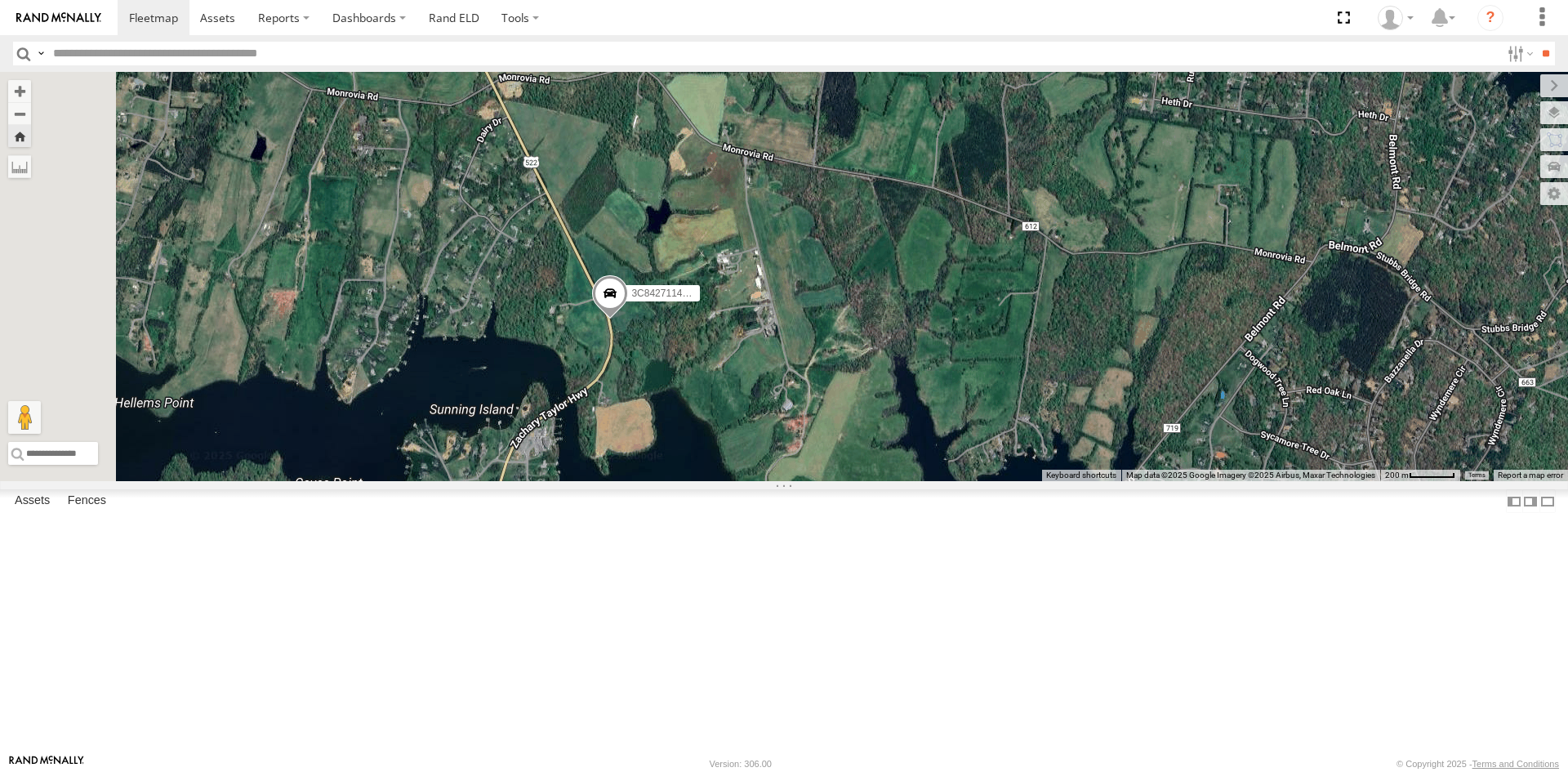
click at [914, 481] on div "357660104512769 3C84271145B4" at bounding box center [784, 276] width 1568 height 409
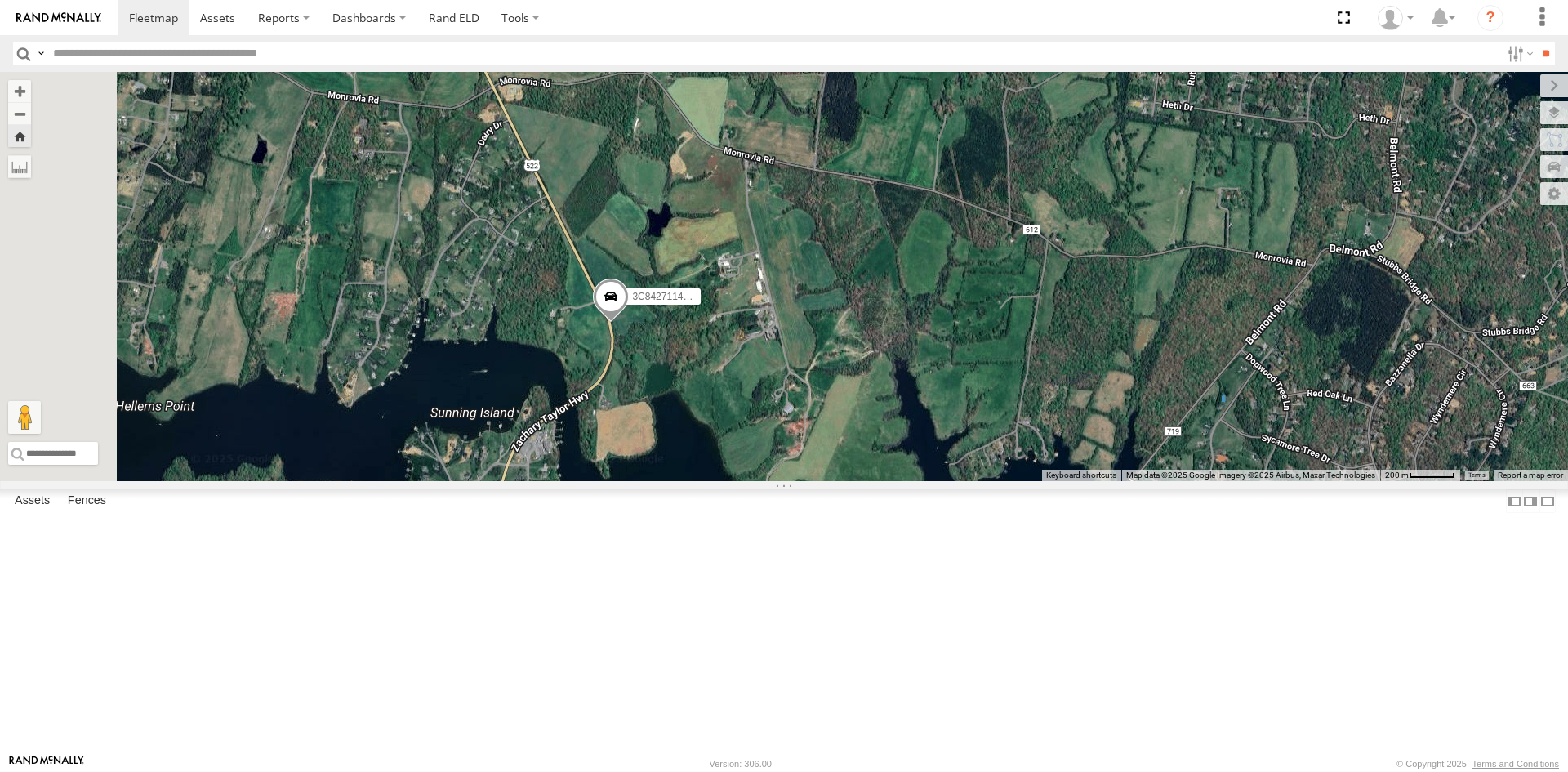
click at [629, 323] on span at bounding box center [611, 300] width 36 height 44
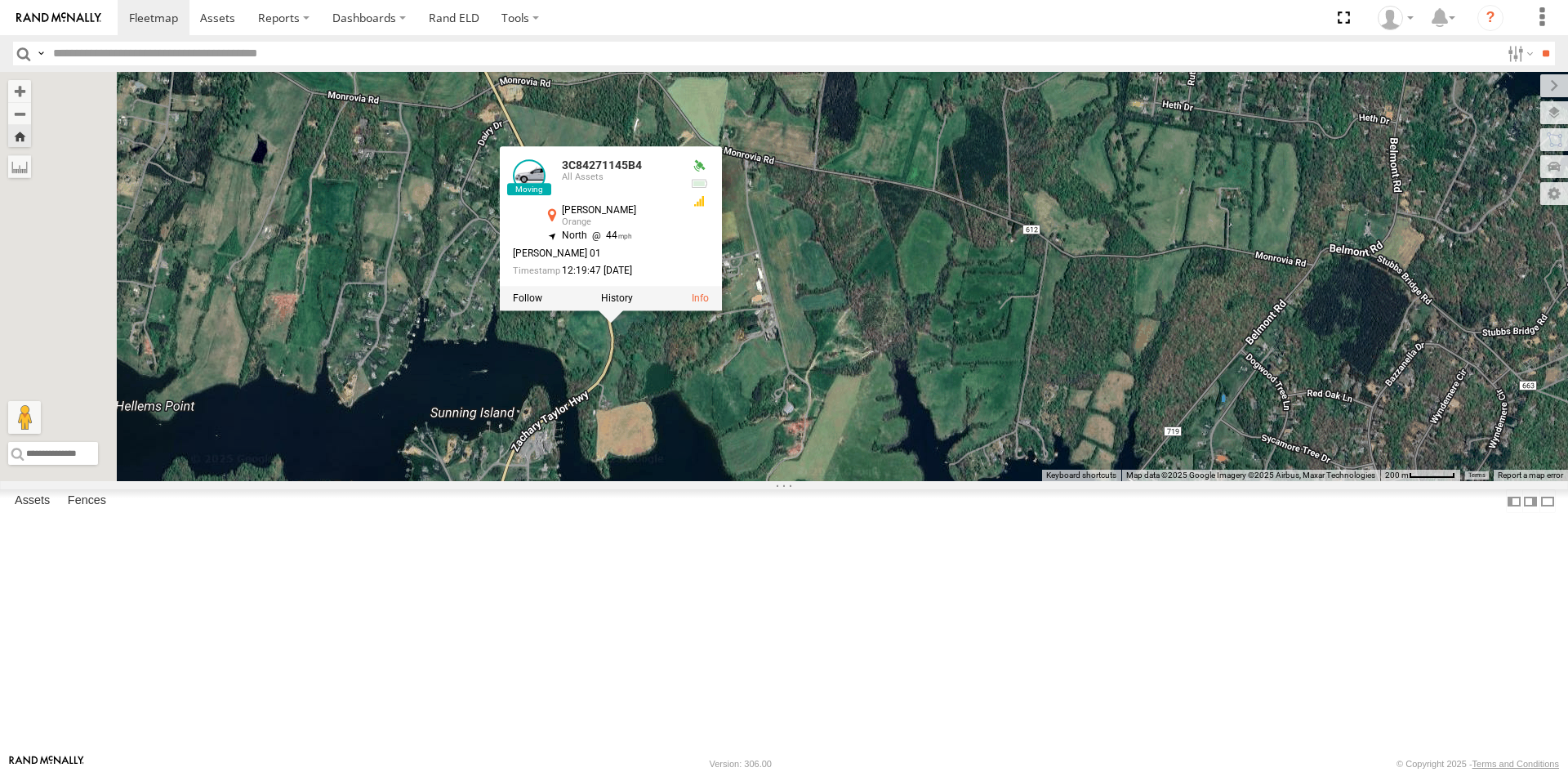
click at [868, 481] on div "357660104512769 3C84271145B4 3C84271145B4 All Assets Zachary Taylor Hwy Orange …" at bounding box center [784, 276] width 1568 height 409
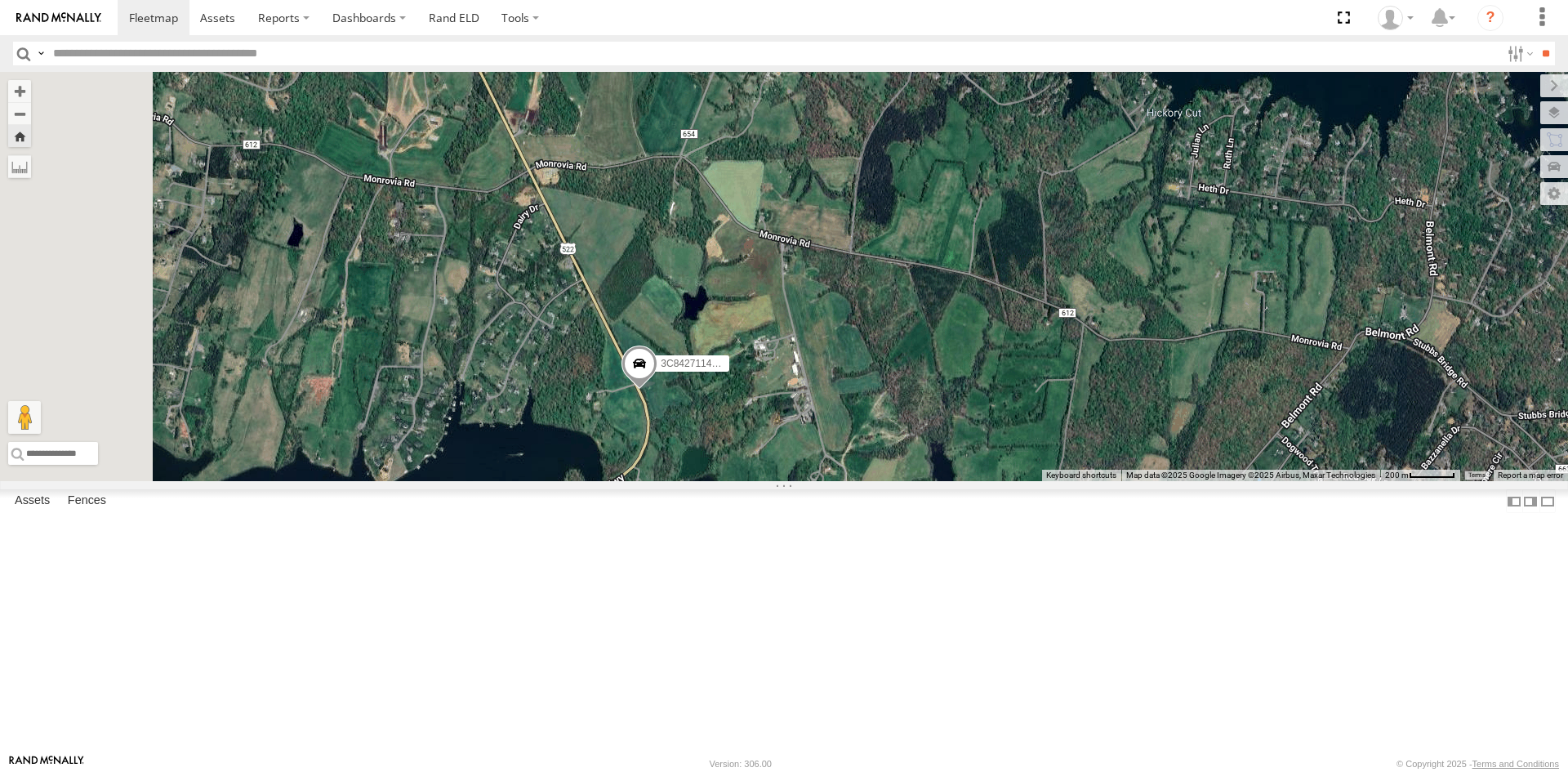
click at [927, 481] on div "357660104512769 3C84271145B4" at bounding box center [784, 276] width 1568 height 409
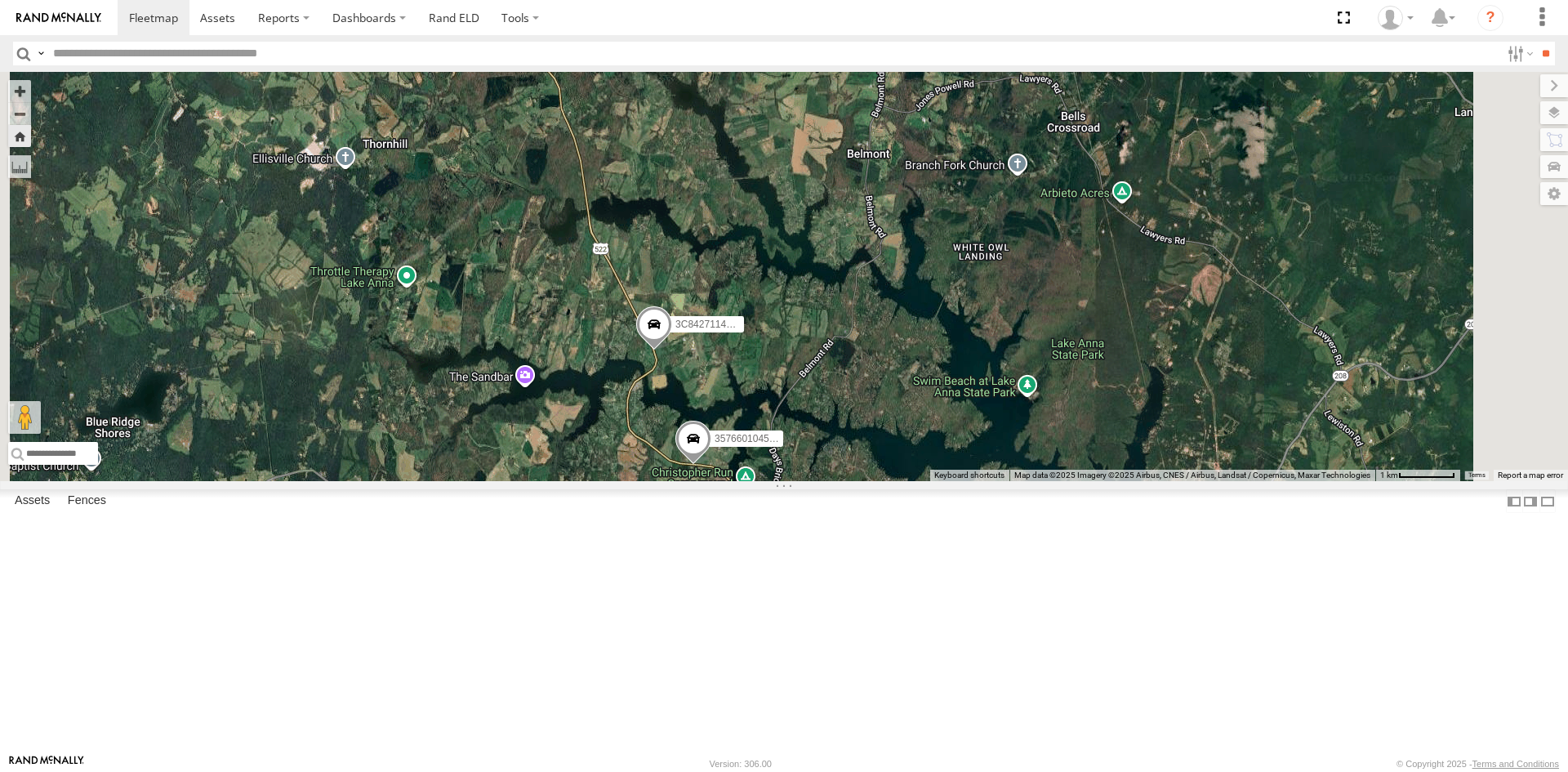
click at [672, 351] on span at bounding box center [654, 328] width 36 height 44
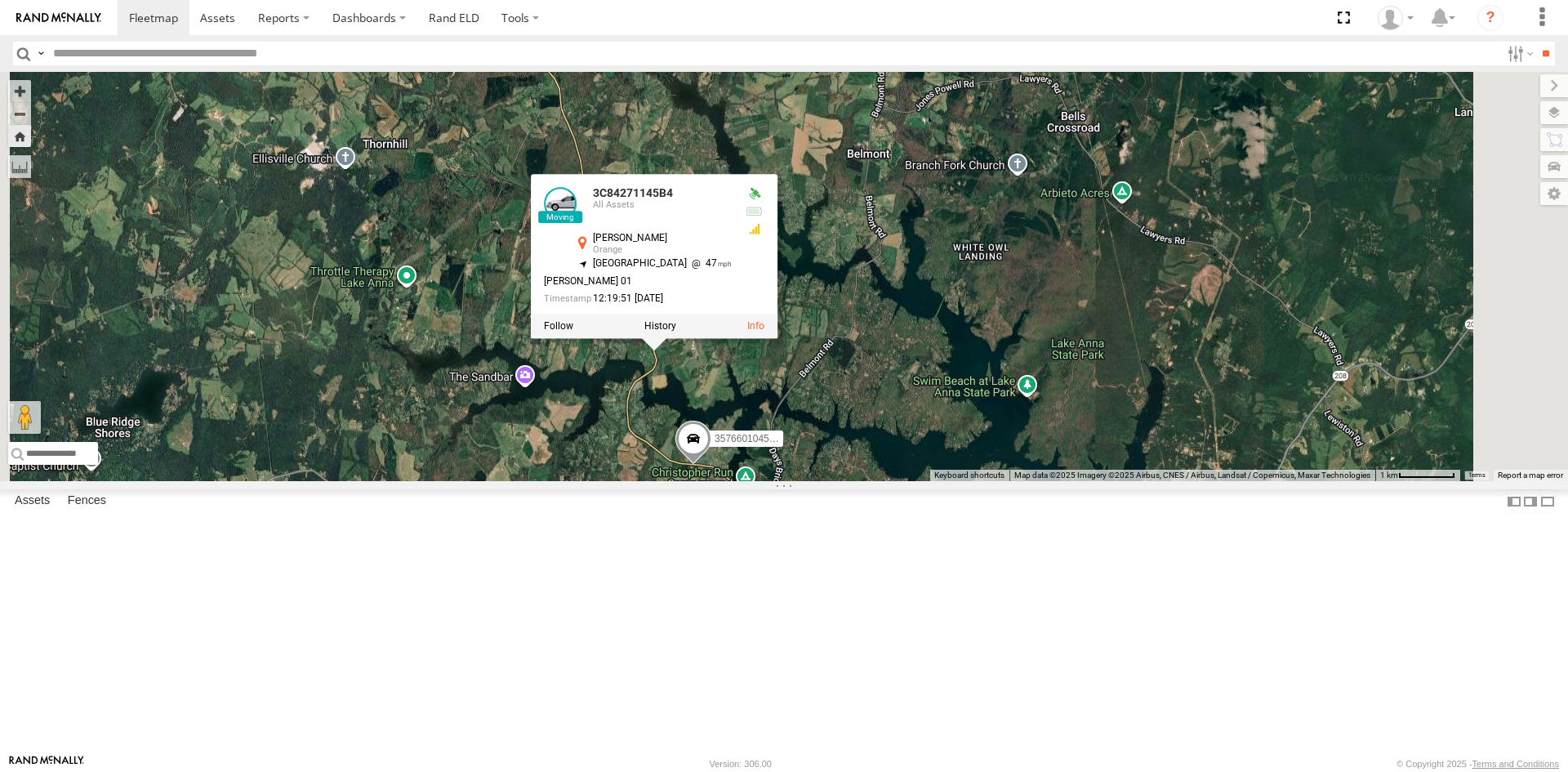
click at [915, 481] on div "357660104512769 3C84271145B4 3C84271145B4 All Assets Zachary Taylor Hwy Orange …" at bounding box center [784, 276] width 1568 height 409
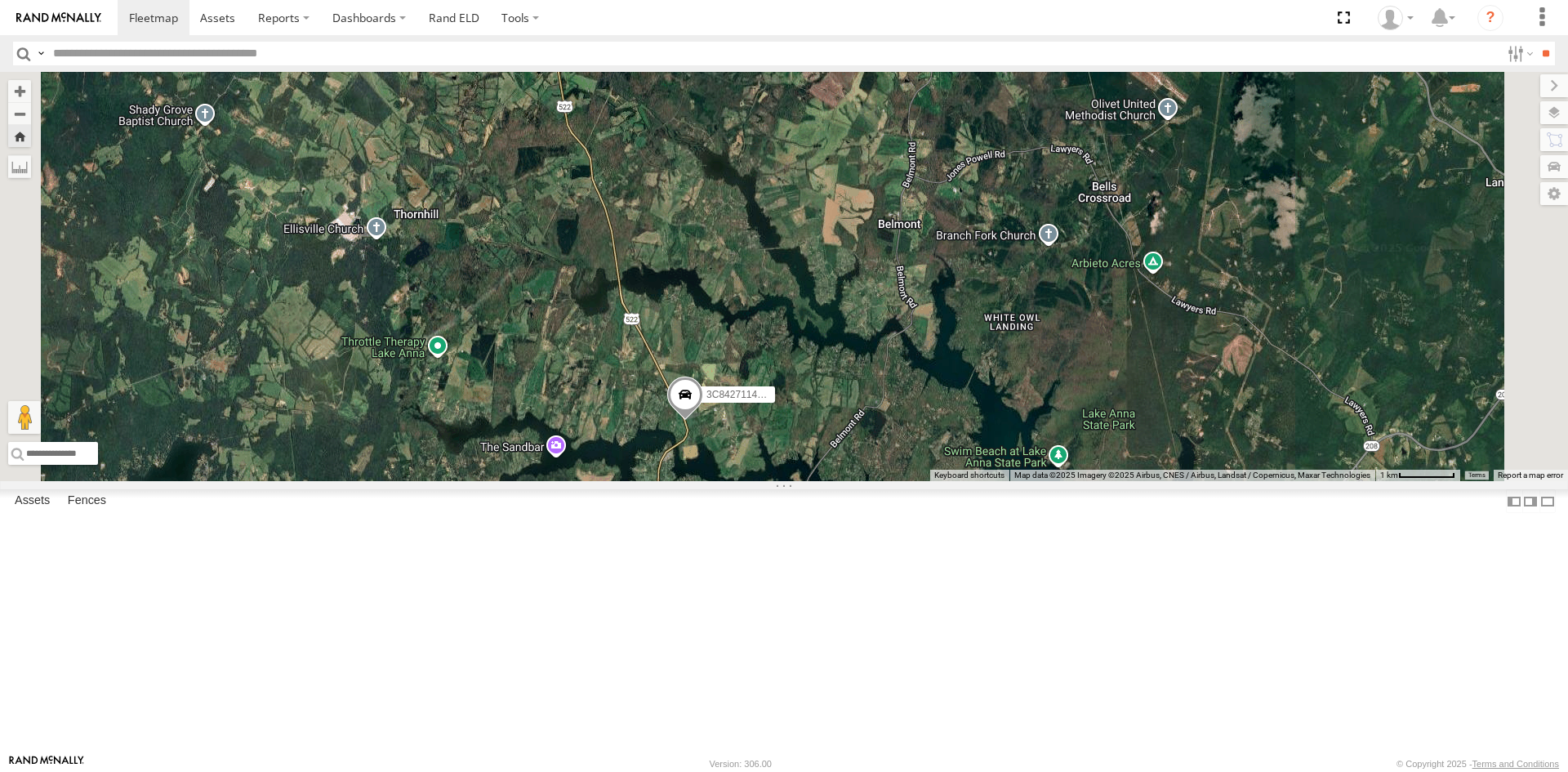
drag, startPoint x: 925, startPoint y: 384, endPoint x: 950, endPoint y: 438, distance: 59.5
click at [950, 437] on div "357660104512769 3C84271145B4" at bounding box center [784, 276] width 1568 height 409
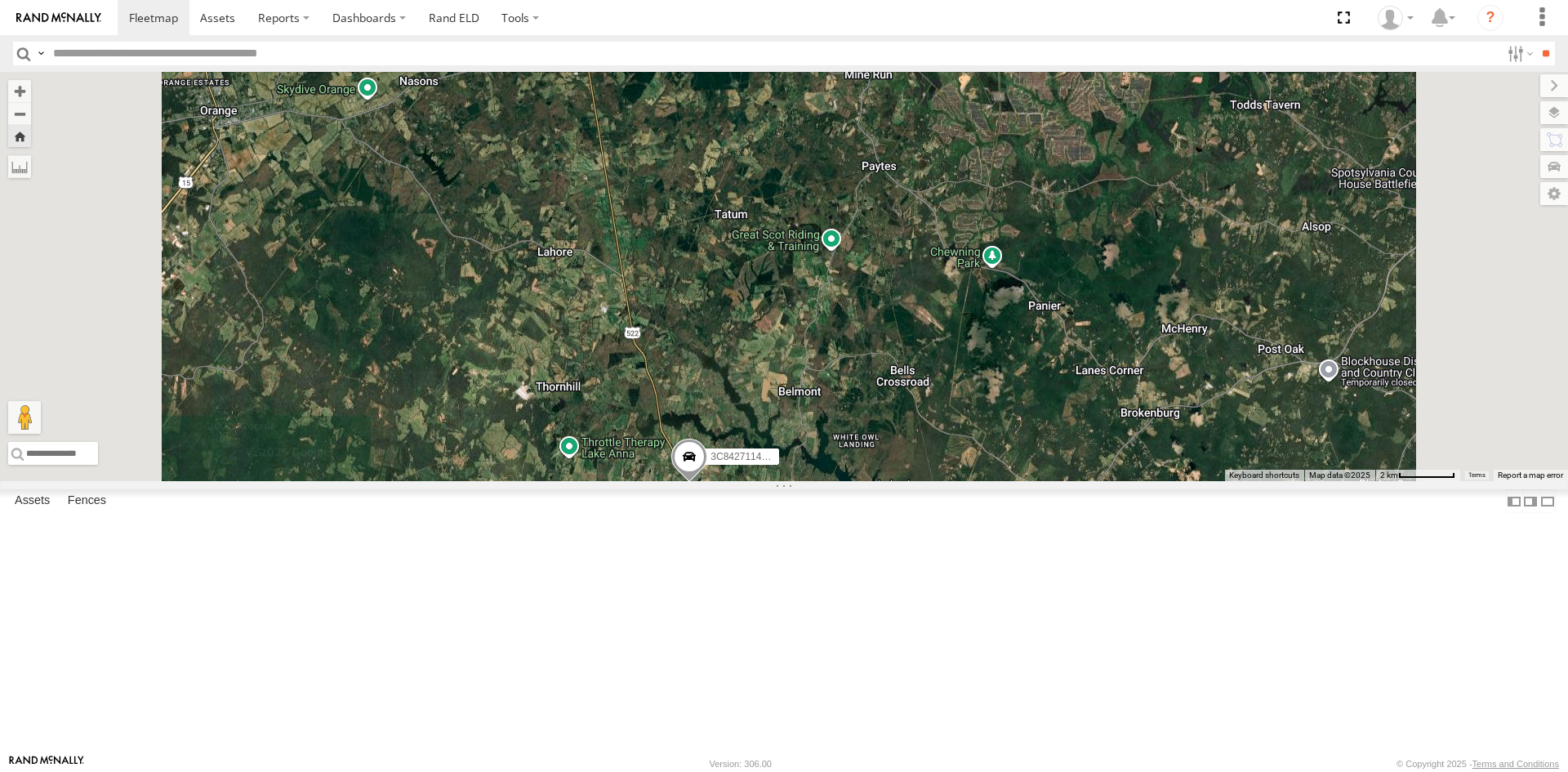
drag, startPoint x: 908, startPoint y: 403, endPoint x: 995, endPoint y: 707, distance: 316.2
click at [995, 481] on div "357660104512769 3C84271145B4" at bounding box center [784, 276] width 1568 height 409
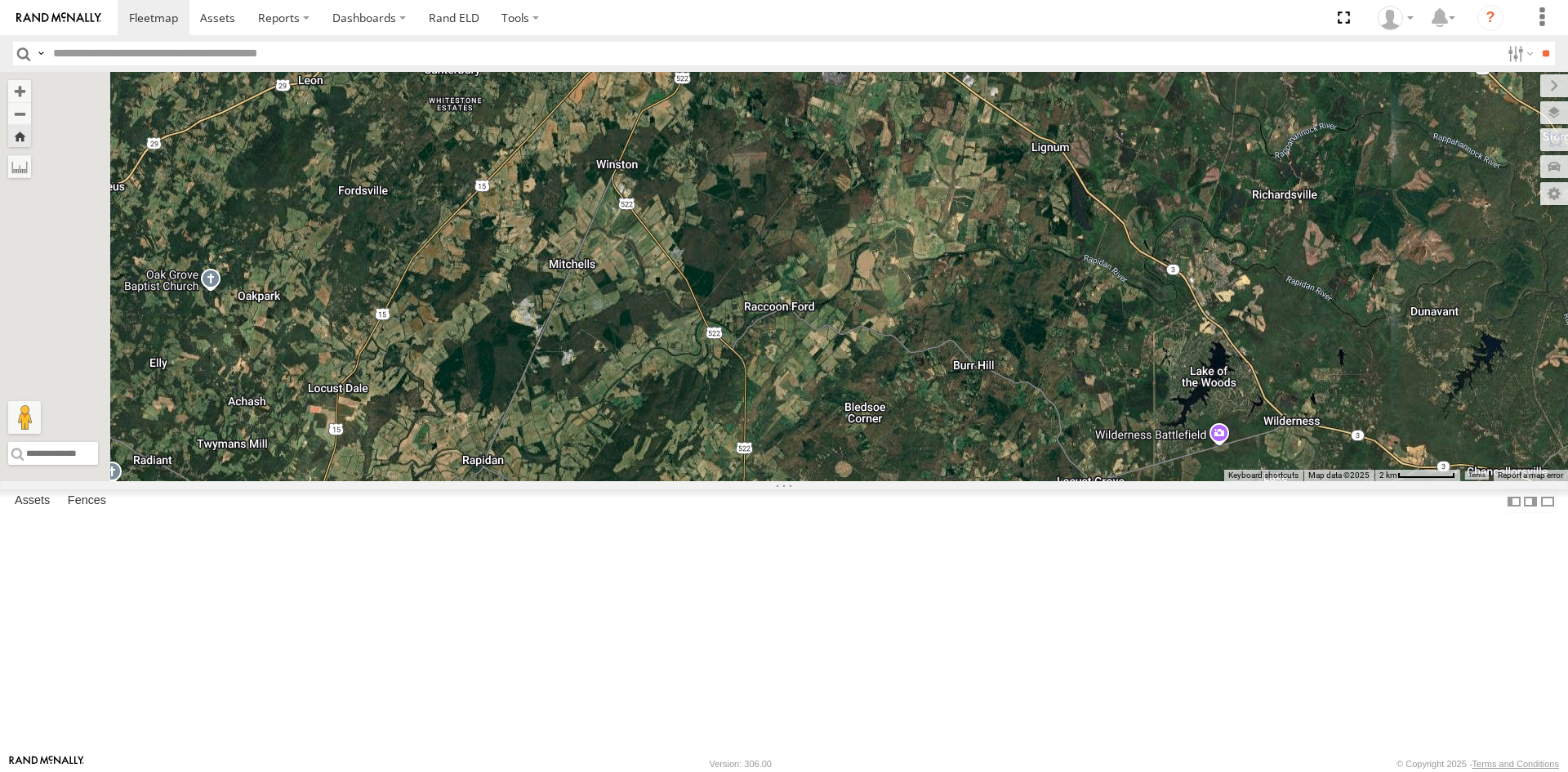
drag, startPoint x: 915, startPoint y: 424, endPoint x: 986, endPoint y: 694, distance: 279.2
click at [986, 481] on div "357660104512769 3C84271145B4" at bounding box center [784, 276] width 1568 height 409
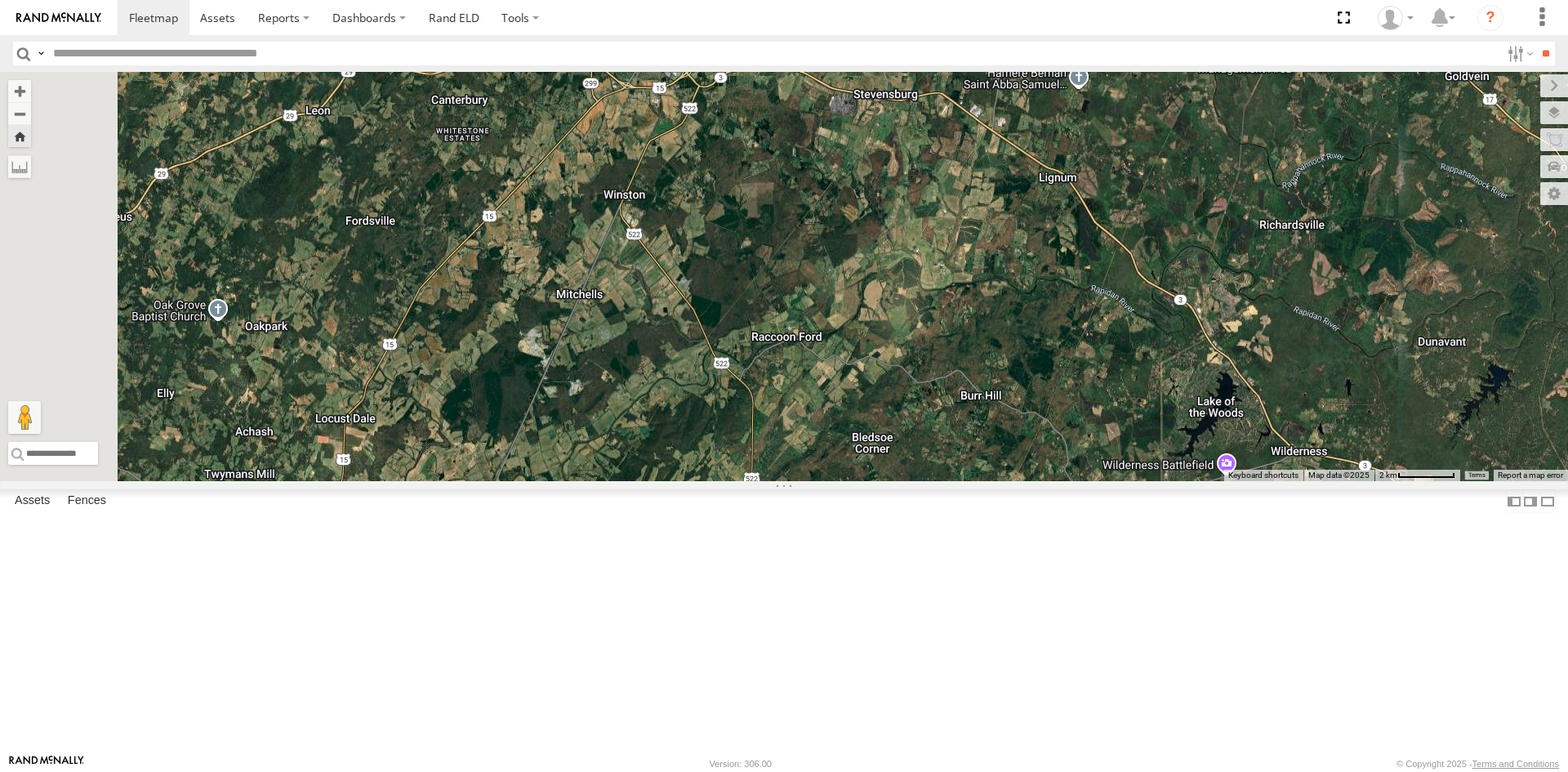
drag, startPoint x: 920, startPoint y: 435, endPoint x: 954, endPoint y: 507, distance: 79.6
click at [954, 481] on div "357660104512769 3C84271145B4" at bounding box center [784, 276] width 1568 height 409
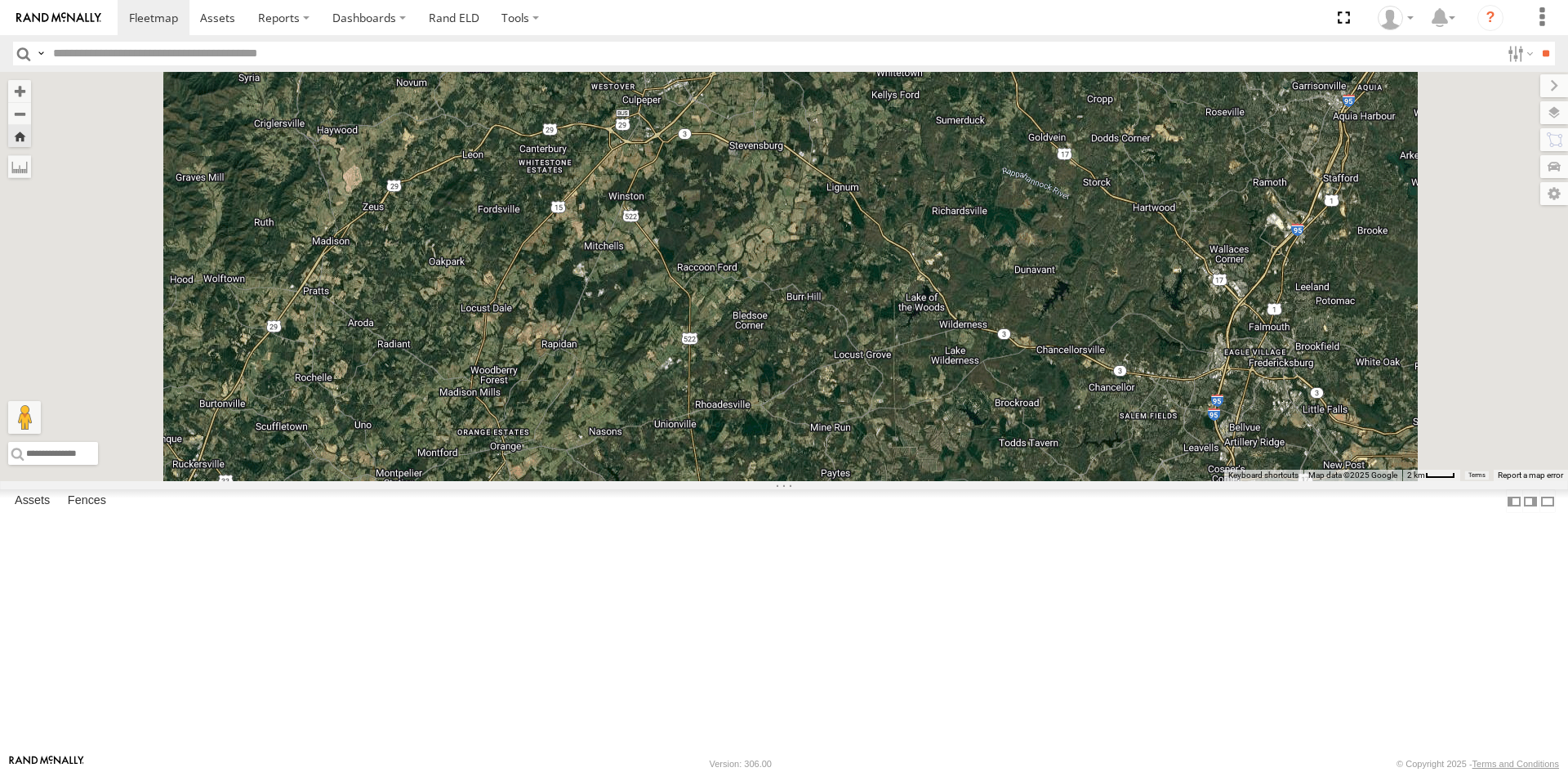
drag, startPoint x: 1040, startPoint y: 739, endPoint x: 985, endPoint y: 557, distance: 190.1
click at [985, 481] on div at bounding box center [784, 276] width 1568 height 409
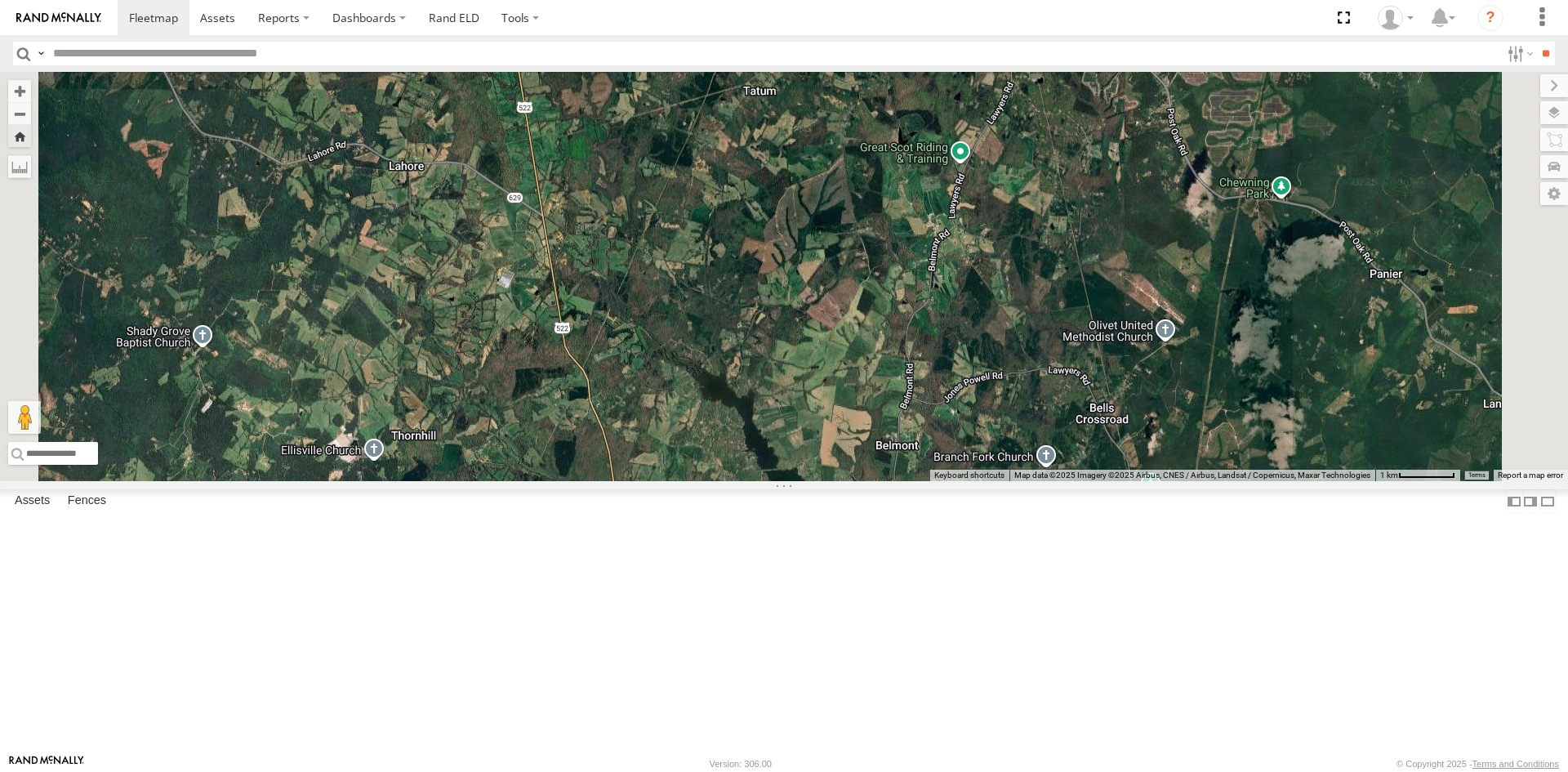
drag, startPoint x: 852, startPoint y: 394, endPoint x: 970, endPoint y: 584, distance: 223.7
click at [970, 481] on div "3C84271145B4 357660104512769" at bounding box center [784, 276] width 1568 height 409
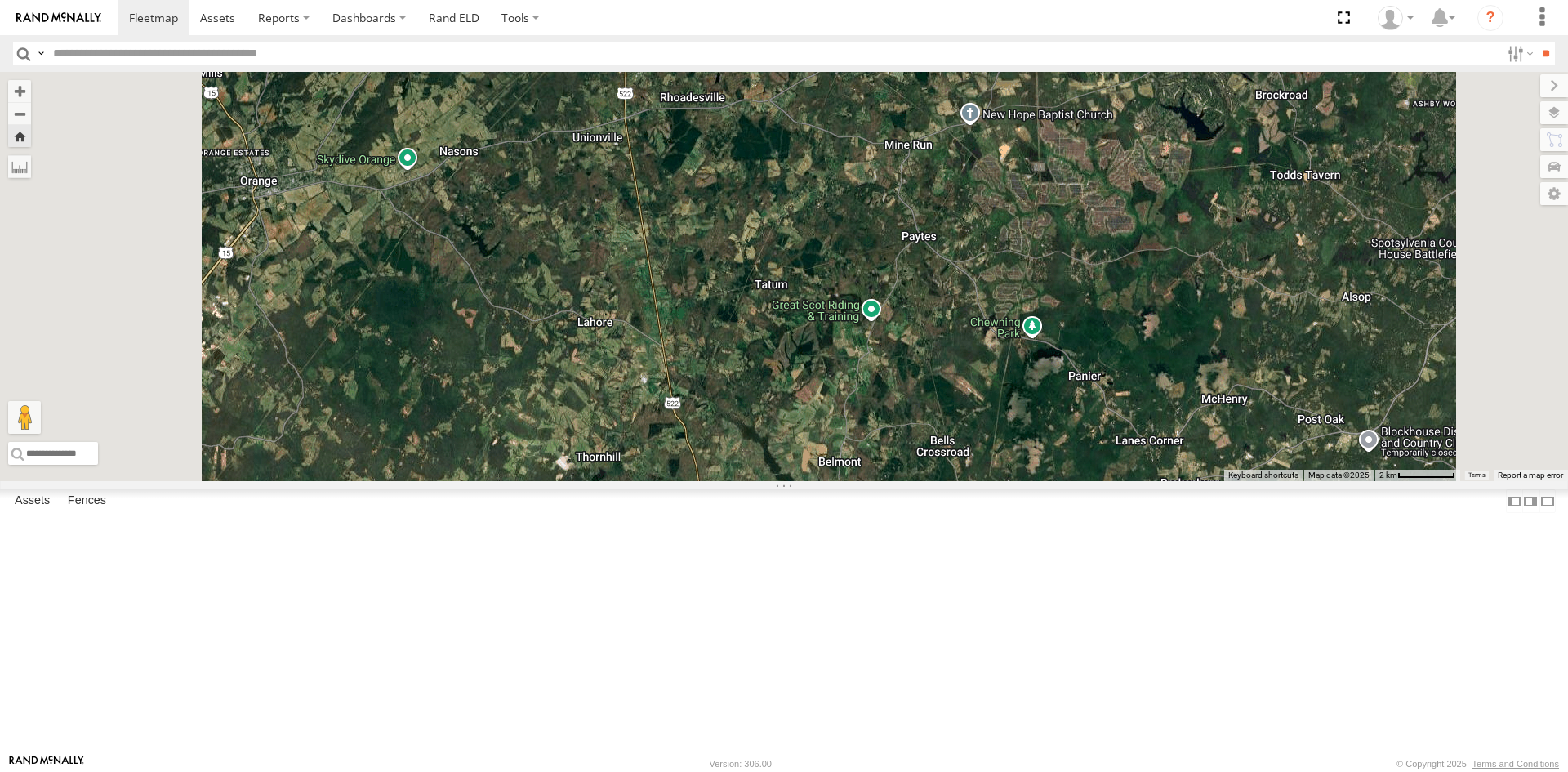
click at [0, 0] on link at bounding box center [0, 0] width 0 height 0
click at [735, 528] on span at bounding box center [717, 507] width 36 height 44
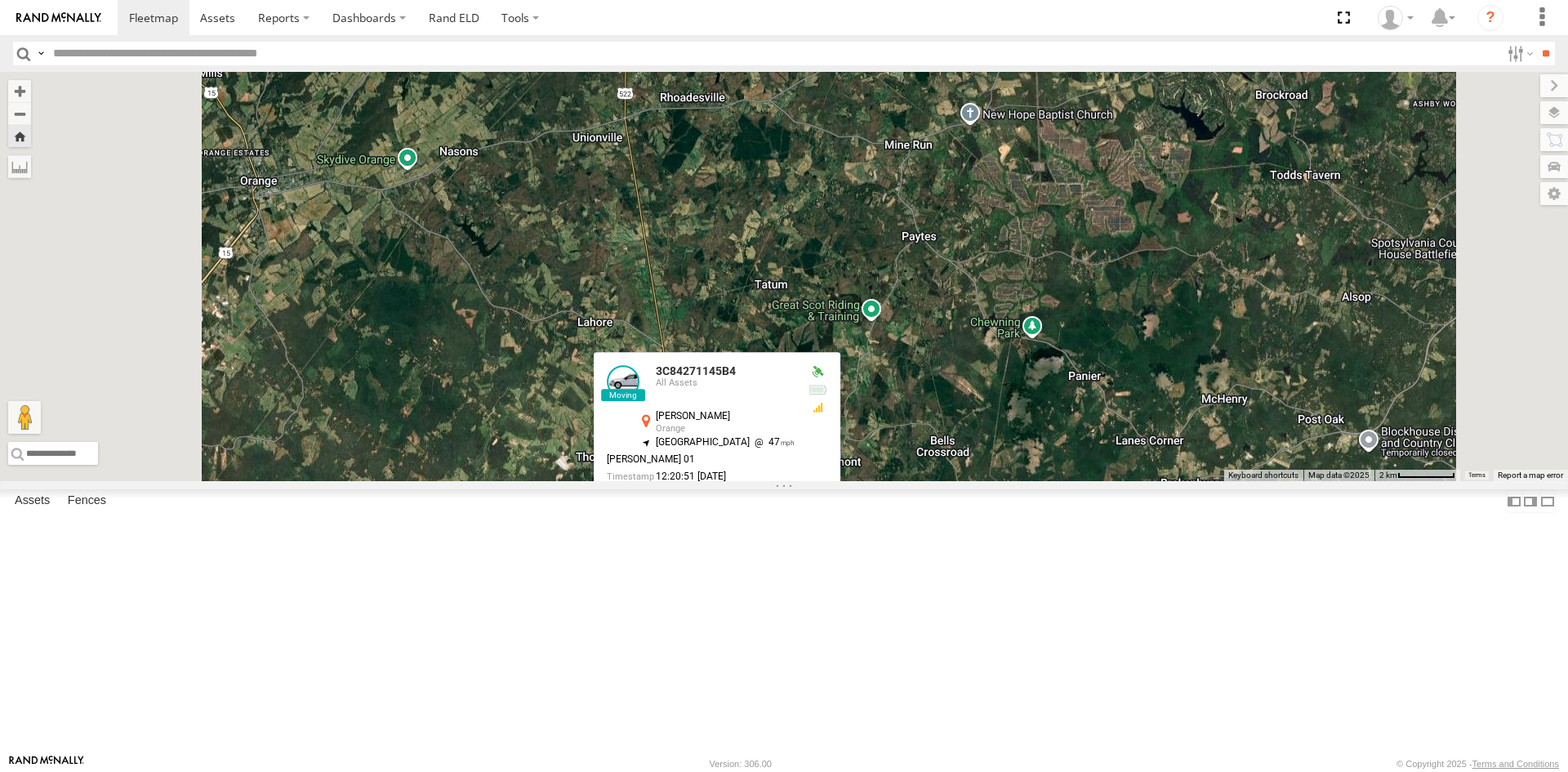
click at [1199, 481] on div "3C84271145B4 357660104512769 3C84271145B4 All Assets Zachary Taylor Hwy Orange …" at bounding box center [784, 276] width 1568 height 409
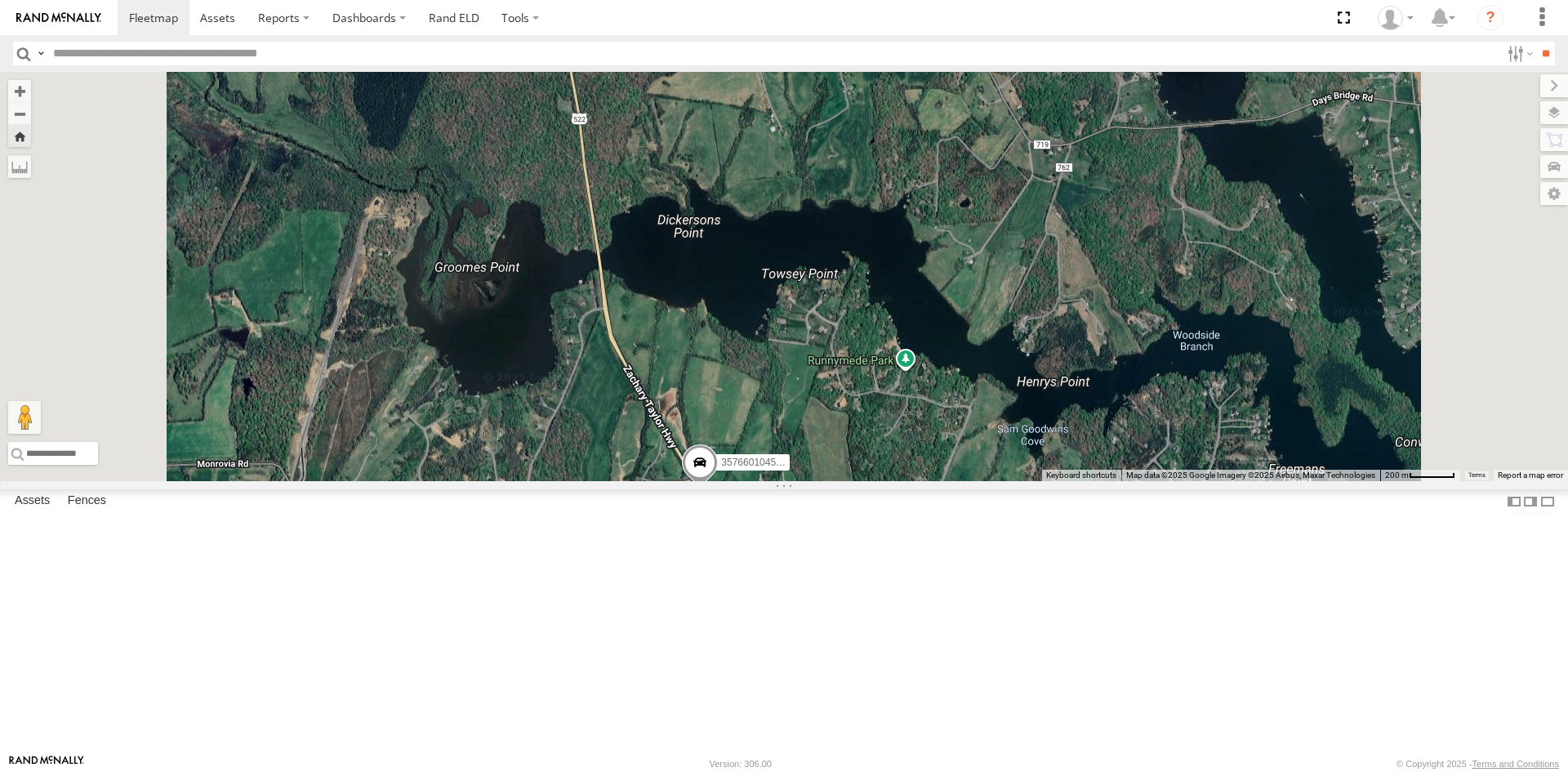
click at [755, 563] on span at bounding box center [737, 541] width 36 height 44
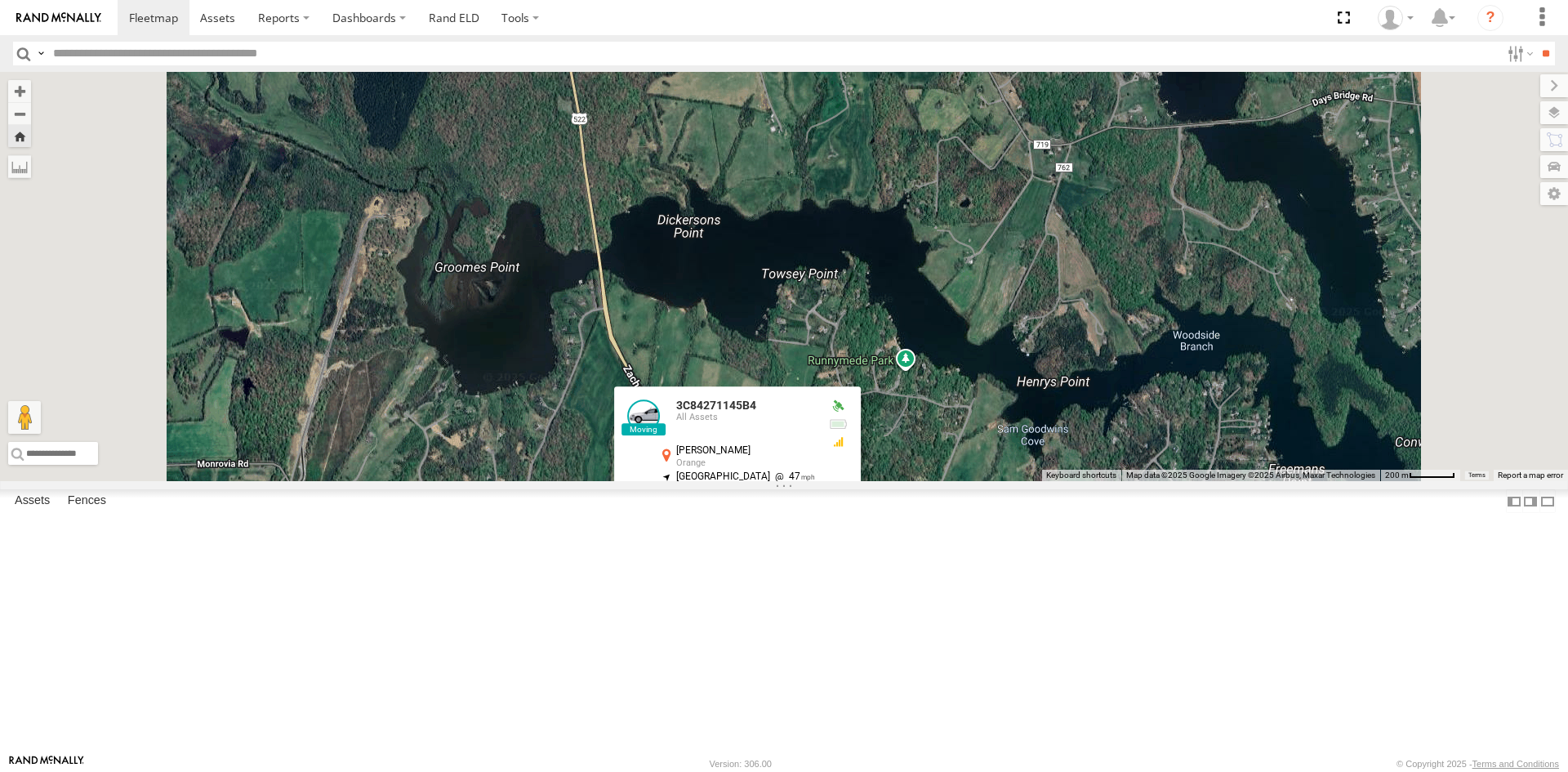
click at [1191, 481] on div "357660104512769 3C84271145B4 3C84271145B4 All Assets Zachary Taylor Hwy Orange …" at bounding box center [784, 276] width 1568 height 409
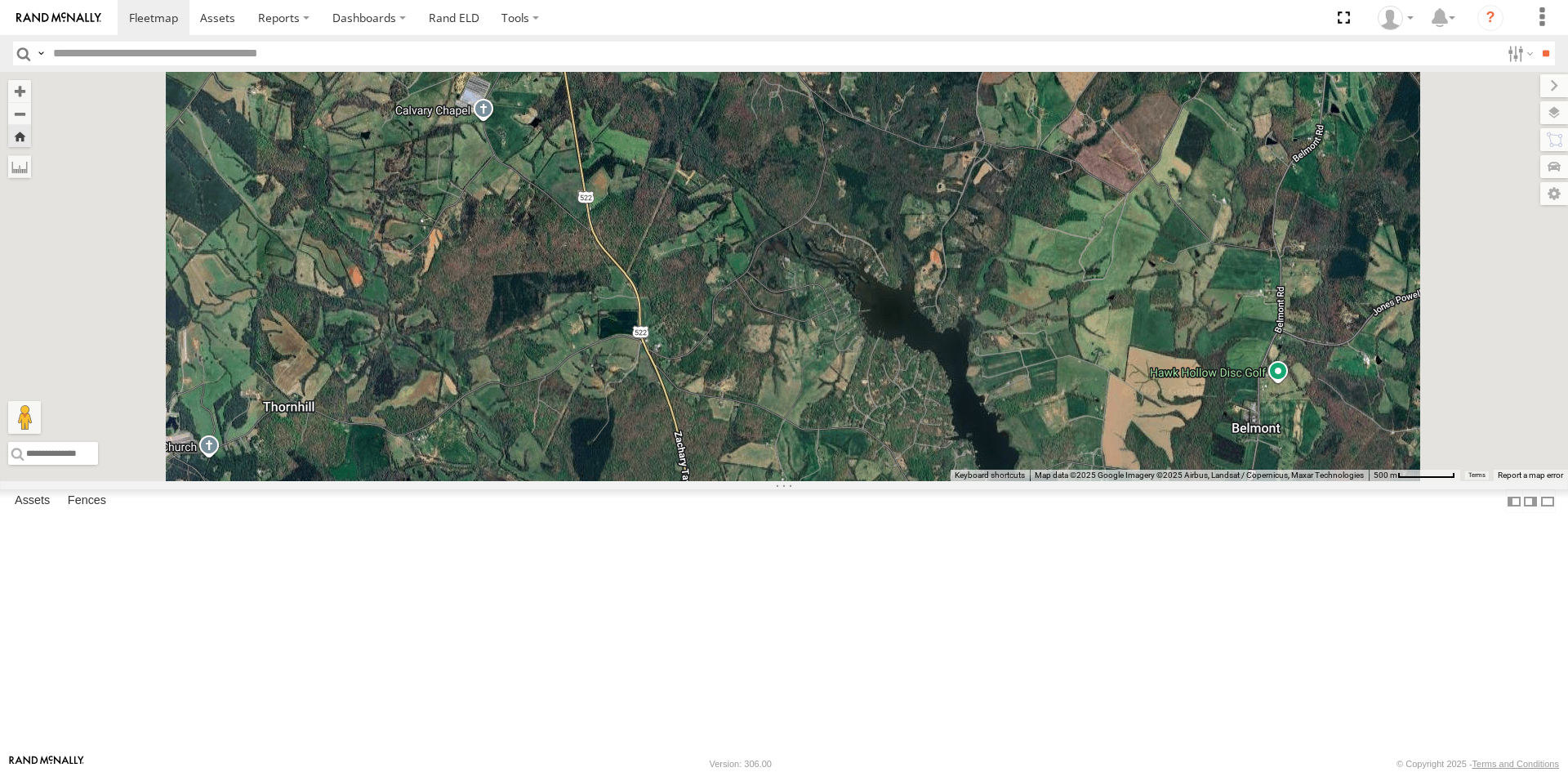
drag, startPoint x: 900, startPoint y: 347, endPoint x: 944, endPoint y: 620, distance: 276.5
click at [944, 481] on div "357660104512769 3C84271145B4" at bounding box center [784, 276] width 1568 height 409
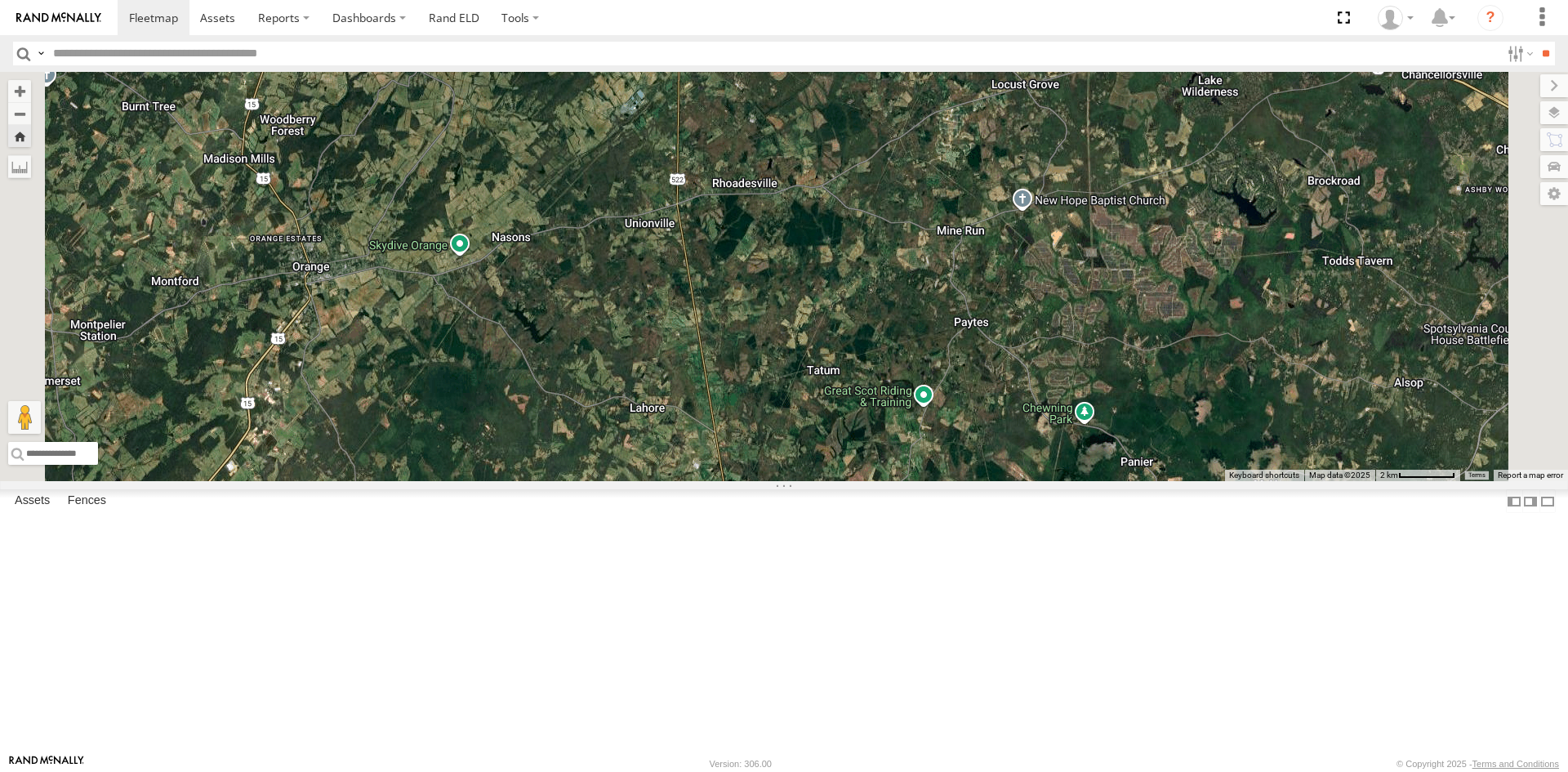
drag, startPoint x: 916, startPoint y: 415, endPoint x: 959, endPoint y: 503, distance: 97.9
click at [959, 481] on div "2" at bounding box center [784, 276] width 1568 height 409
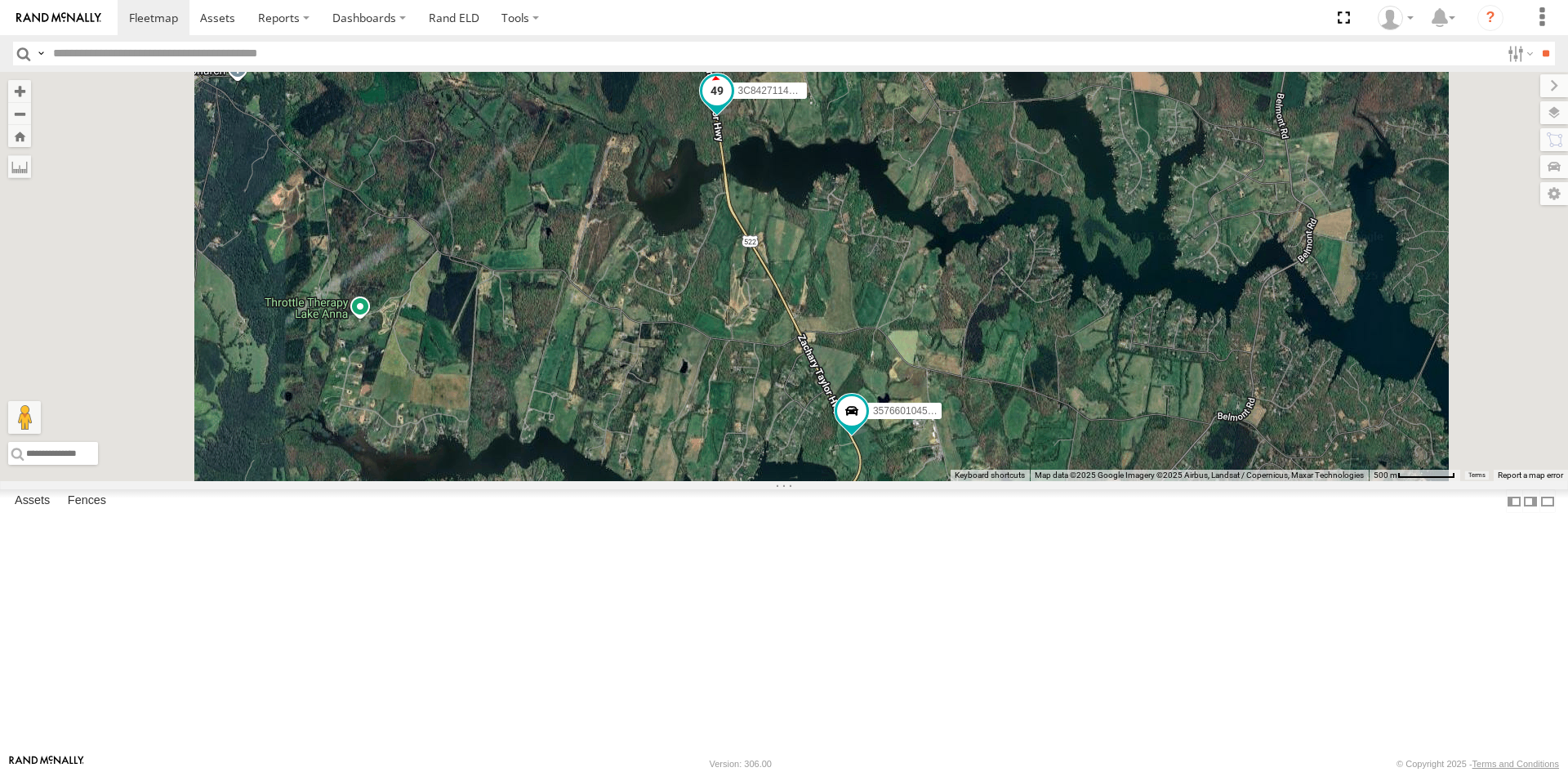
click at [731, 105] on span at bounding box center [717, 91] width 30 height 30
click at [993, 384] on div "357660104512769 3C84271145B4 3C84271145B4 All Assets Zachary Taylor Hwy Orange …" at bounding box center [784, 276] width 1568 height 409
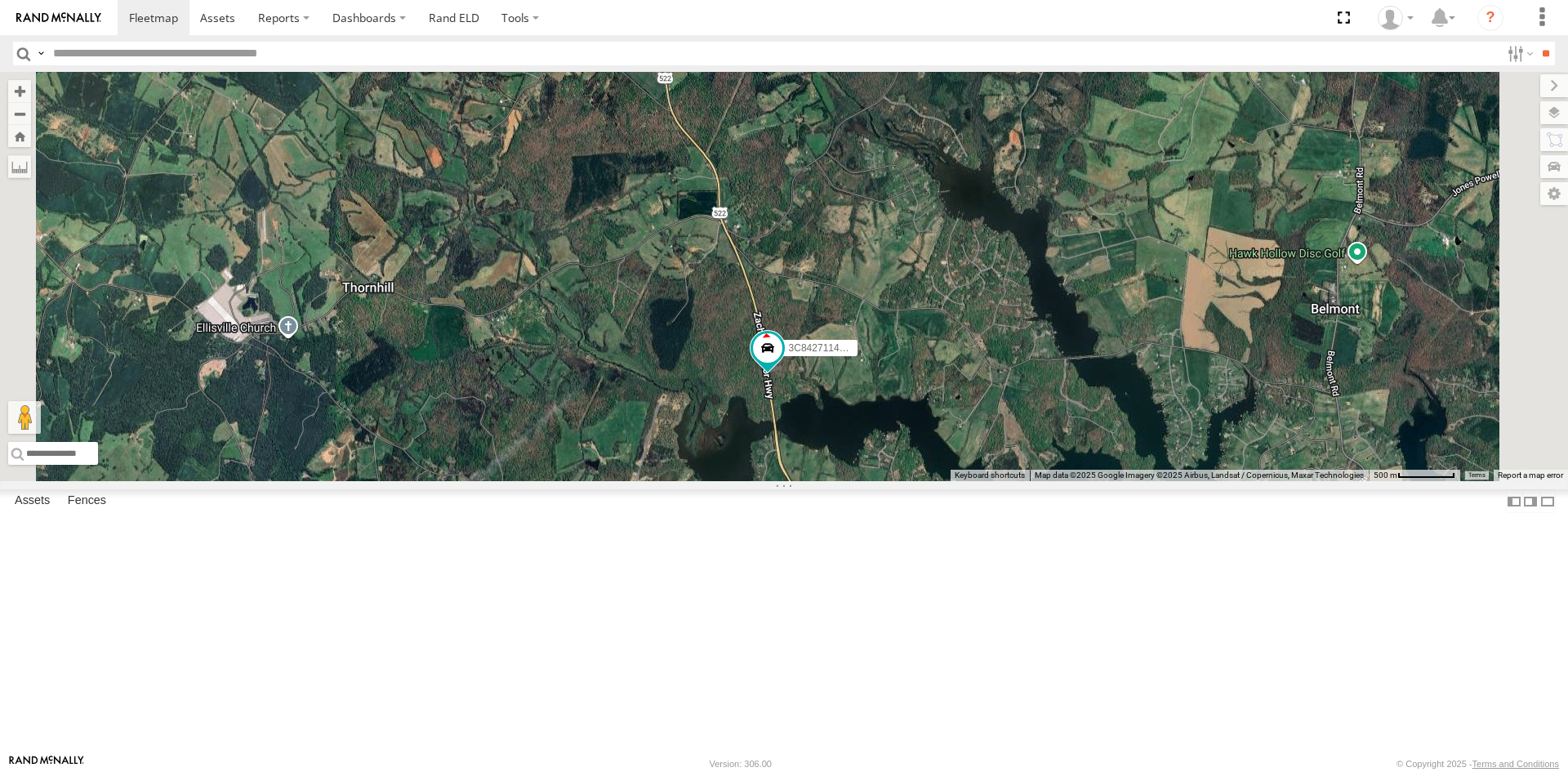
drag, startPoint x: 970, startPoint y: 324, endPoint x: 1021, endPoint y: 593, distance: 273.8
click at [1021, 481] on div "357660104512769 3C84271145B4" at bounding box center [784, 276] width 1568 height 409
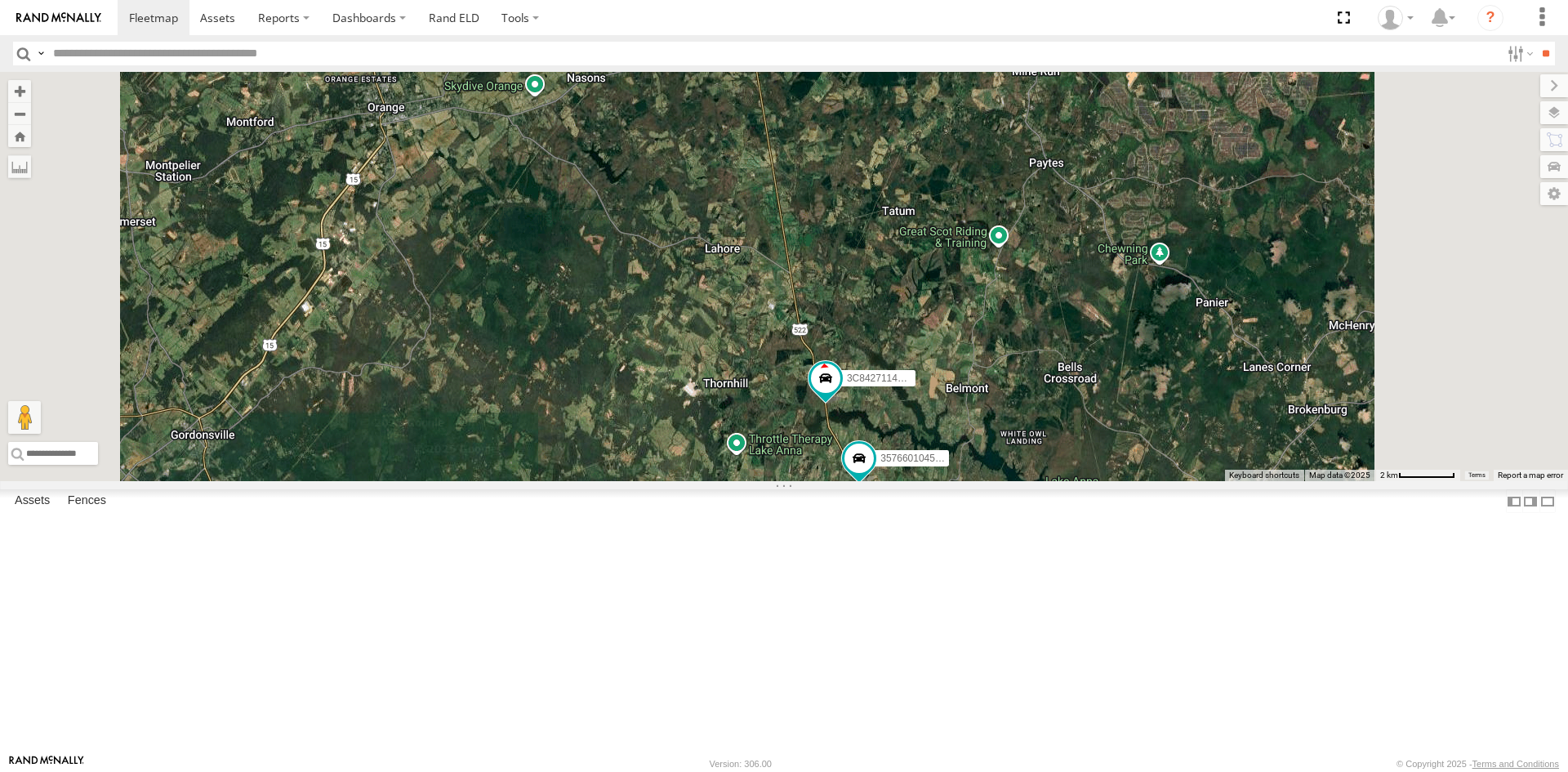
drag, startPoint x: 994, startPoint y: 566, endPoint x: 886, endPoint y: 639, distance: 130.4
click at [886, 481] on div "357660104512769 3C84271145B4" at bounding box center [784, 276] width 1568 height 409
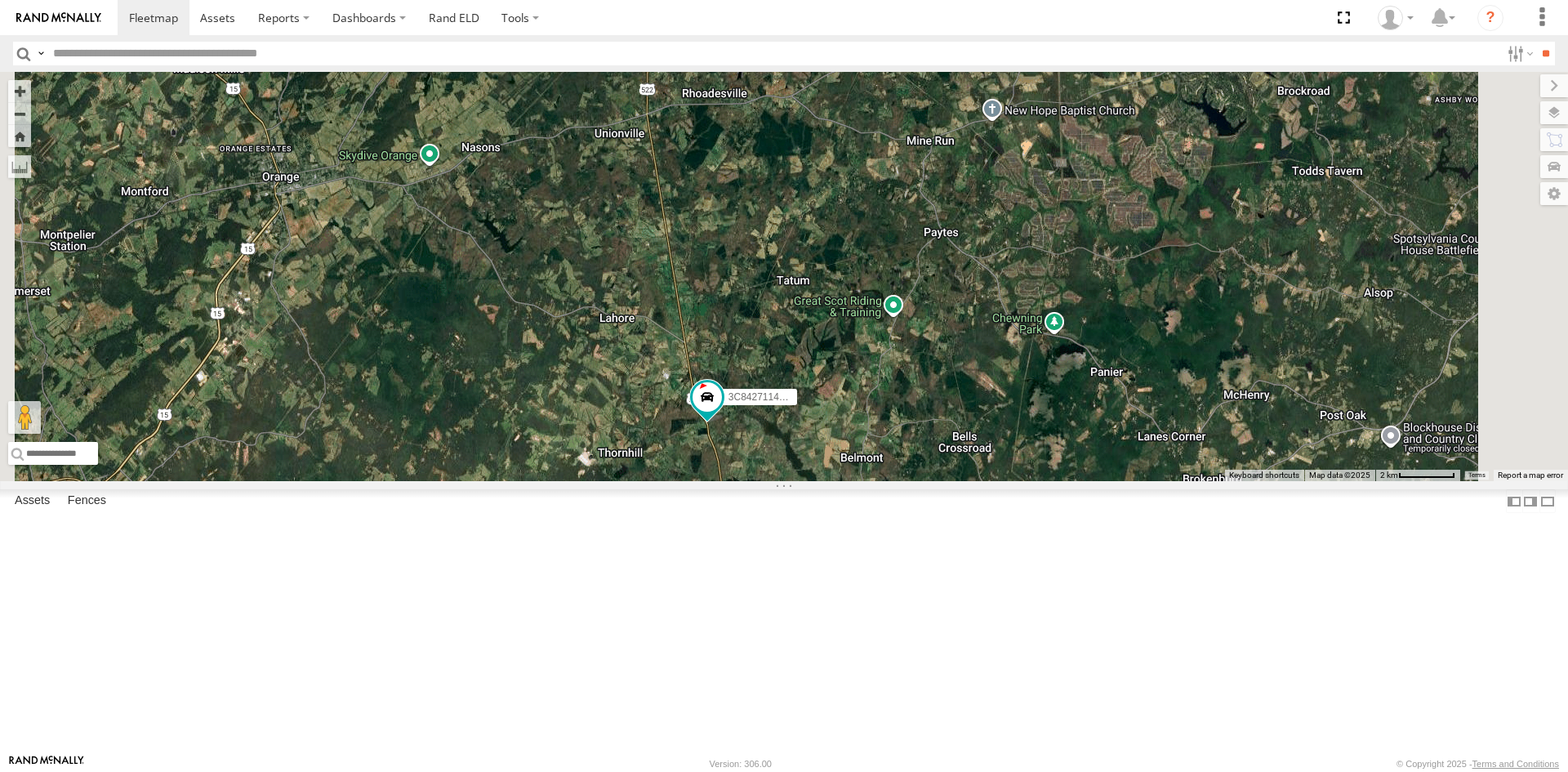
click at [0, 0] on div "3C84271145B4 All Assets" at bounding box center [0, 0] width 0 height 0
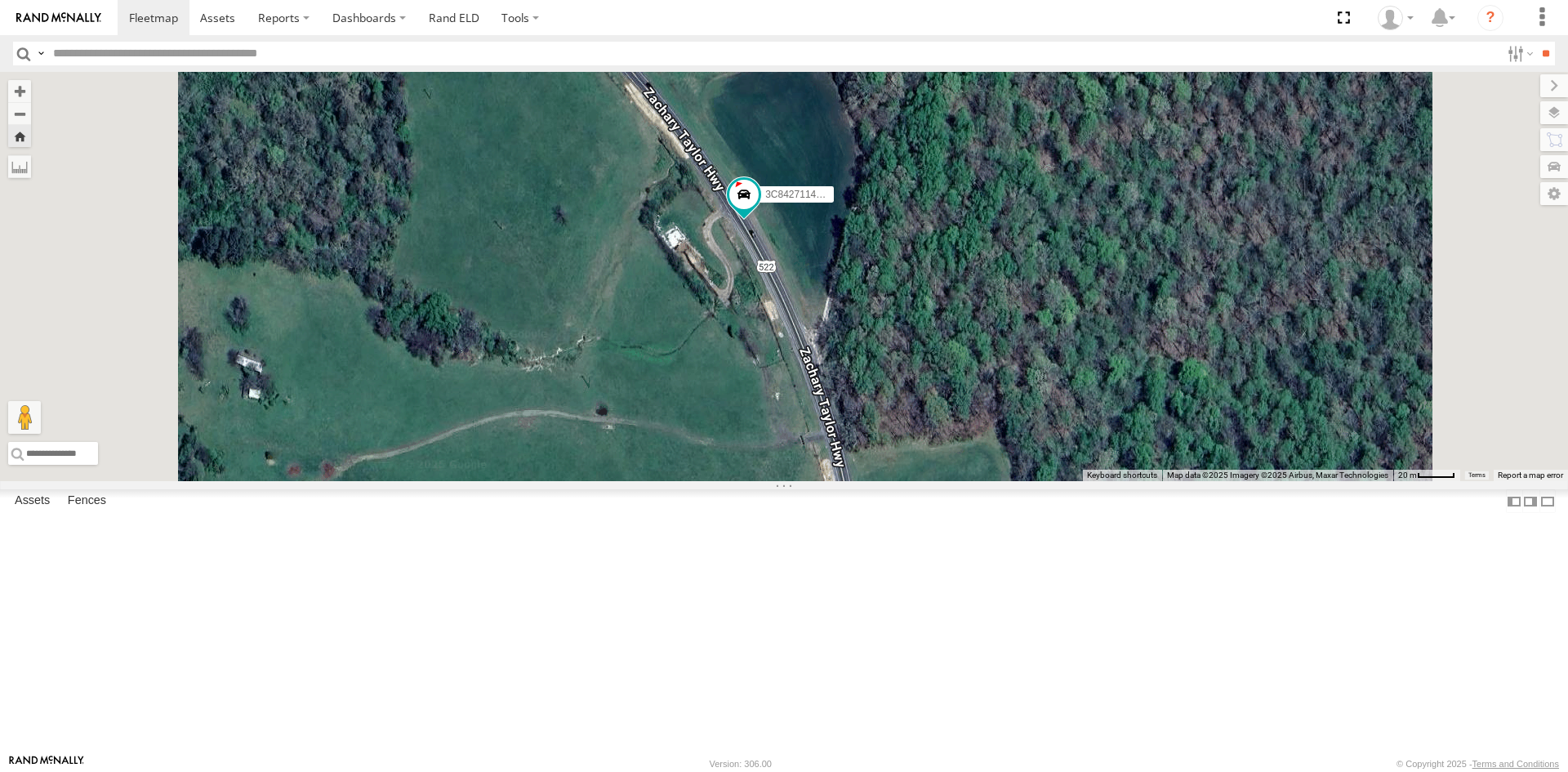
drag, startPoint x: 955, startPoint y: 393, endPoint x: 1009, endPoint y: 732, distance: 343.3
click at [1009, 481] on div "3C84271145B4" at bounding box center [784, 276] width 1568 height 409
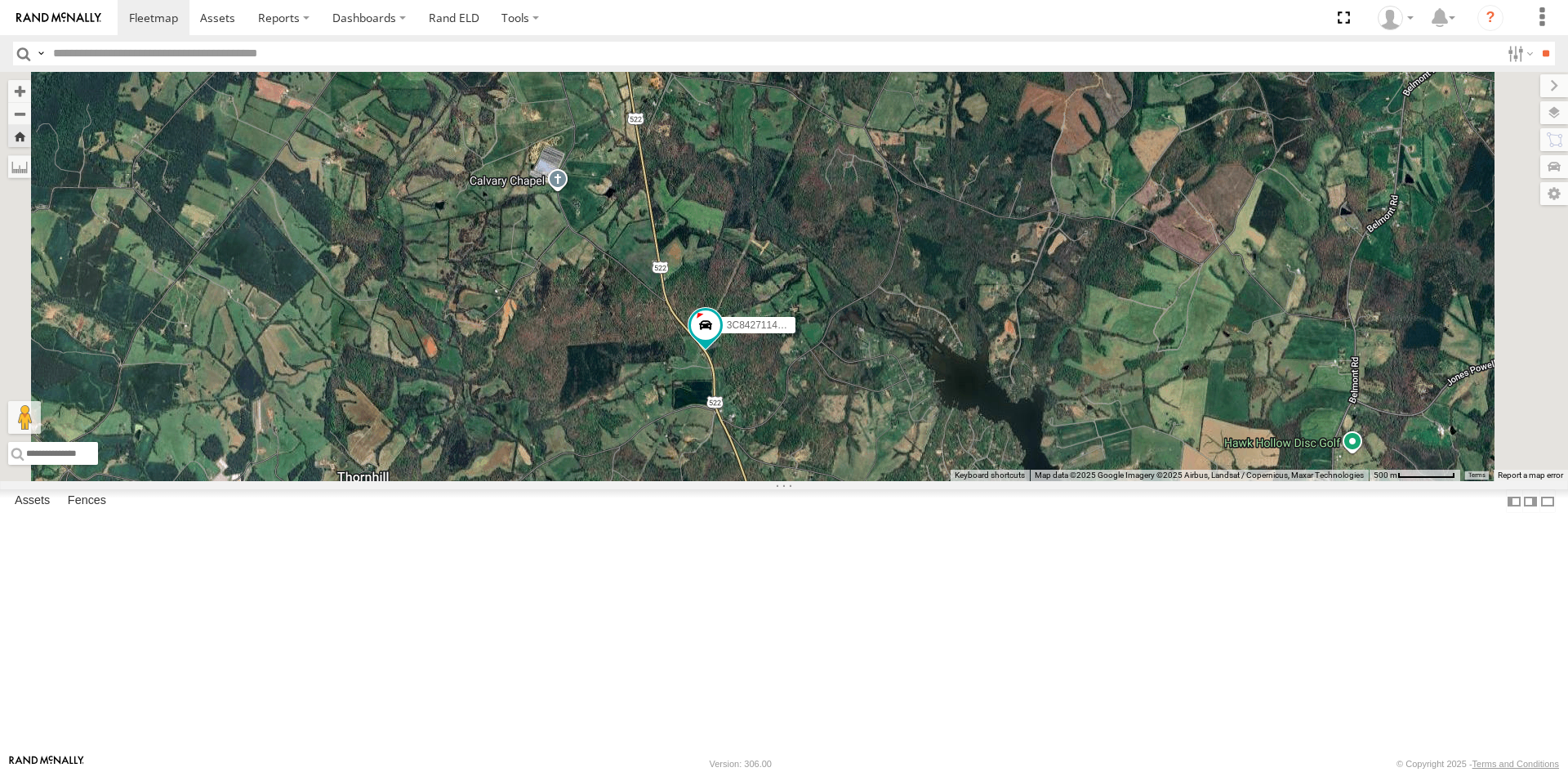
drag, startPoint x: 884, startPoint y: 347, endPoint x: 897, endPoint y: 623, distance: 276.3
click at [897, 481] on div "3C84271145B4" at bounding box center [784, 276] width 1568 height 409
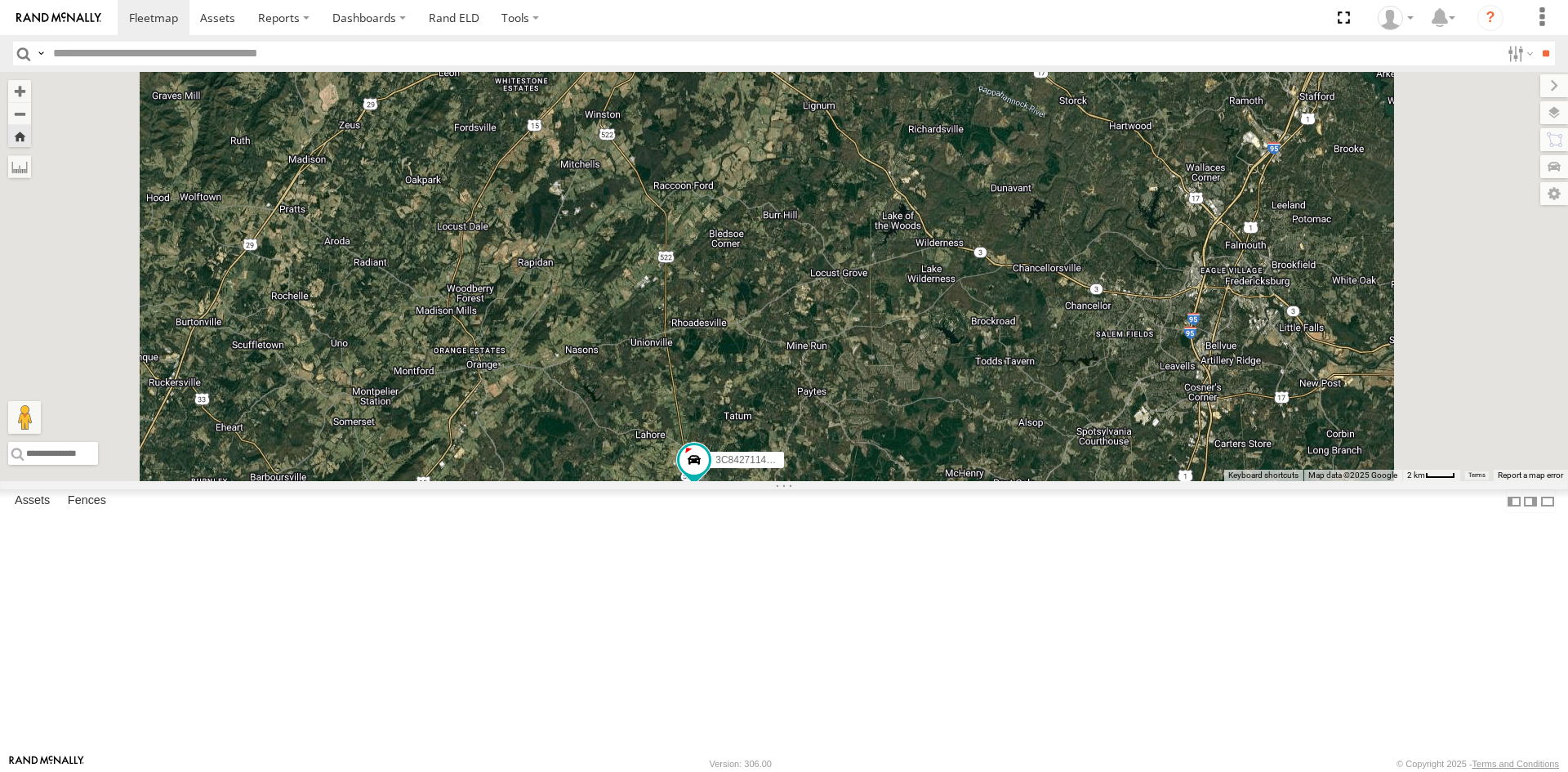
drag, startPoint x: 929, startPoint y: 388, endPoint x: 920, endPoint y: 495, distance: 107.4
click at [920, 481] on div "3C84271145B4" at bounding box center [784, 276] width 1568 height 409
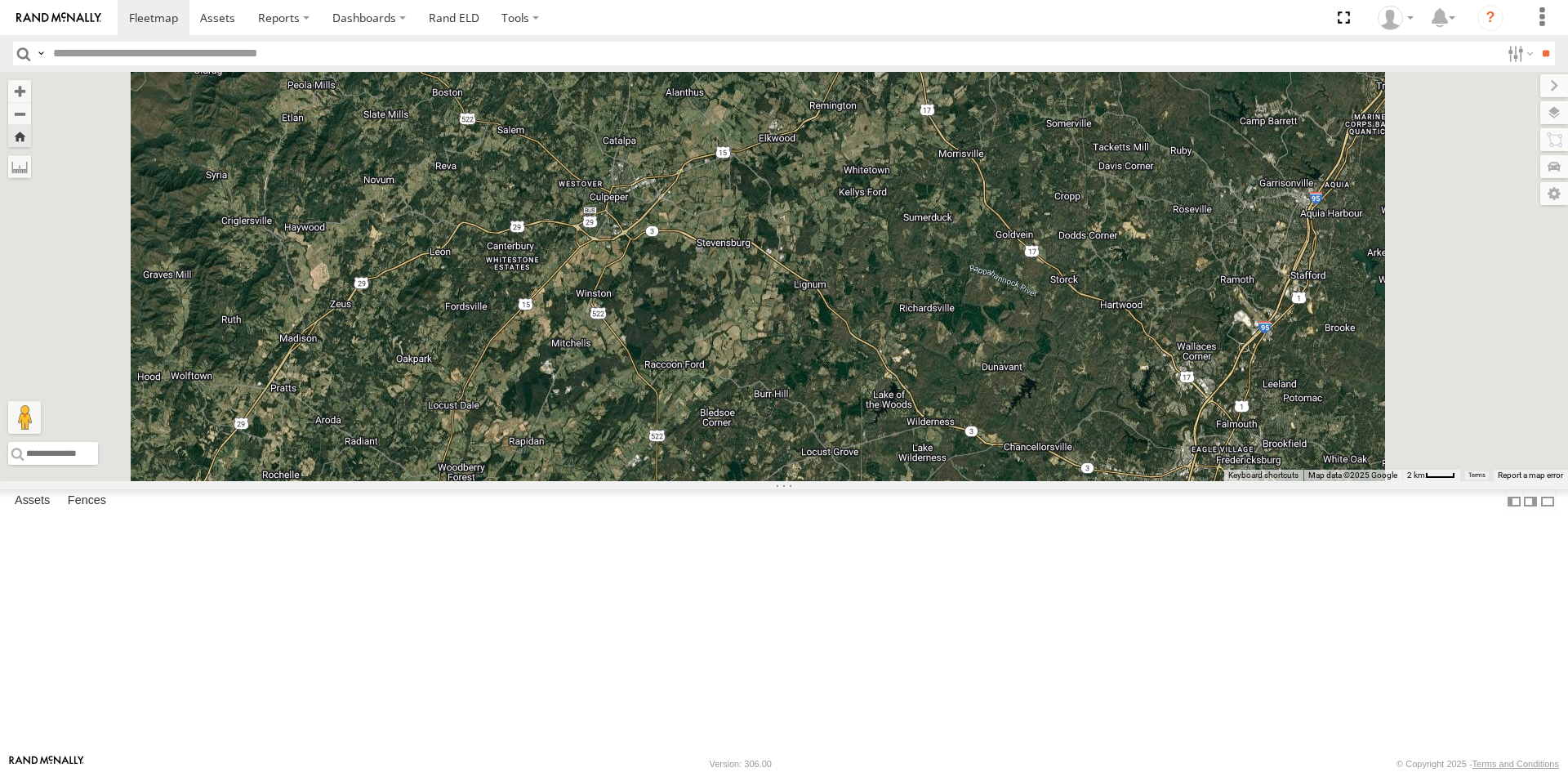
drag, startPoint x: 917, startPoint y: 413, endPoint x: 909, endPoint y: 581, distance: 168.2
click at [909, 481] on div "3C84271145B4" at bounding box center [784, 276] width 1568 height 409
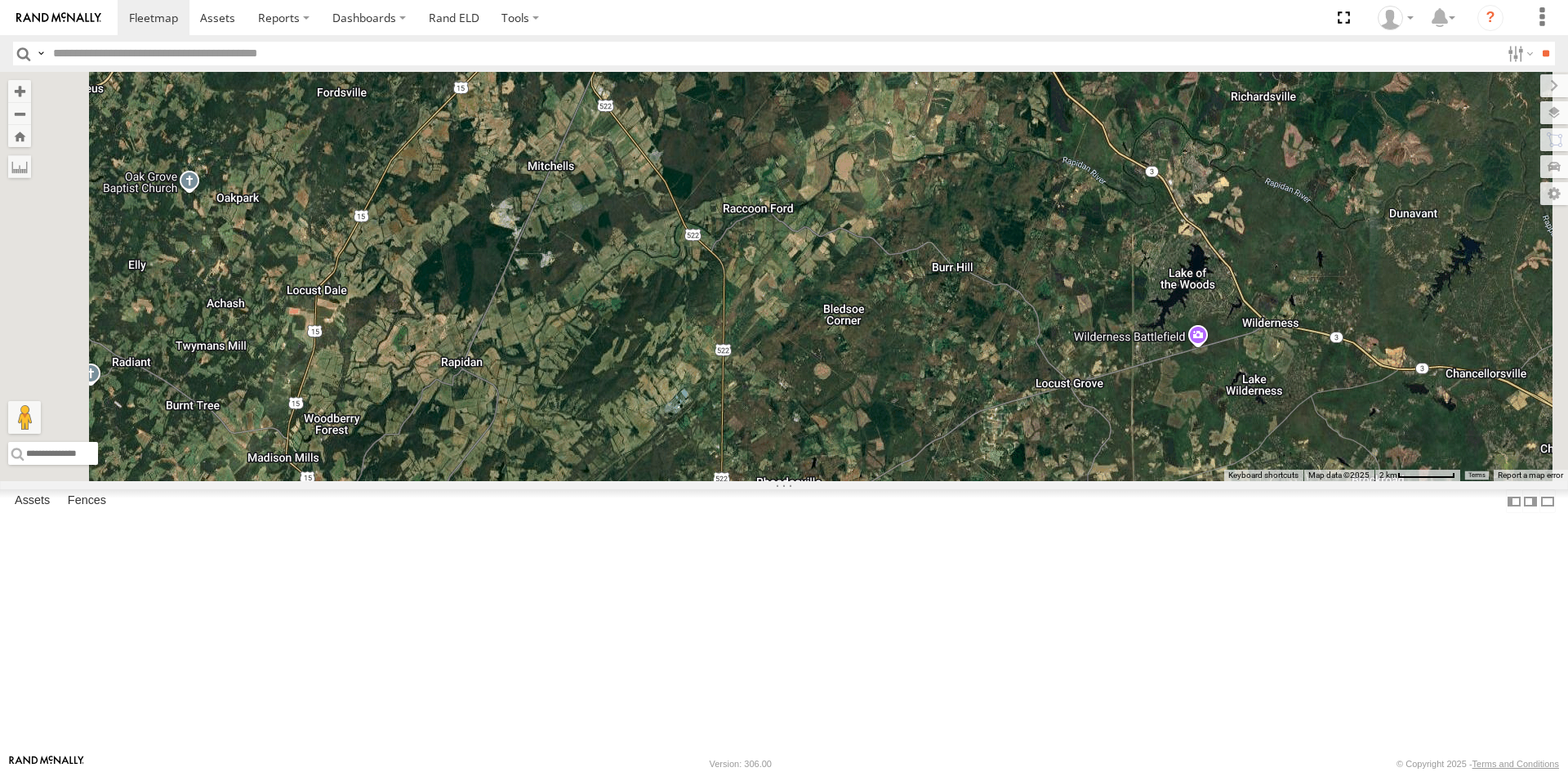
drag, startPoint x: 1078, startPoint y: 313, endPoint x: 994, endPoint y: 485, distance: 191.4
click at [994, 481] on div "2" at bounding box center [784, 276] width 1568 height 409
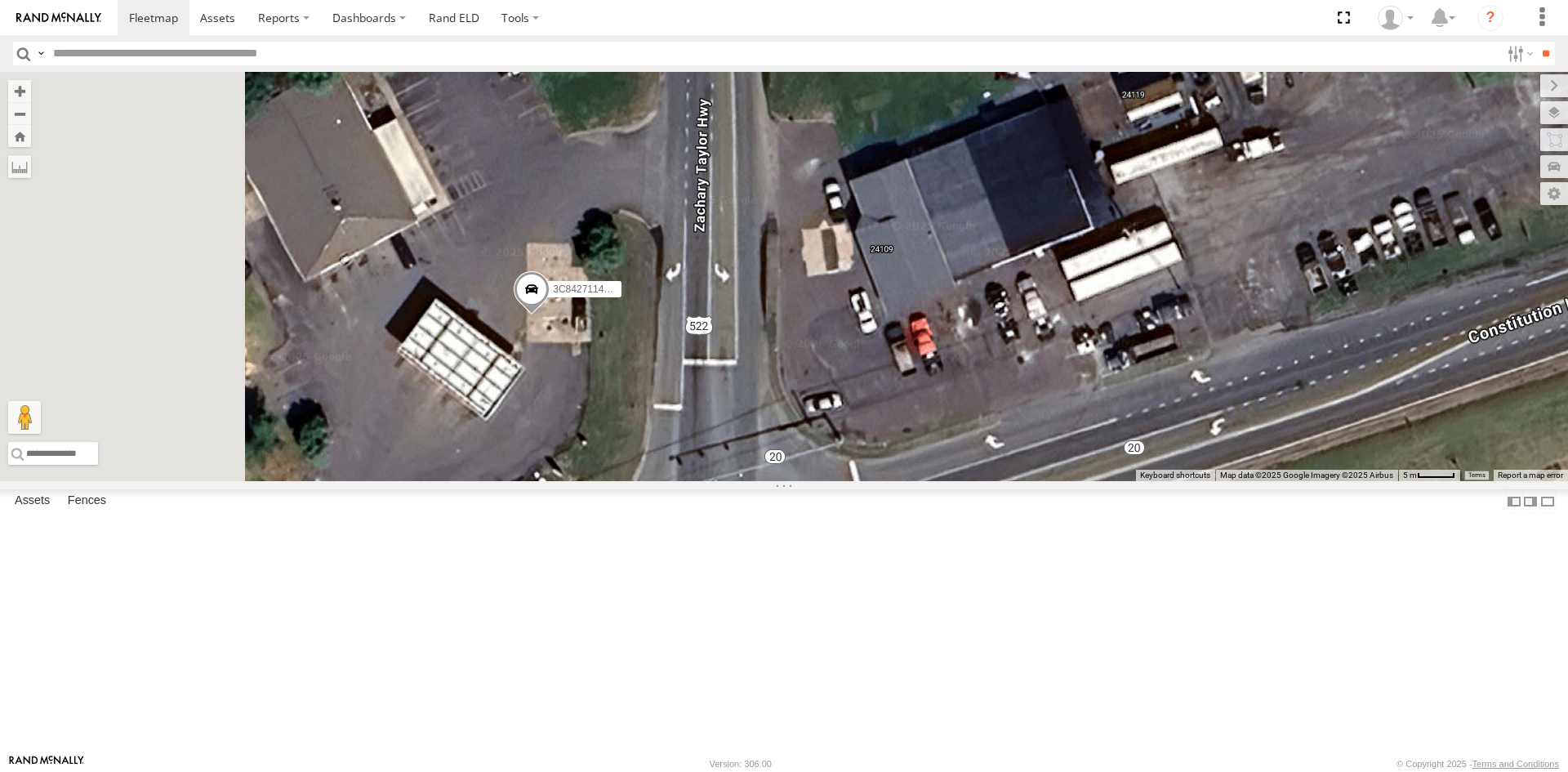
drag, startPoint x: 777, startPoint y: 333, endPoint x: 927, endPoint y: 468, distance: 201.8
click at [927, 468] on div "357660104512769 3C84271145B4" at bounding box center [784, 276] width 1568 height 409
